Goal: Obtain resource: Download file/media

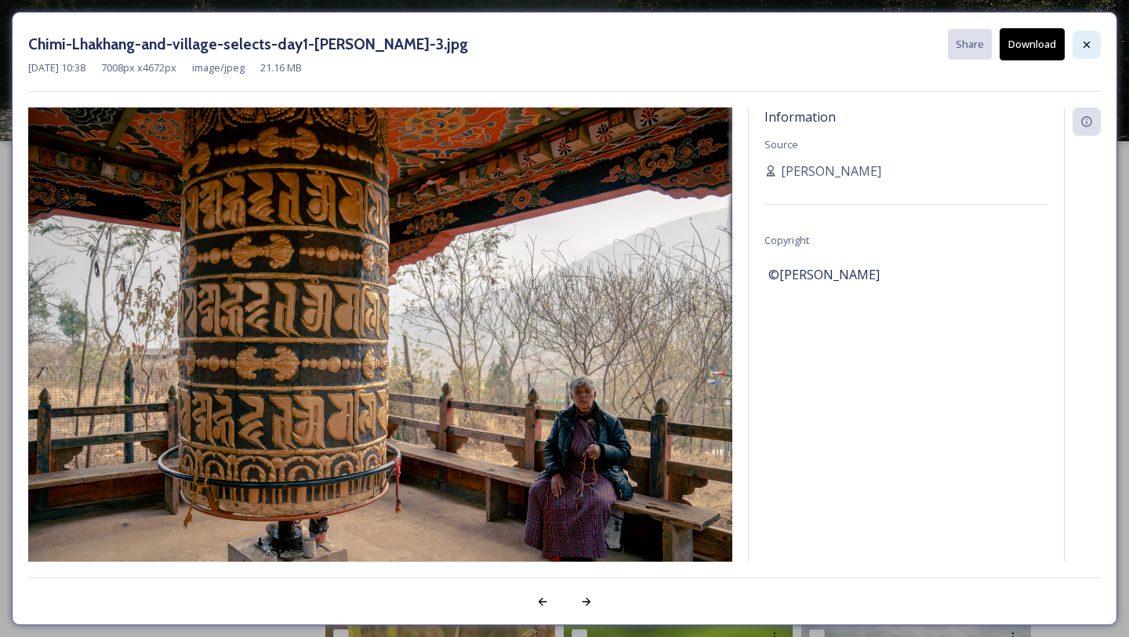
scroll to position [1089, 0]
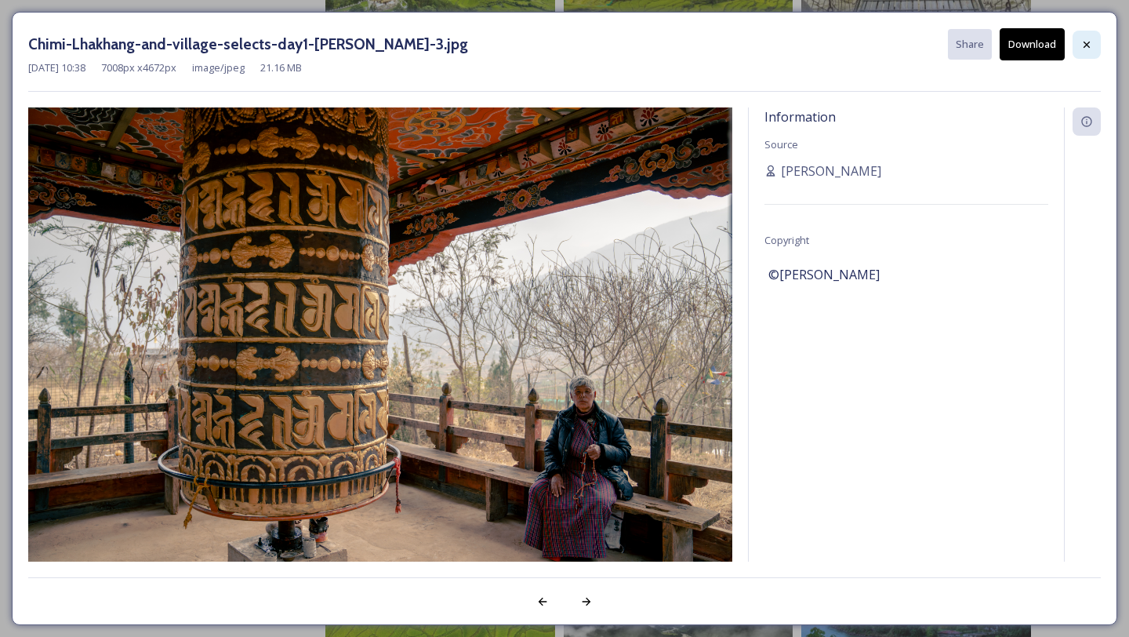
click at [1085, 41] on icon at bounding box center [1087, 44] width 13 height 13
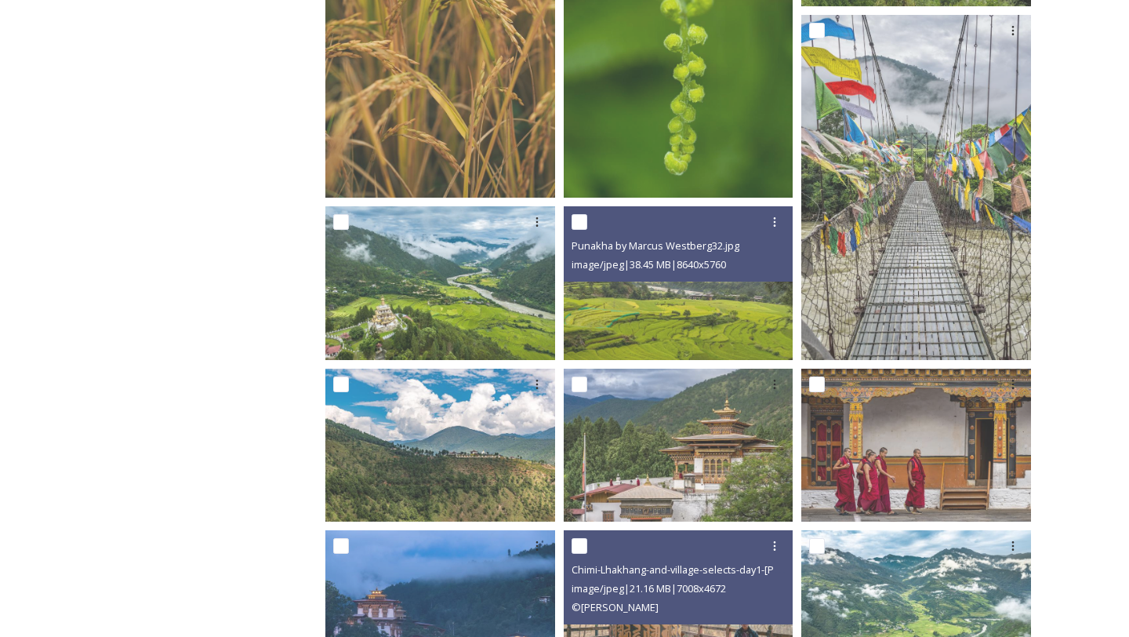
scroll to position [770, 0]
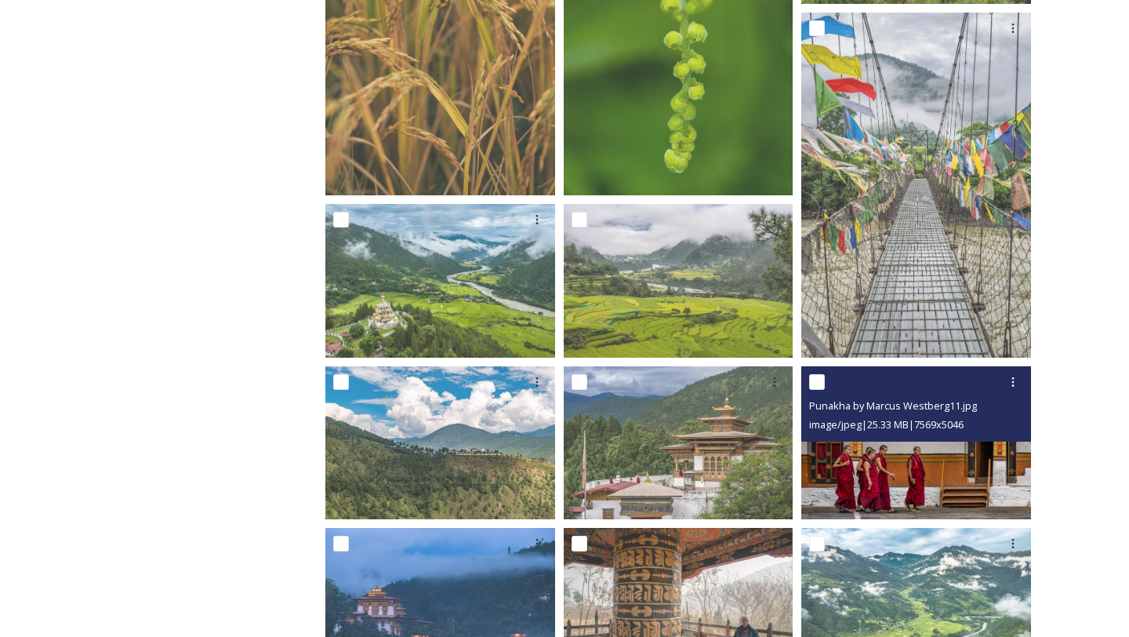
click at [903, 474] on img at bounding box center [917, 442] width 230 height 153
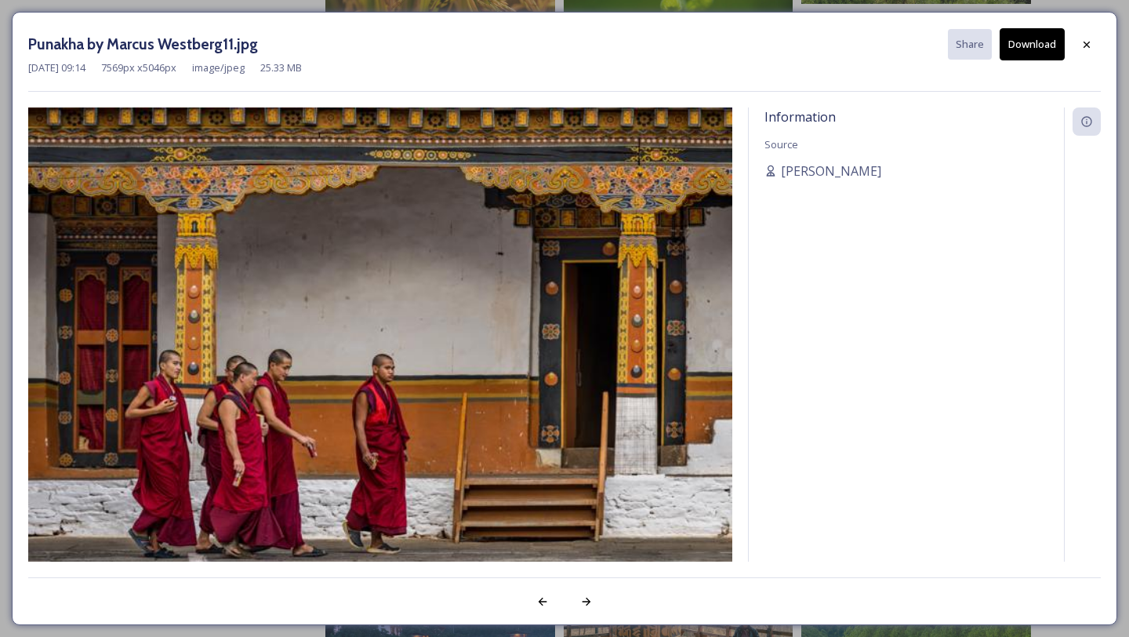
click at [1087, 44] on icon at bounding box center [1087, 44] width 6 height 6
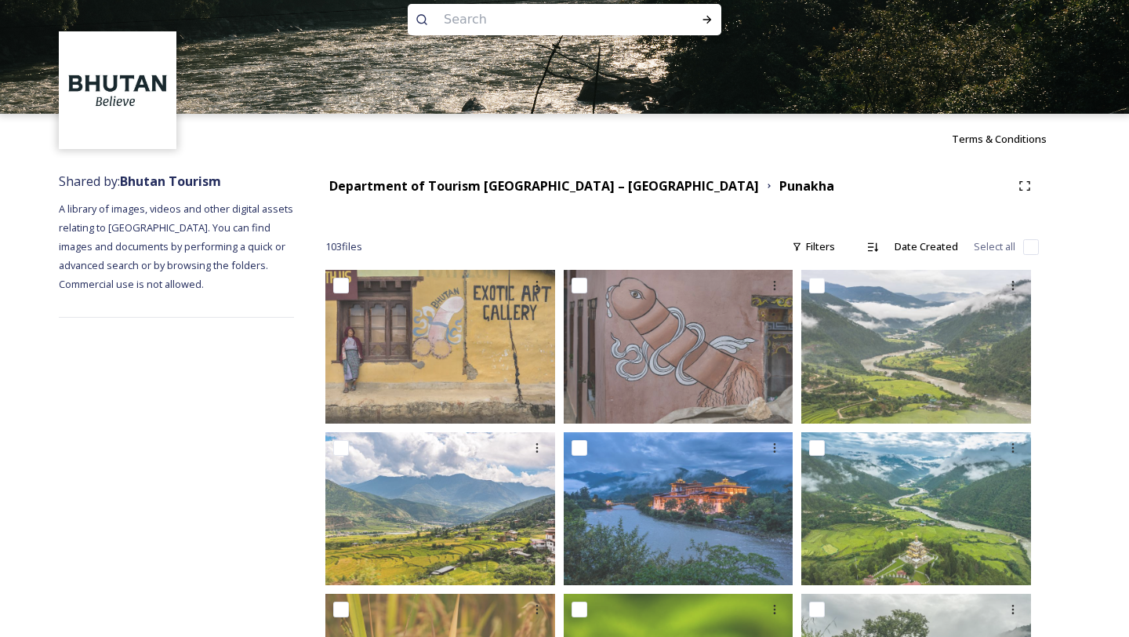
scroll to position [0, 0]
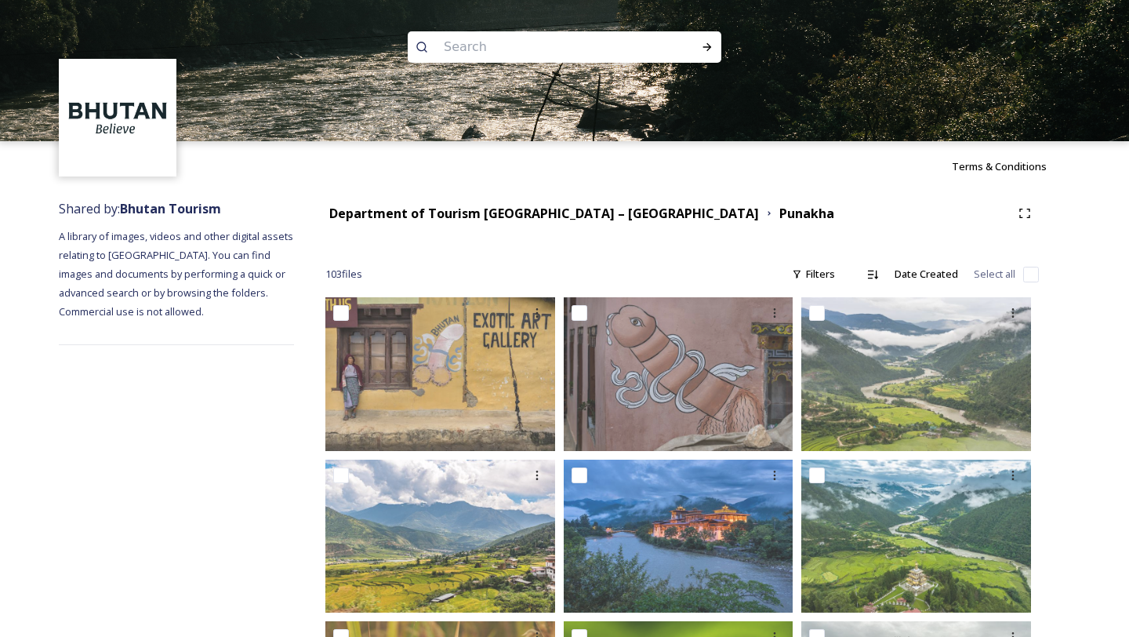
click at [492, 52] on input at bounding box center [543, 47] width 215 height 35
type input "monks"
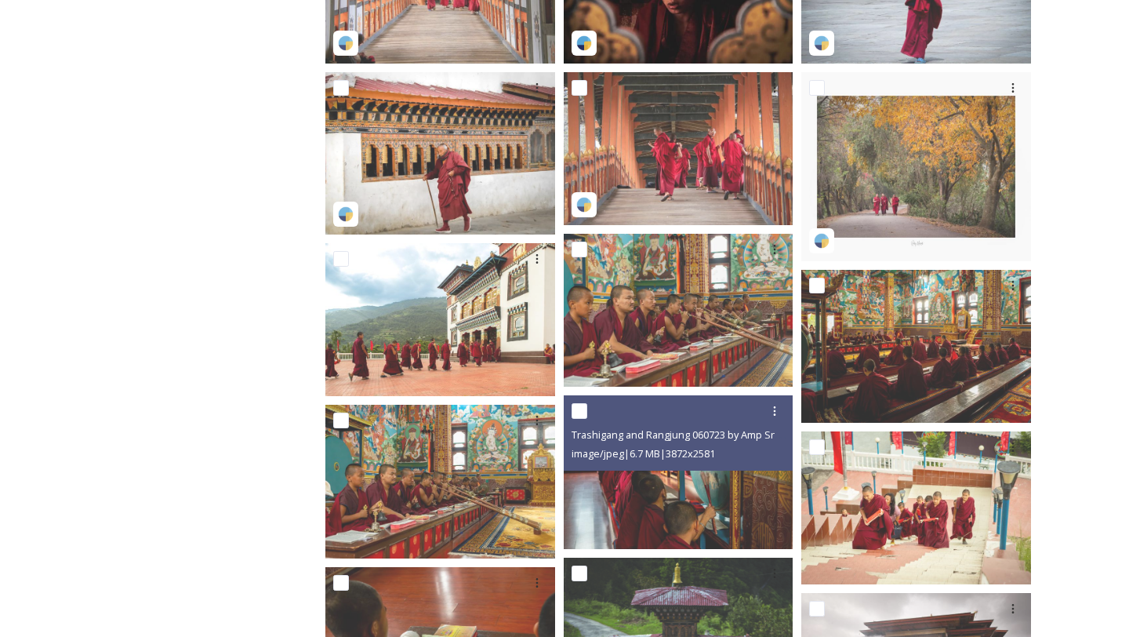
scroll to position [593, 0]
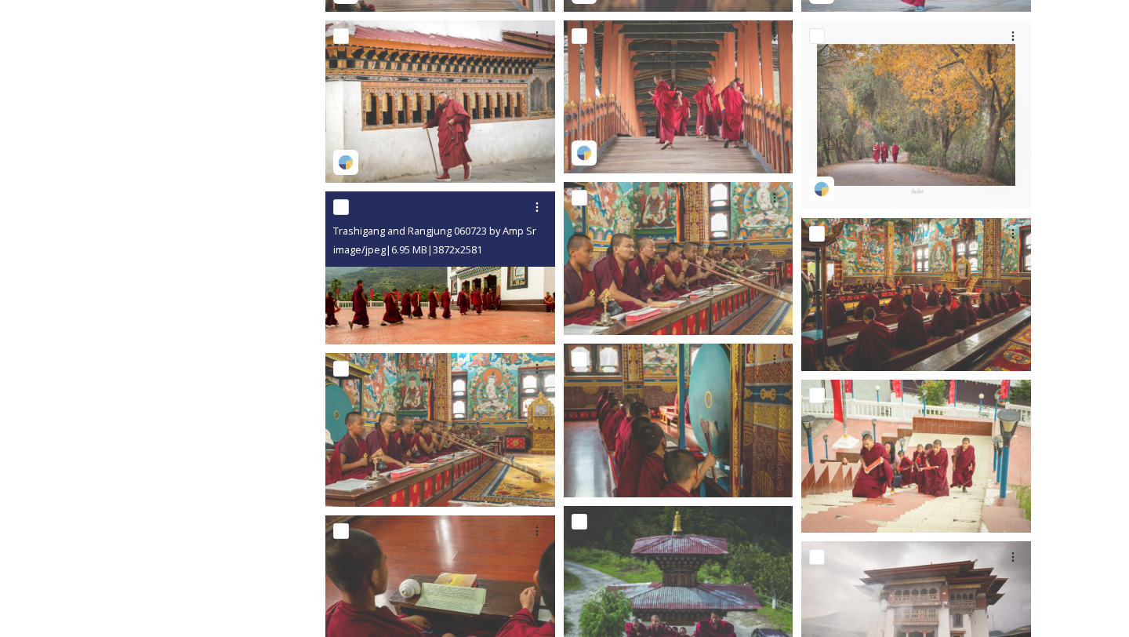
click at [441, 322] on img at bounding box center [440, 267] width 230 height 153
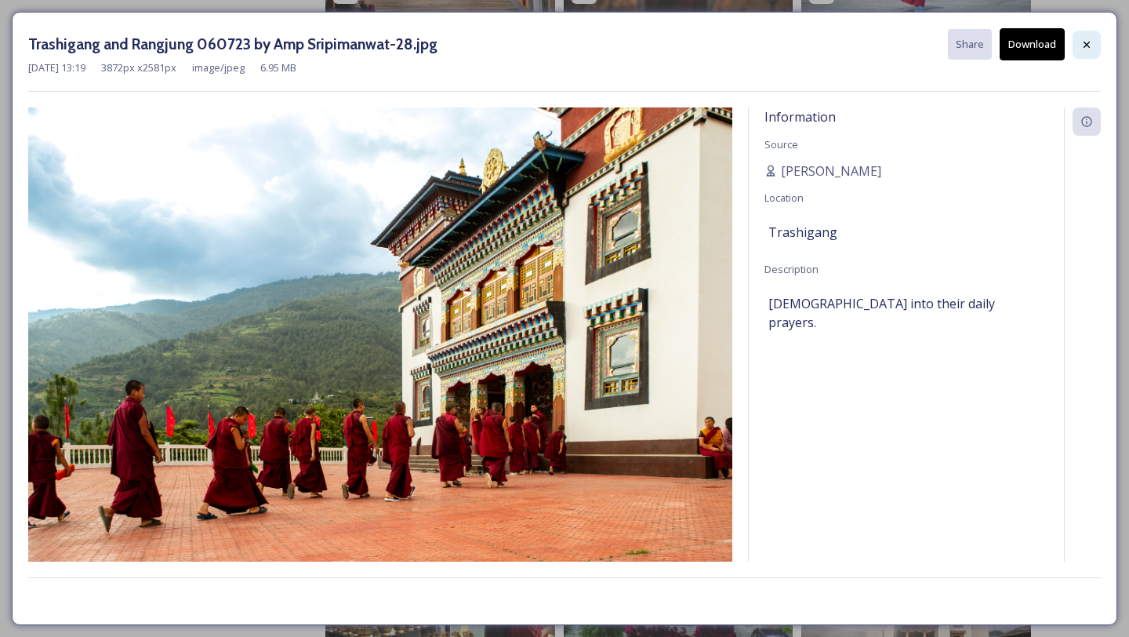
click at [1085, 44] on icon at bounding box center [1087, 44] width 13 height 13
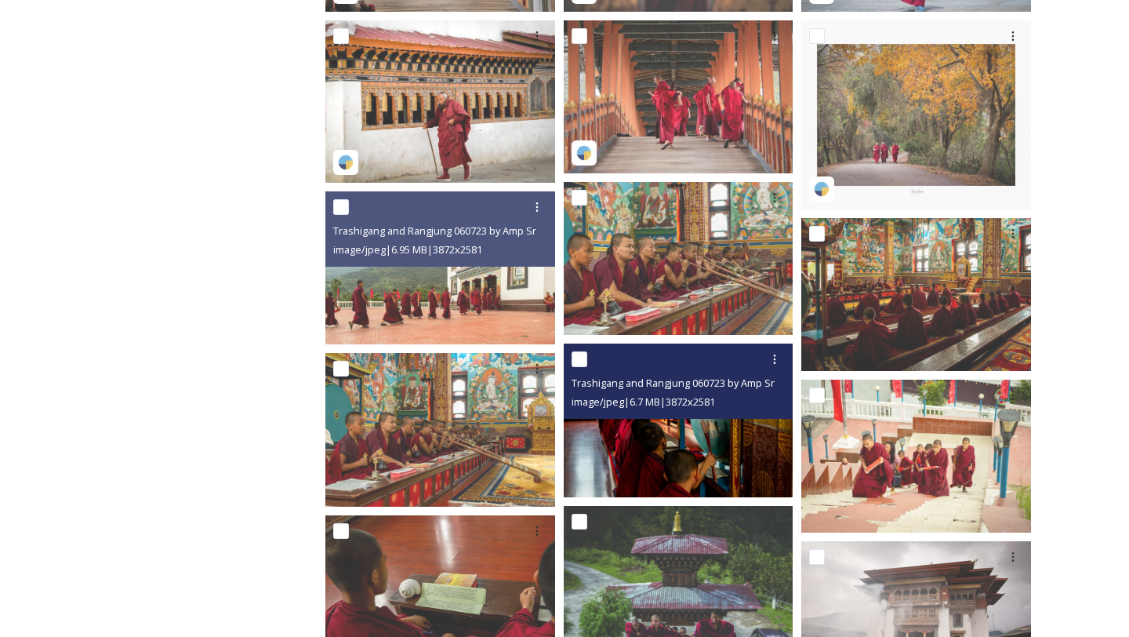
click at [696, 474] on img at bounding box center [679, 420] width 230 height 153
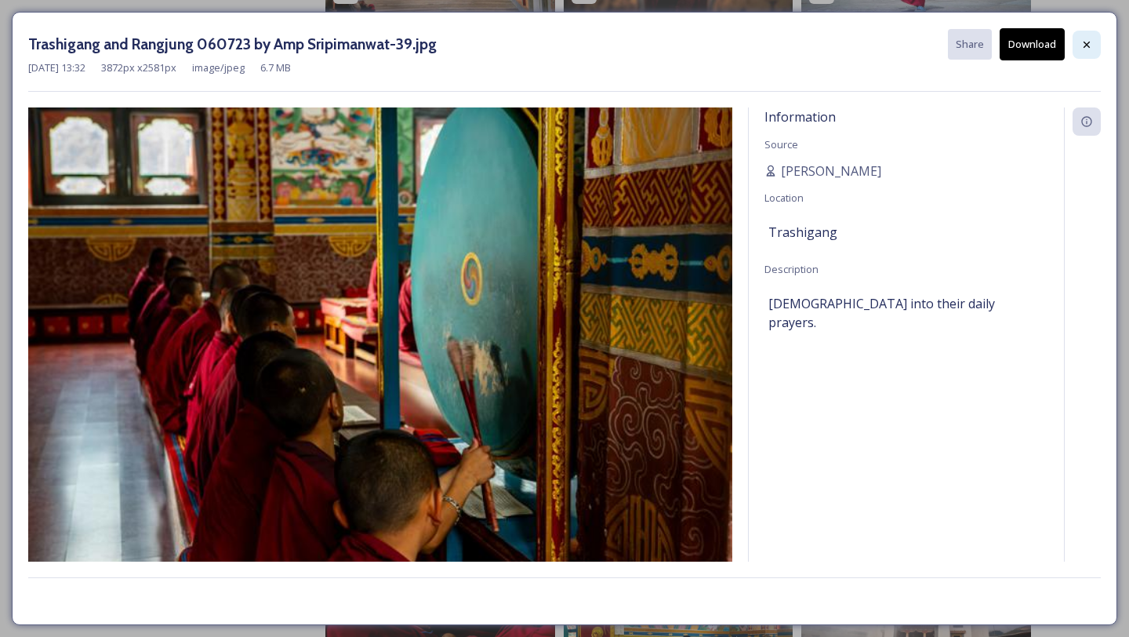
click at [1085, 43] on icon at bounding box center [1087, 44] width 13 height 13
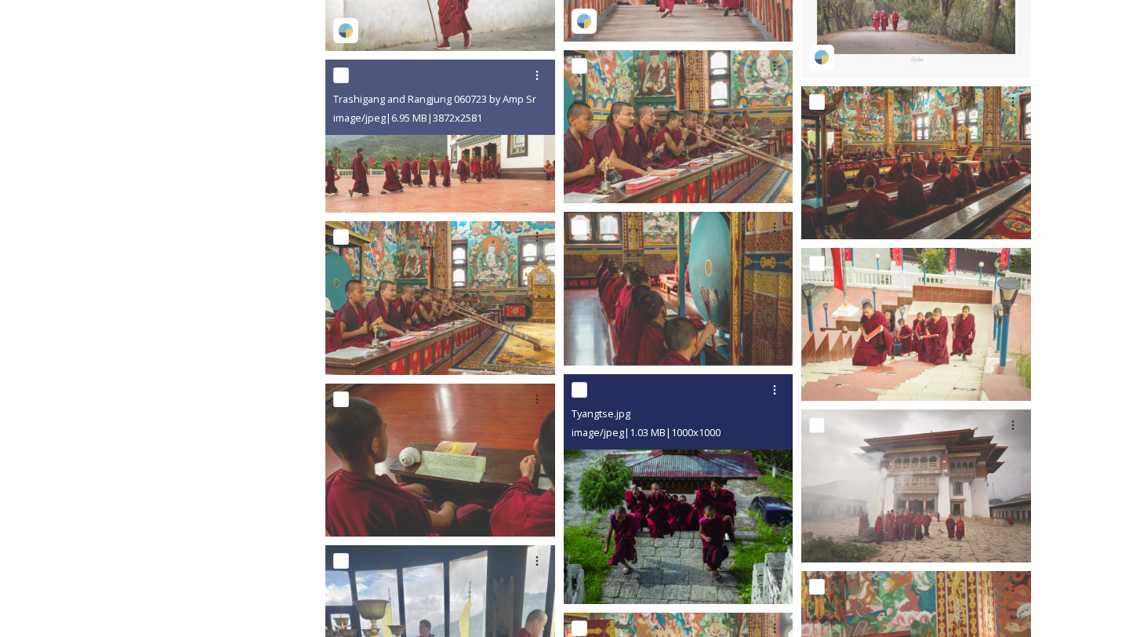
scroll to position [733, 0]
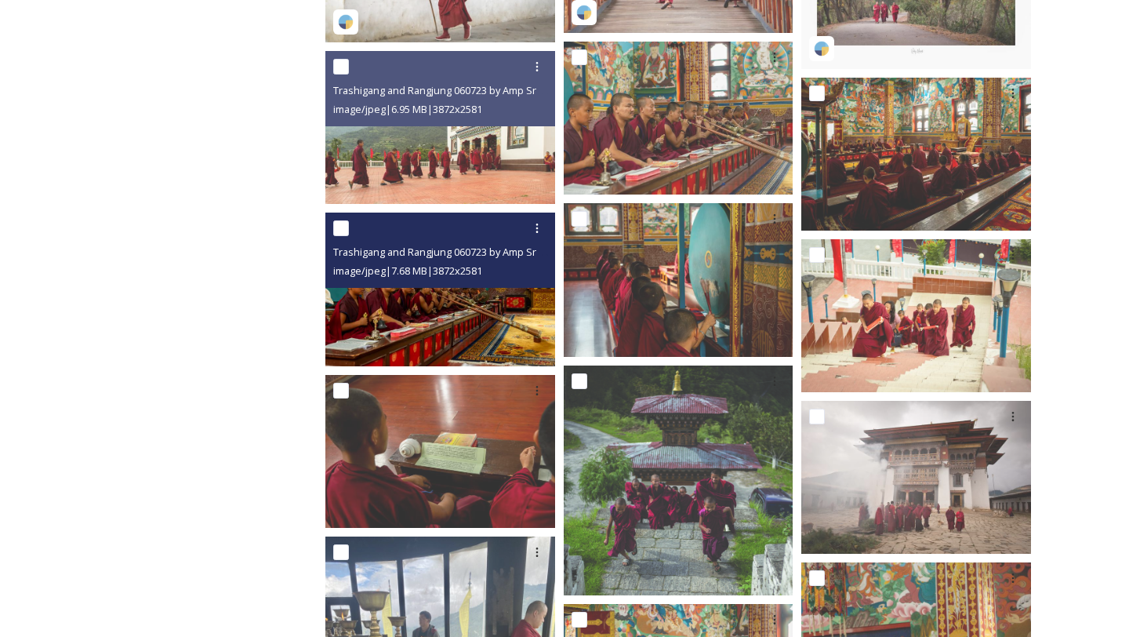
click at [422, 318] on img at bounding box center [440, 289] width 230 height 153
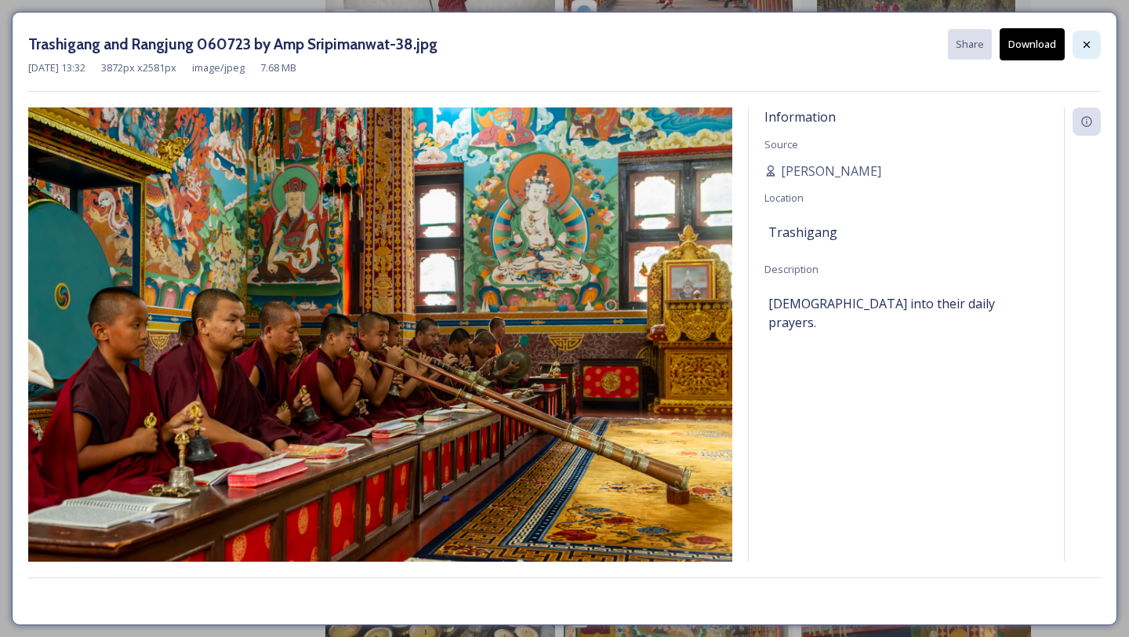
click at [1090, 48] on icon at bounding box center [1087, 44] width 13 height 13
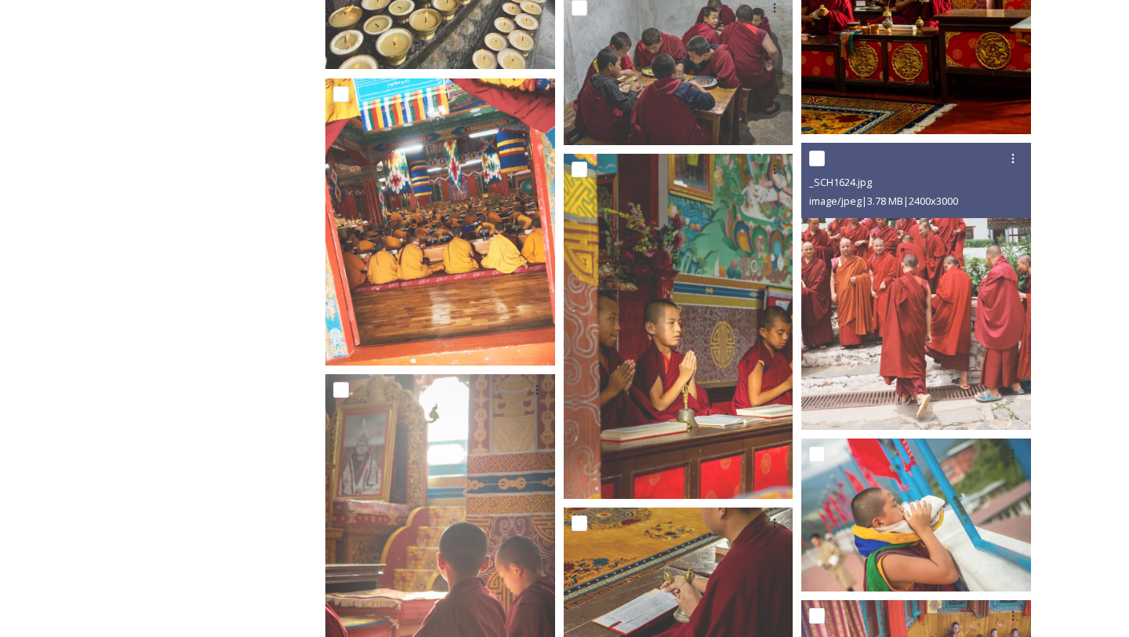
scroll to position [1506, 0]
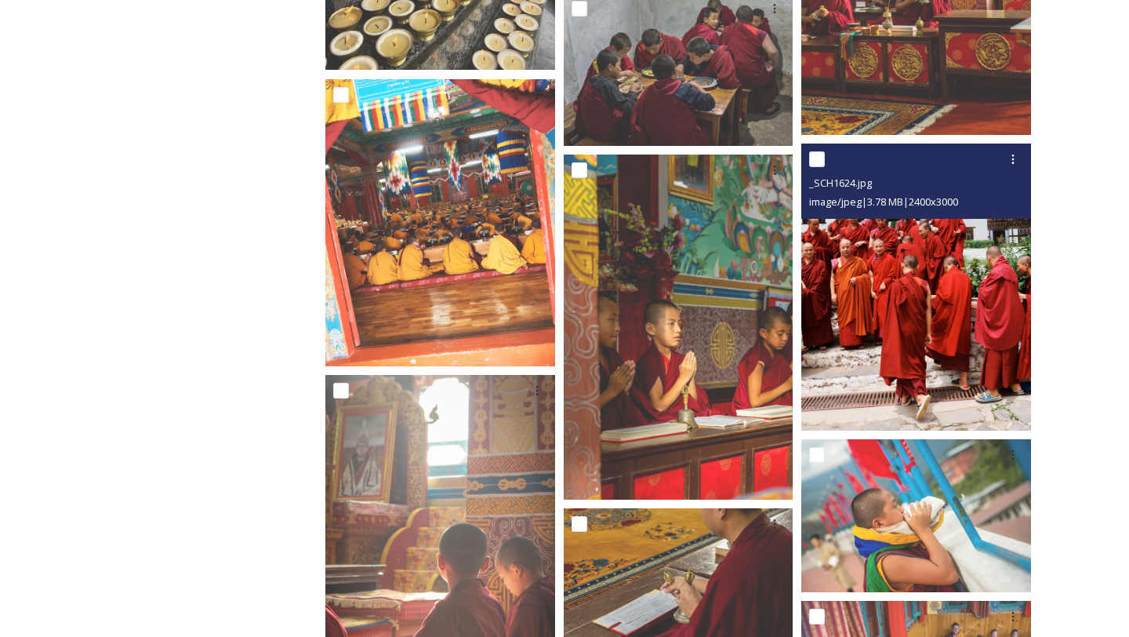
click at [978, 340] on img at bounding box center [917, 287] width 230 height 287
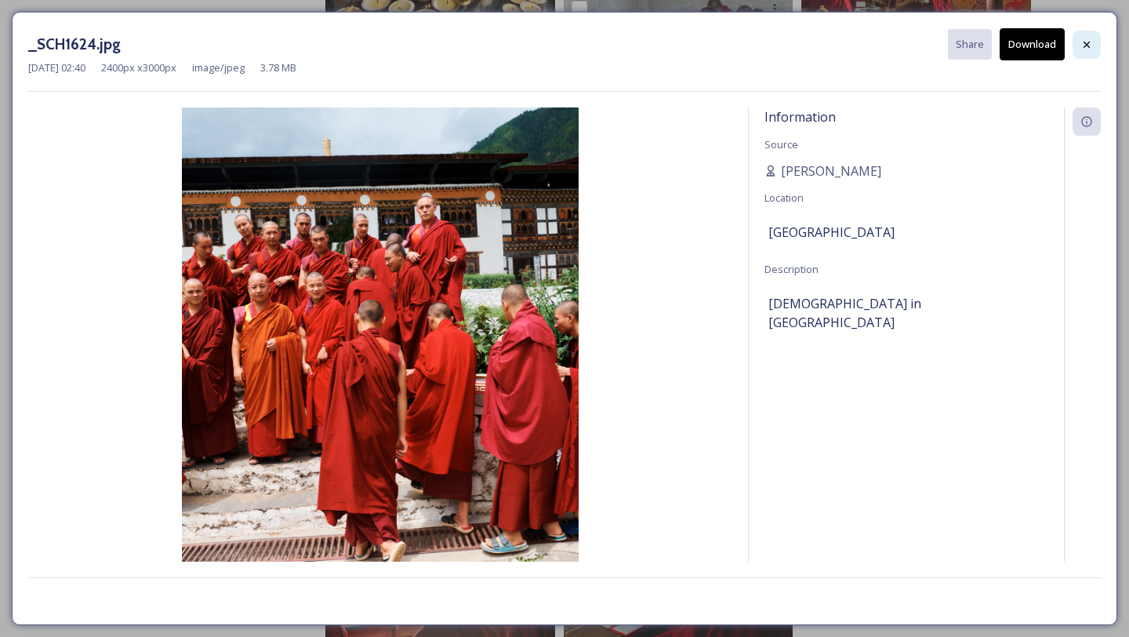
click at [1089, 38] on icon at bounding box center [1087, 44] width 13 height 13
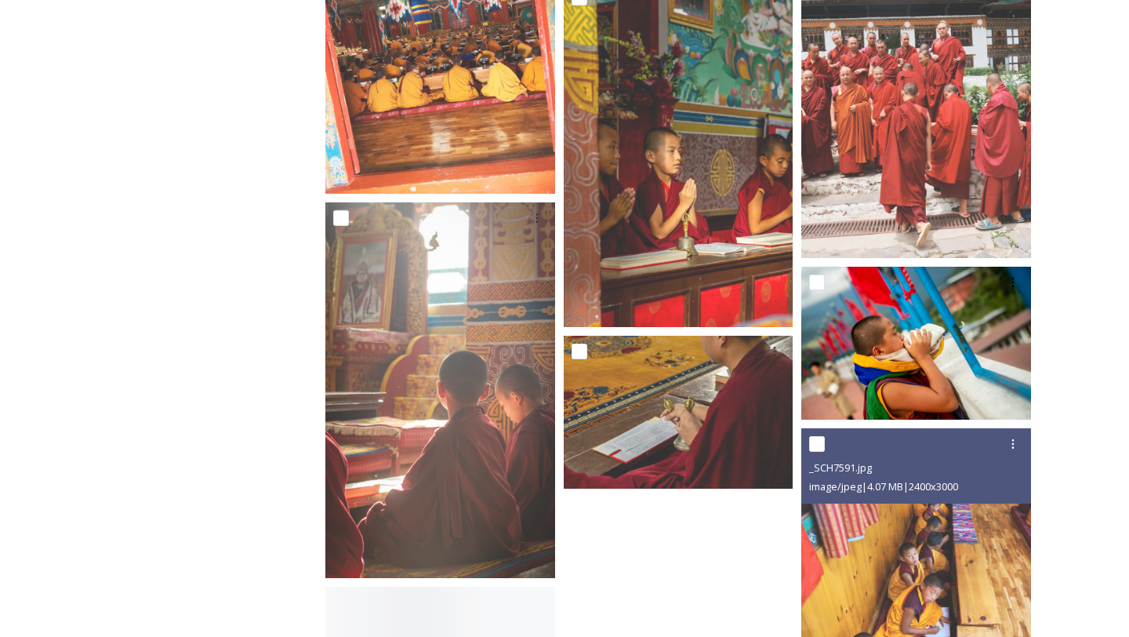
scroll to position [1677, 0]
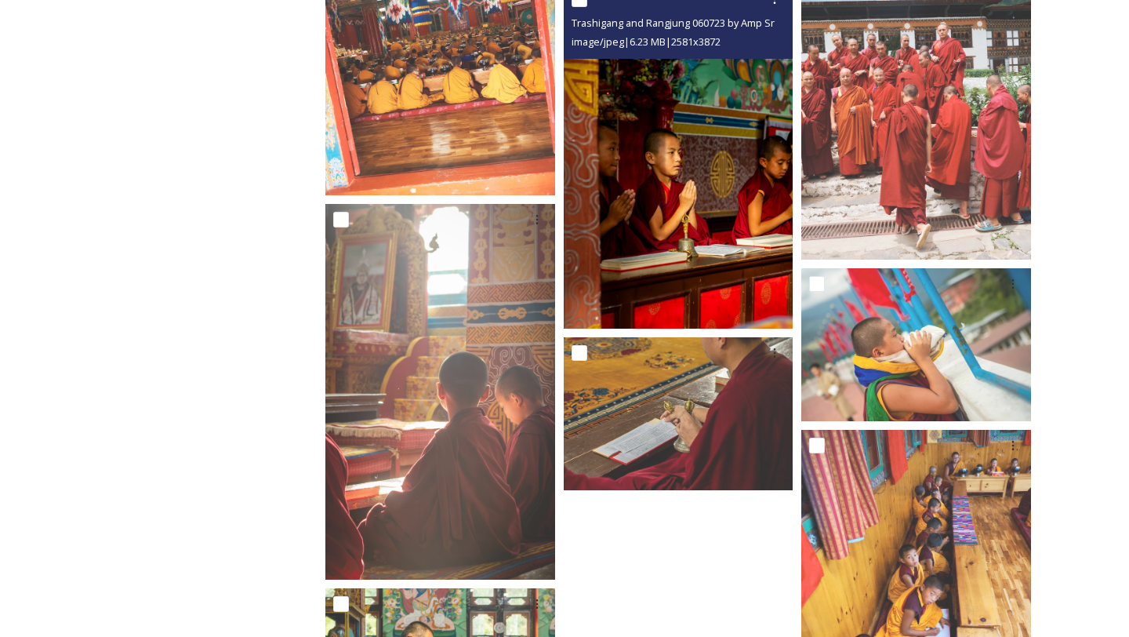
click at [625, 205] on img at bounding box center [679, 156] width 230 height 345
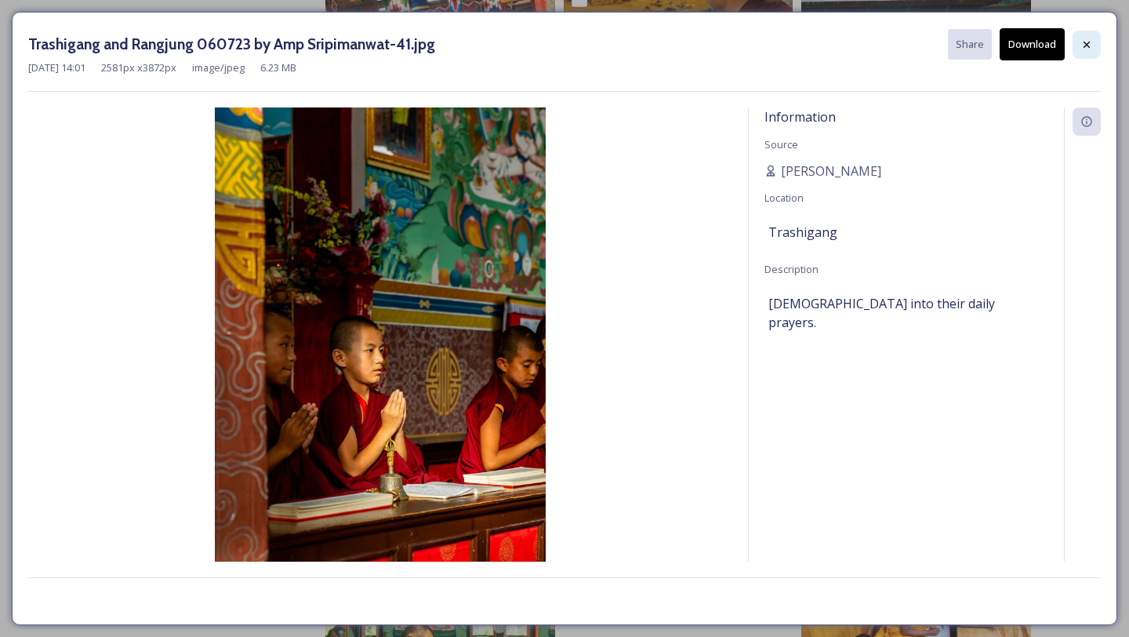
click at [1082, 46] on icon at bounding box center [1087, 44] width 13 height 13
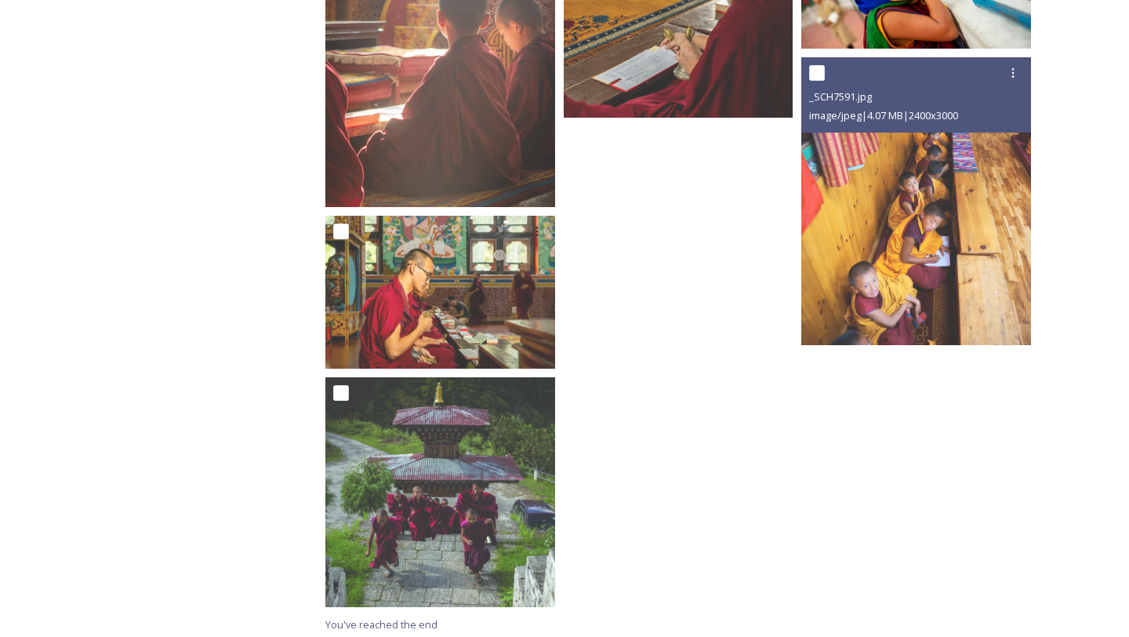
scroll to position [2054, 0]
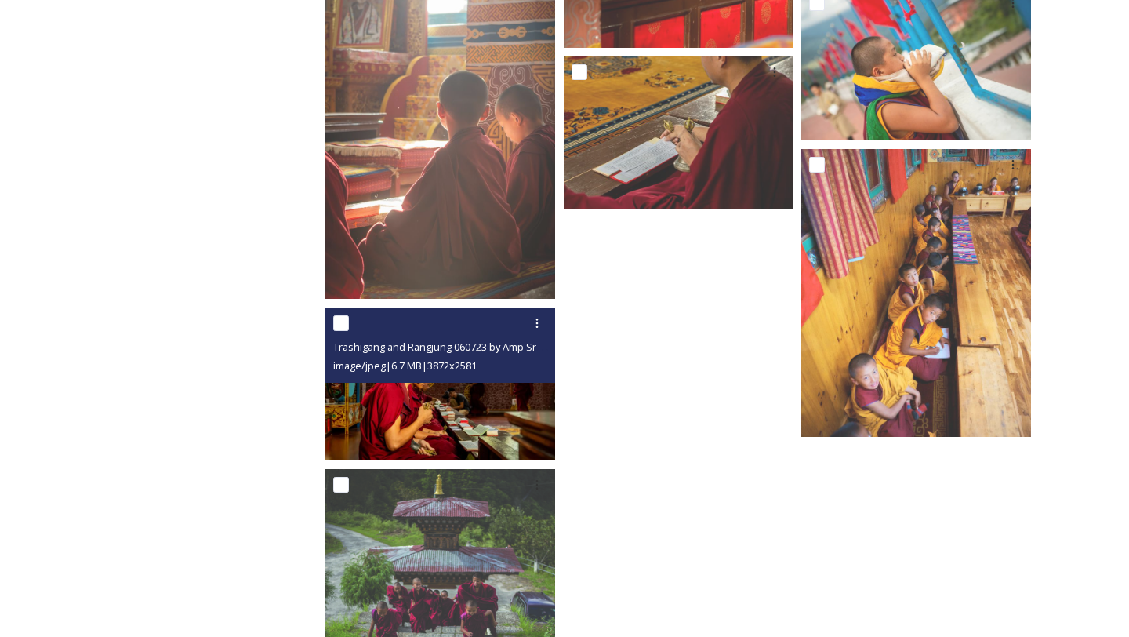
click at [511, 399] on img at bounding box center [440, 383] width 230 height 153
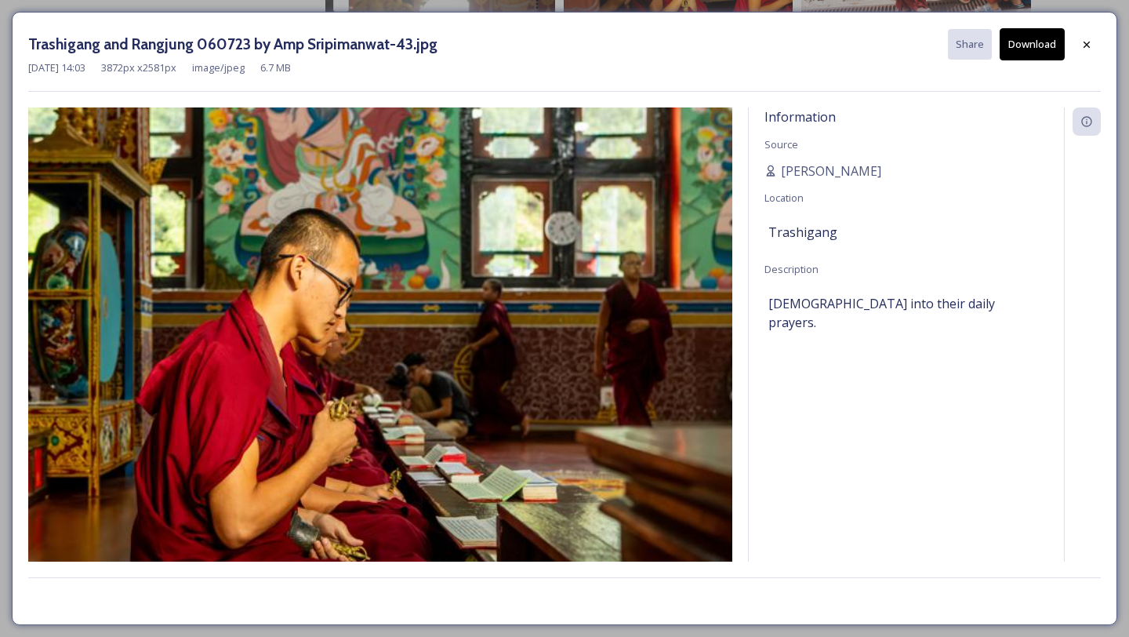
scroll to position [1892, 0]
click at [1092, 47] on icon at bounding box center [1087, 44] width 13 height 13
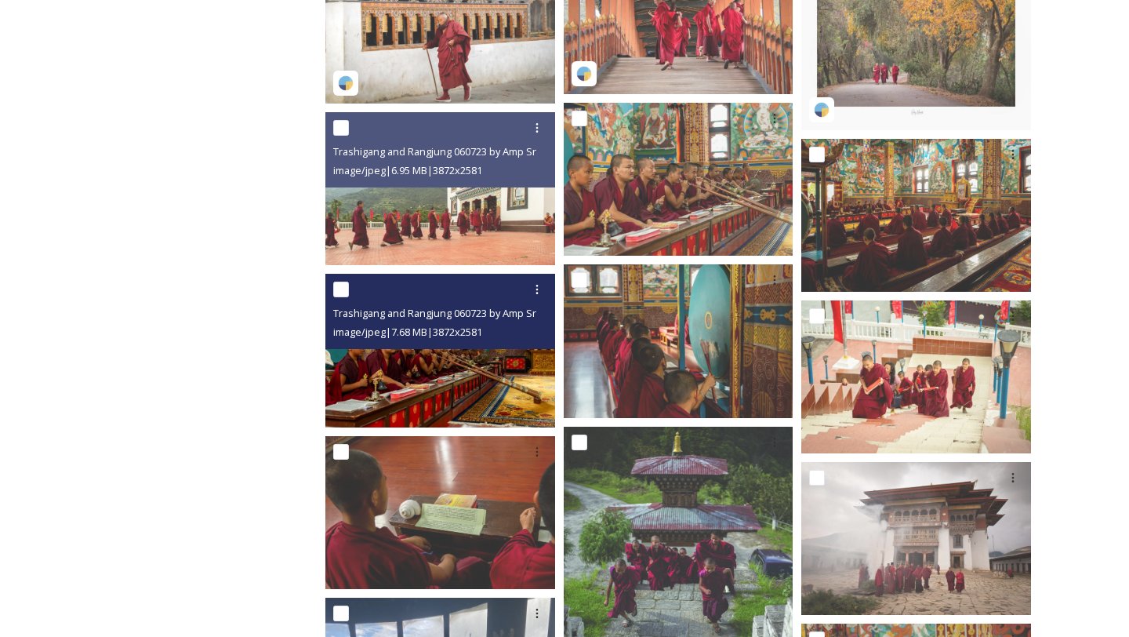
scroll to position [653, 0]
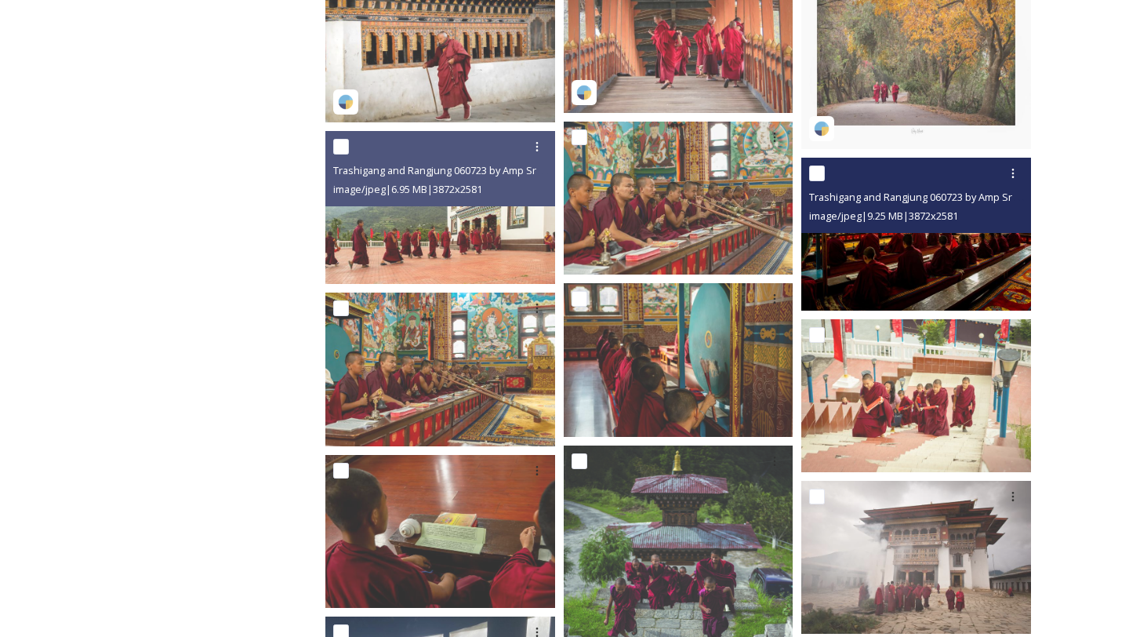
click at [987, 289] on img at bounding box center [917, 234] width 230 height 153
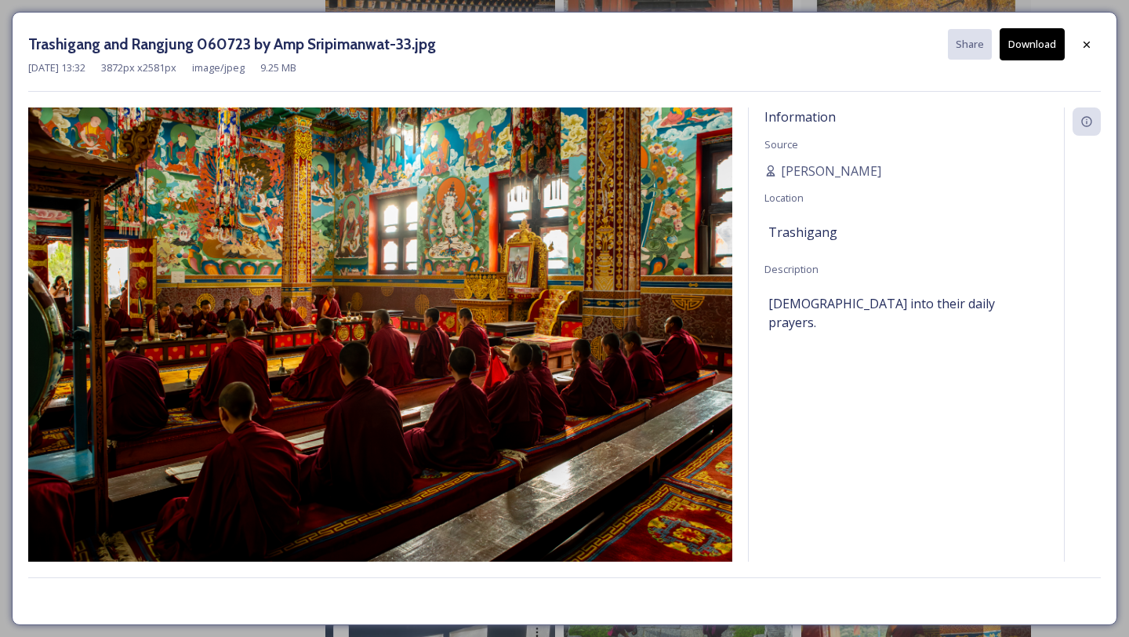
click at [1033, 47] on button "Download" at bounding box center [1032, 44] width 65 height 32
click at [1091, 39] on icon at bounding box center [1087, 44] width 13 height 13
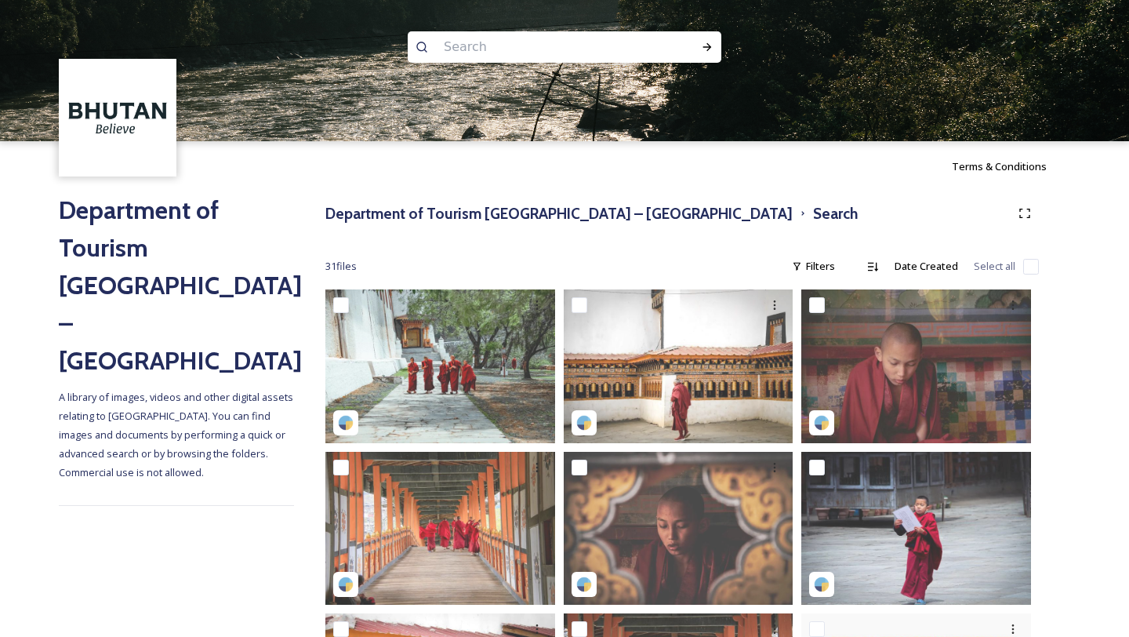
click at [489, 42] on input at bounding box center [543, 47] width 215 height 35
type input "mountains"
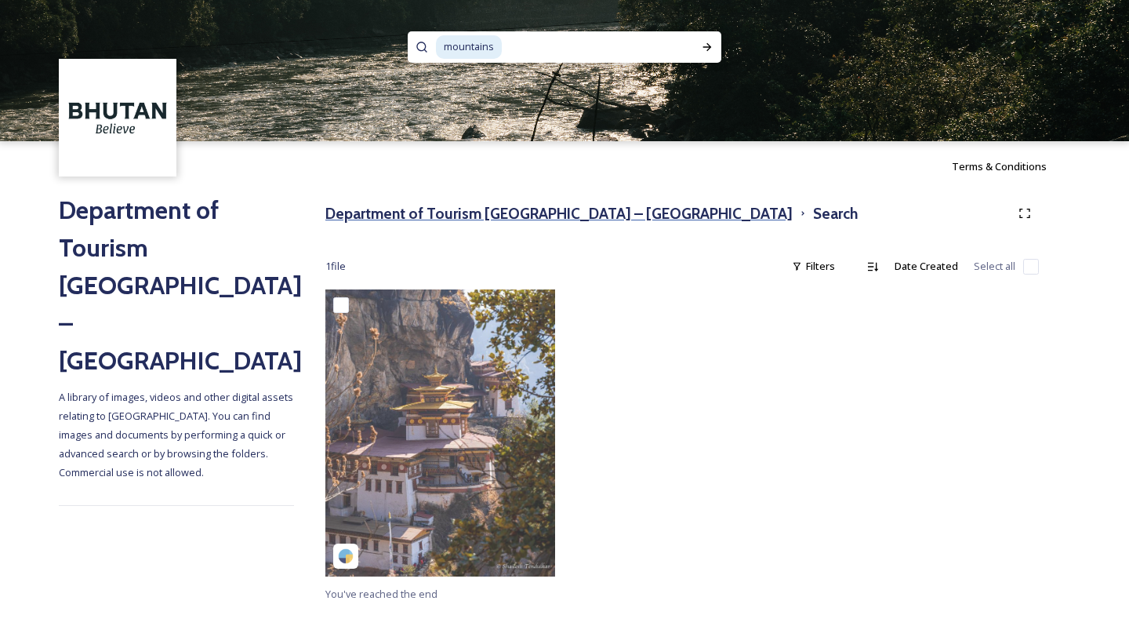
click at [464, 213] on h3 "Department of Tourism [GEOGRAPHIC_DATA] – [GEOGRAPHIC_DATA]" at bounding box center [558, 213] width 467 height 23
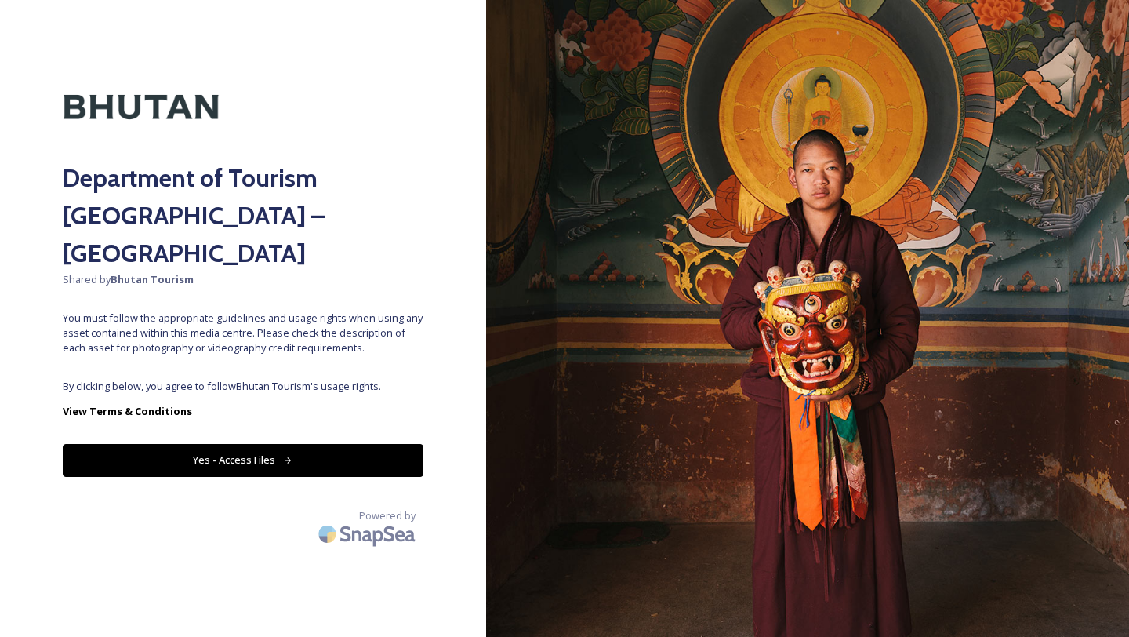
click at [278, 444] on button "Yes - Access Files" at bounding box center [243, 460] width 361 height 32
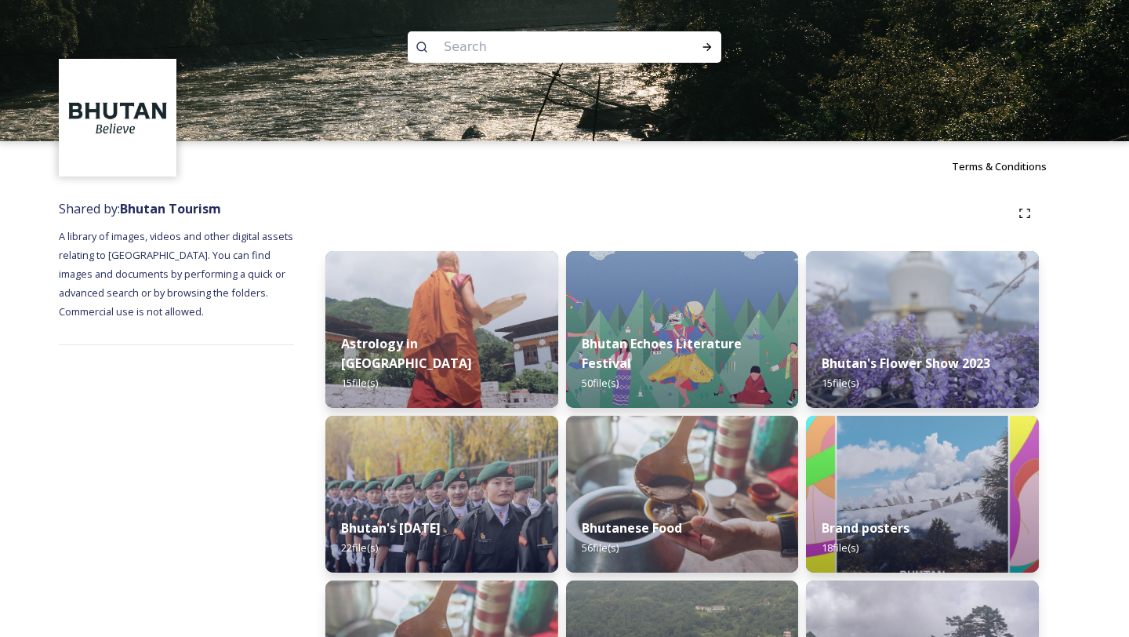
click at [512, 47] on input at bounding box center [543, 47] width 215 height 35
type input "season"
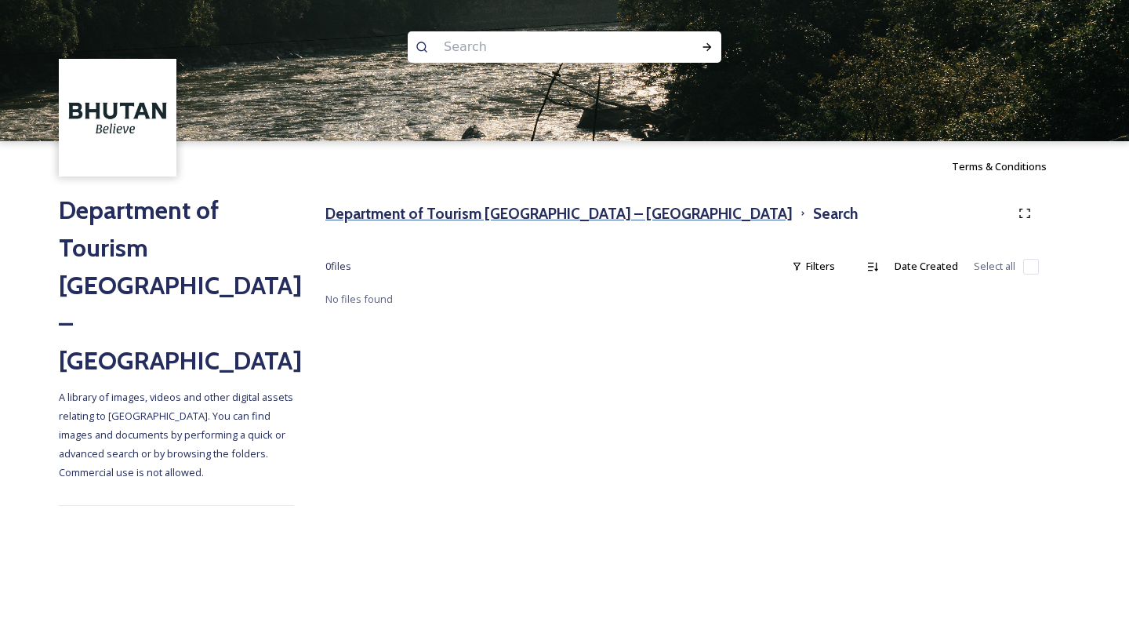
click at [519, 210] on h3 "Department of Tourism [GEOGRAPHIC_DATA] – [GEOGRAPHIC_DATA]" at bounding box center [558, 213] width 467 height 23
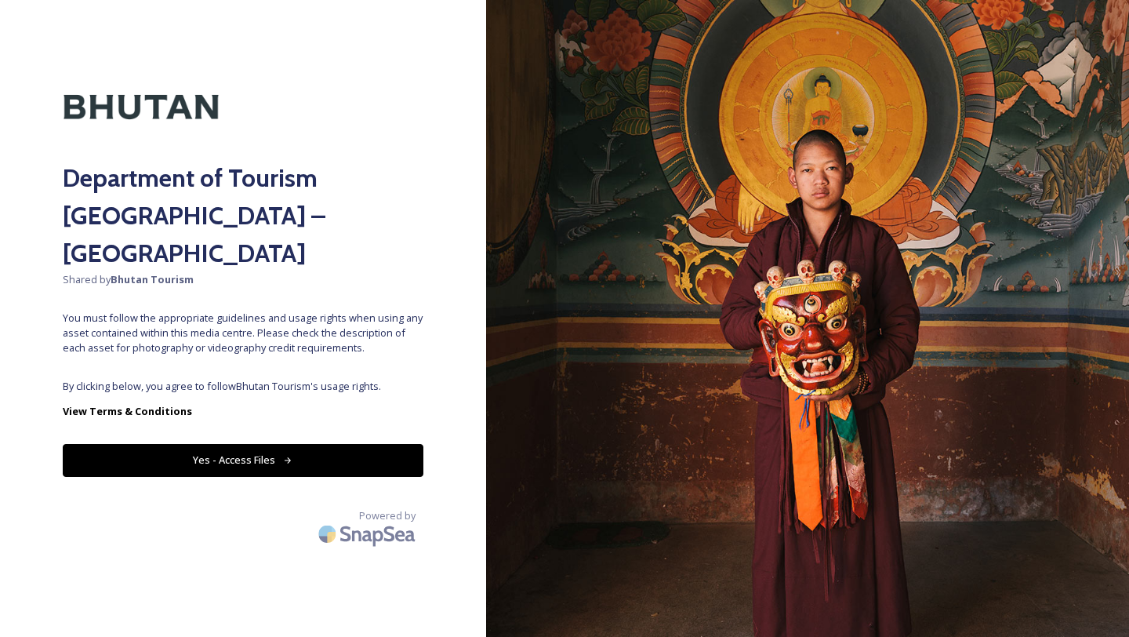
click at [249, 444] on button "Yes - Access Files" at bounding box center [243, 460] width 361 height 32
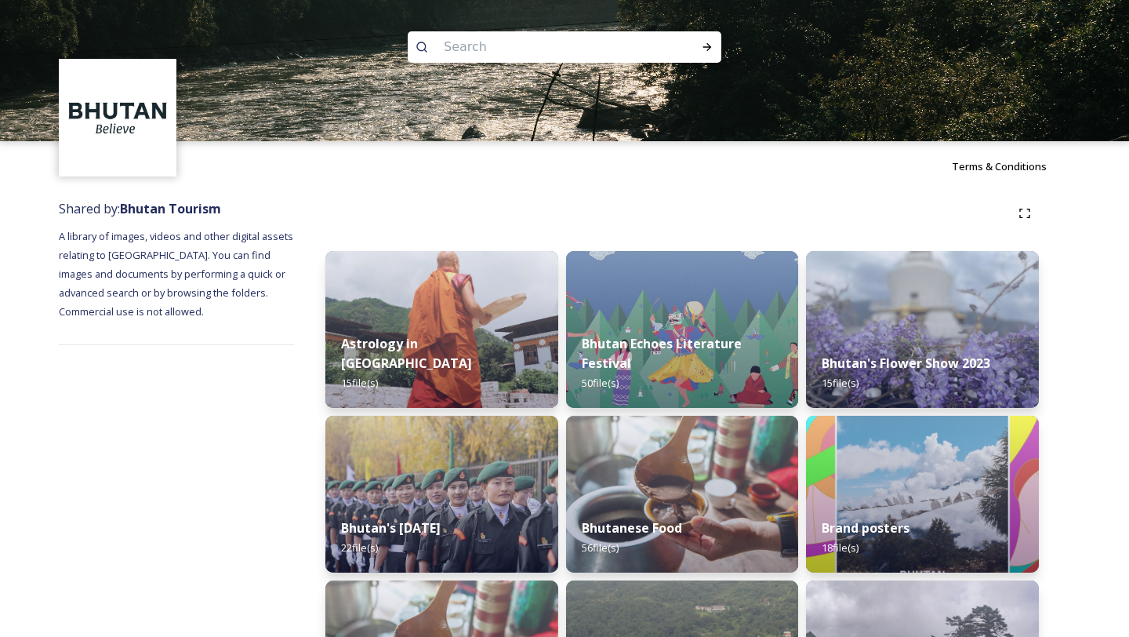
click at [562, 38] on input at bounding box center [543, 47] width 215 height 35
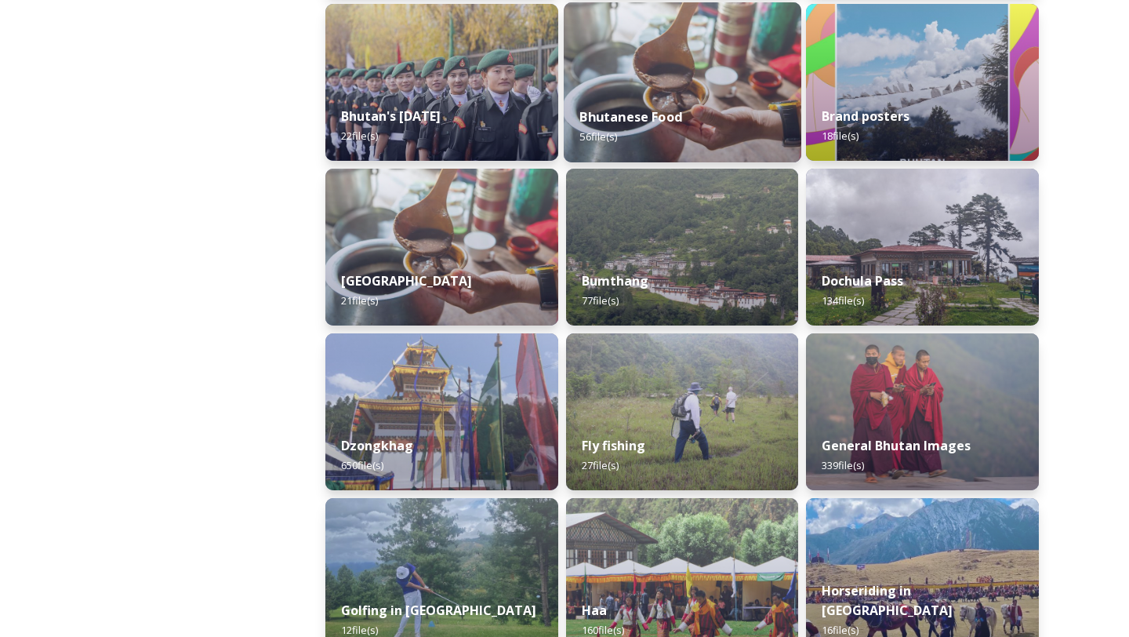
scroll to position [438, 0]
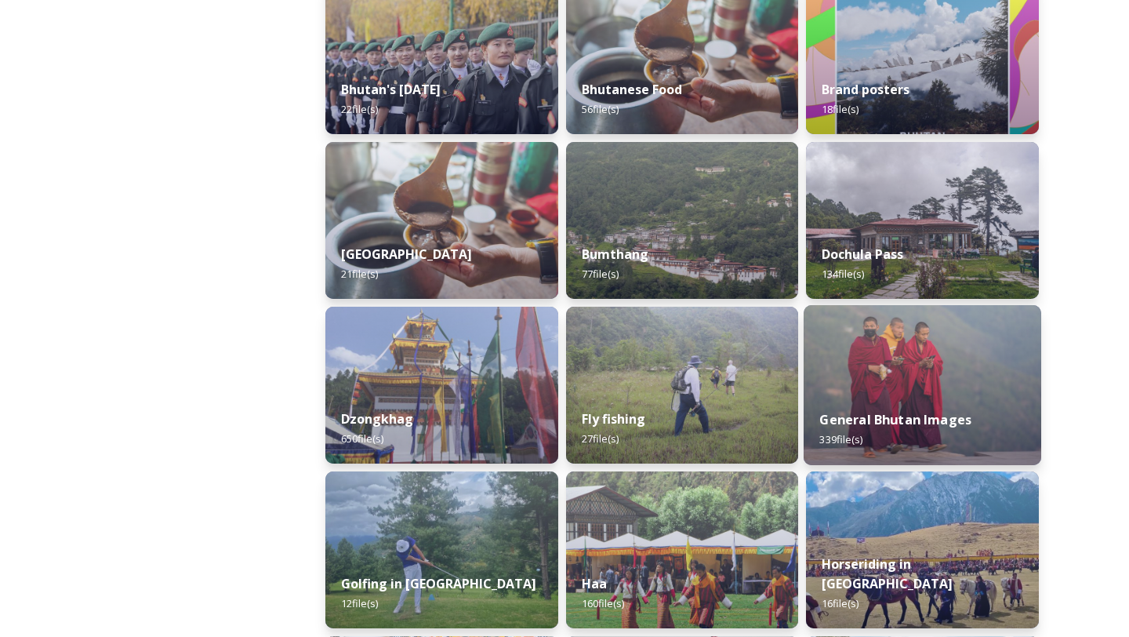
click at [898, 403] on div "General Bhutan Images 339 file(s)" at bounding box center [923, 429] width 238 height 71
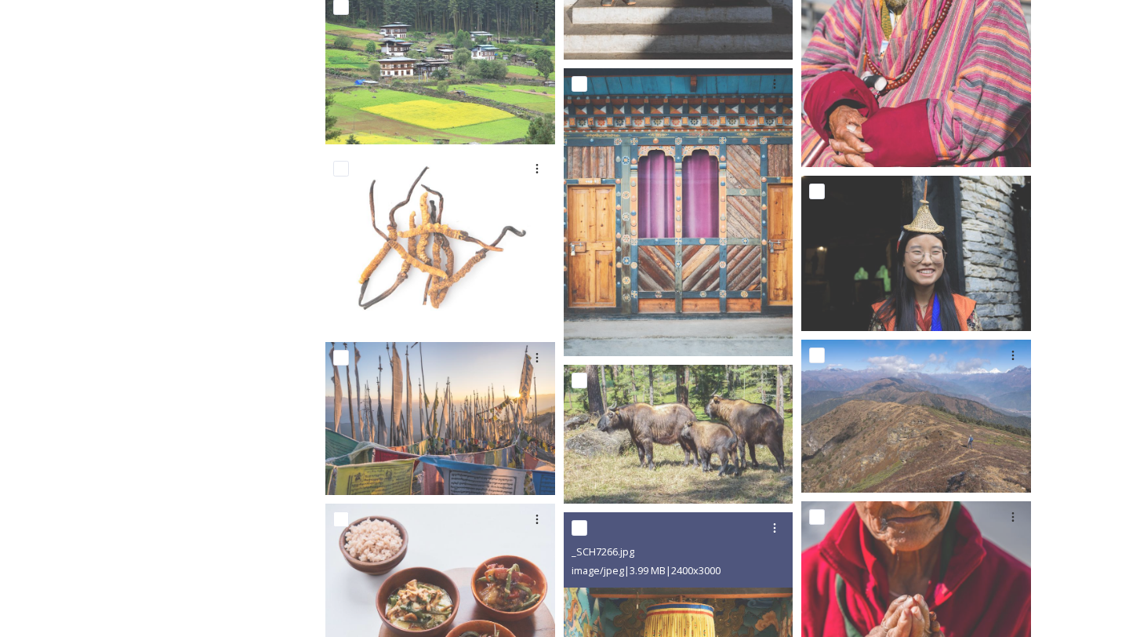
scroll to position [5594, 0]
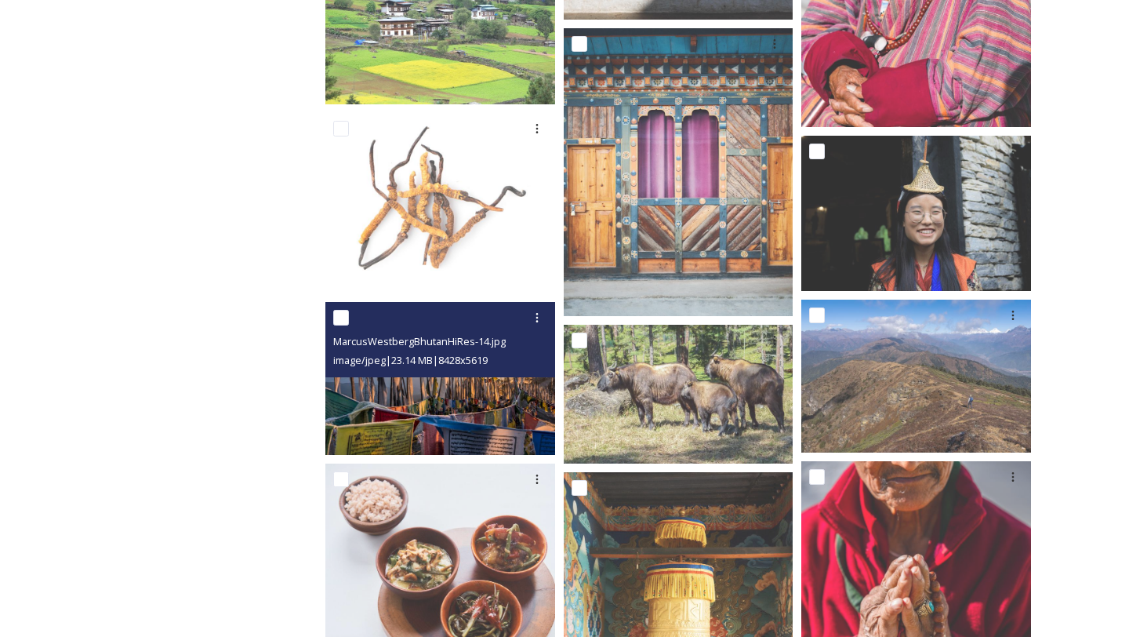
click at [467, 396] on img at bounding box center [440, 378] width 230 height 153
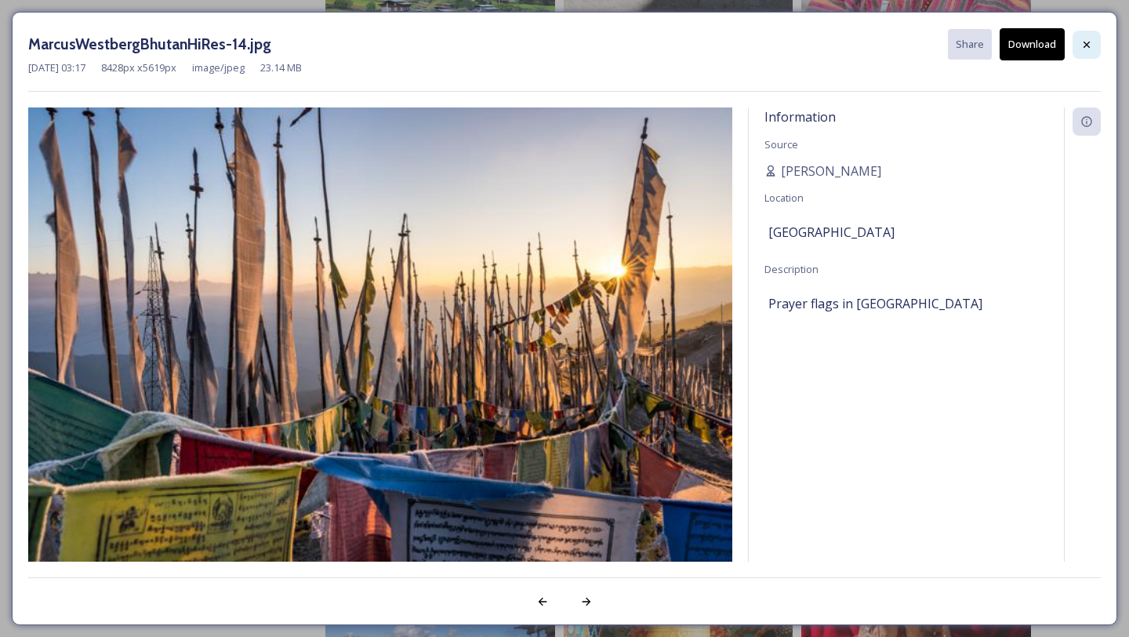
click at [1084, 43] on icon at bounding box center [1087, 44] width 13 height 13
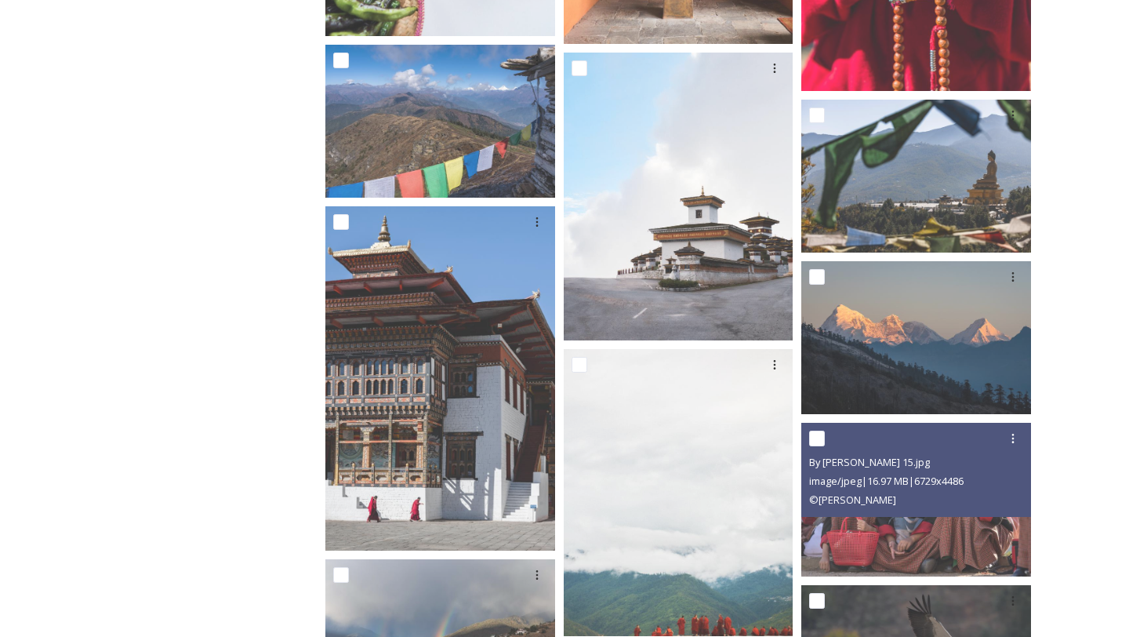
scroll to position [6311, 0]
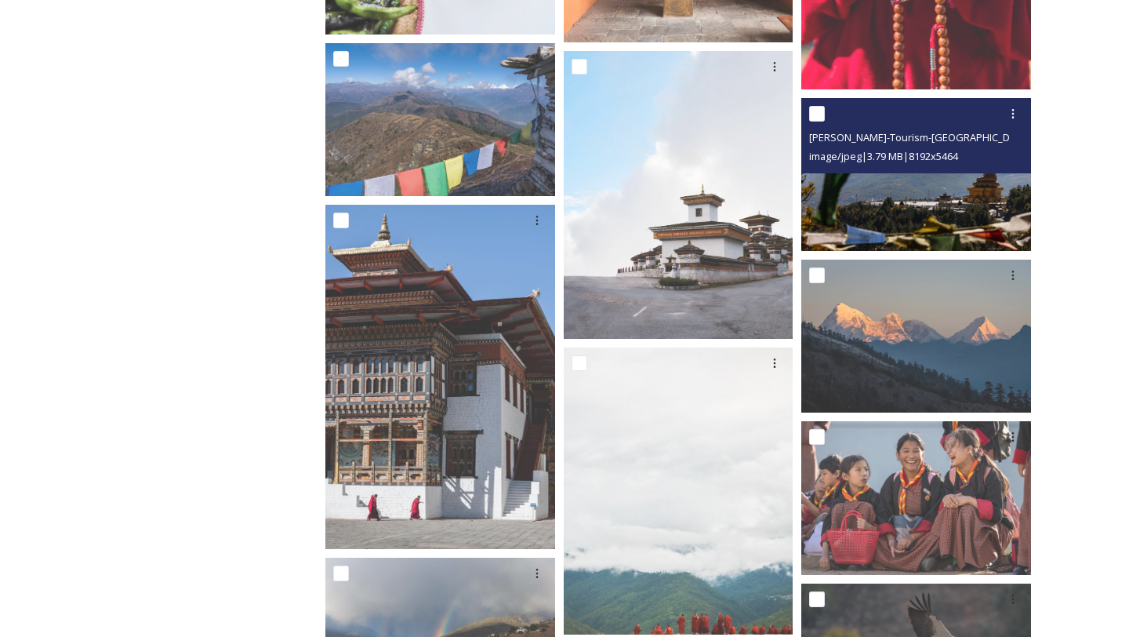
click at [897, 205] on img at bounding box center [917, 174] width 230 height 153
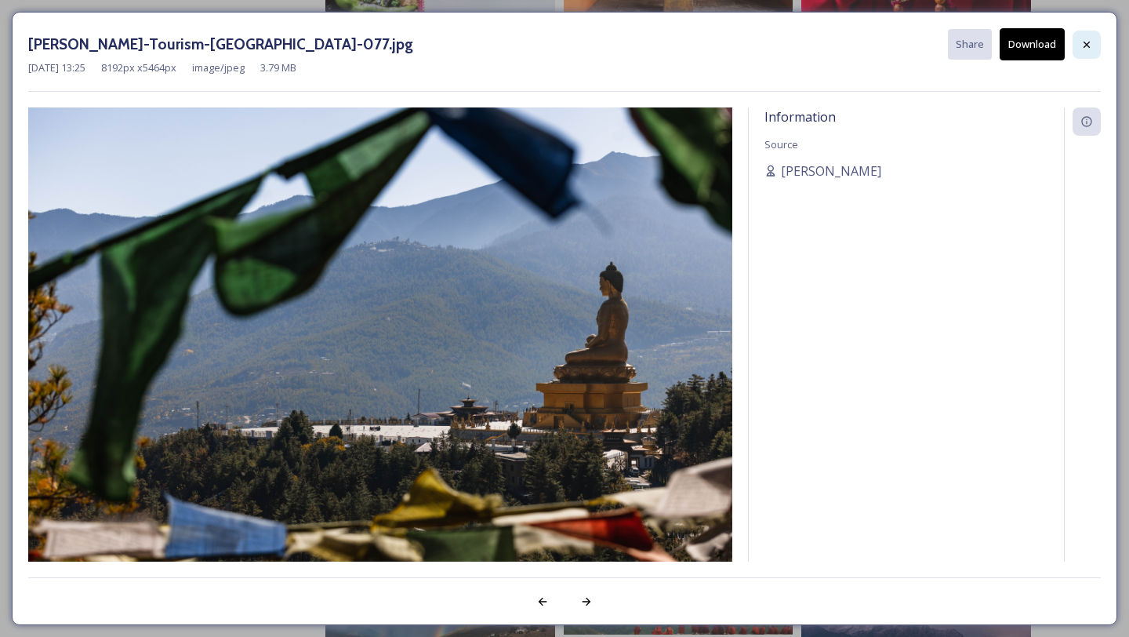
click at [1086, 46] on icon at bounding box center [1087, 44] width 13 height 13
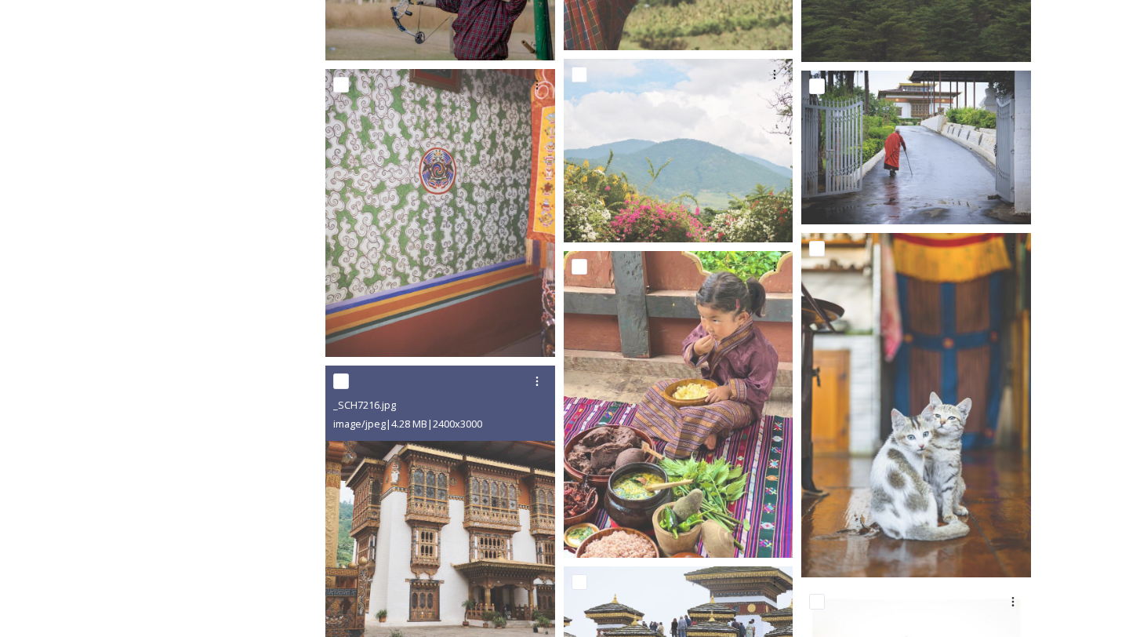
scroll to position [18081, 0]
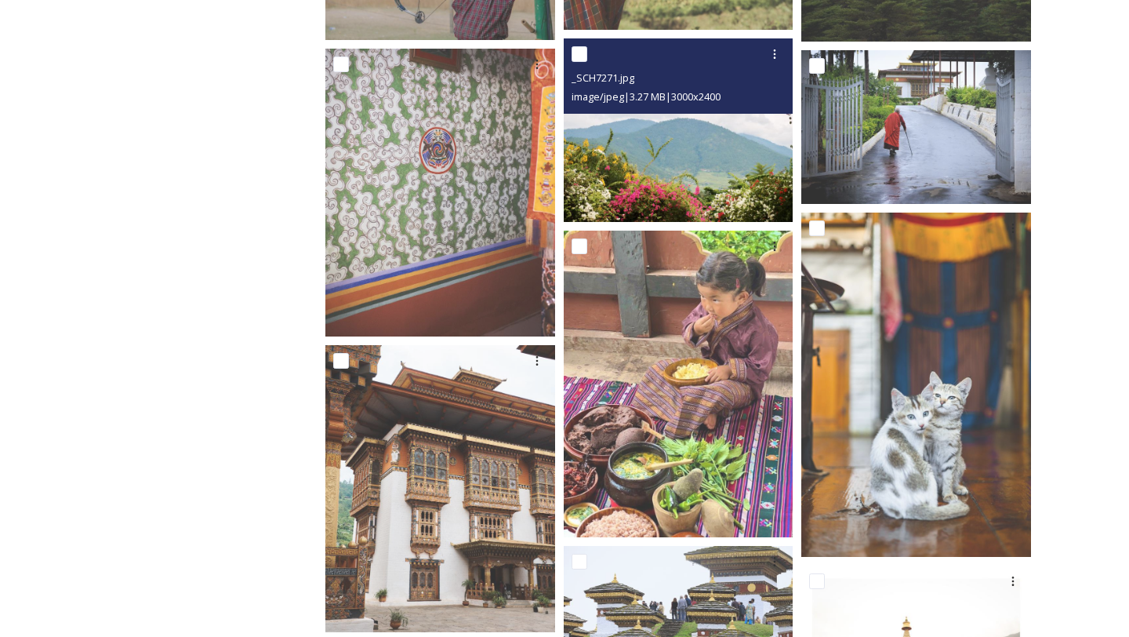
click at [720, 166] on img at bounding box center [679, 130] width 230 height 184
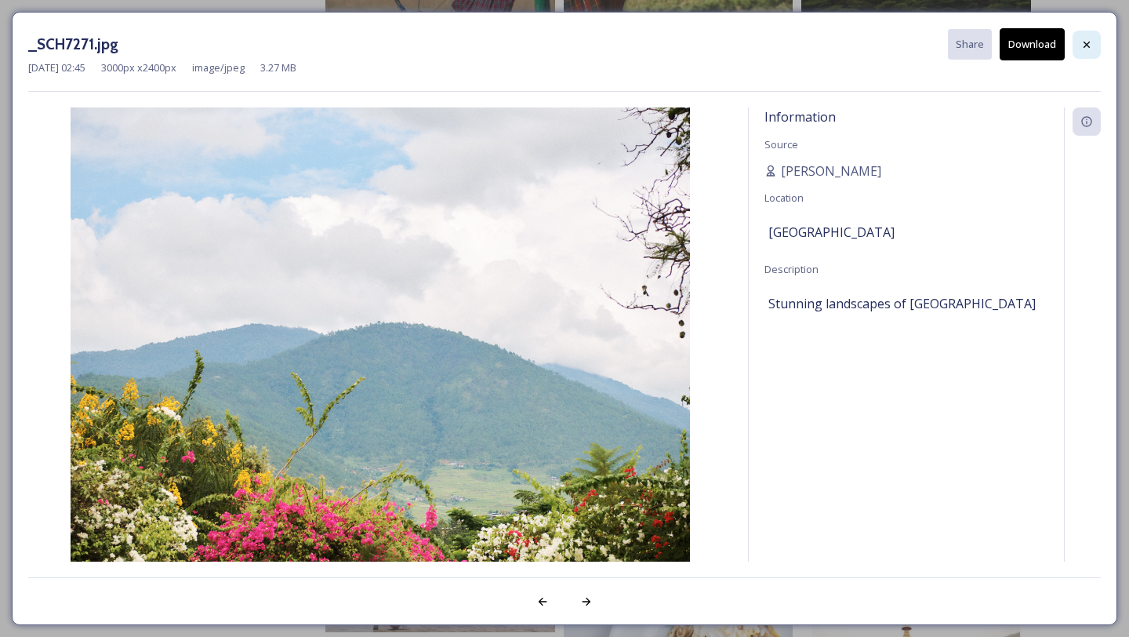
click at [1088, 38] on icon at bounding box center [1087, 44] width 13 height 13
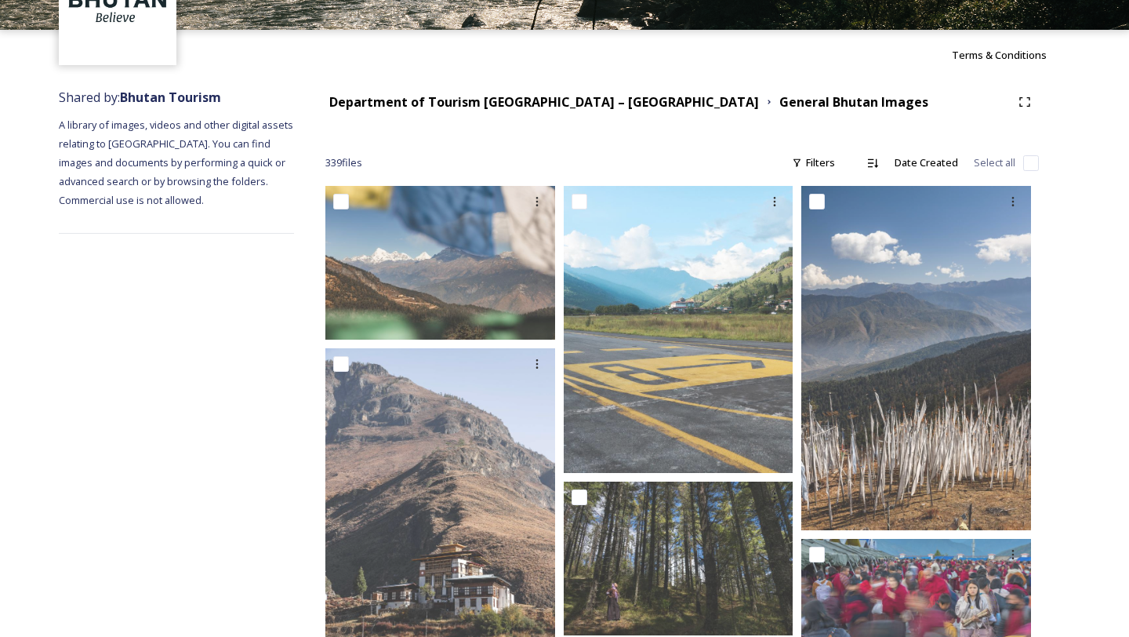
scroll to position [0, 0]
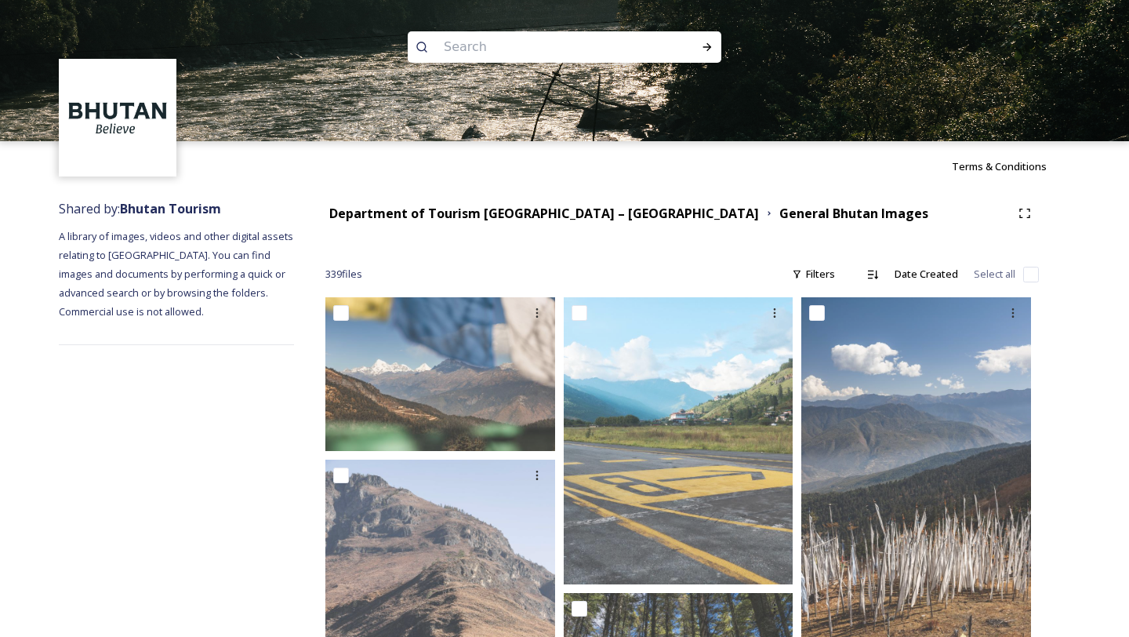
click at [501, 47] on input at bounding box center [543, 47] width 215 height 35
type input "nature"
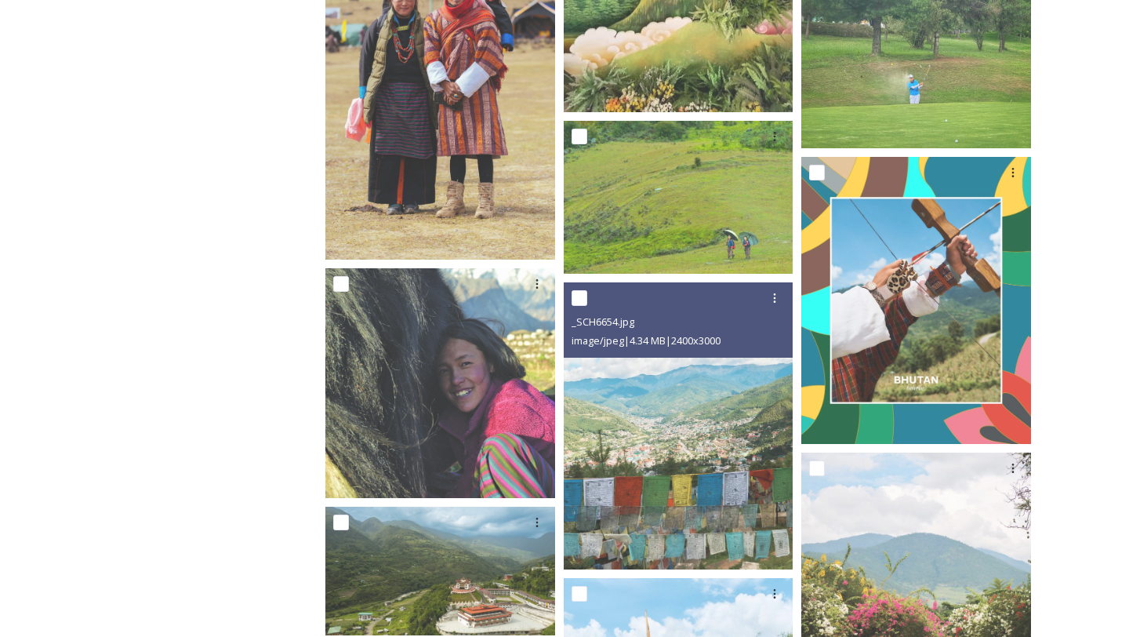
scroll to position [3165, 0]
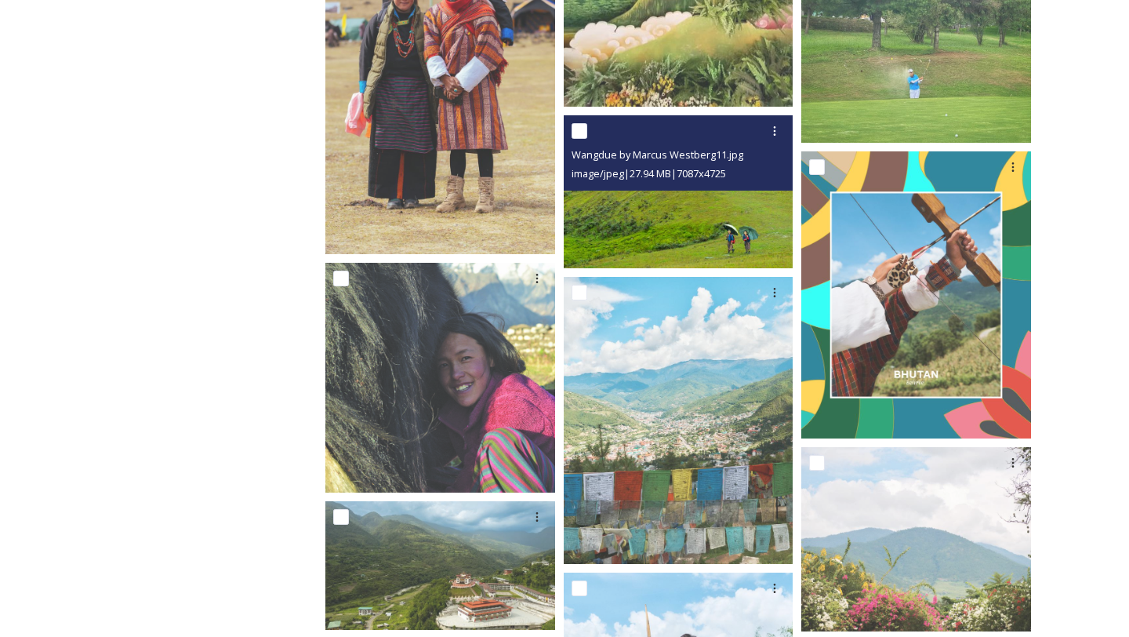
click at [718, 198] on img at bounding box center [679, 191] width 230 height 153
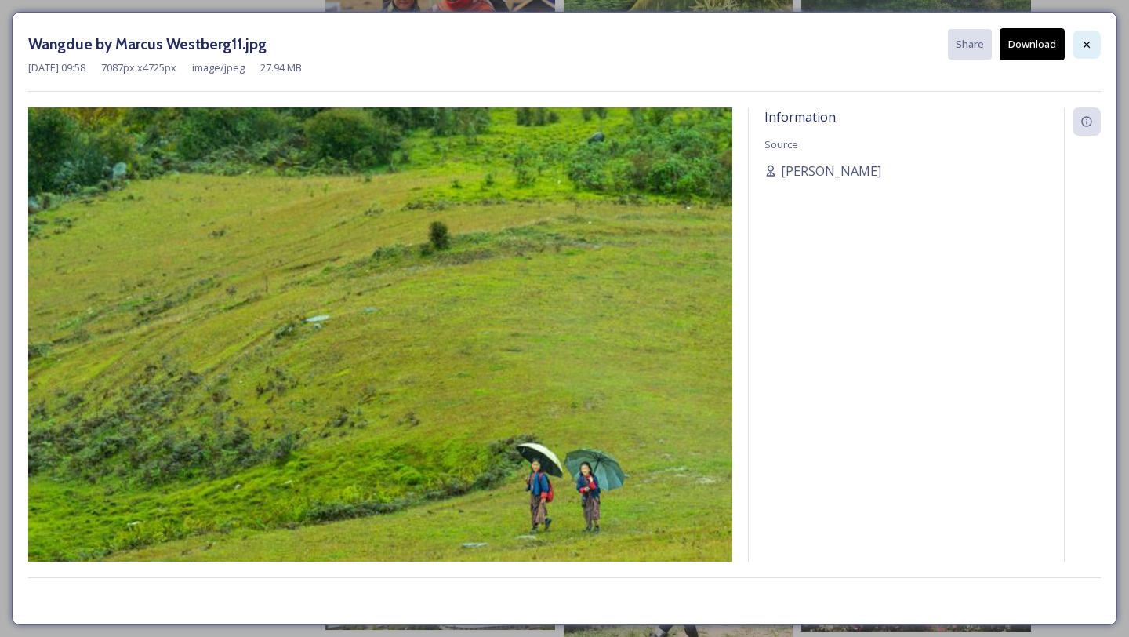
click at [1083, 43] on icon at bounding box center [1087, 44] width 13 height 13
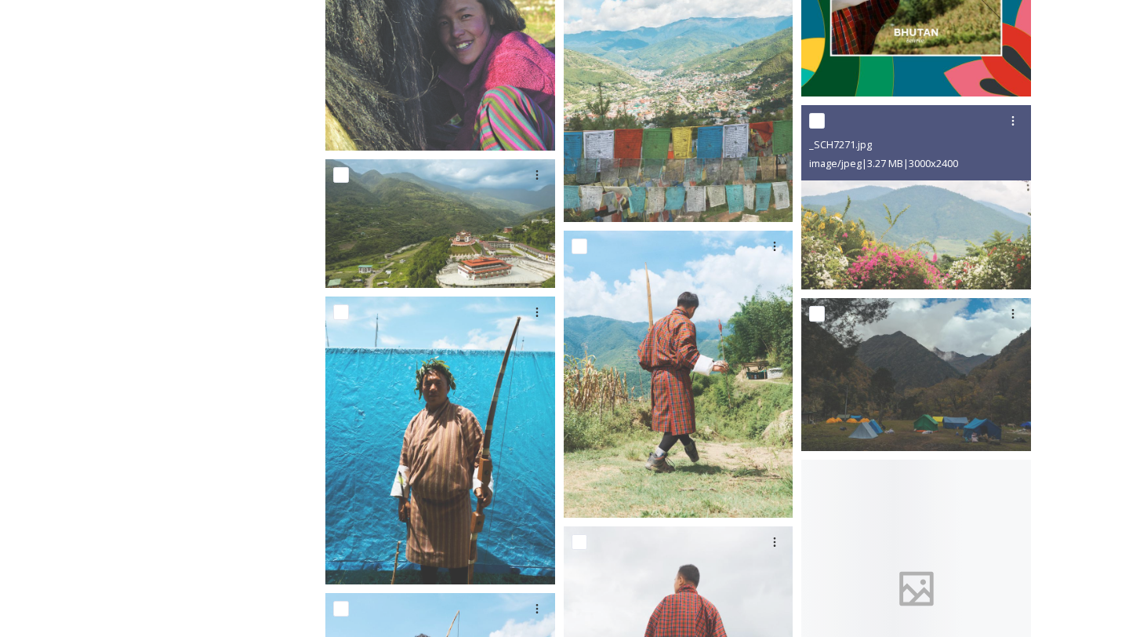
scroll to position [3528, 0]
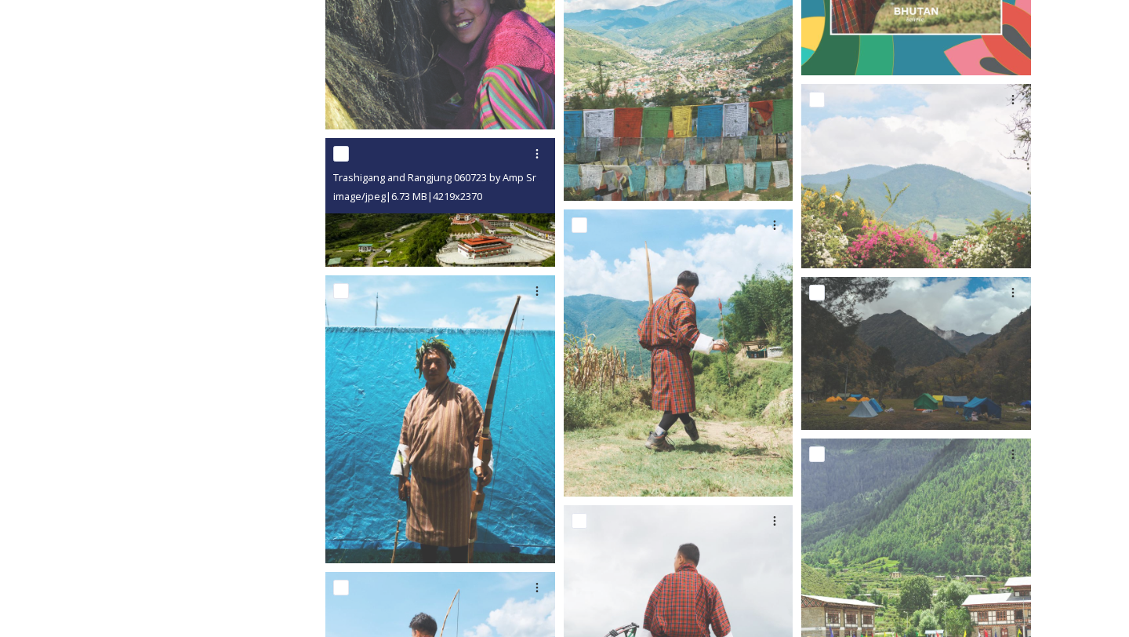
click at [422, 234] on img at bounding box center [440, 202] width 230 height 129
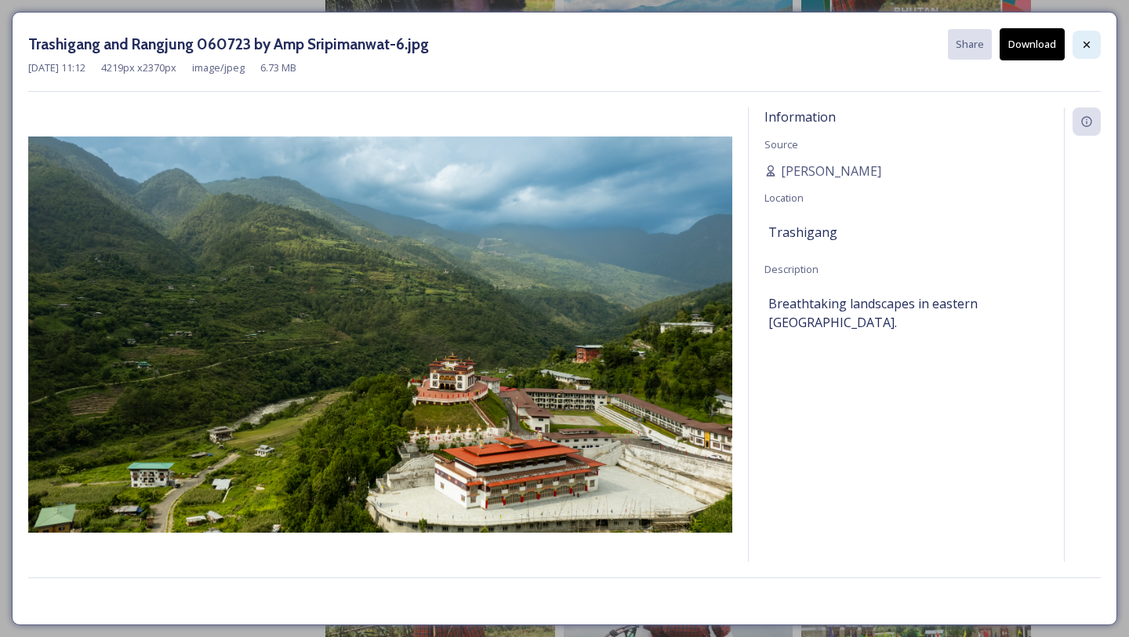
click at [1083, 48] on icon at bounding box center [1087, 44] width 13 height 13
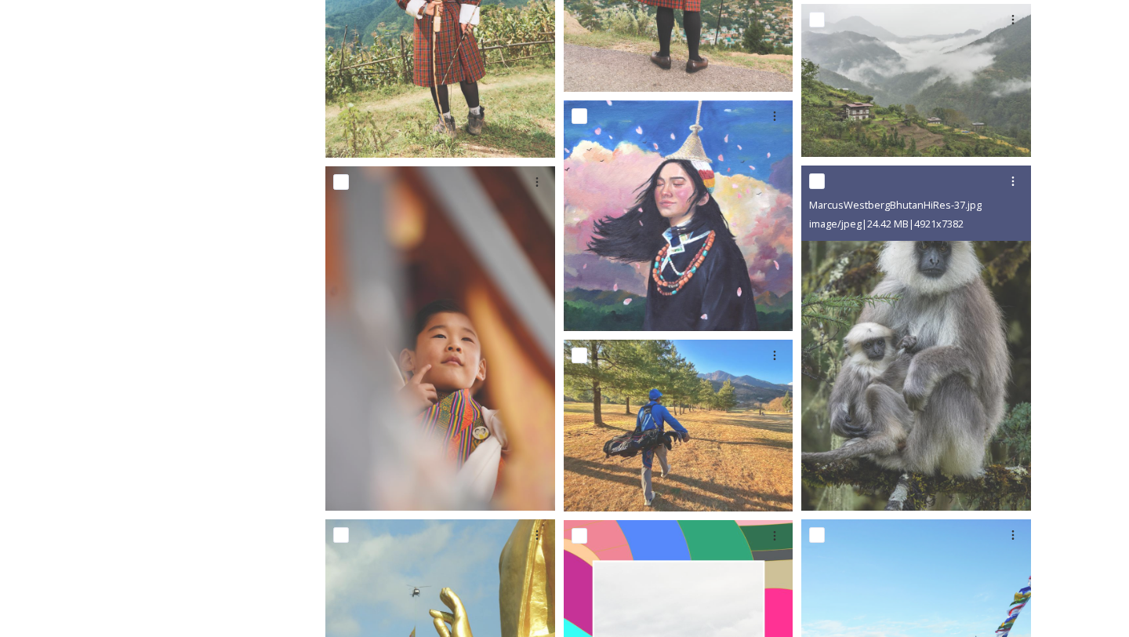
scroll to position [4223, 0]
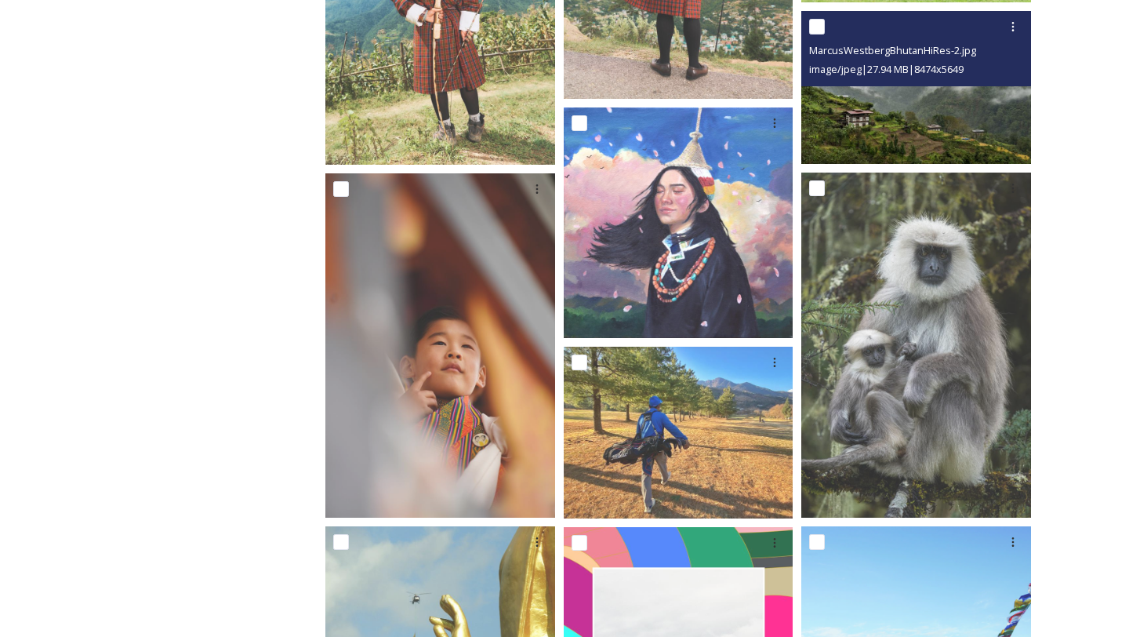
click at [889, 112] on img at bounding box center [917, 87] width 230 height 153
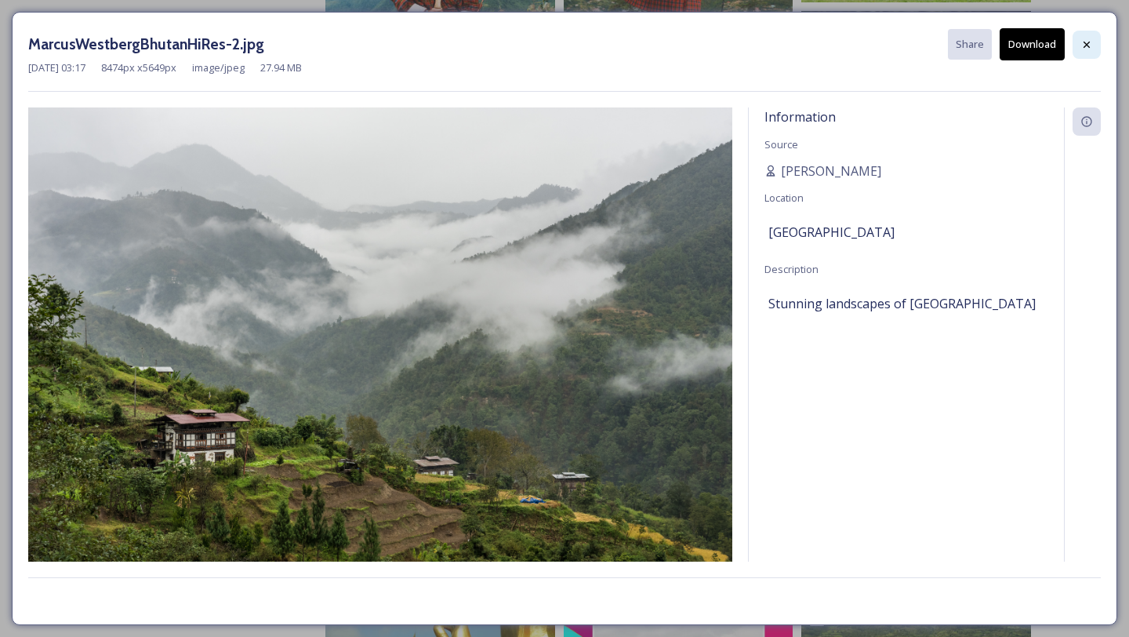
click at [1085, 56] on div at bounding box center [1087, 45] width 28 height 28
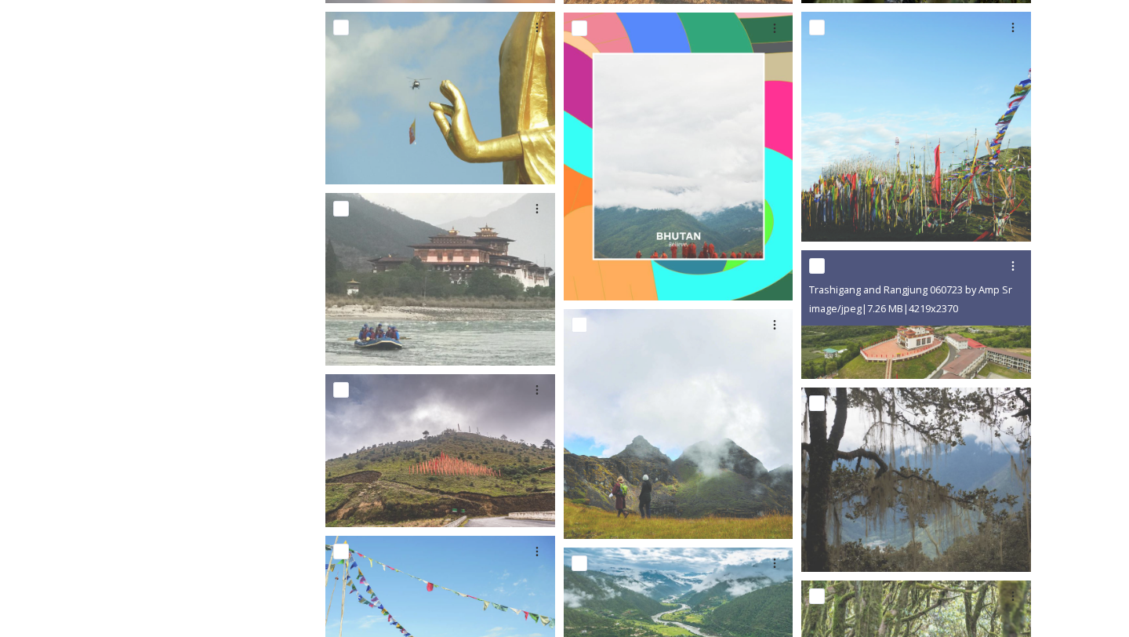
scroll to position [4766, 0]
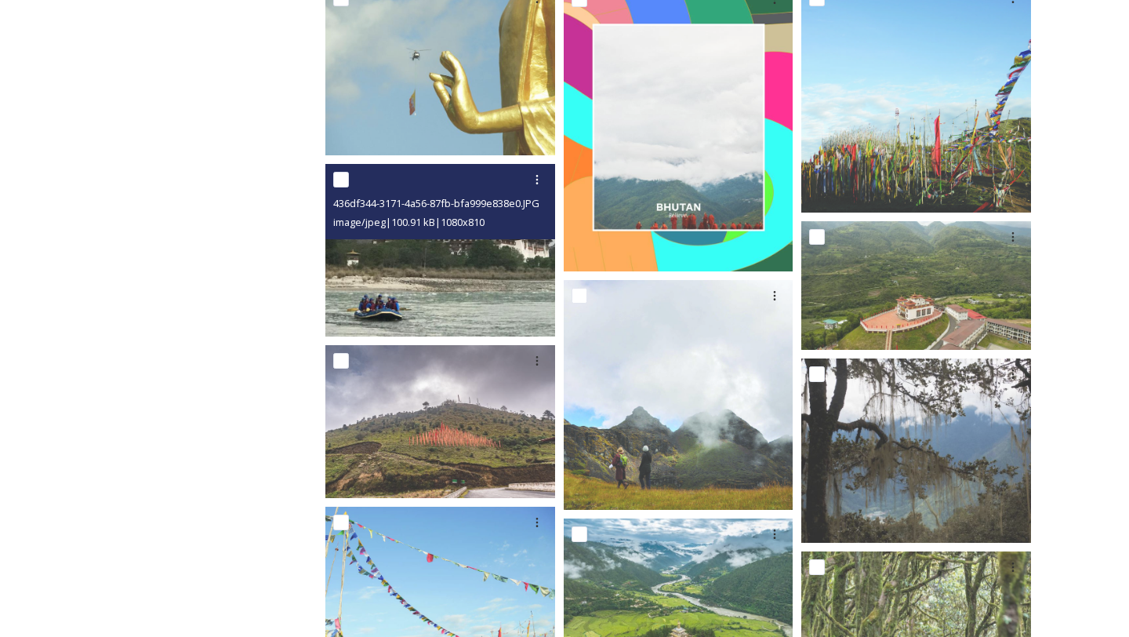
click at [424, 297] on img at bounding box center [440, 250] width 230 height 173
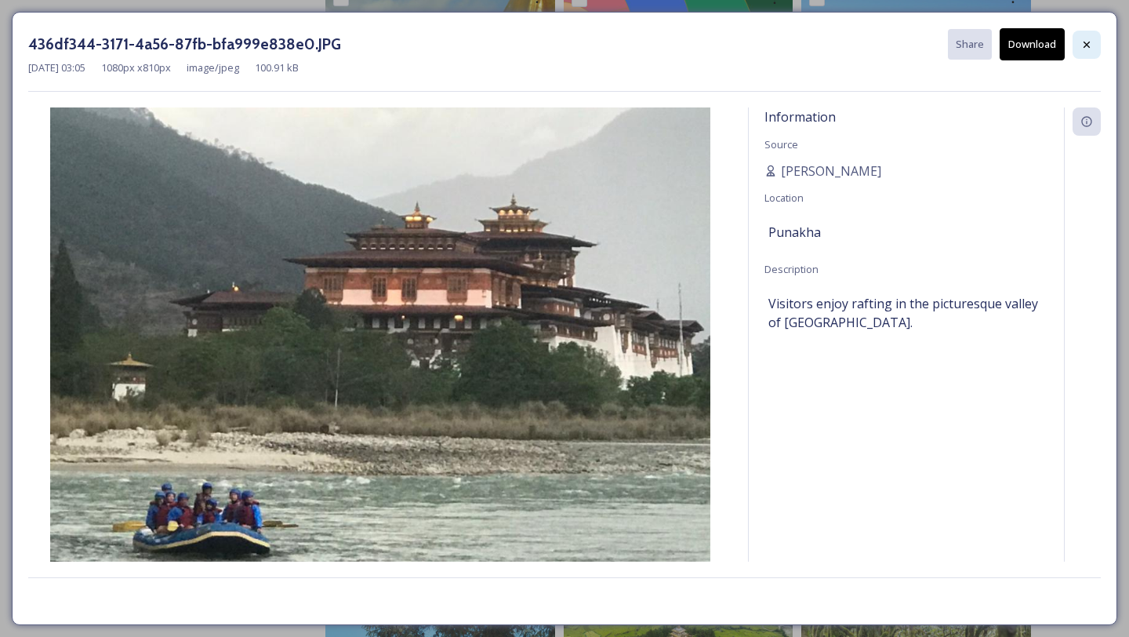
click at [1082, 49] on icon at bounding box center [1087, 44] width 13 height 13
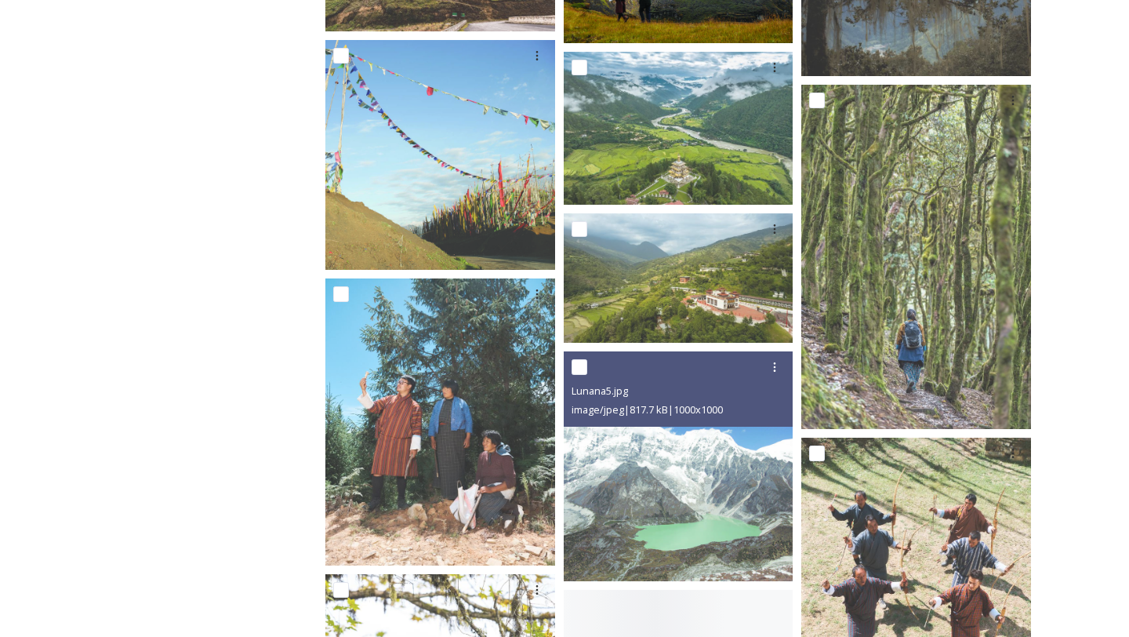
scroll to position [5232, 0]
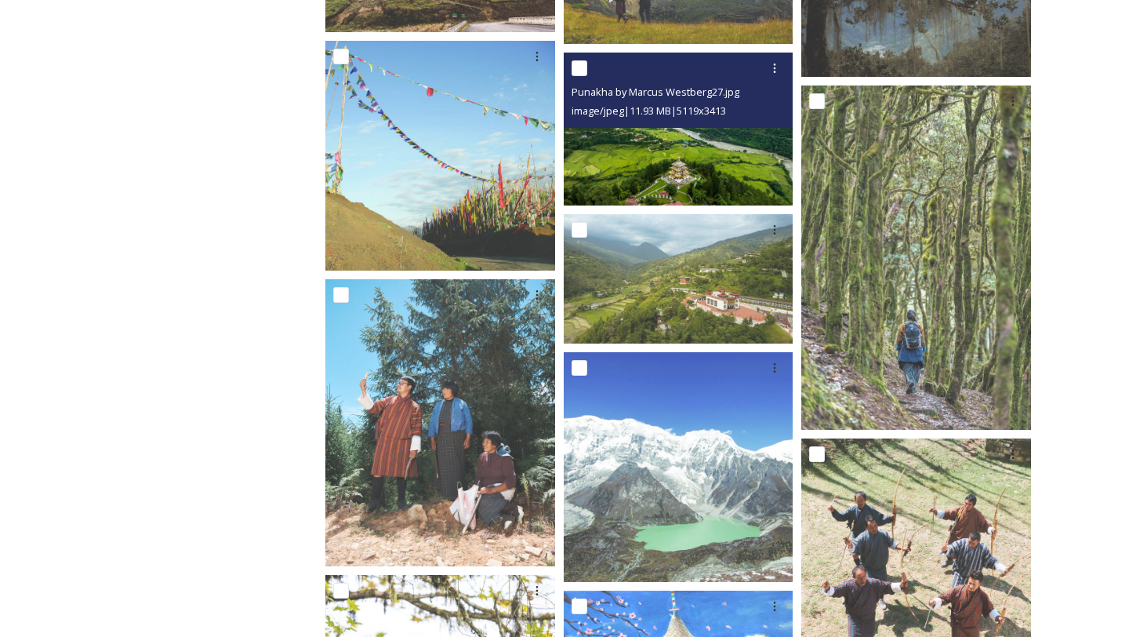
click at [704, 190] on img at bounding box center [679, 129] width 230 height 153
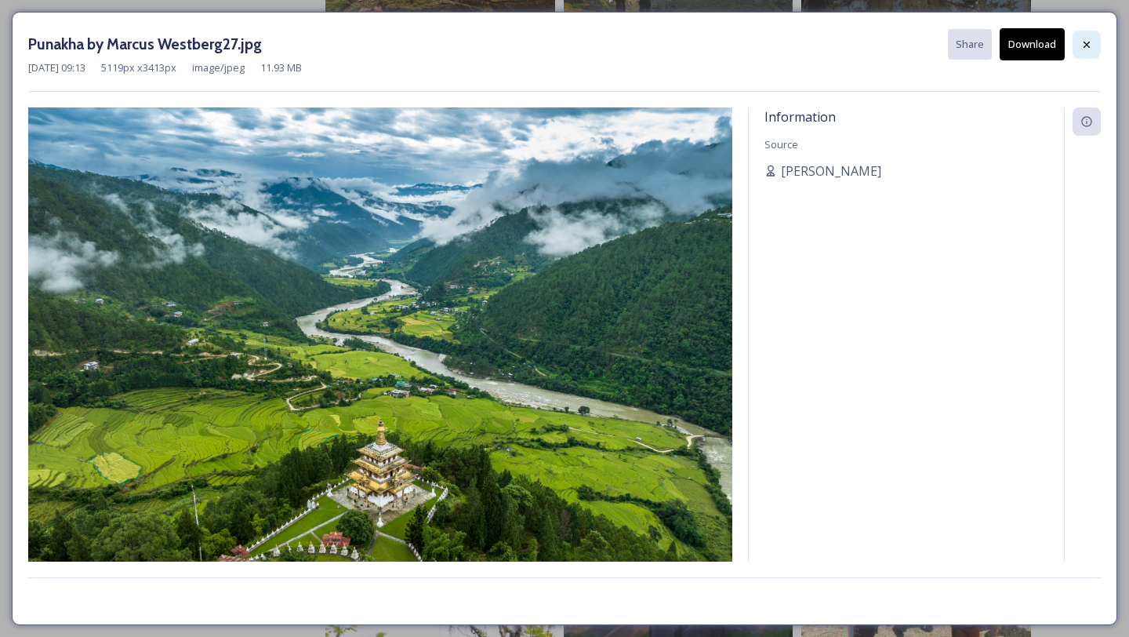
click at [1088, 42] on icon at bounding box center [1087, 44] width 6 height 6
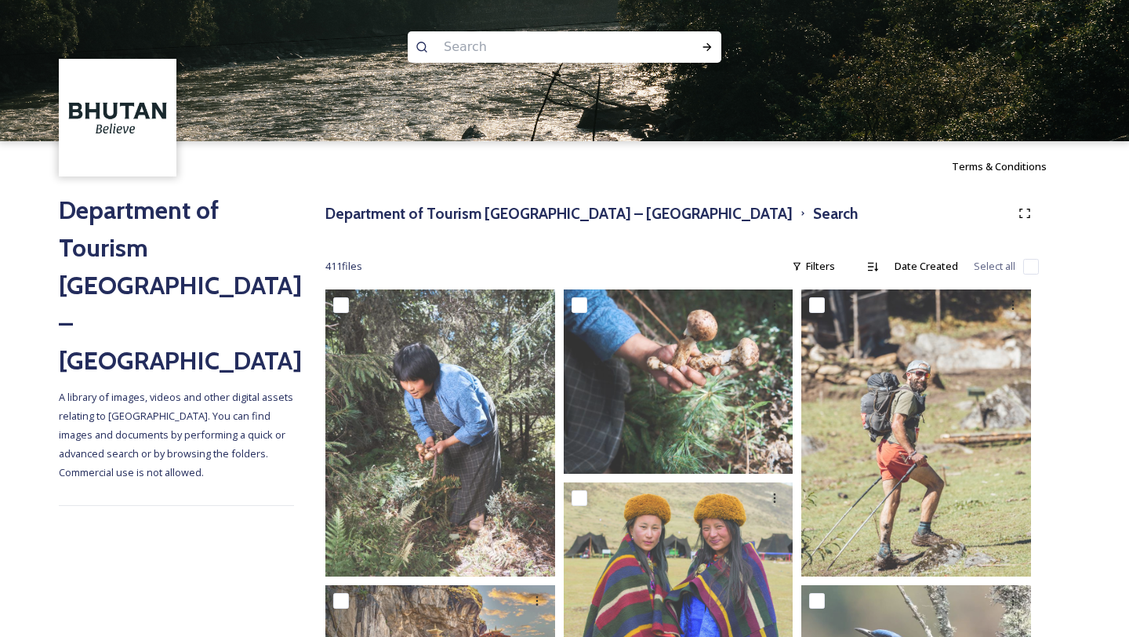
click at [506, 47] on input at bounding box center [543, 47] width 215 height 35
type input "adventure"
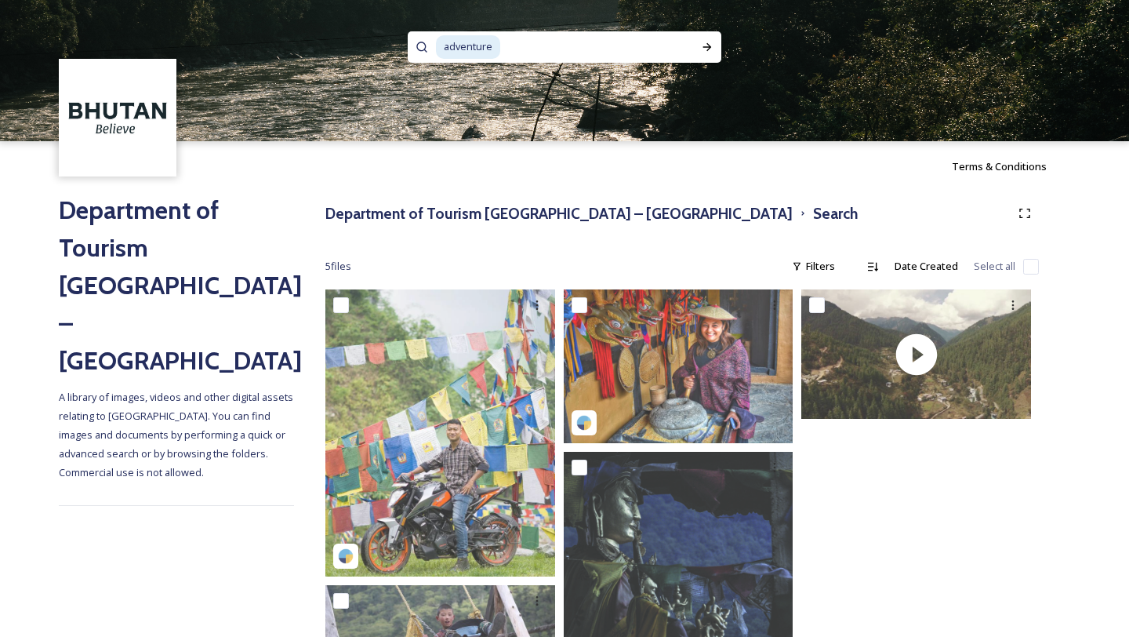
click at [476, 35] on div "adventure" at bounding box center [560, 46] width 248 height 31
click at [467, 46] on span "adventure" at bounding box center [468, 46] width 64 height 23
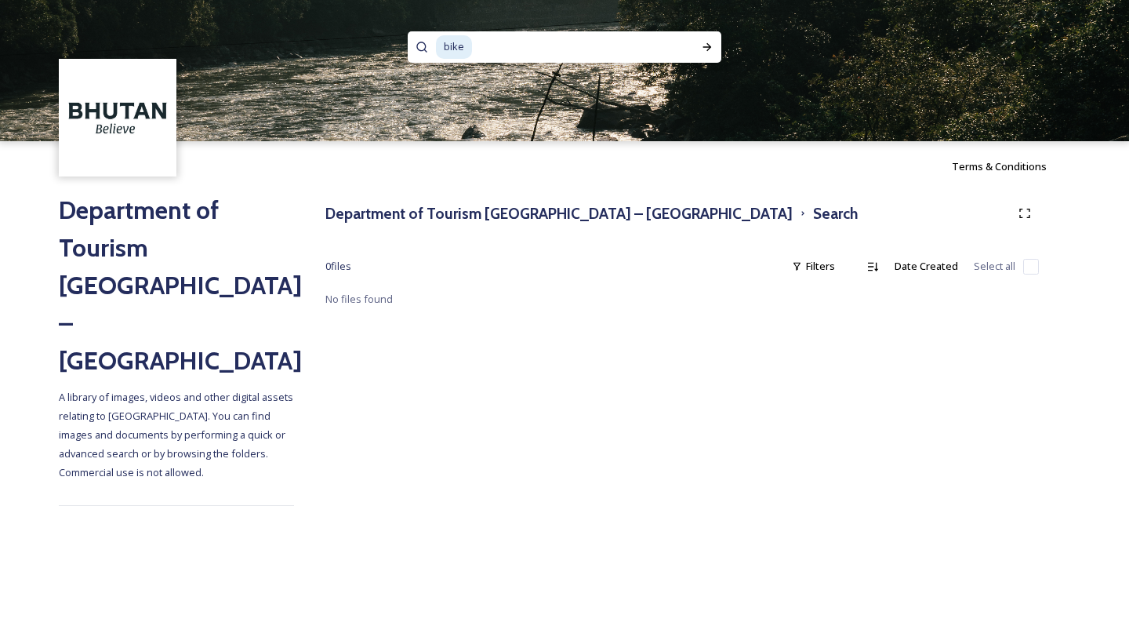
click at [458, 45] on span "bike" at bounding box center [454, 46] width 36 height 23
click at [438, 213] on h3 "Department of Tourism [GEOGRAPHIC_DATA] – [GEOGRAPHIC_DATA]" at bounding box center [558, 213] width 467 height 23
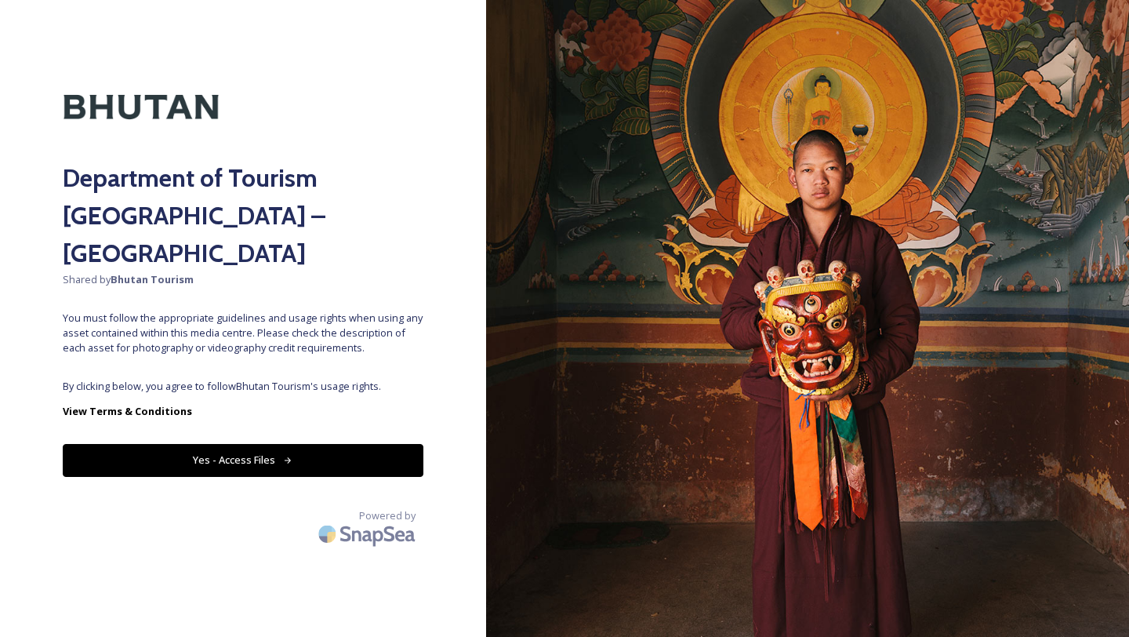
click at [297, 438] on div "Department of Tourism [GEOGRAPHIC_DATA] – Brand Centre Shared by Bhutan Tourism…" at bounding box center [243, 318] width 486 height 511
click at [294, 444] on button "Yes - Access Files" at bounding box center [243, 460] width 361 height 32
click at [282, 444] on button "Yes - Access Files" at bounding box center [243, 460] width 361 height 32
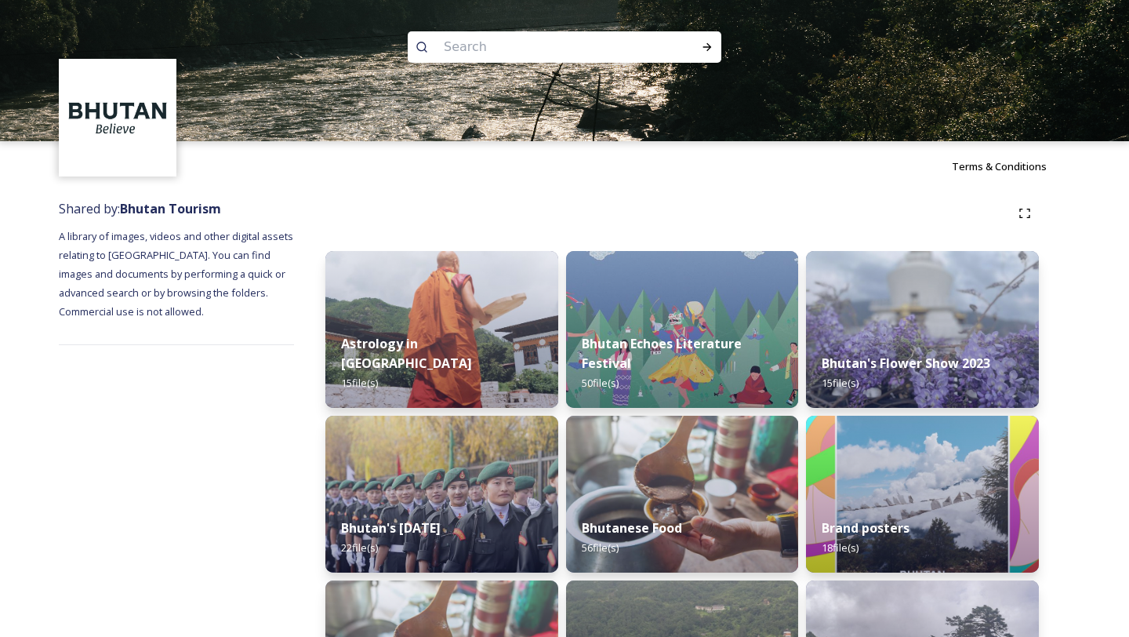
click at [472, 50] on input at bounding box center [543, 47] width 215 height 35
type input "path"
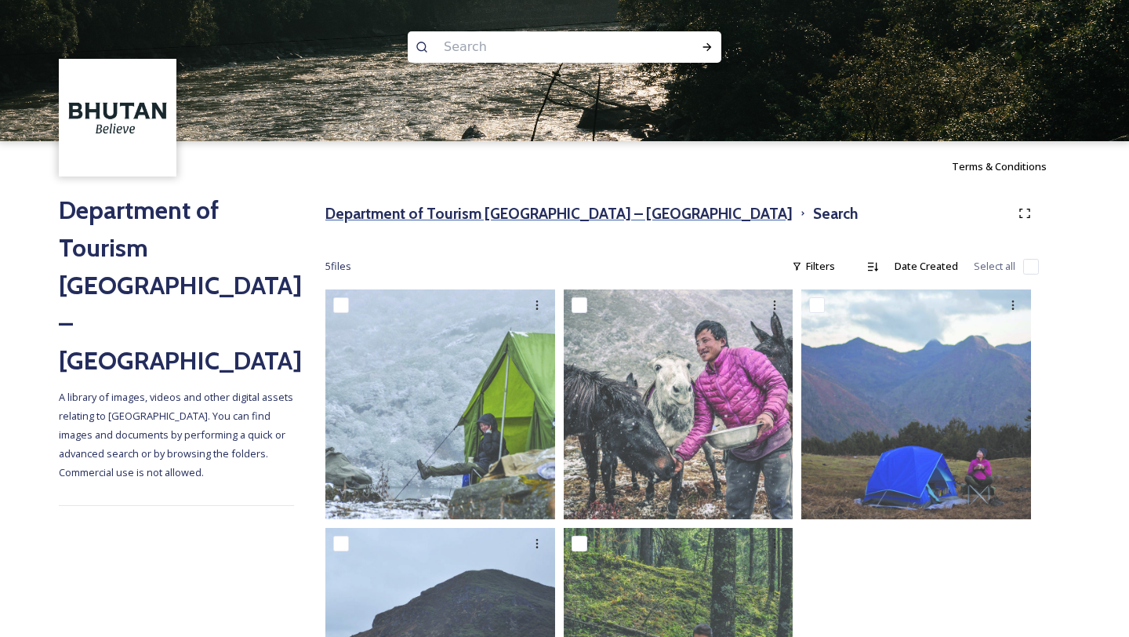
click at [522, 210] on h3 "Department of Tourism [GEOGRAPHIC_DATA] – [GEOGRAPHIC_DATA]" at bounding box center [558, 213] width 467 height 23
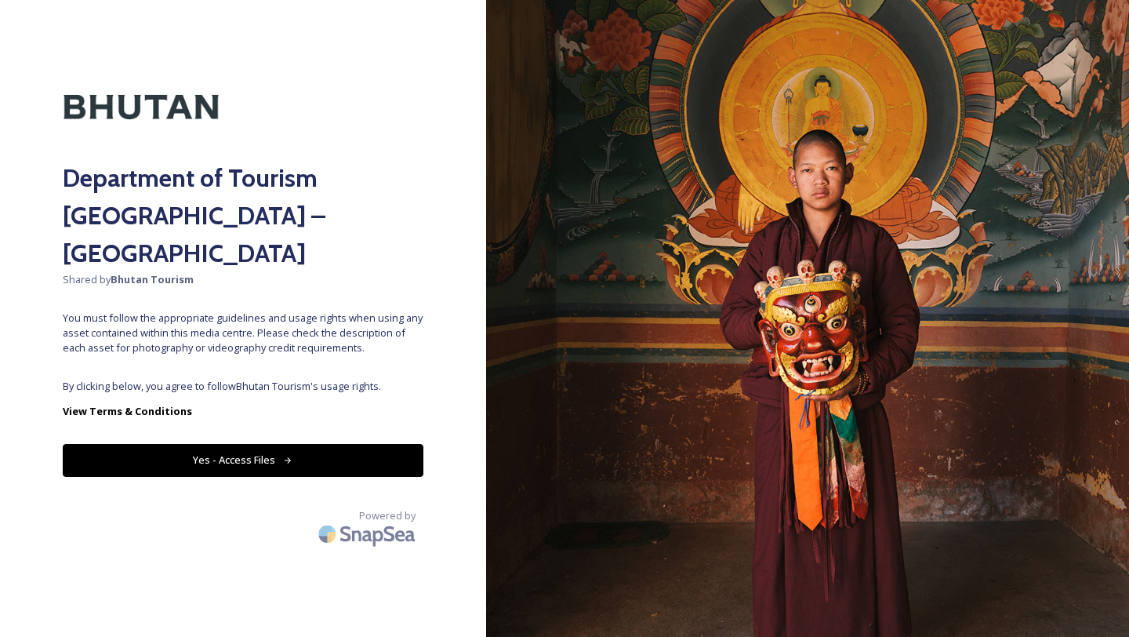
click at [310, 444] on button "Yes - Access Files" at bounding box center [243, 460] width 361 height 32
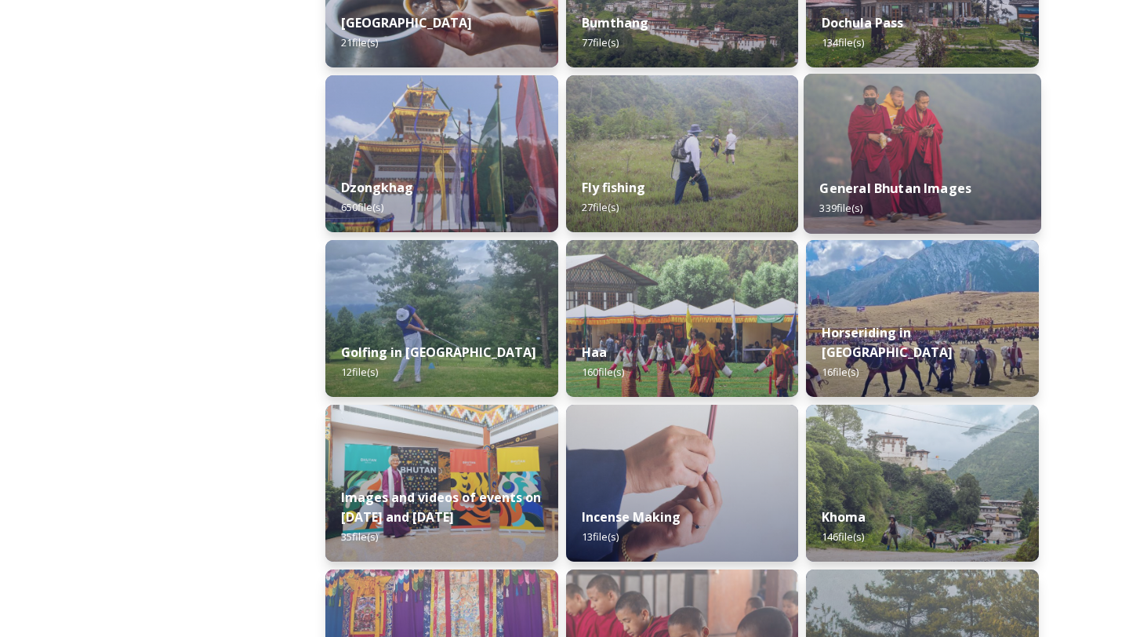
scroll to position [680, 0]
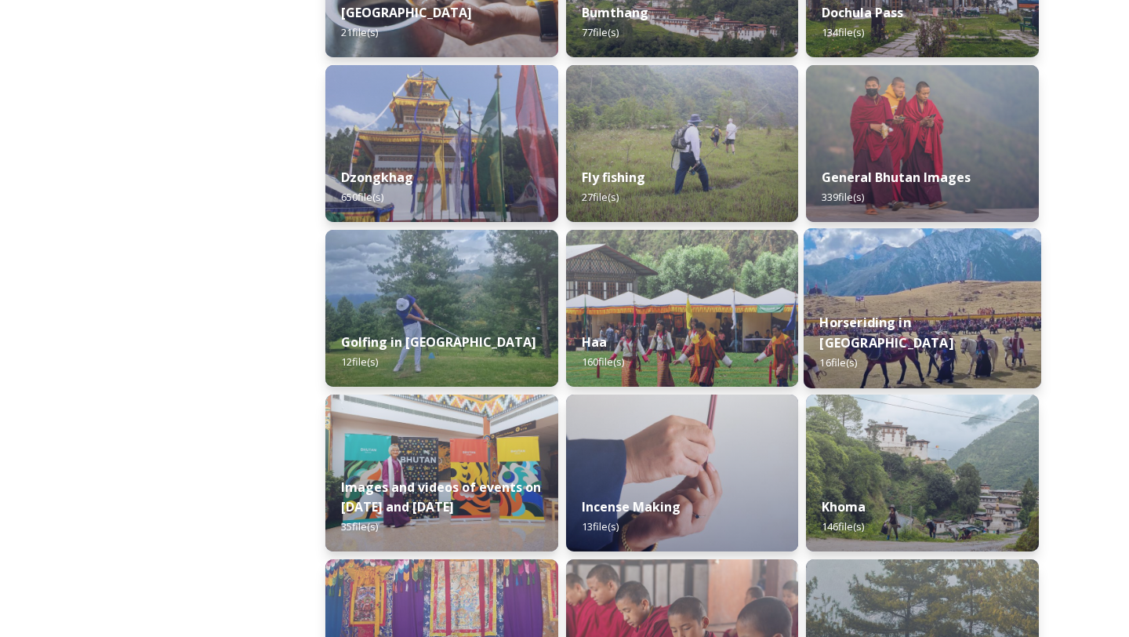
click at [953, 329] on div "Horseriding in [GEOGRAPHIC_DATA] 16 file(s)" at bounding box center [923, 342] width 238 height 91
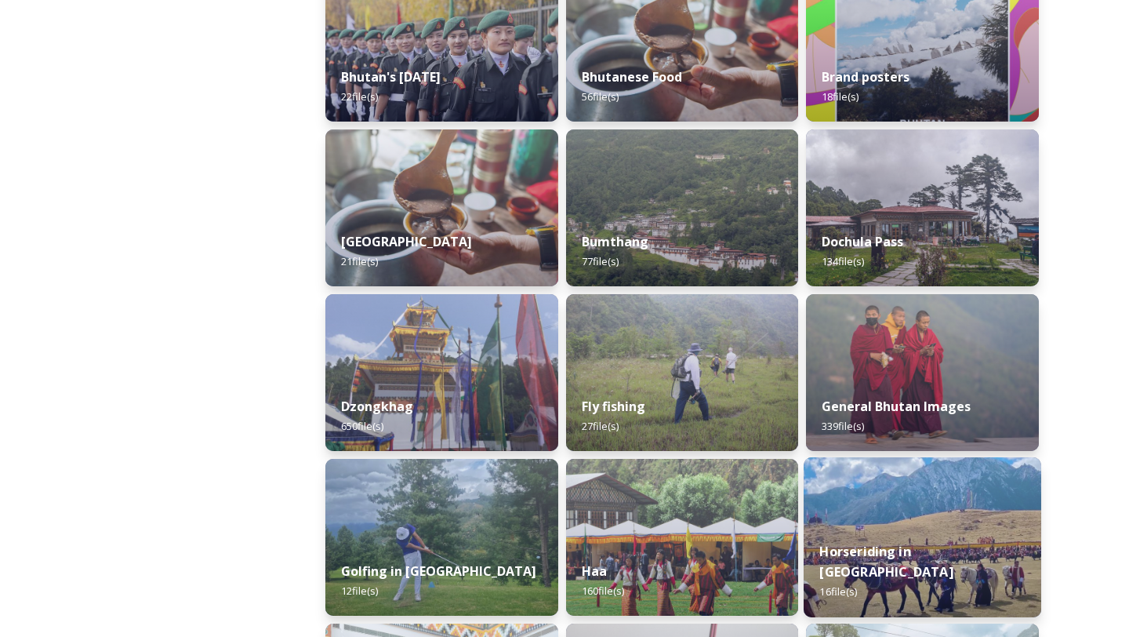
scroll to position [616, 0]
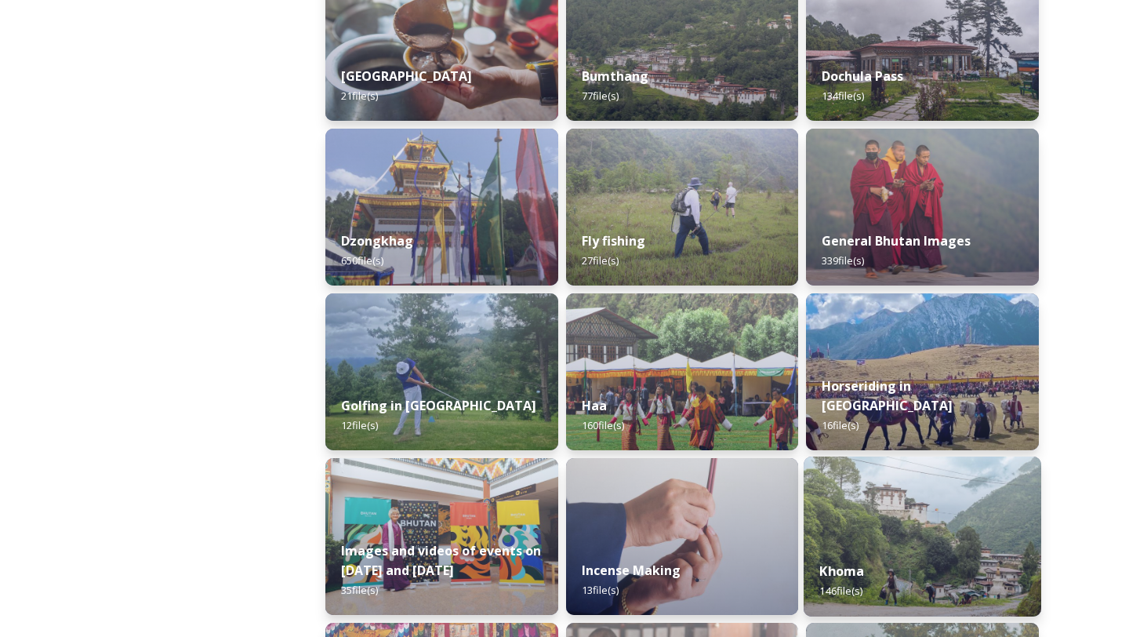
click at [896, 573] on div "Khoma 146 file(s)" at bounding box center [923, 580] width 238 height 71
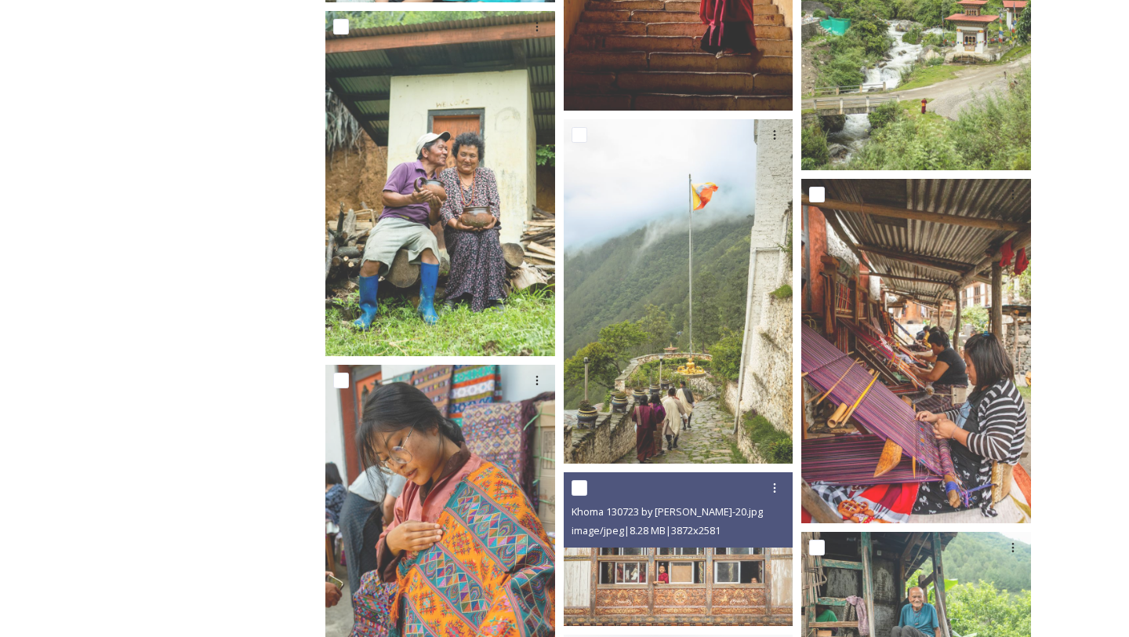
scroll to position [2495, 0]
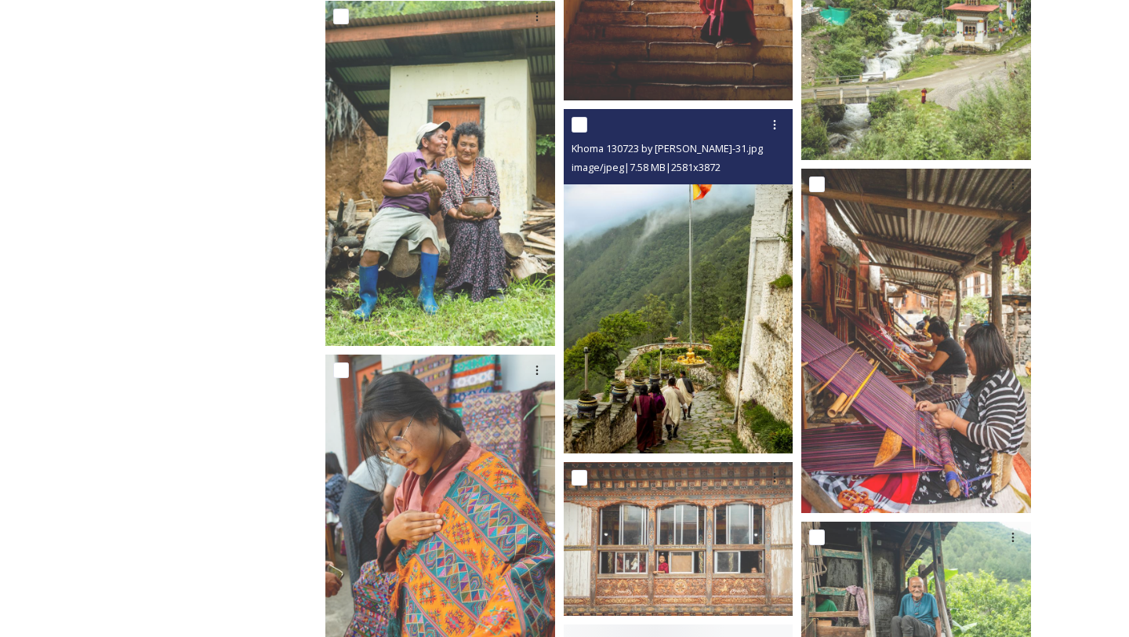
click at [722, 378] on img at bounding box center [679, 281] width 230 height 345
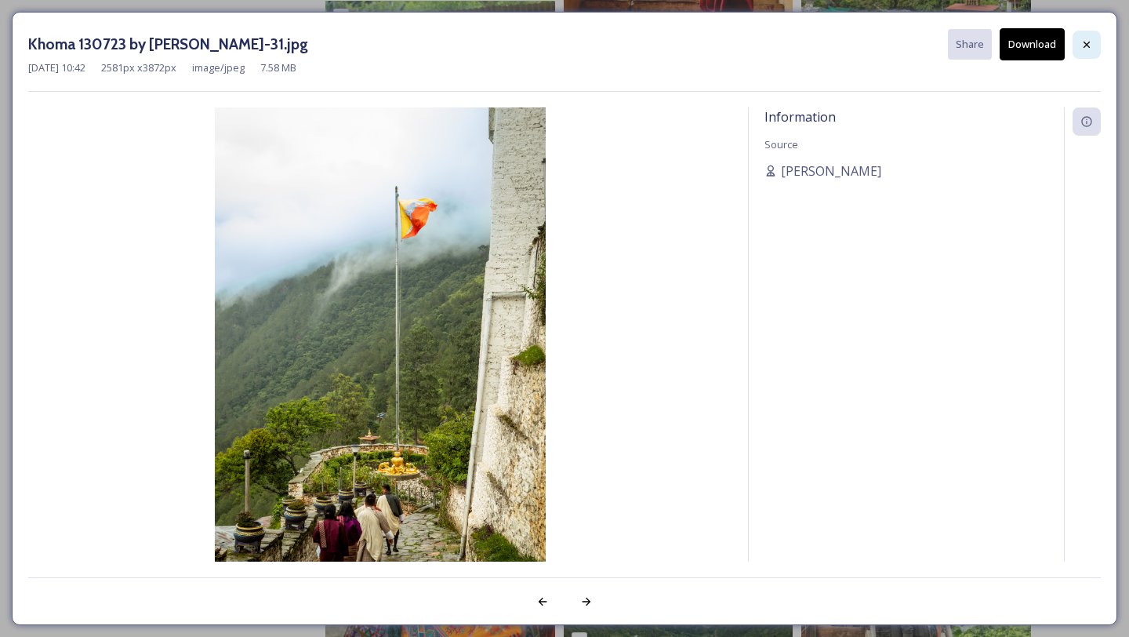
click at [1081, 43] on icon at bounding box center [1087, 44] width 13 height 13
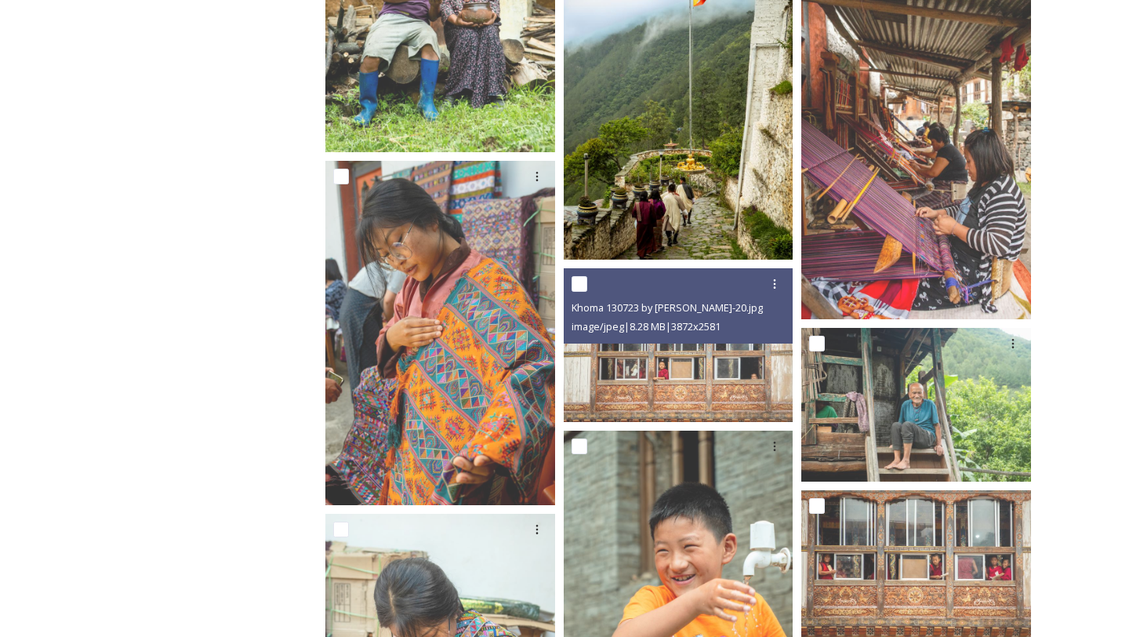
scroll to position [2693, 0]
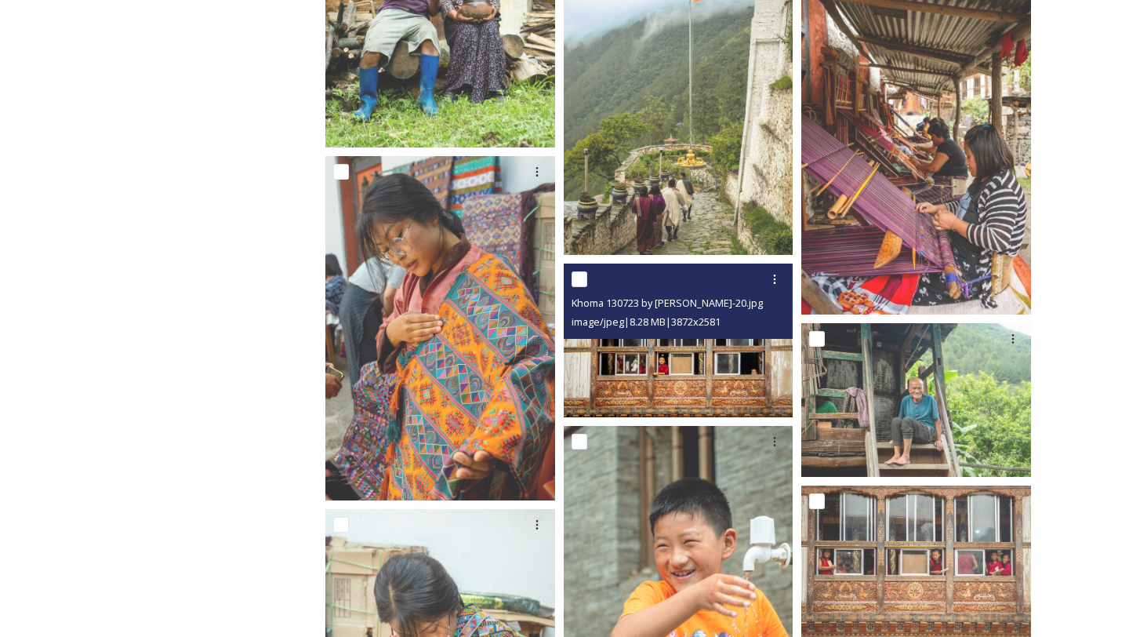
click at [703, 390] on img at bounding box center [679, 340] width 230 height 153
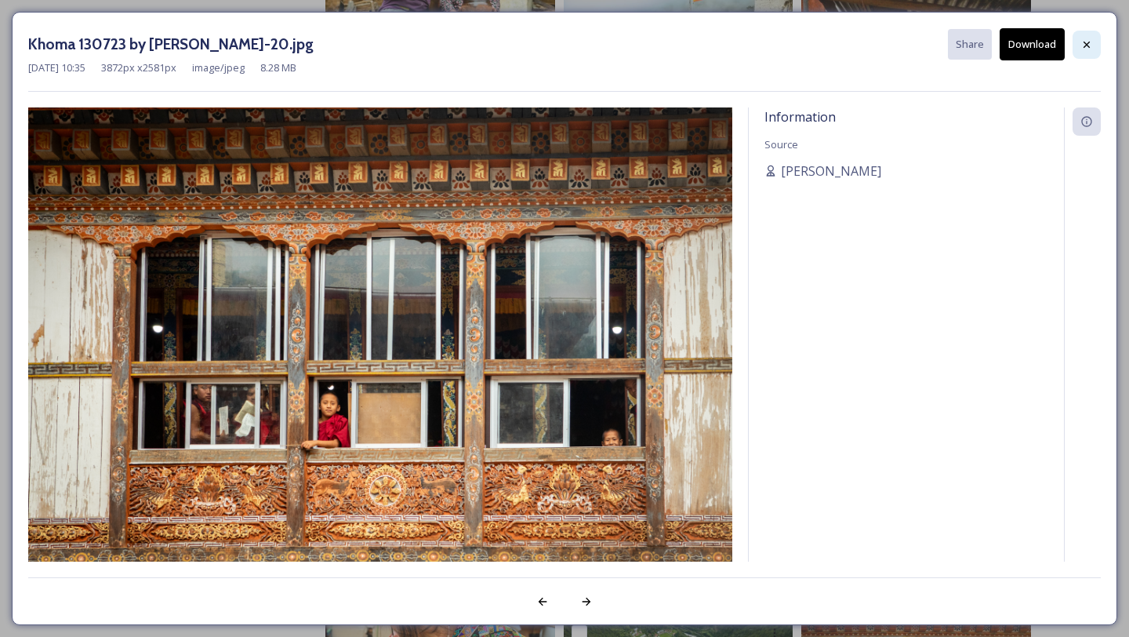
click at [1084, 45] on icon at bounding box center [1087, 44] width 13 height 13
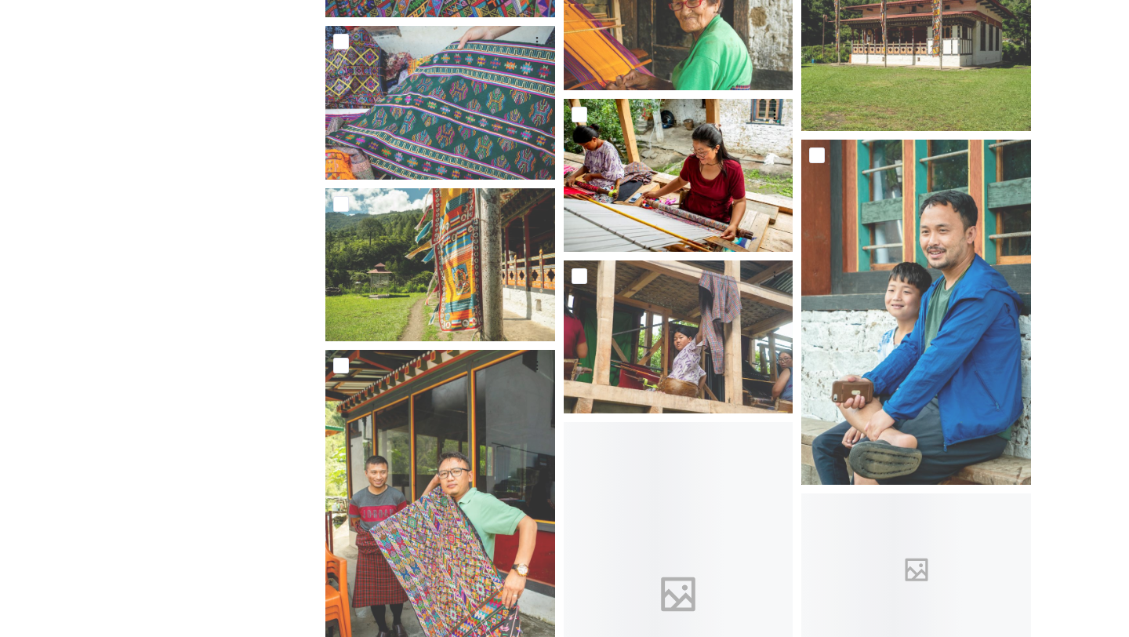
scroll to position [5589, 0]
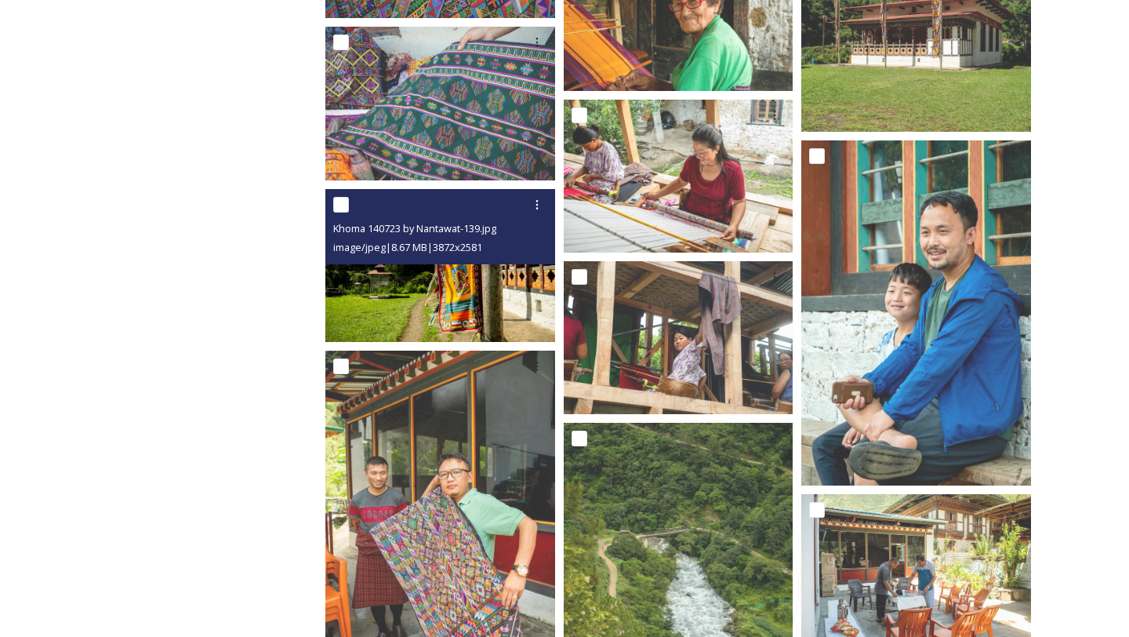
click at [398, 307] on img at bounding box center [440, 264] width 230 height 153
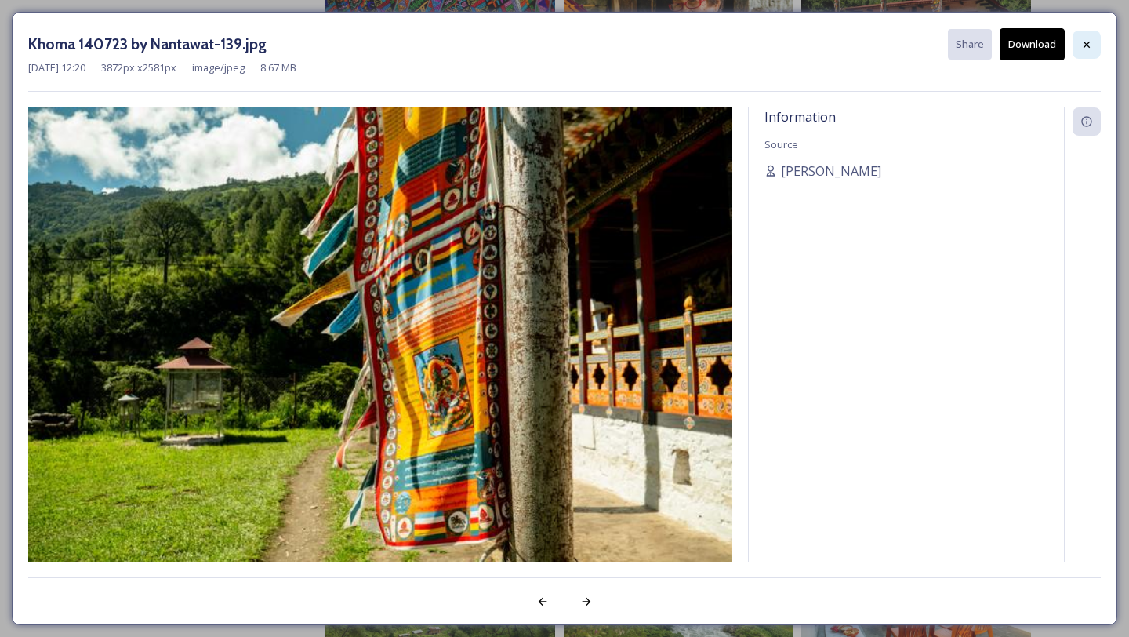
click at [1087, 45] on icon at bounding box center [1087, 44] width 13 height 13
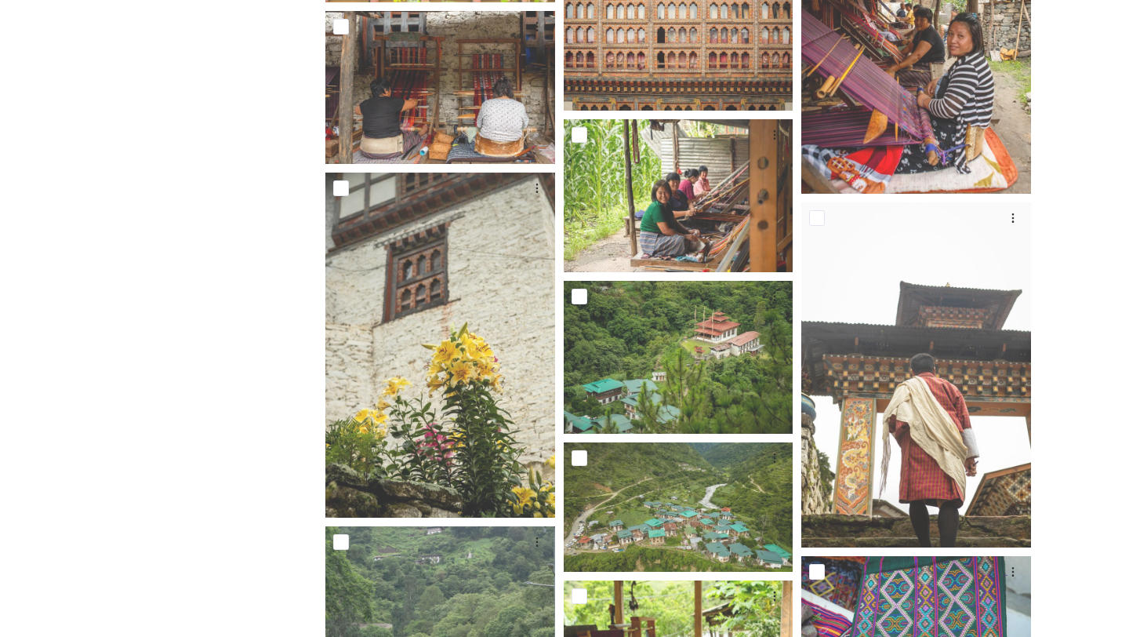
scroll to position [0, 0]
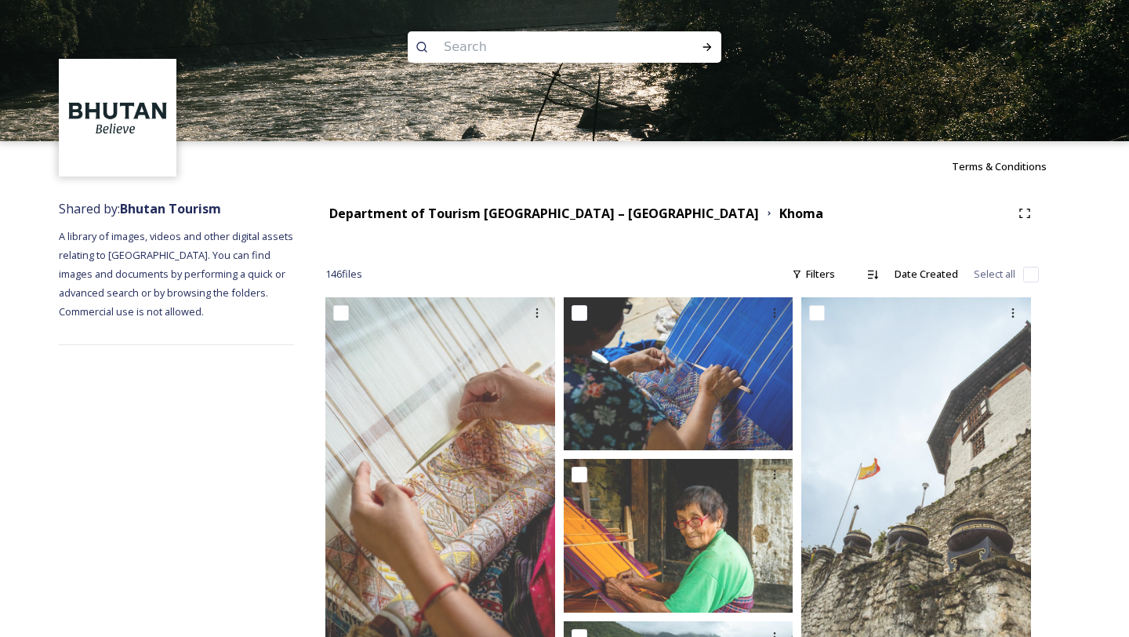
click at [565, 48] on input at bounding box center [543, 47] width 215 height 35
type input "flag"
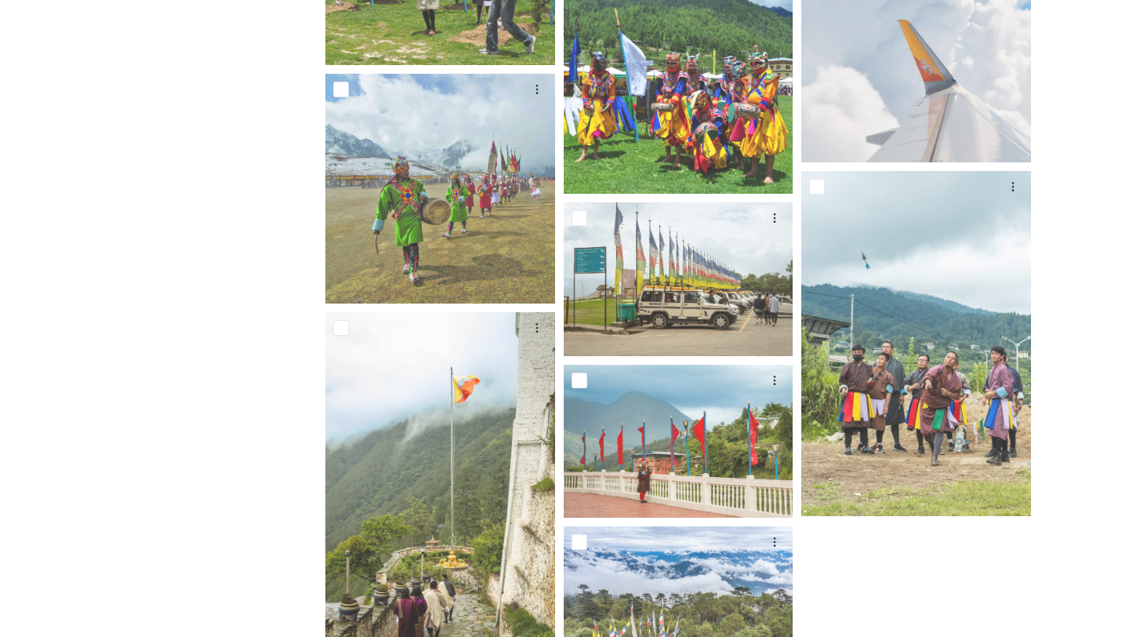
scroll to position [1154, 0]
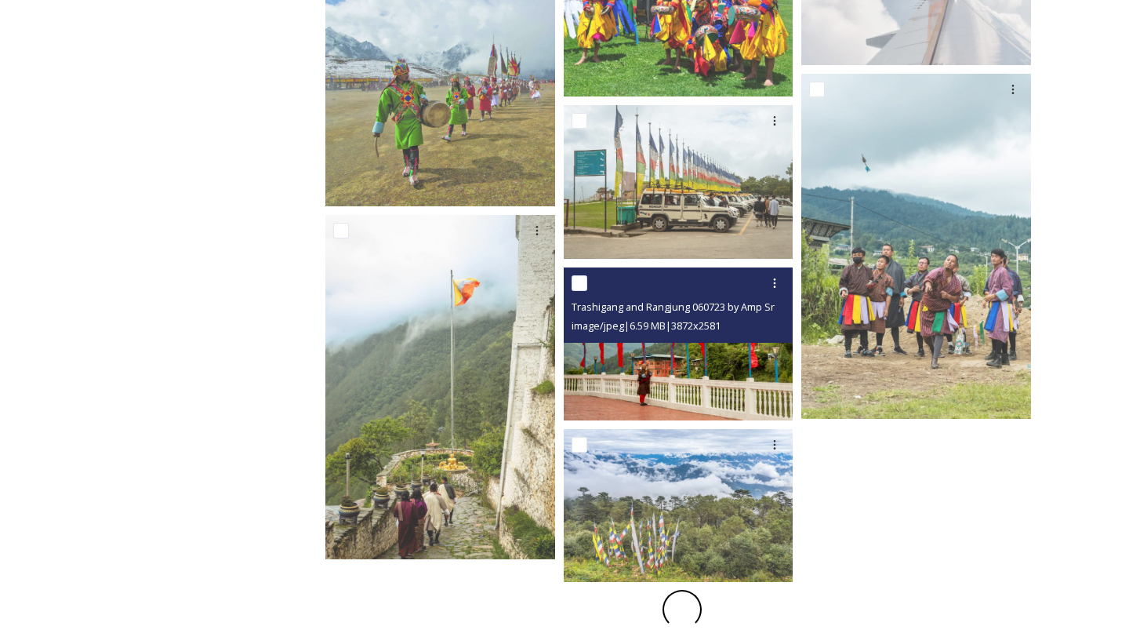
click at [658, 391] on img at bounding box center [679, 343] width 230 height 153
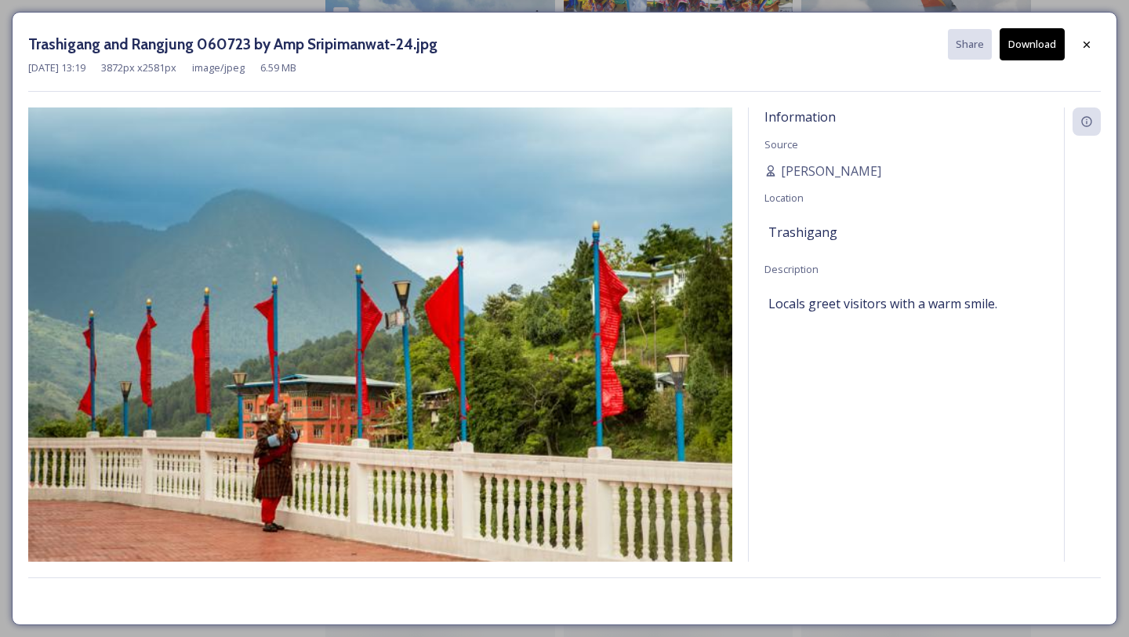
scroll to position [1154, 0]
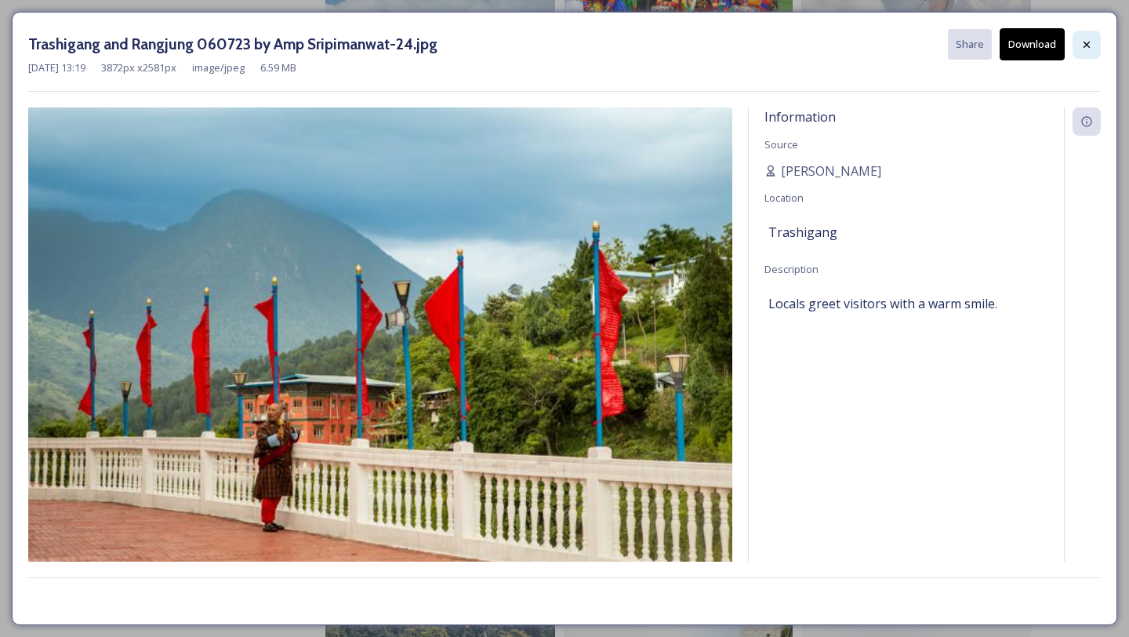
click at [1084, 49] on icon at bounding box center [1087, 44] width 13 height 13
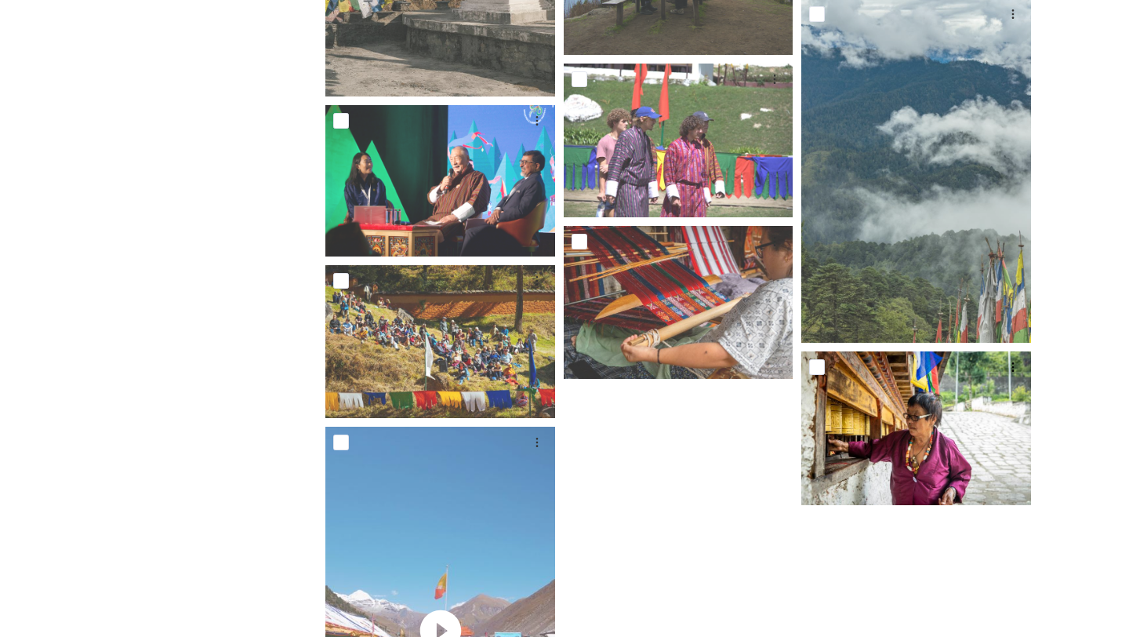
scroll to position [3521, 0]
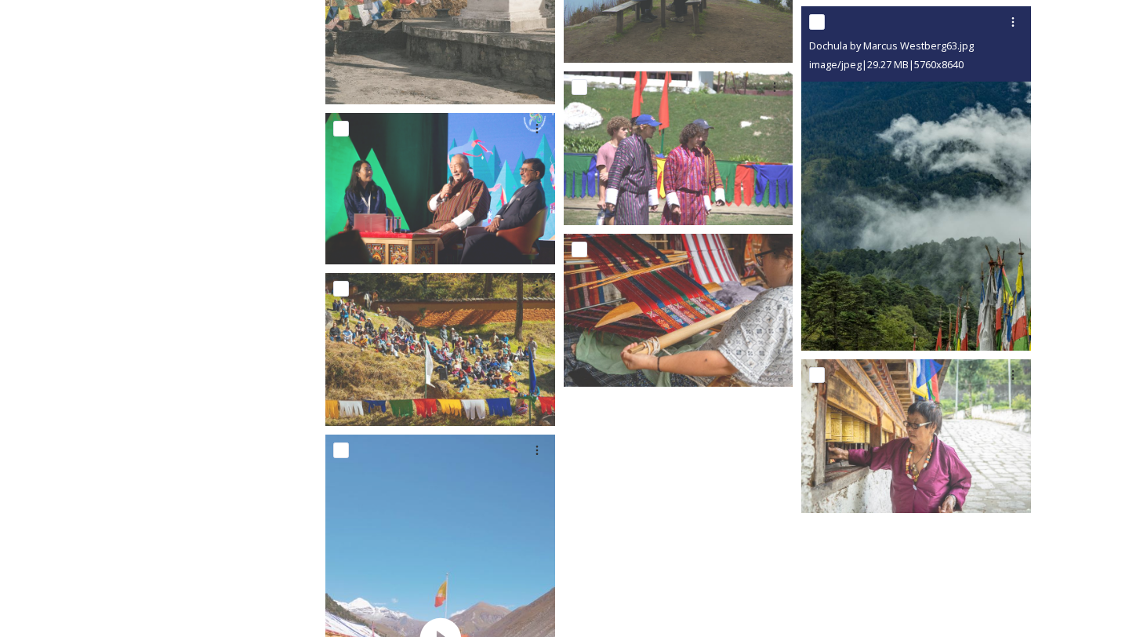
click at [938, 252] on img at bounding box center [917, 178] width 230 height 345
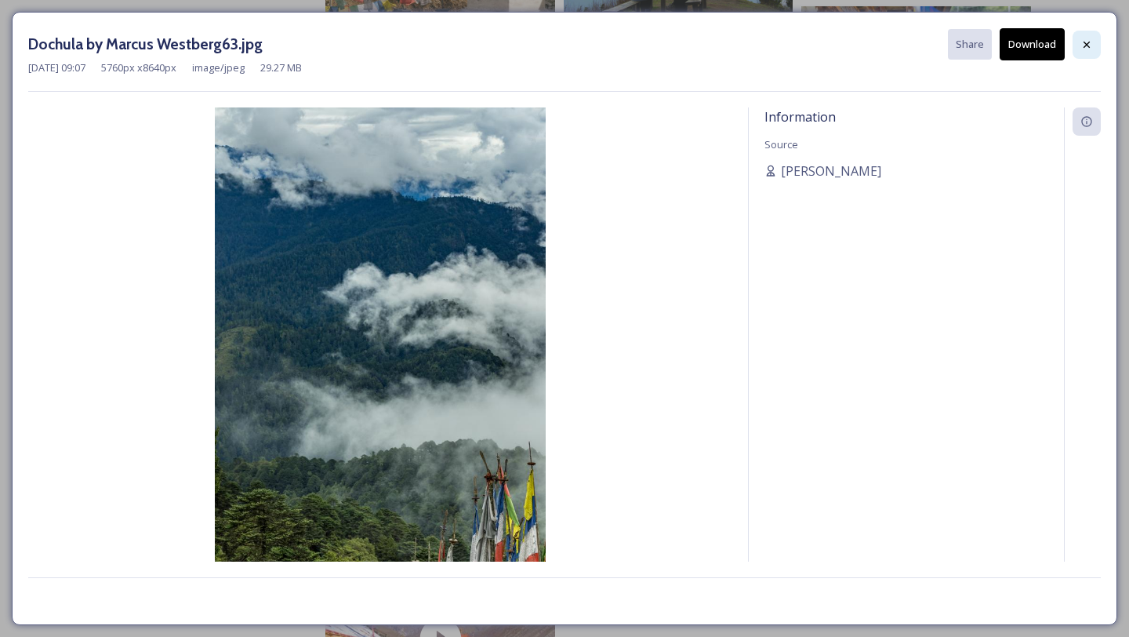
click at [1092, 40] on icon at bounding box center [1087, 44] width 13 height 13
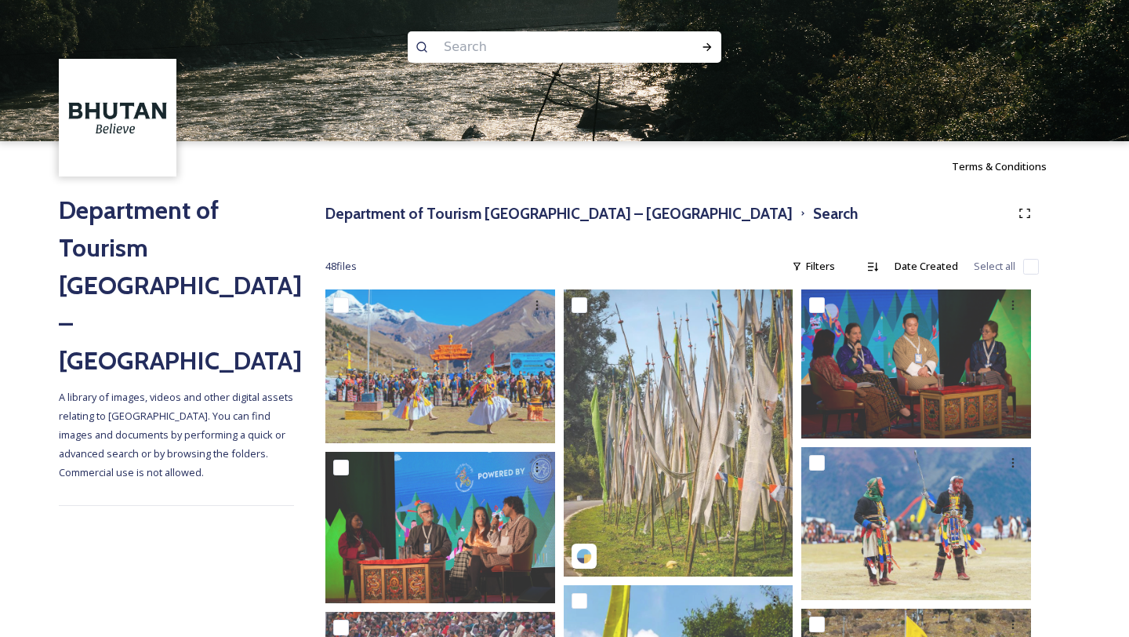
click at [500, 59] on input at bounding box center [543, 47] width 215 height 35
type input "walk"
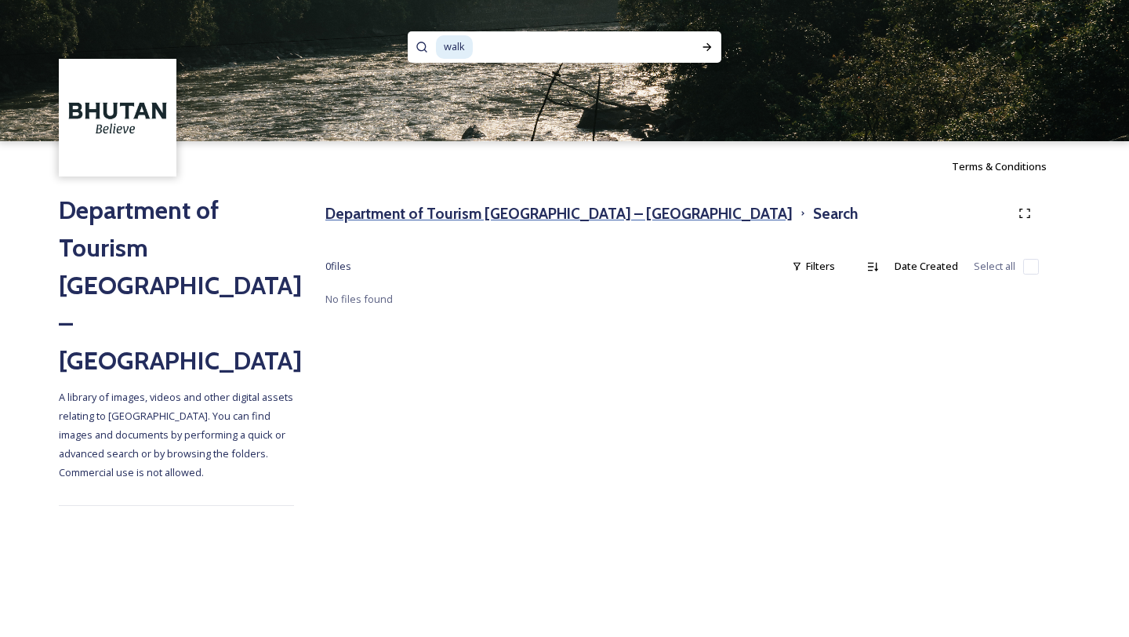
click at [439, 213] on h3 "Department of Tourism [GEOGRAPHIC_DATA] – [GEOGRAPHIC_DATA]" at bounding box center [558, 213] width 467 height 23
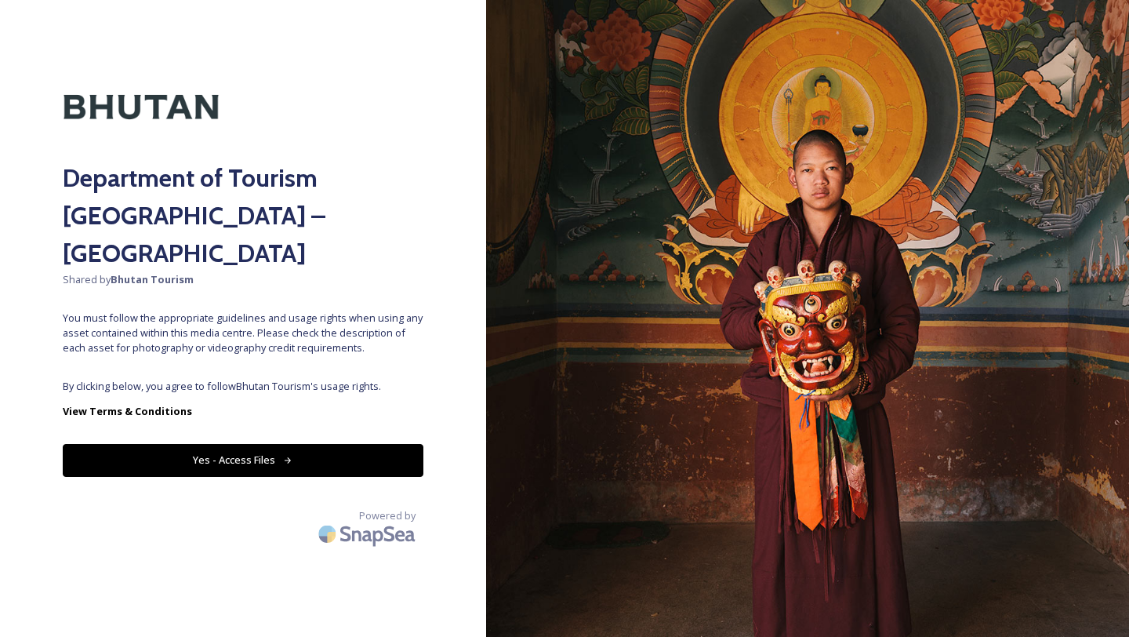
click at [311, 444] on button "Yes - Access Files" at bounding box center [243, 460] width 361 height 32
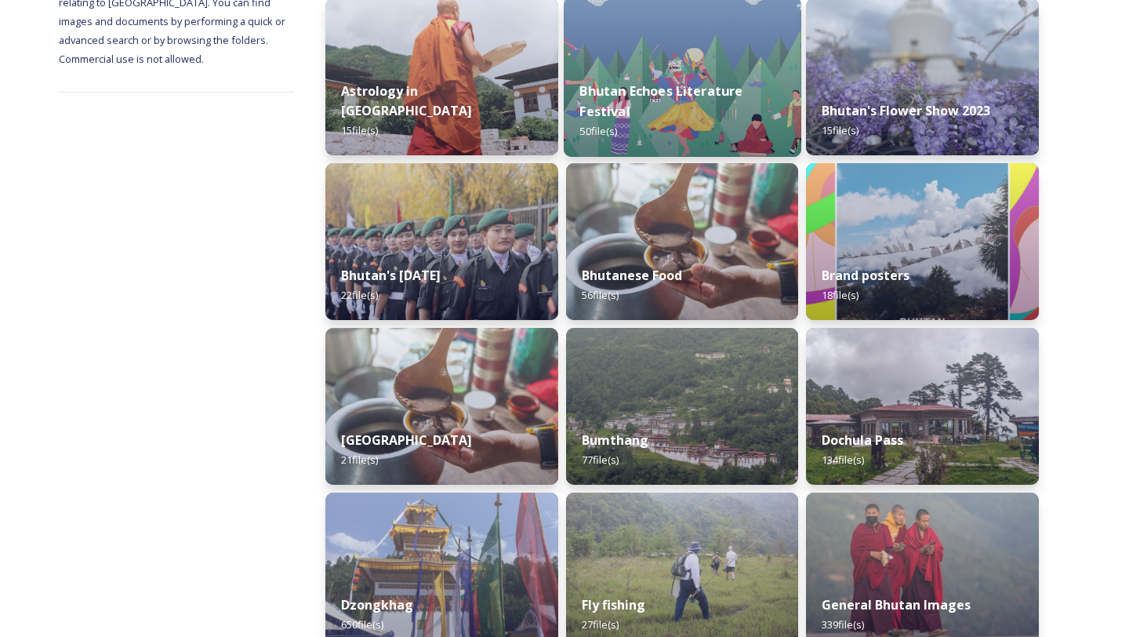
scroll to position [303, 0]
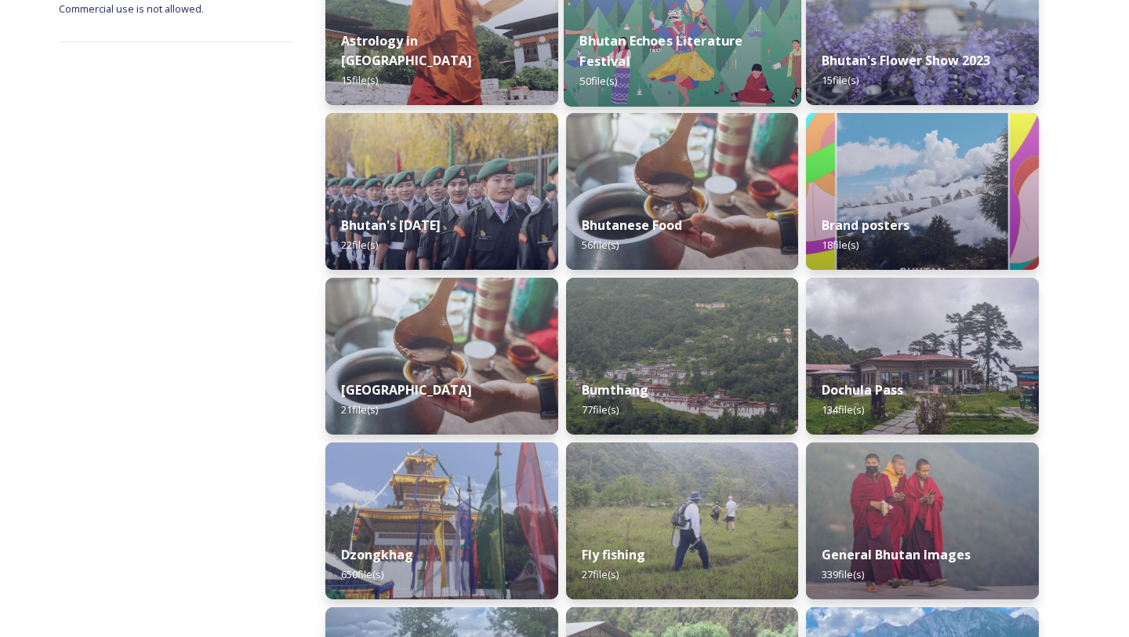
click at [779, 384] on div "Bumthang 77 file(s)" at bounding box center [682, 400] width 233 height 70
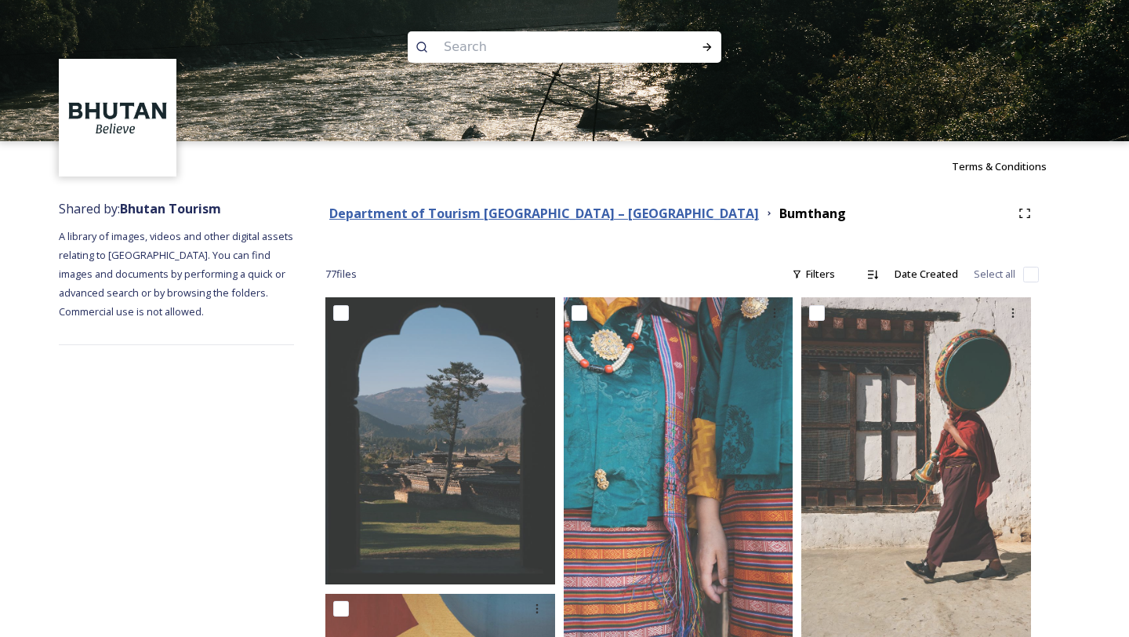
click at [558, 214] on strong "Department of Tourism [GEOGRAPHIC_DATA] – [GEOGRAPHIC_DATA]" at bounding box center [544, 213] width 430 height 17
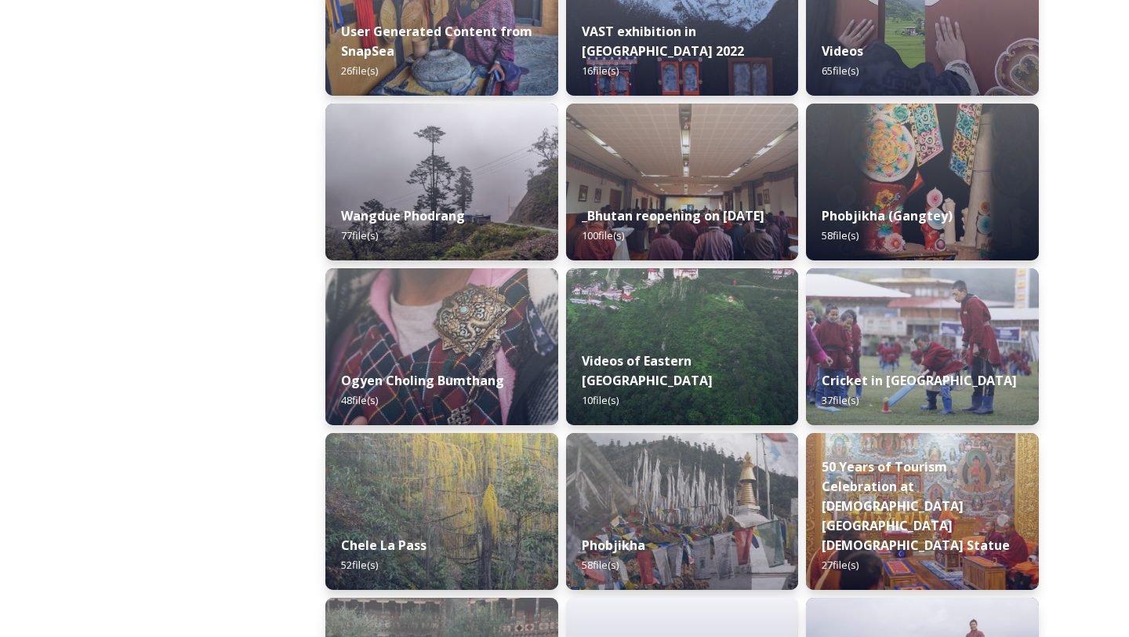
scroll to position [2587, 0]
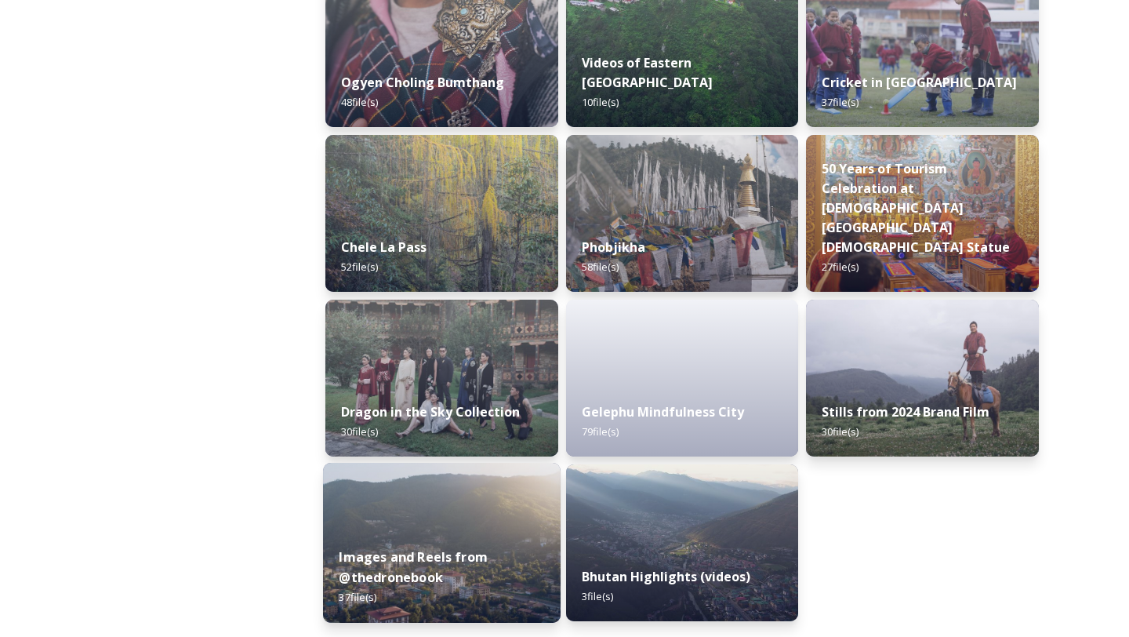
click at [456, 540] on div "Images and Reels from @thedronebook 37 file(s)" at bounding box center [442, 577] width 238 height 91
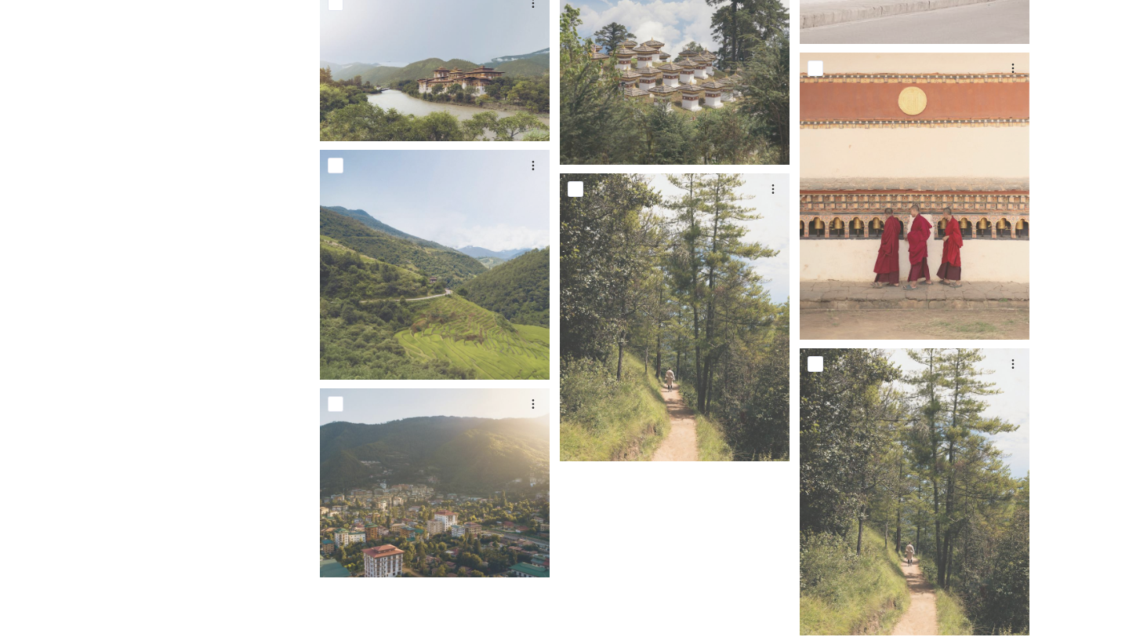
scroll to position [3786, 0]
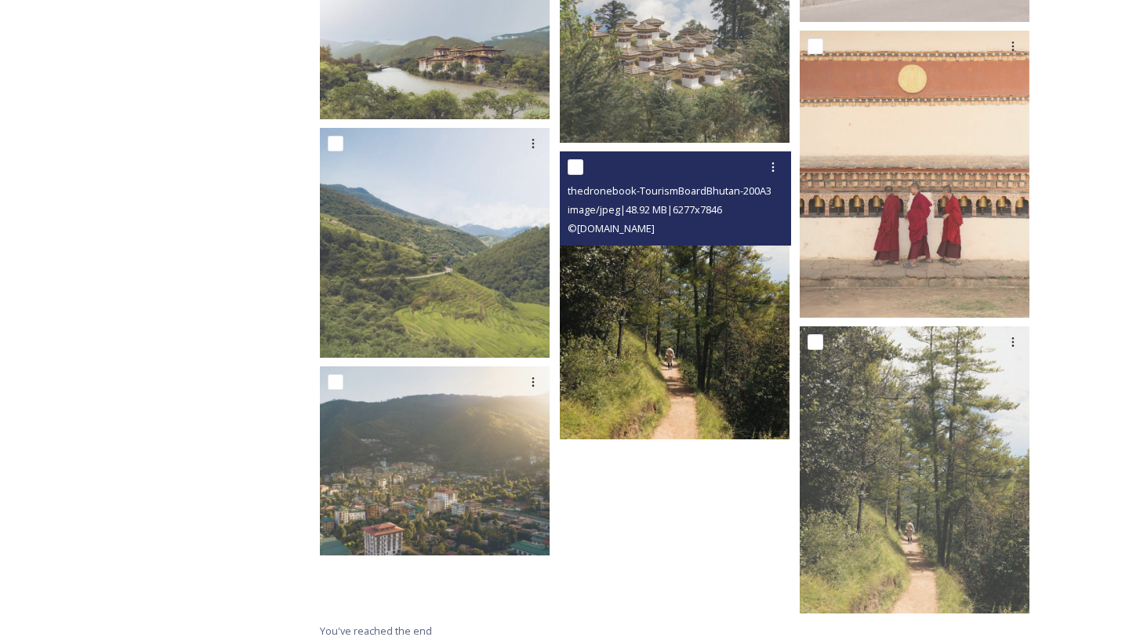
click at [717, 389] on img at bounding box center [675, 294] width 230 height 287
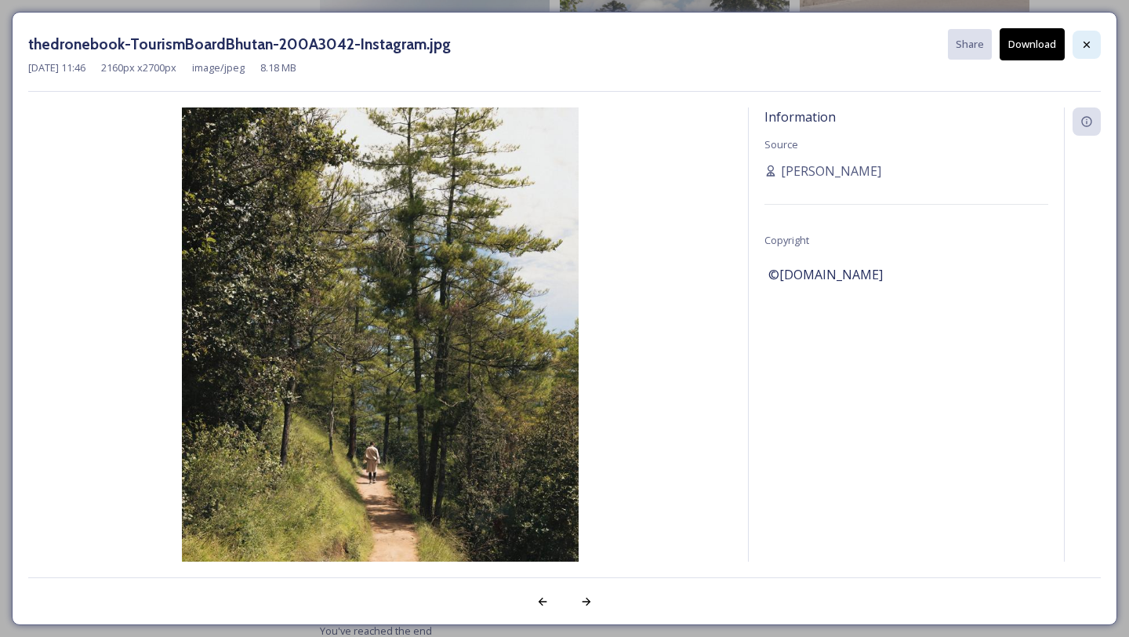
click at [1074, 46] on div at bounding box center [1087, 45] width 28 height 28
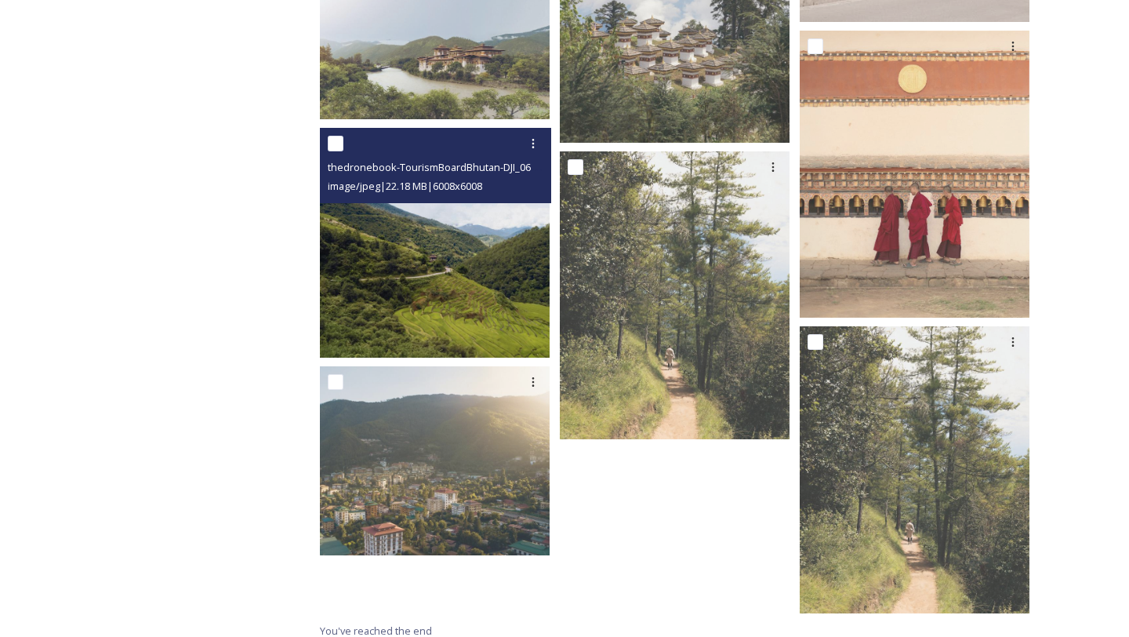
click at [380, 252] on img at bounding box center [435, 243] width 230 height 230
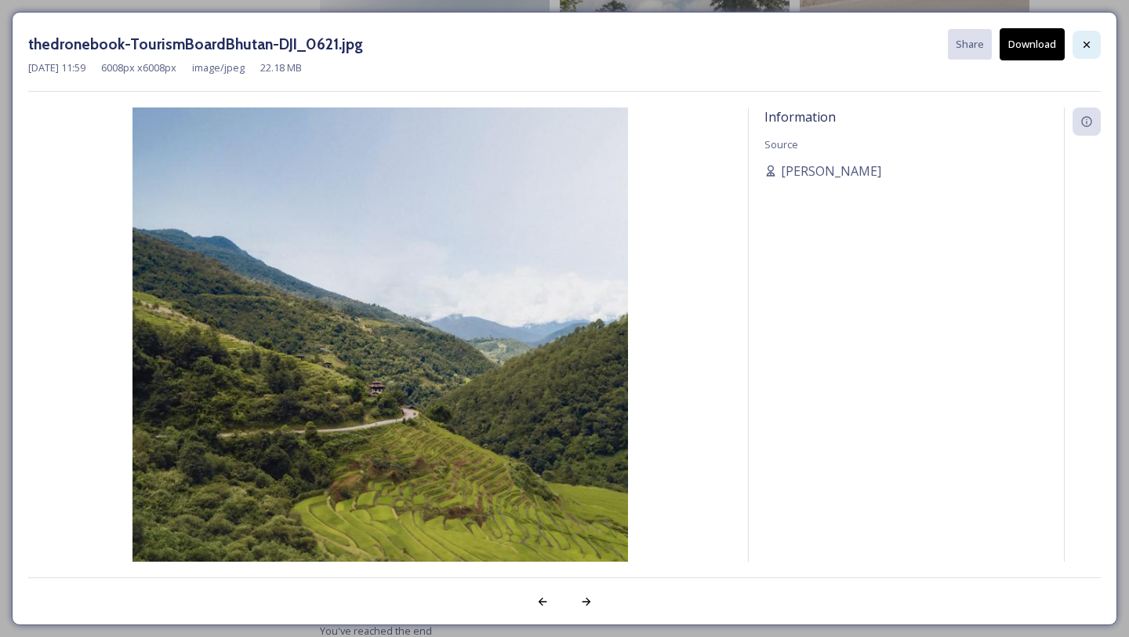
click at [1079, 44] on div at bounding box center [1087, 45] width 28 height 28
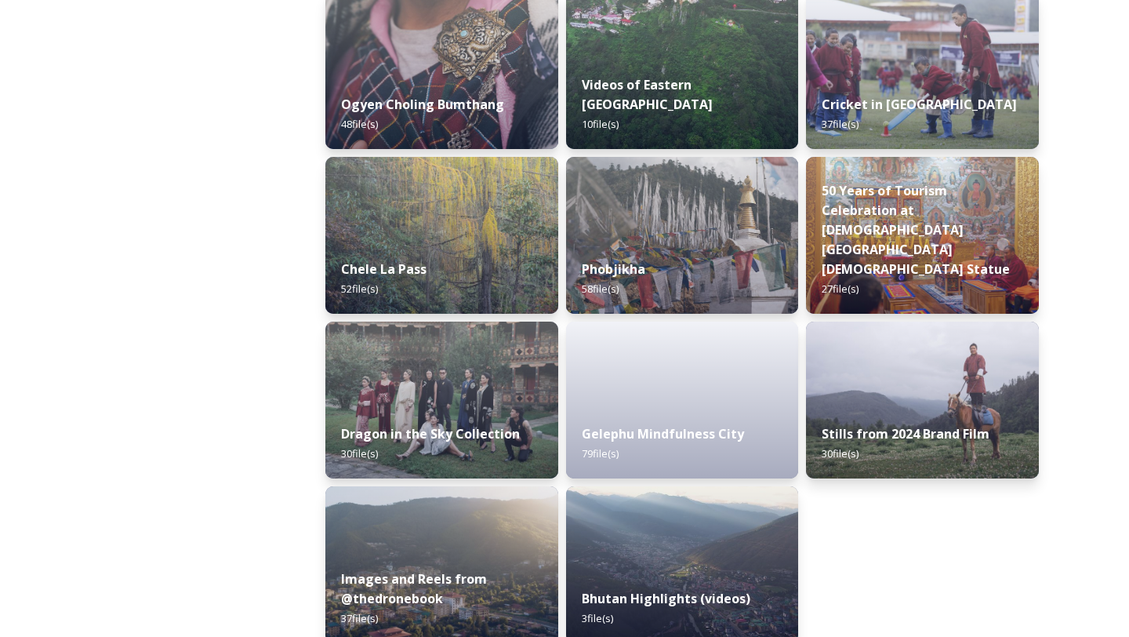
scroll to position [2587, 0]
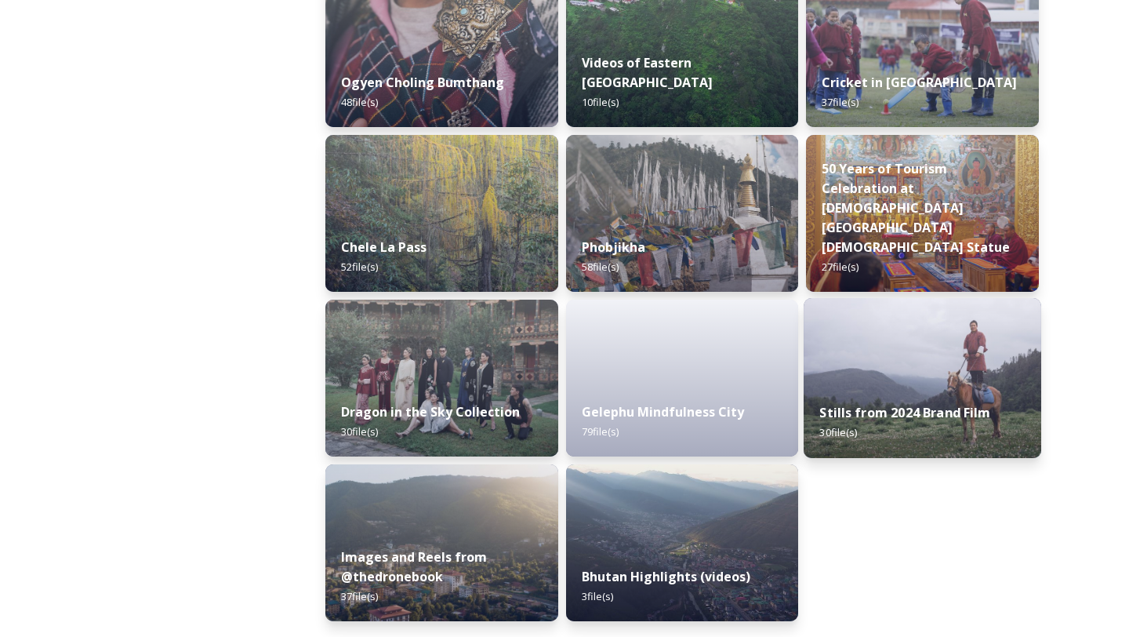
click at [915, 382] on img at bounding box center [923, 378] width 238 height 160
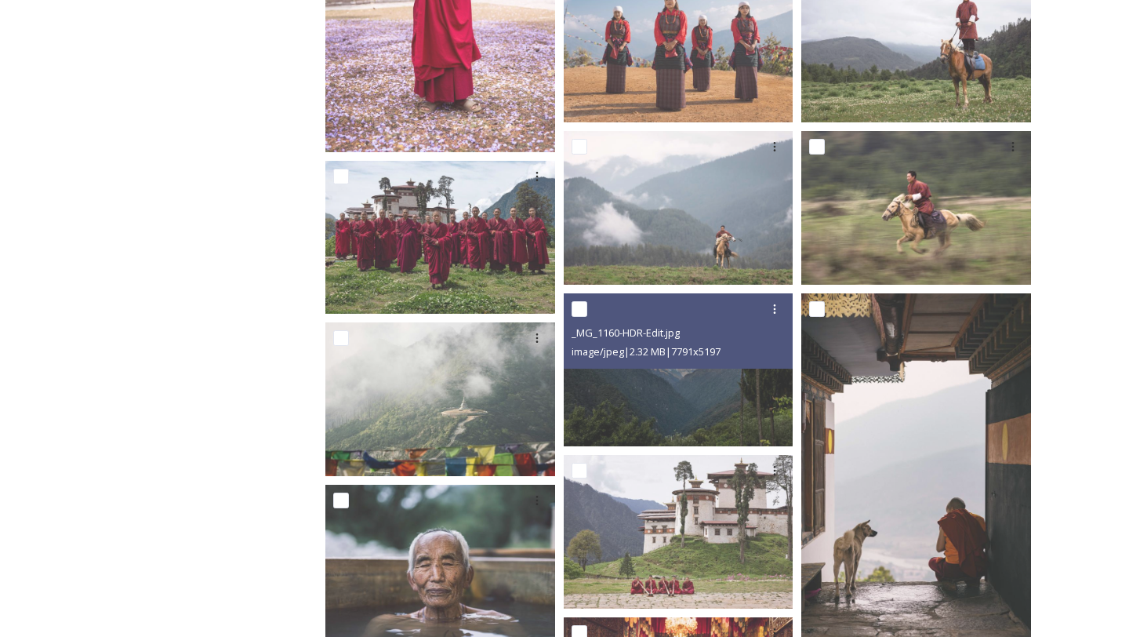
scroll to position [673, 0]
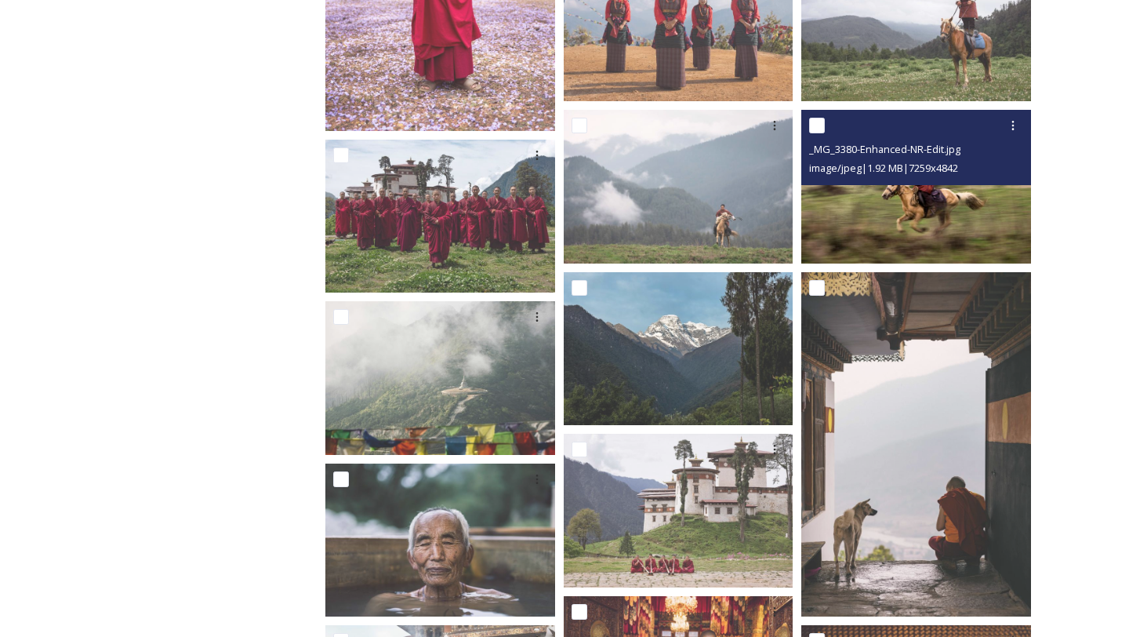
click at [888, 244] on img at bounding box center [917, 186] width 230 height 153
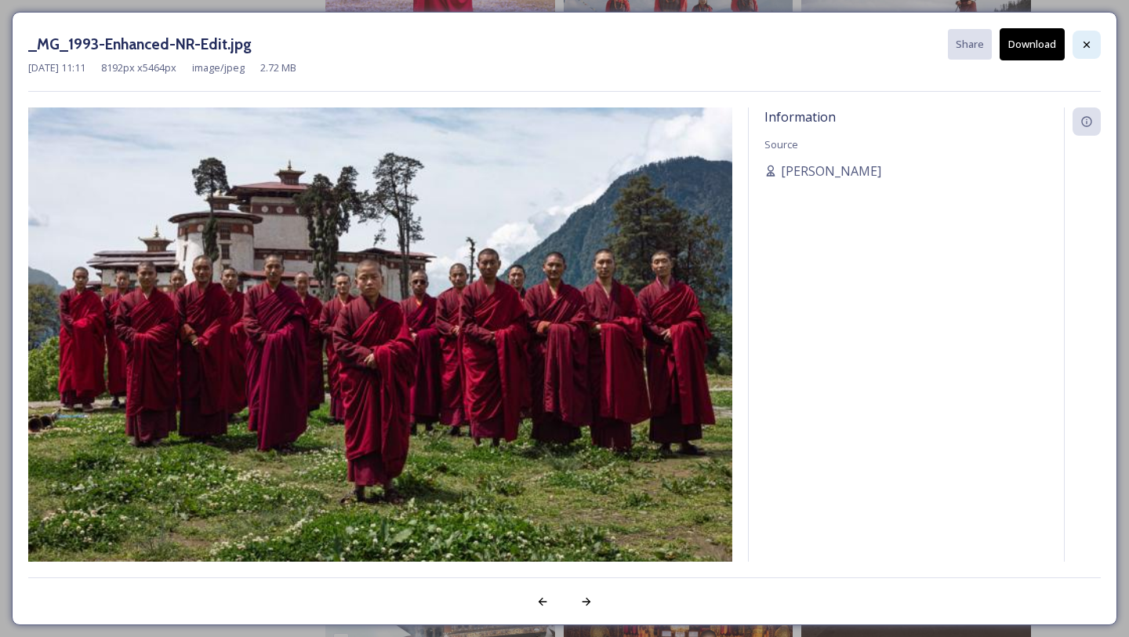
click at [1080, 38] on div at bounding box center [1087, 45] width 28 height 28
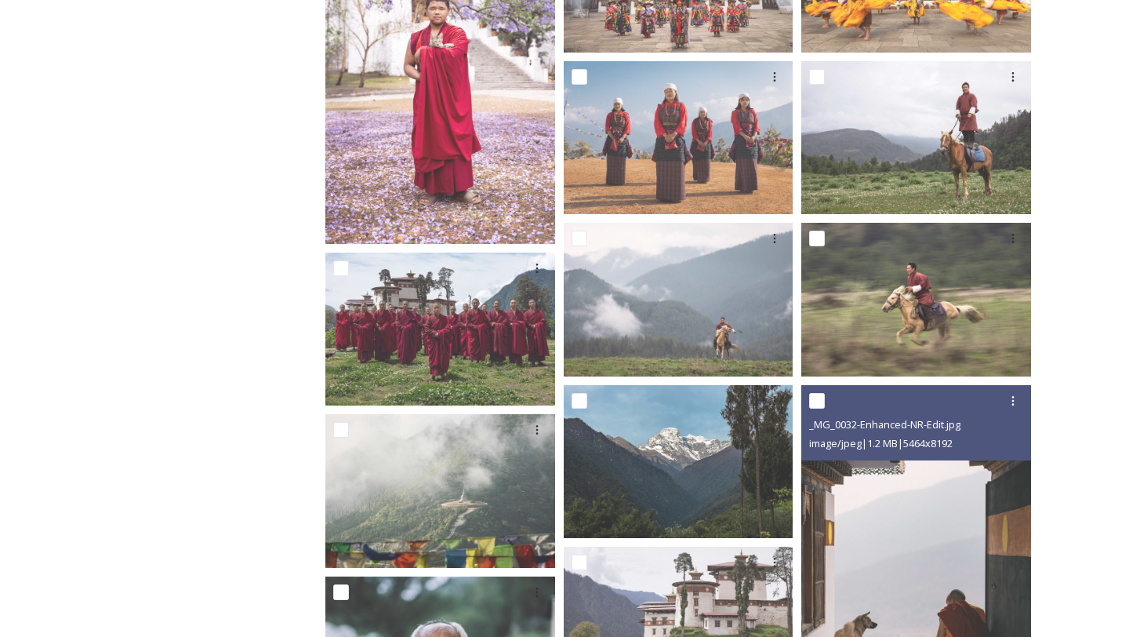
scroll to position [549, 0]
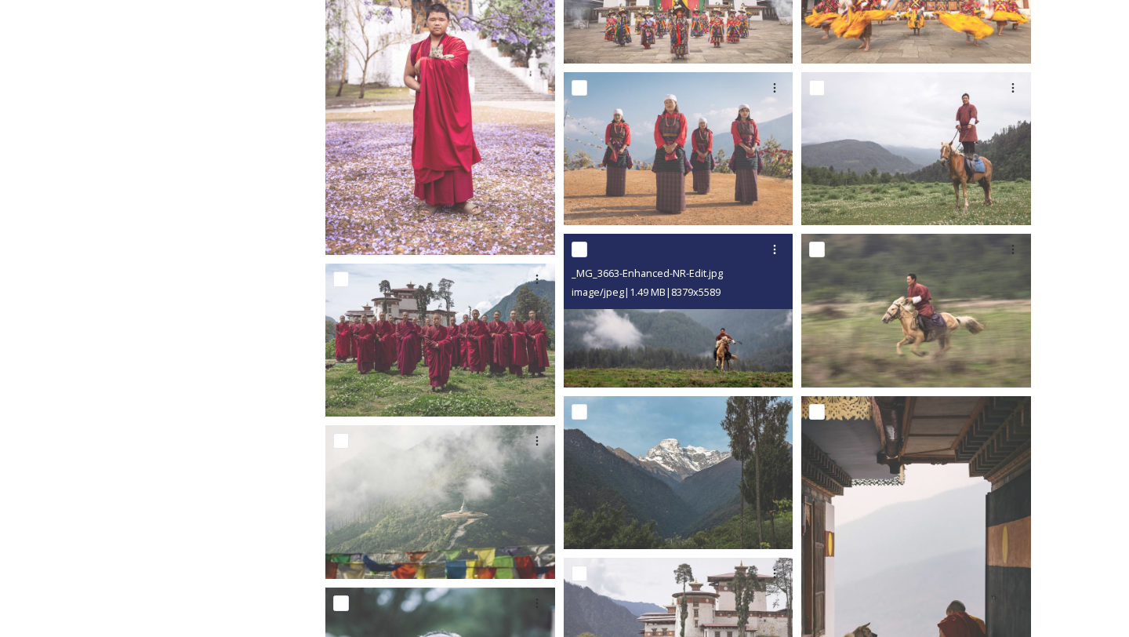
click at [718, 355] on img at bounding box center [679, 310] width 230 height 153
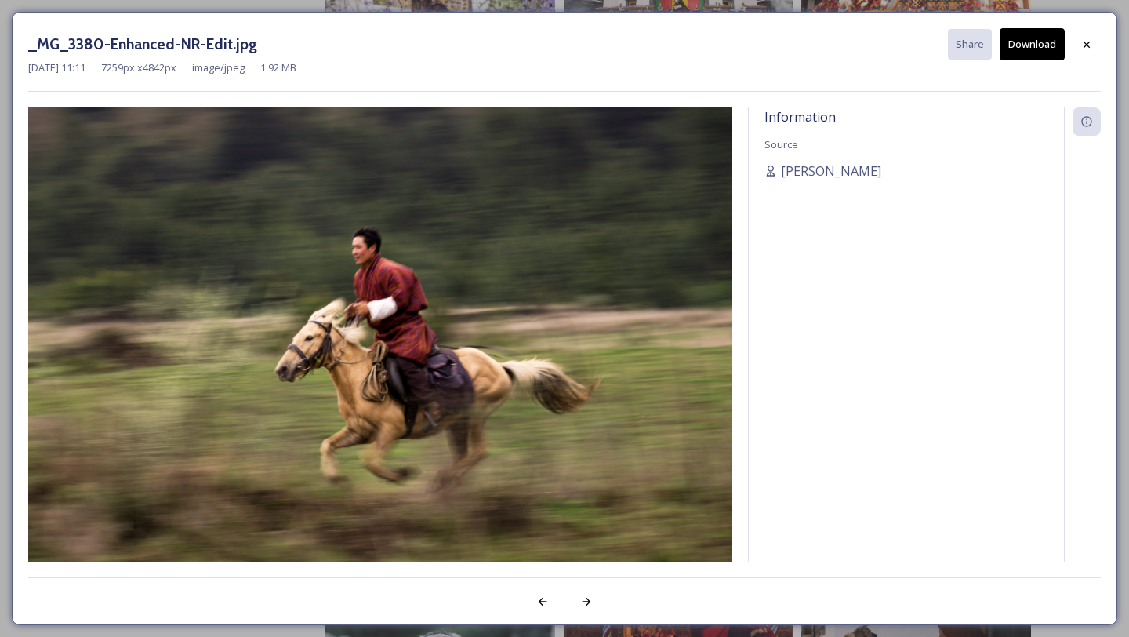
click at [1040, 38] on button "Download" at bounding box center [1032, 44] width 65 height 32
click at [1084, 47] on icon at bounding box center [1087, 44] width 13 height 13
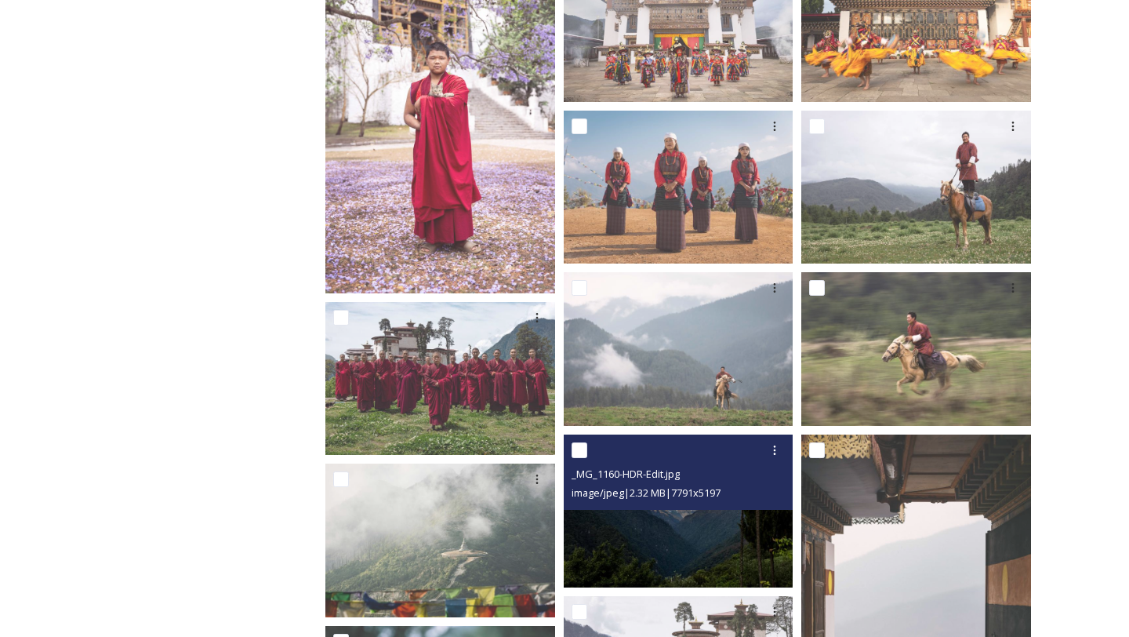
scroll to position [507, 0]
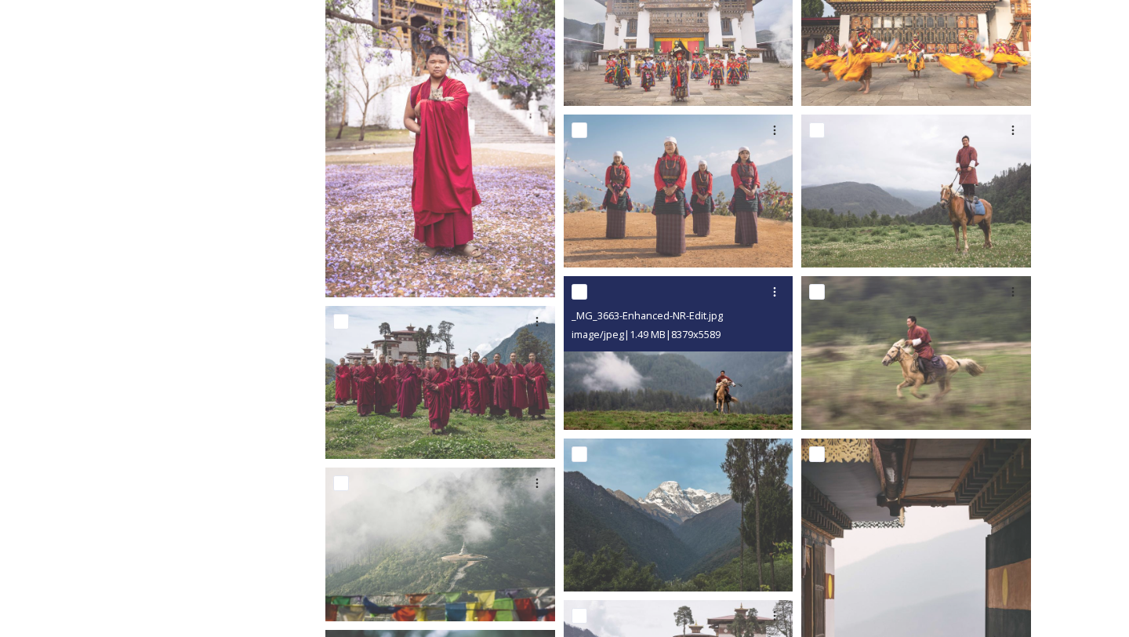
click at [703, 407] on img at bounding box center [679, 352] width 230 height 153
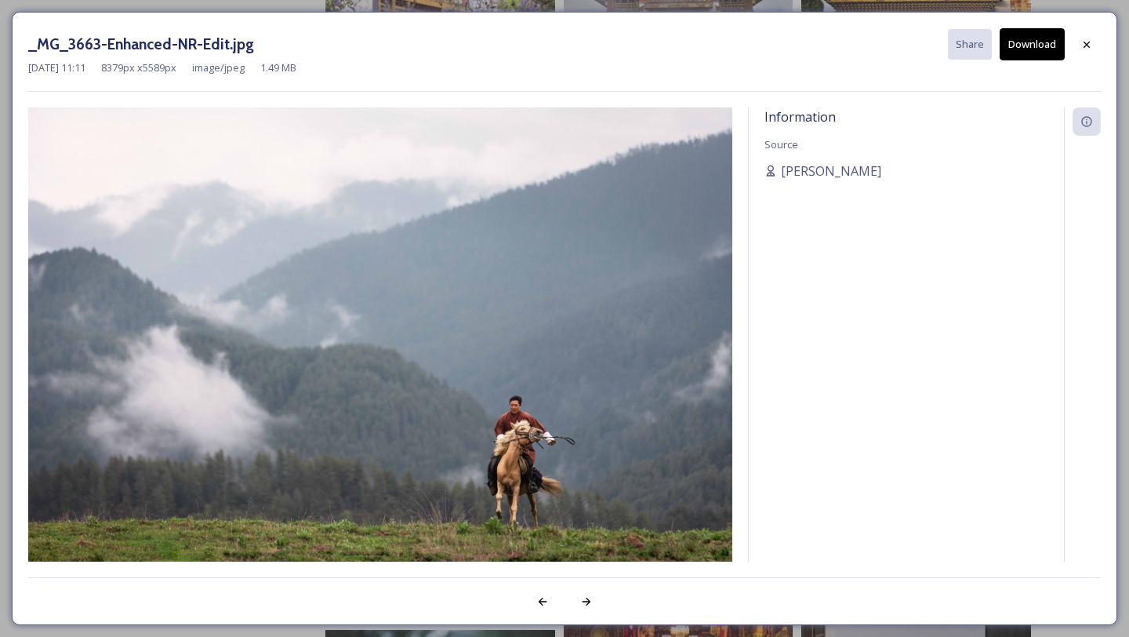
click at [1042, 42] on button "Download" at bounding box center [1032, 44] width 65 height 32
click at [1085, 47] on icon at bounding box center [1087, 44] width 13 height 13
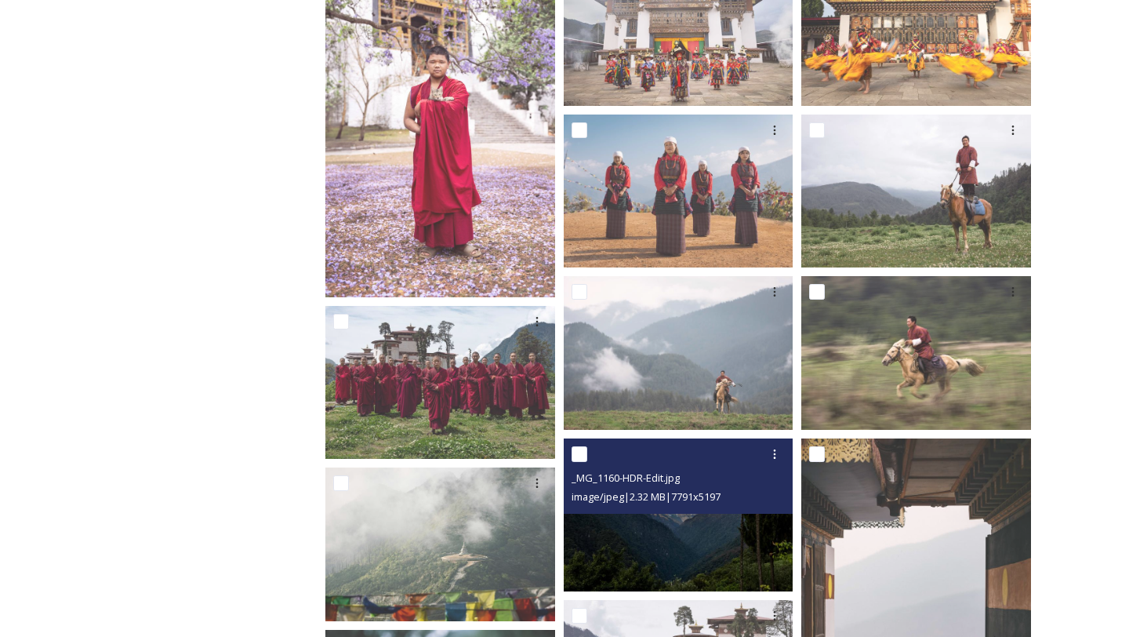
scroll to position [0, 0]
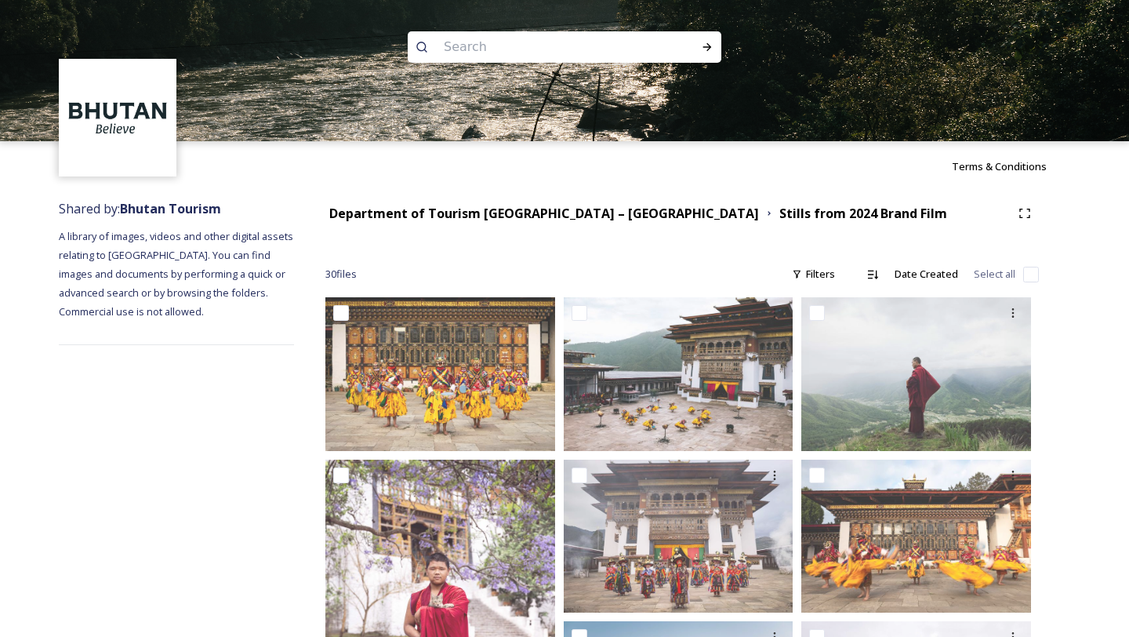
click at [471, 57] on input at bounding box center [543, 47] width 215 height 35
click at [442, 208] on strong "Department of Tourism [GEOGRAPHIC_DATA] – [GEOGRAPHIC_DATA]" at bounding box center [544, 213] width 430 height 17
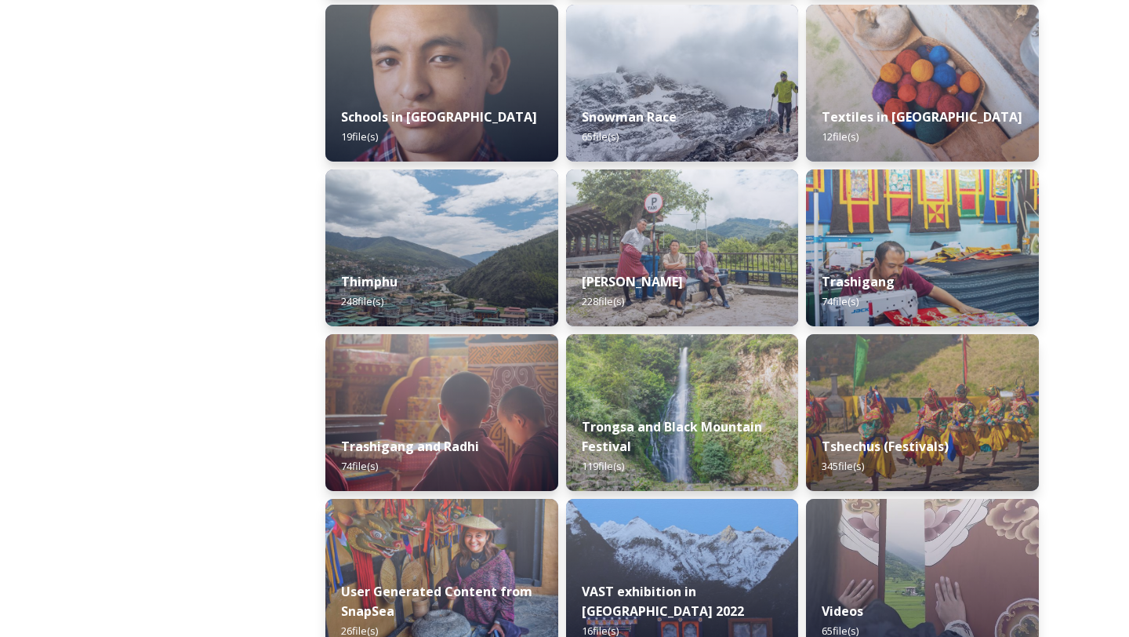
scroll to position [1761, 0]
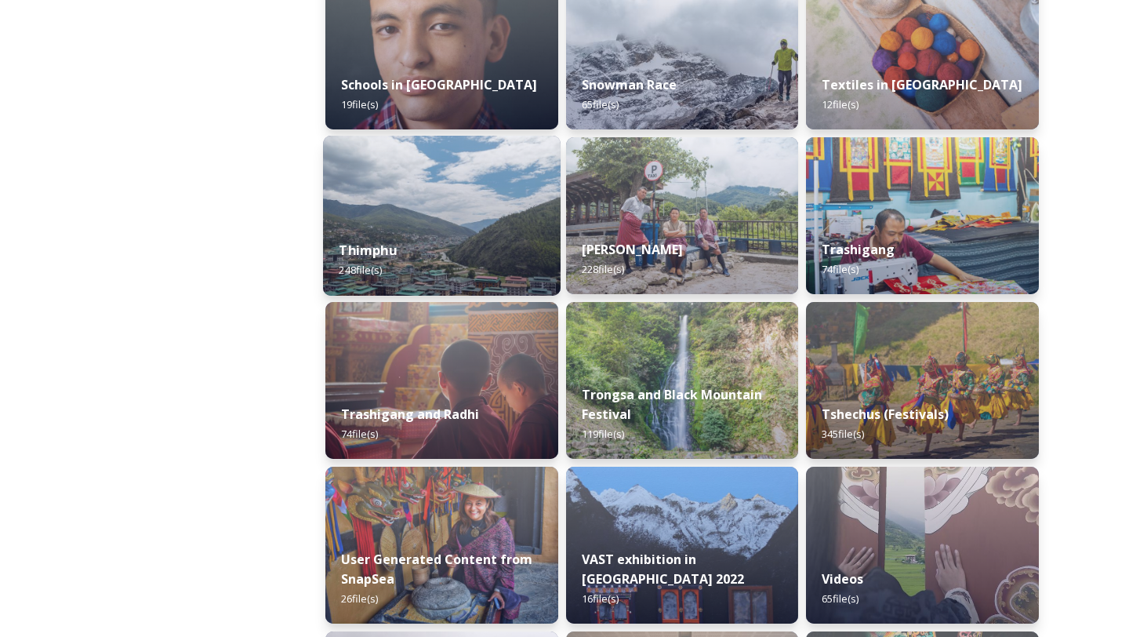
click at [446, 231] on div "Thimphu 248 file(s)" at bounding box center [442, 259] width 238 height 71
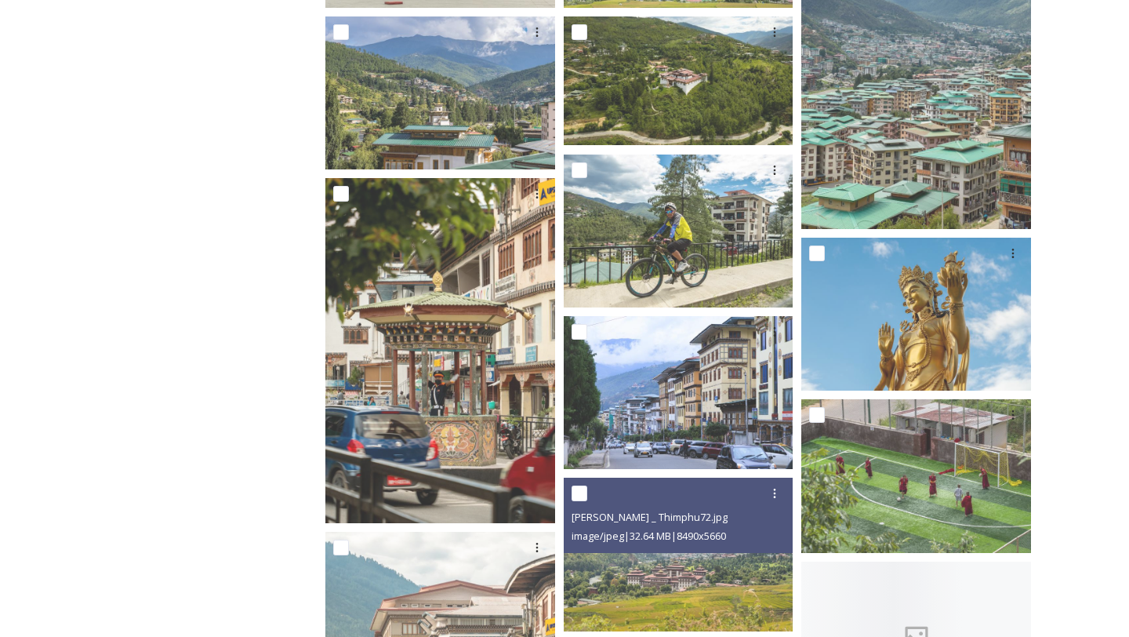
scroll to position [2251, 0]
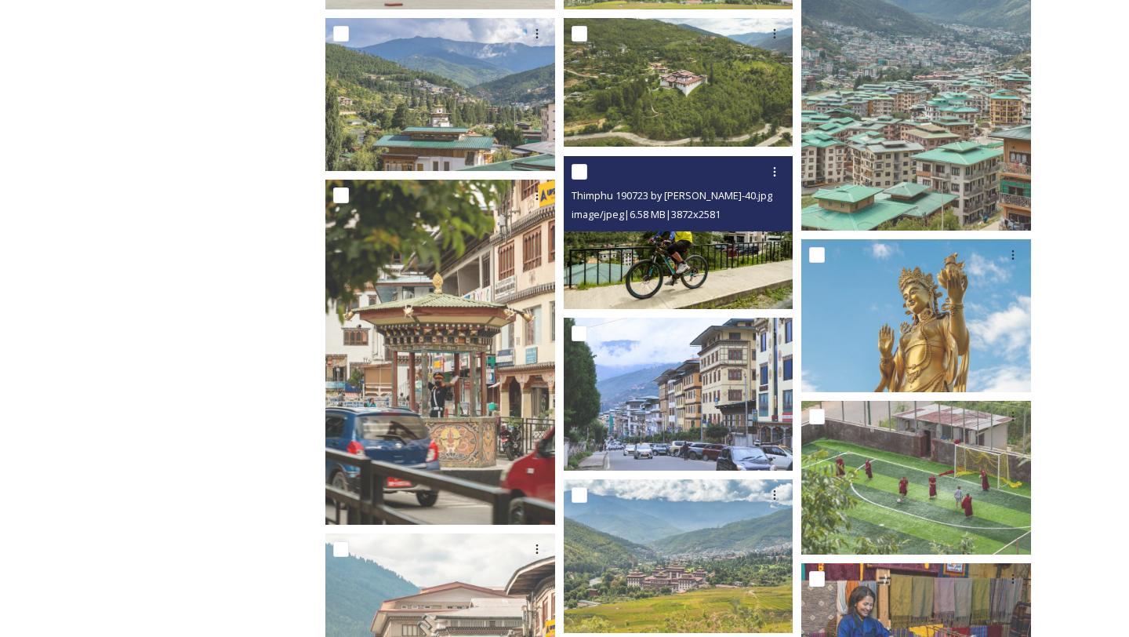
click at [707, 257] on img at bounding box center [679, 231] width 230 height 153
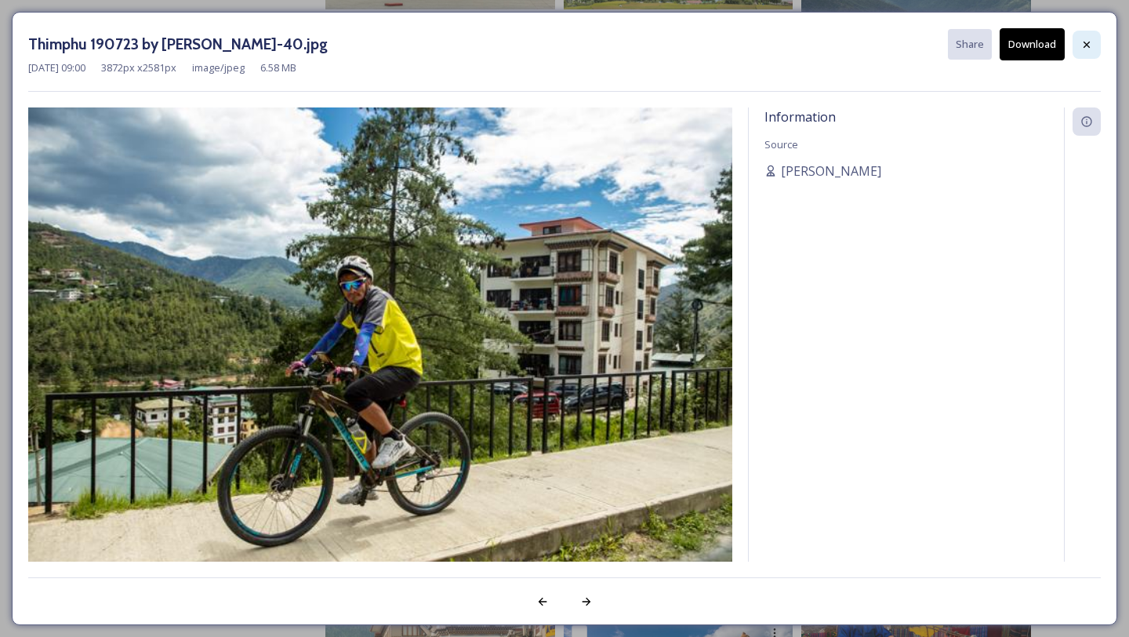
click at [1092, 53] on div at bounding box center [1087, 45] width 28 height 28
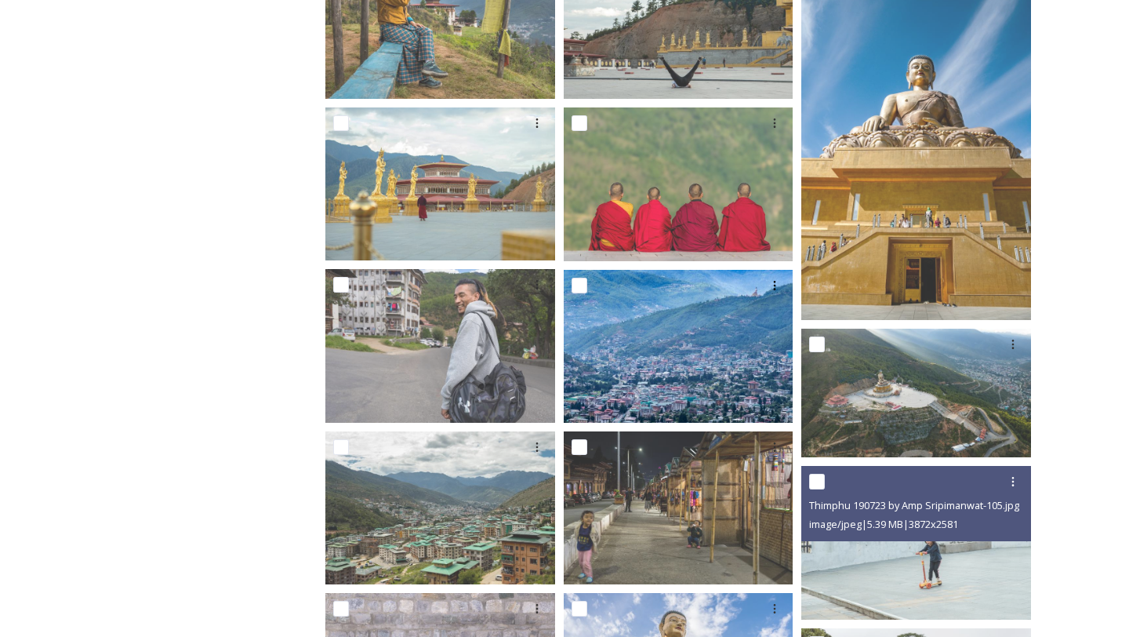
scroll to position [3789, 0]
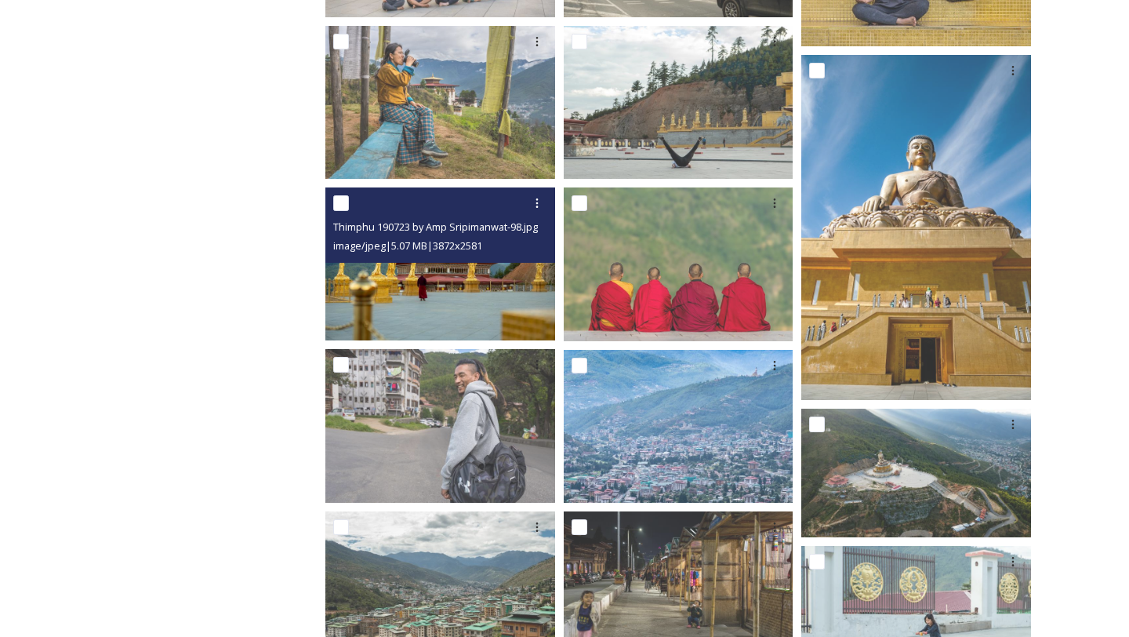
click at [485, 304] on img at bounding box center [440, 263] width 230 height 153
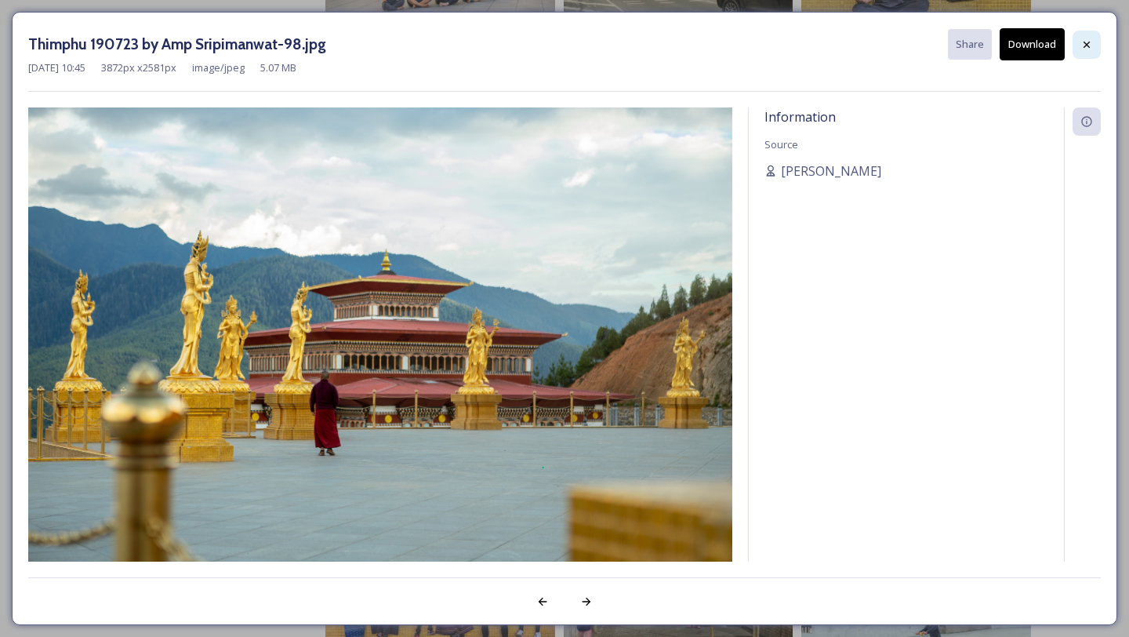
click at [1089, 52] on div at bounding box center [1087, 45] width 28 height 28
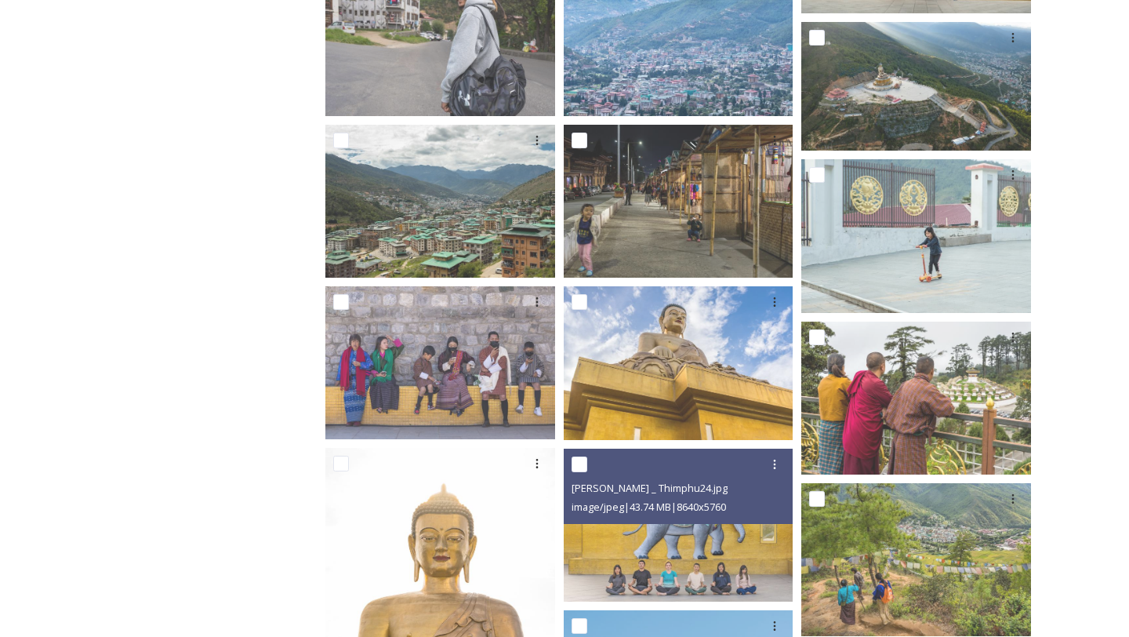
scroll to position [4178, 0]
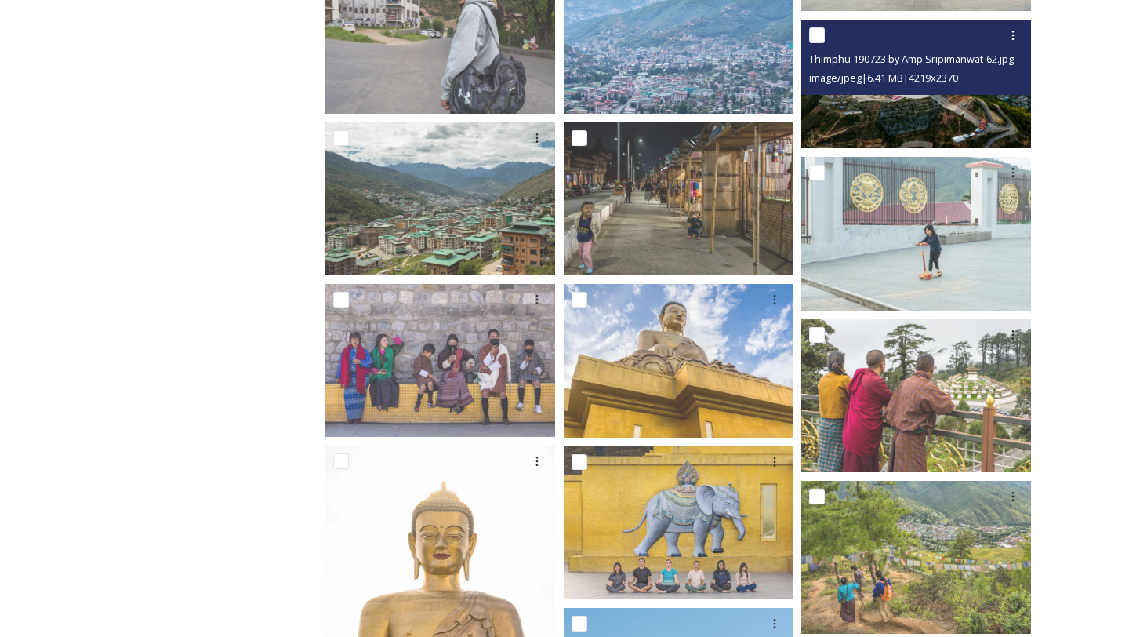
click at [955, 99] on img at bounding box center [917, 84] width 230 height 129
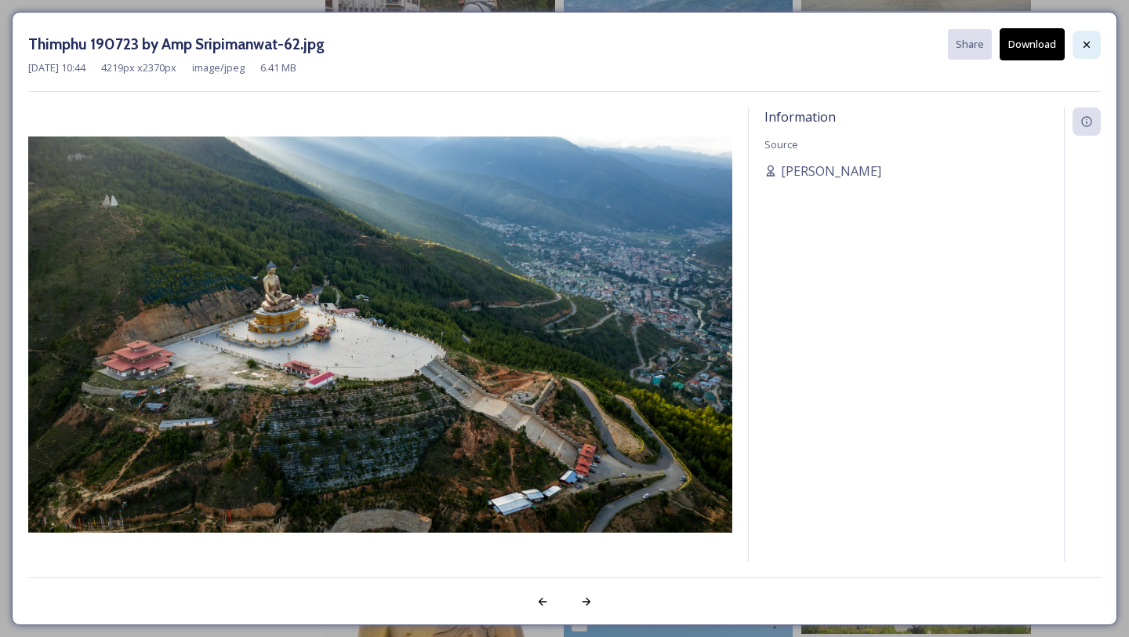
click at [1085, 44] on icon at bounding box center [1087, 44] width 6 height 6
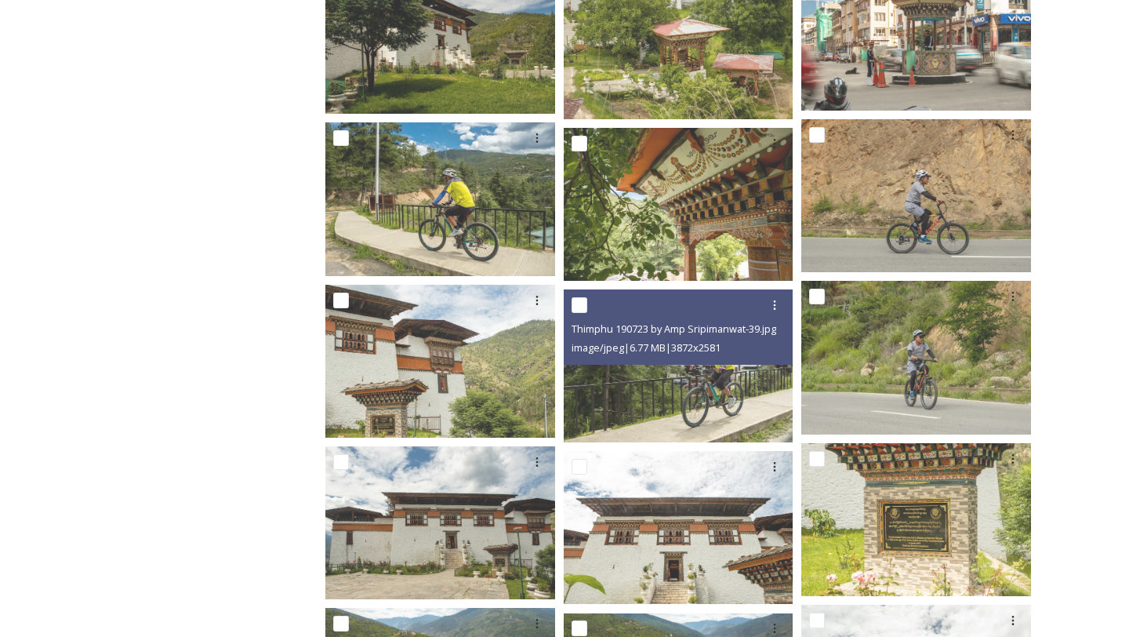
scroll to position [13841, 0]
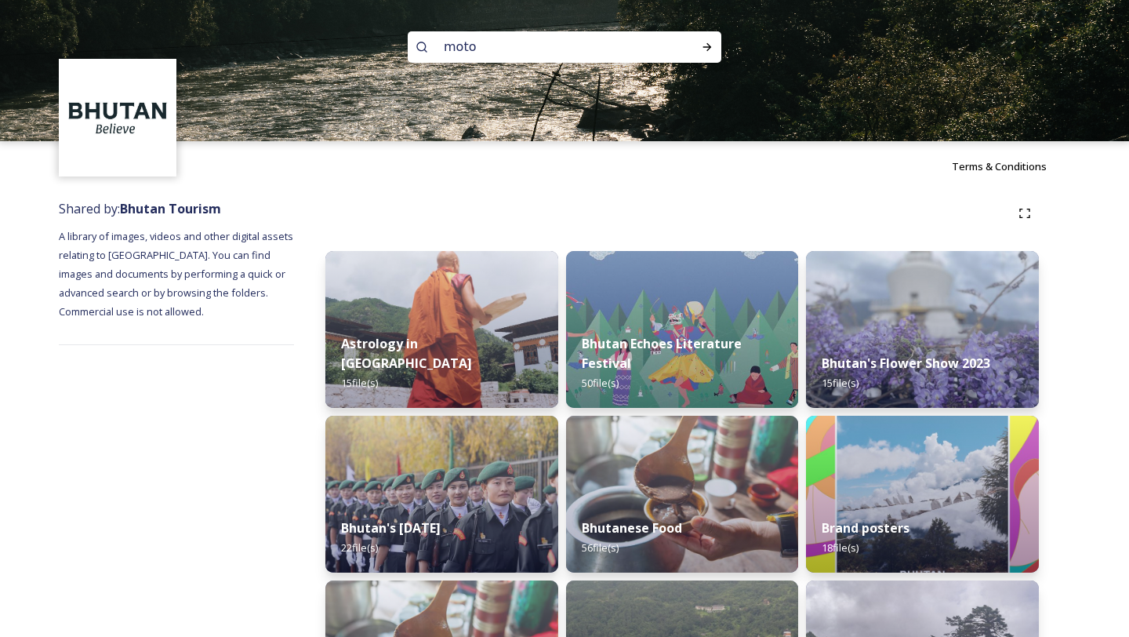
click at [456, 45] on input "moto" at bounding box center [543, 47] width 215 height 35
type input "cycle"
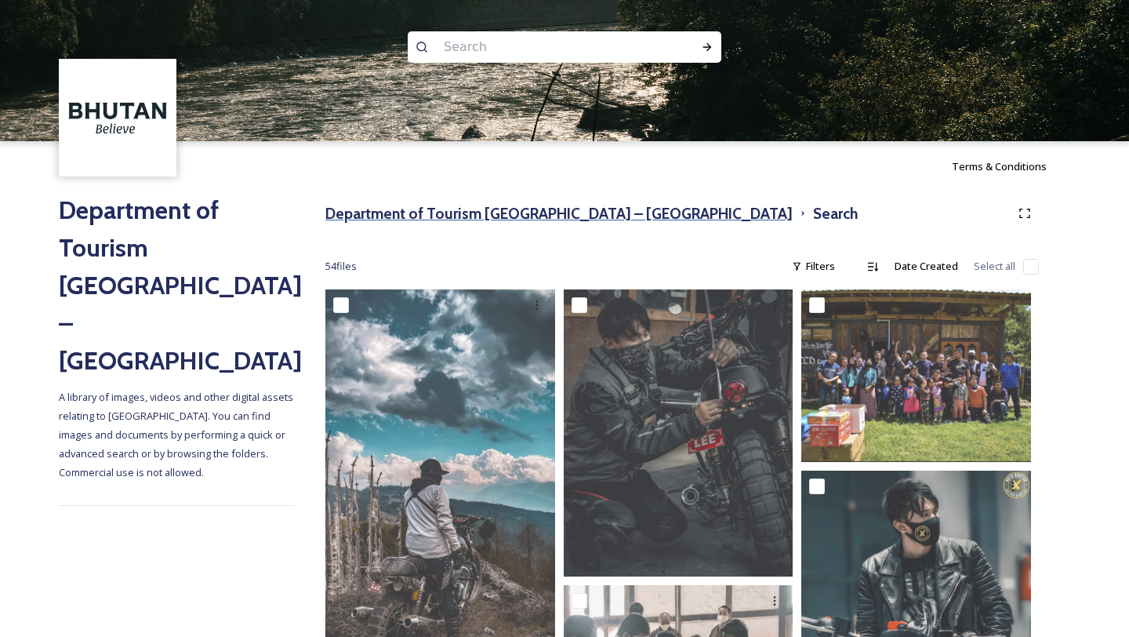
click at [525, 211] on h3 "Department of Tourism [GEOGRAPHIC_DATA] – [GEOGRAPHIC_DATA]" at bounding box center [558, 213] width 467 height 23
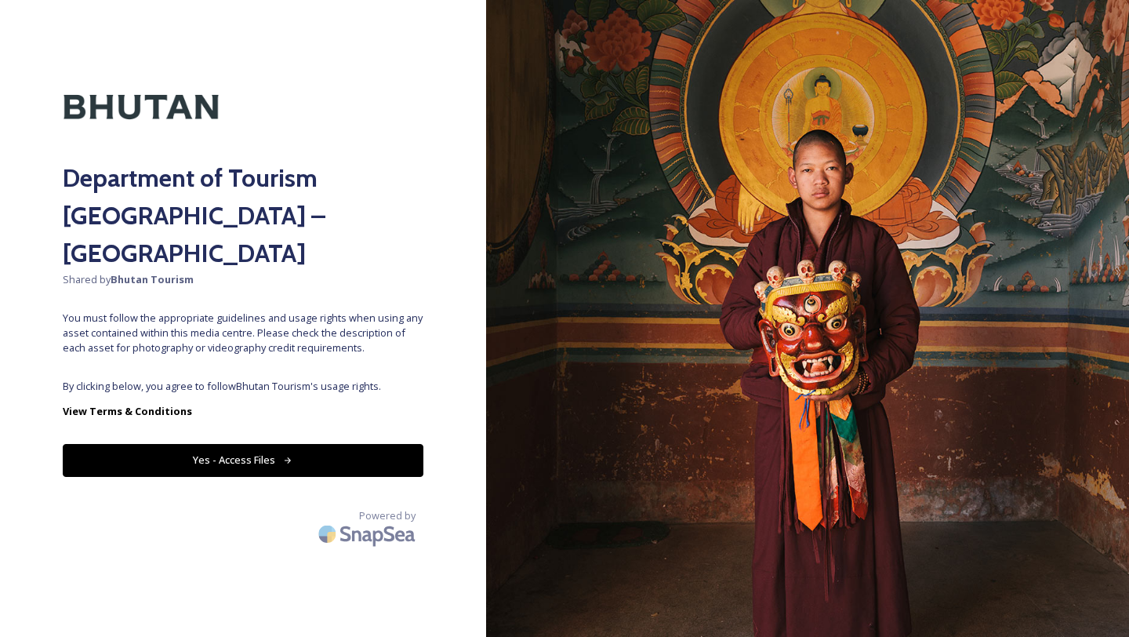
click at [289, 456] on icon at bounding box center [288, 461] width 10 height 10
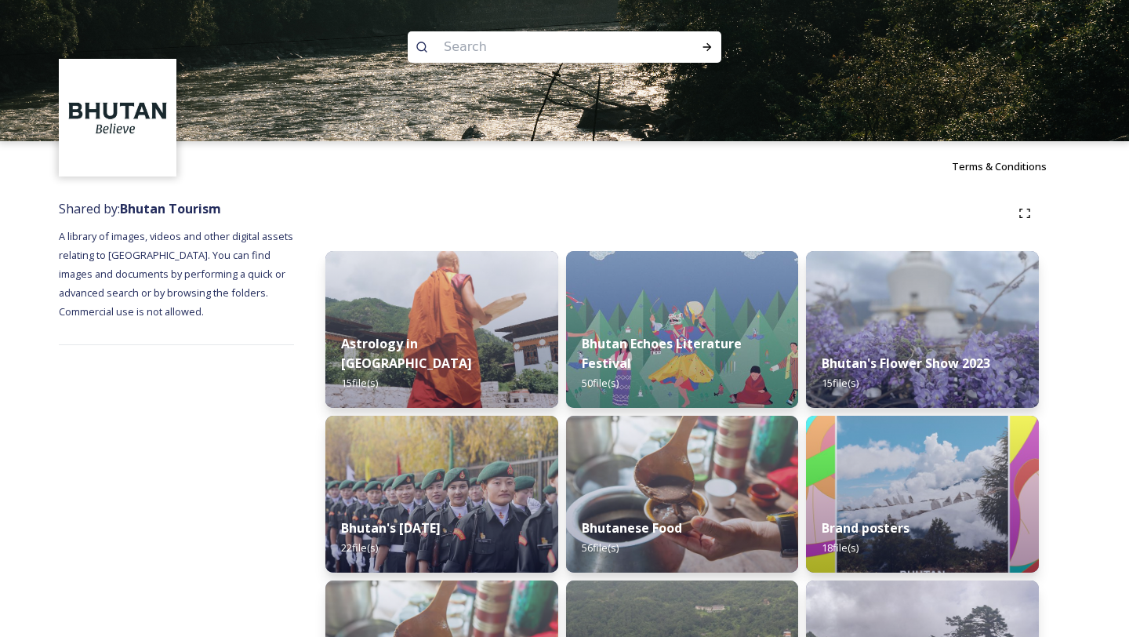
click at [465, 41] on input at bounding box center [543, 47] width 215 height 35
type input "architecture"
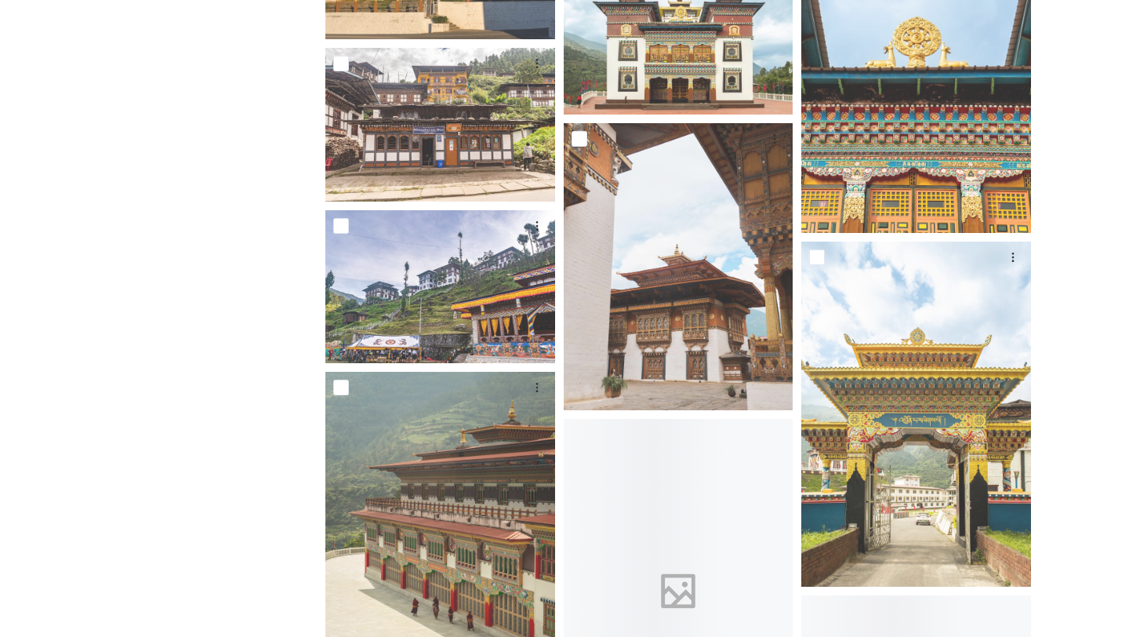
scroll to position [1128, 0]
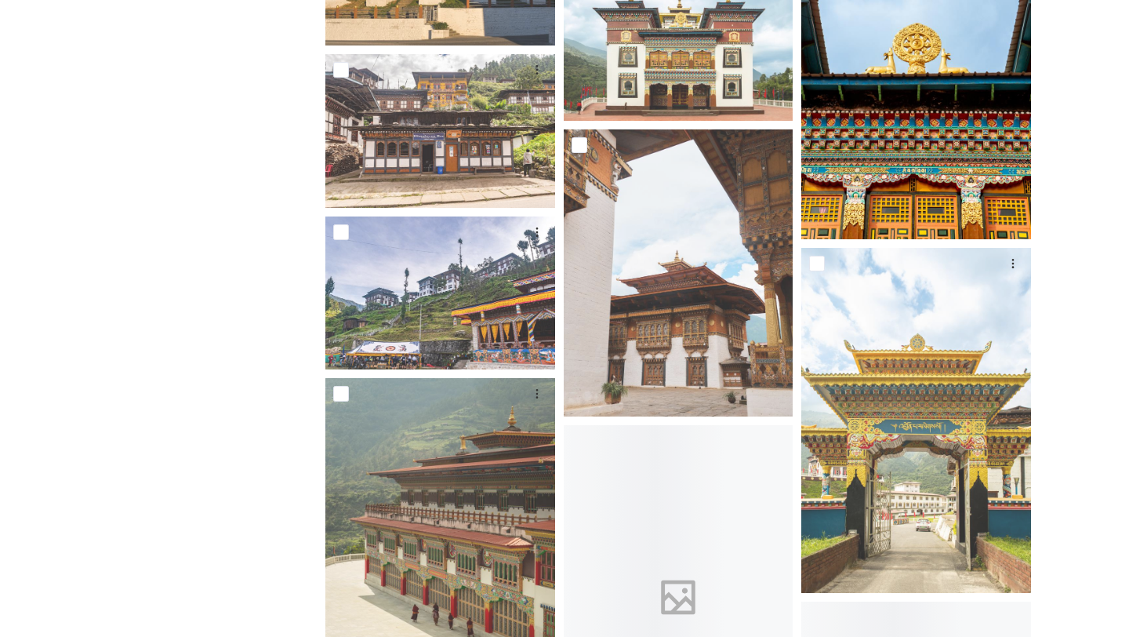
click at [912, 135] on img at bounding box center [917, 67] width 230 height 345
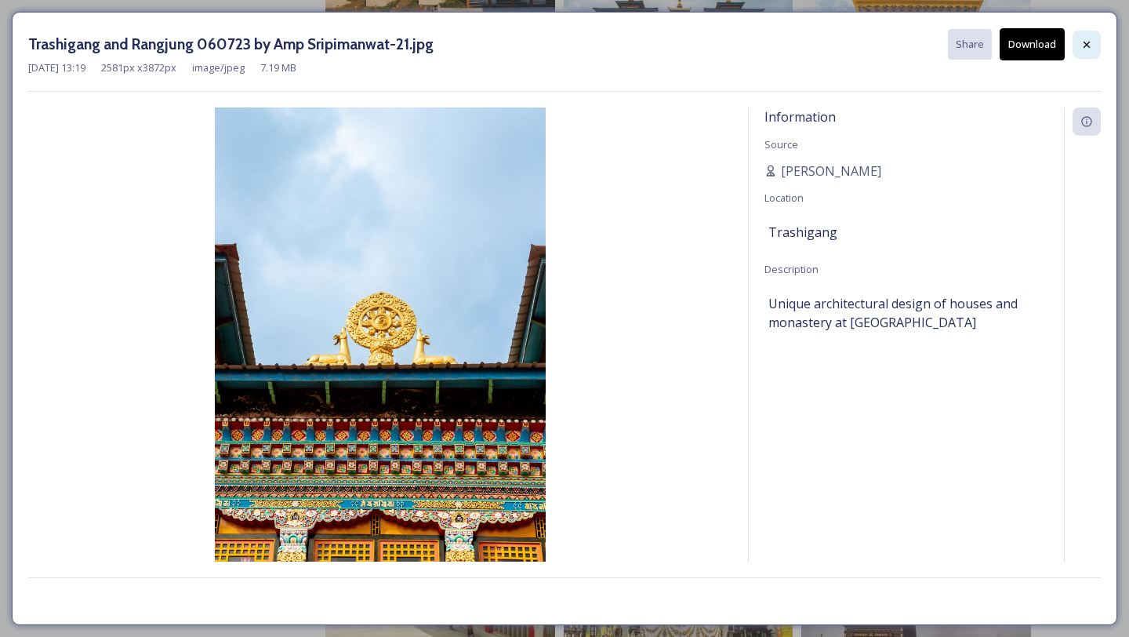
click at [1093, 49] on div at bounding box center [1087, 45] width 28 height 28
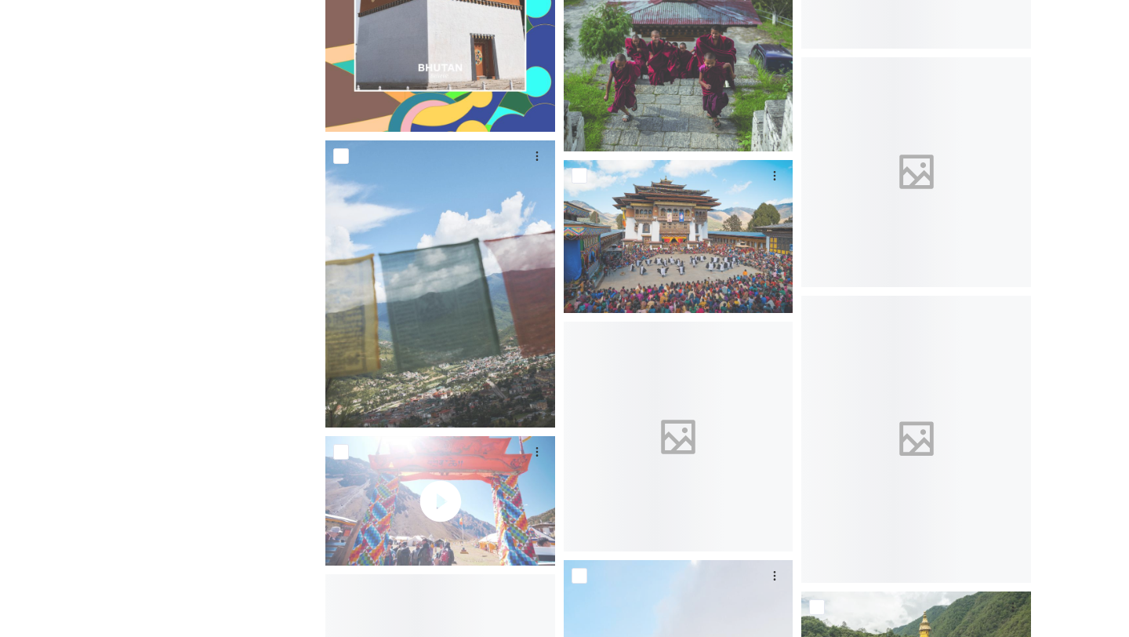
scroll to position [3037, 0]
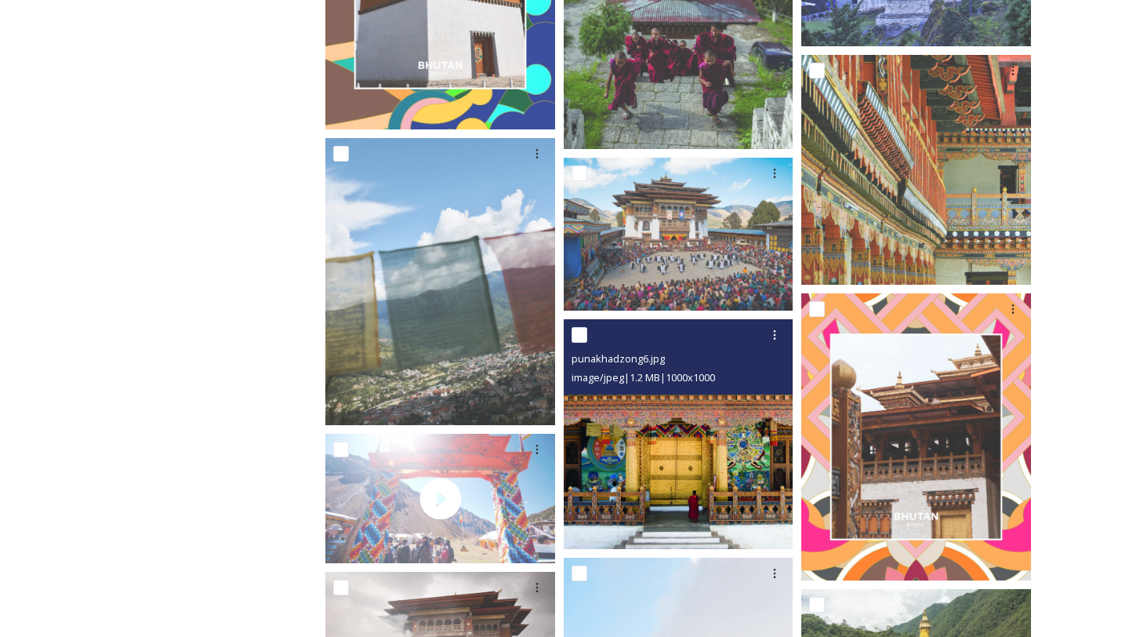
click at [660, 504] on img at bounding box center [679, 434] width 230 height 230
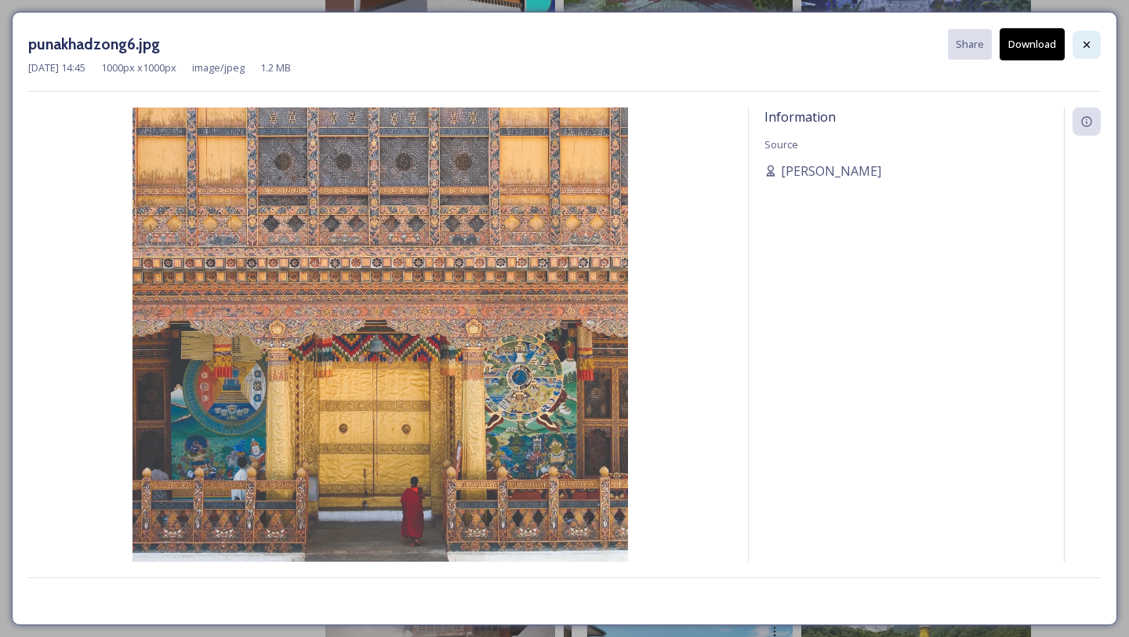
click at [1088, 40] on icon at bounding box center [1087, 44] width 13 height 13
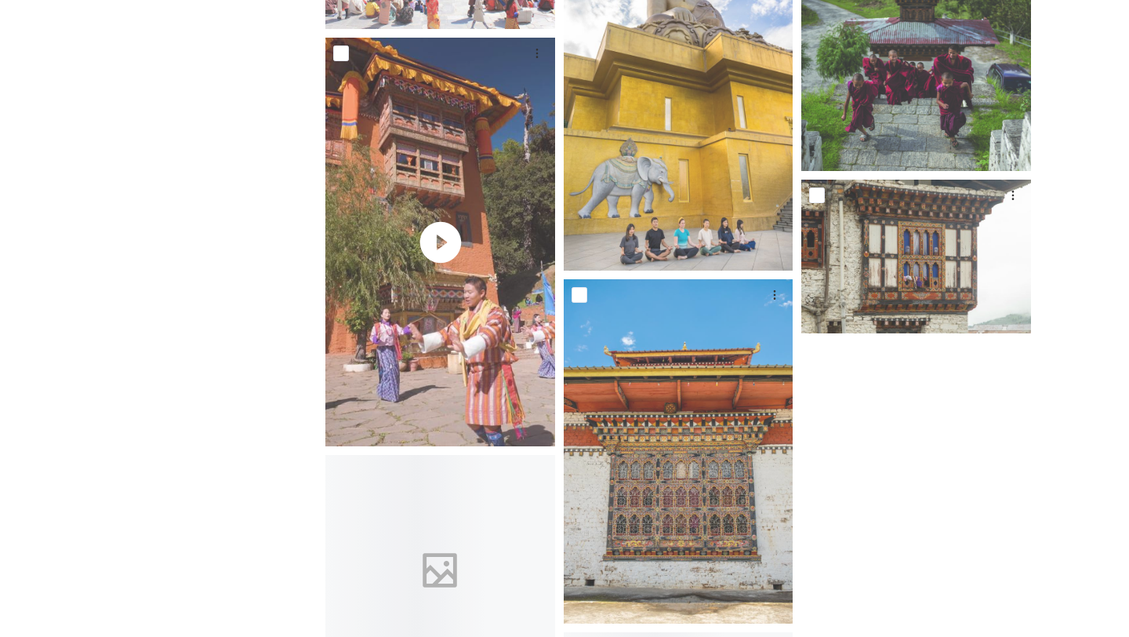
scroll to position [6877, 0]
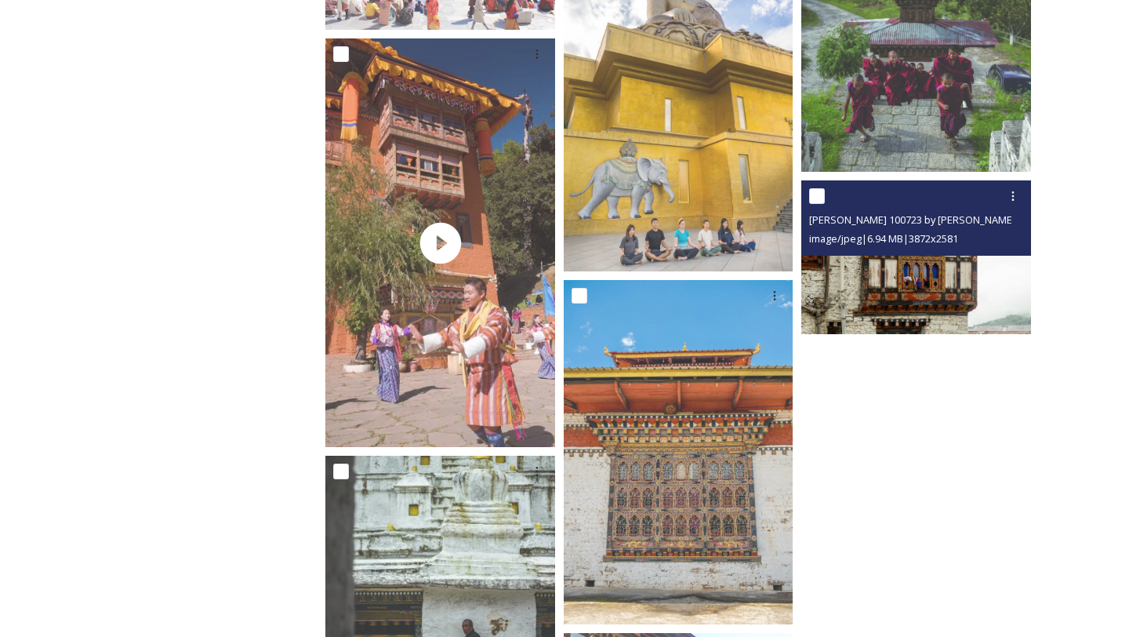
click at [893, 308] on img at bounding box center [917, 256] width 230 height 153
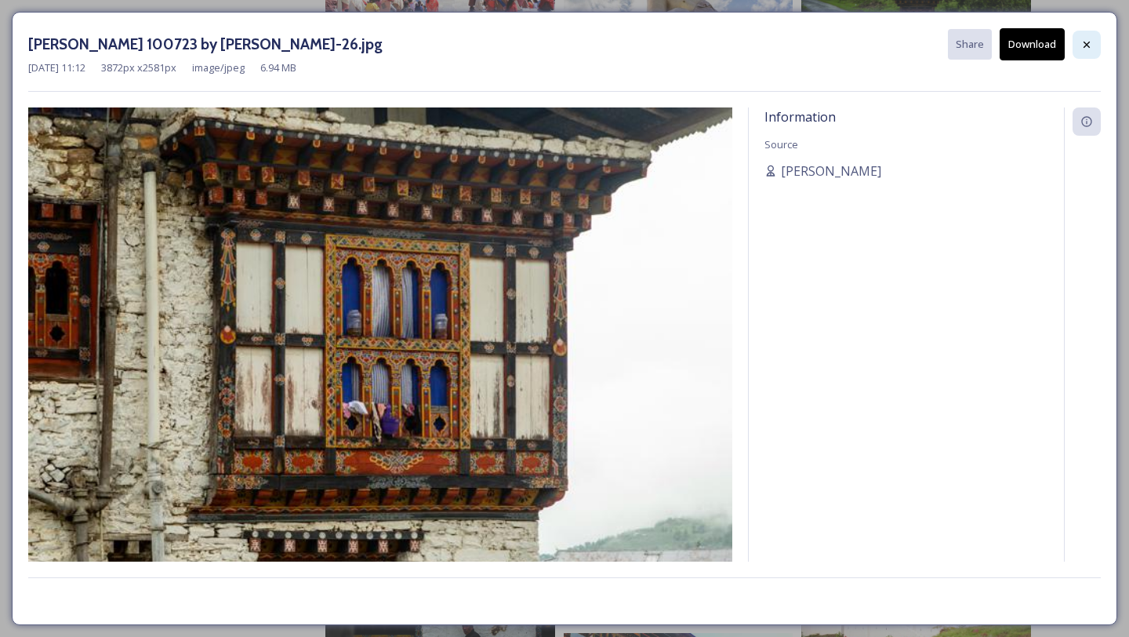
click at [1085, 42] on icon at bounding box center [1087, 44] width 6 height 6
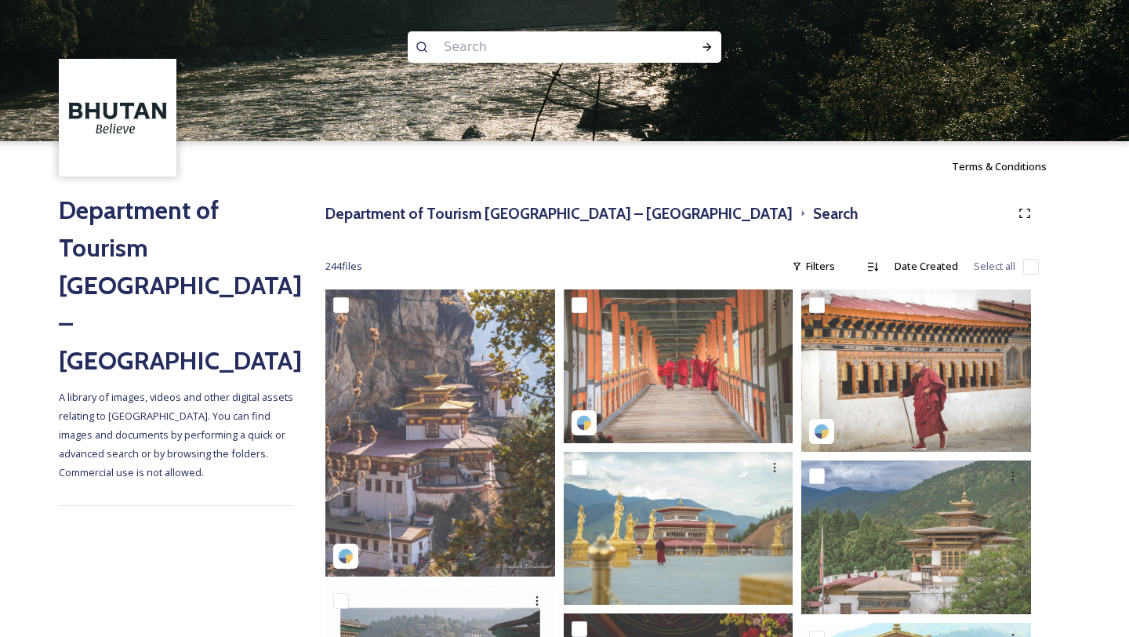
click at [486, 47] on input at bounding box center [543, 47] width 215 height 35
type input "house"
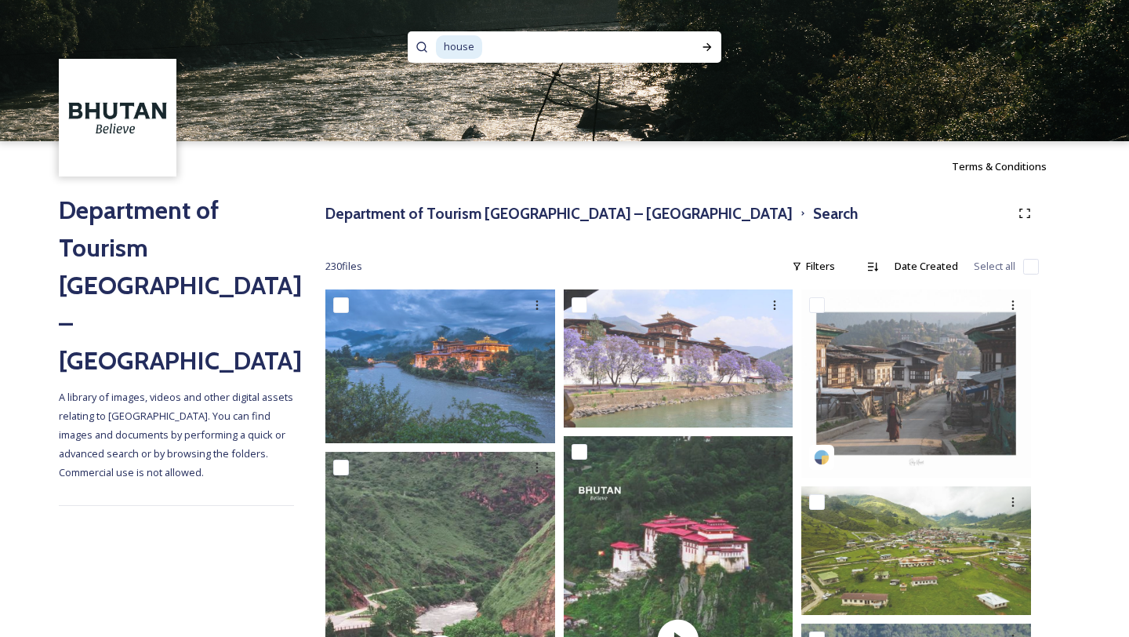
click at [449, 49] on span "house" at bounding box center [459, 46] width 46 height 23
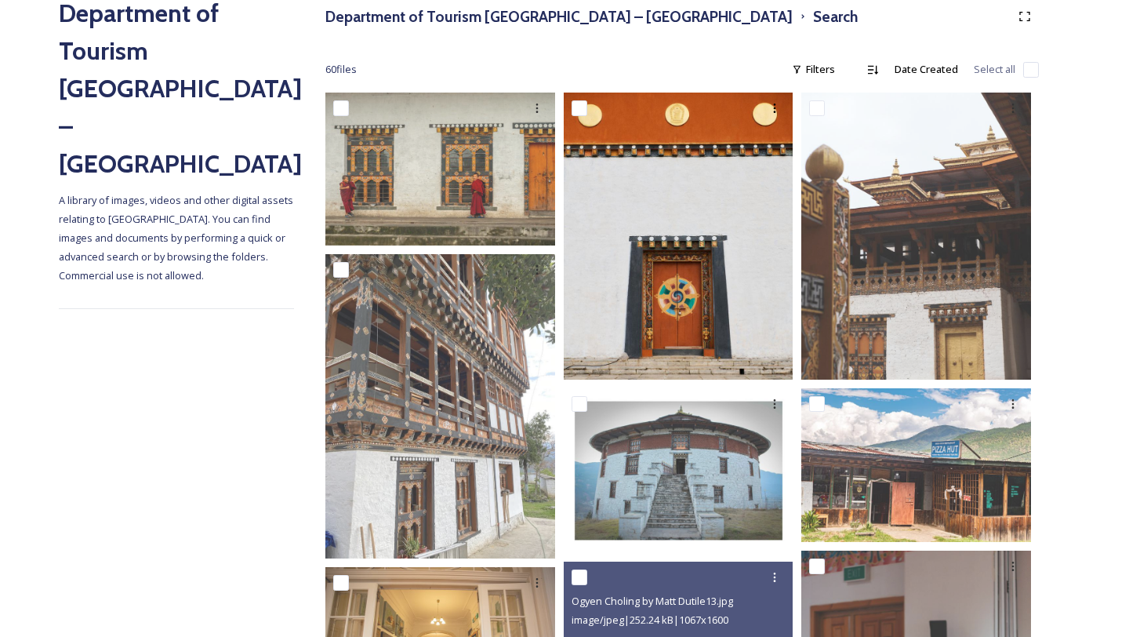
scroll to position [194, 0]
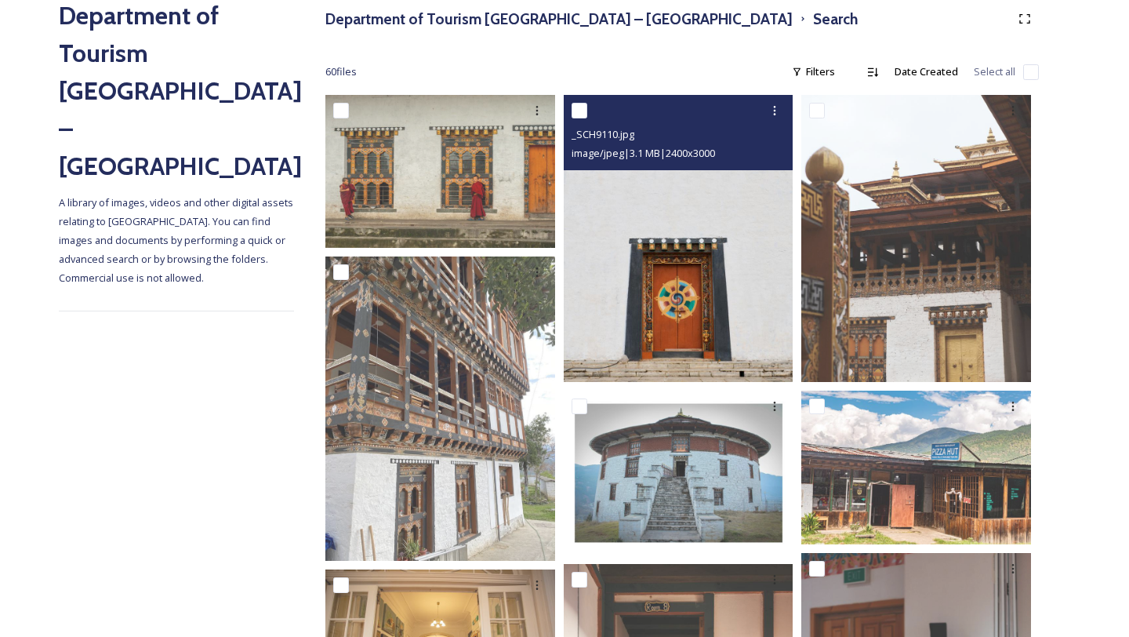
click at [702, 329] on img at bounding box center [679, 238] width 230 height 287
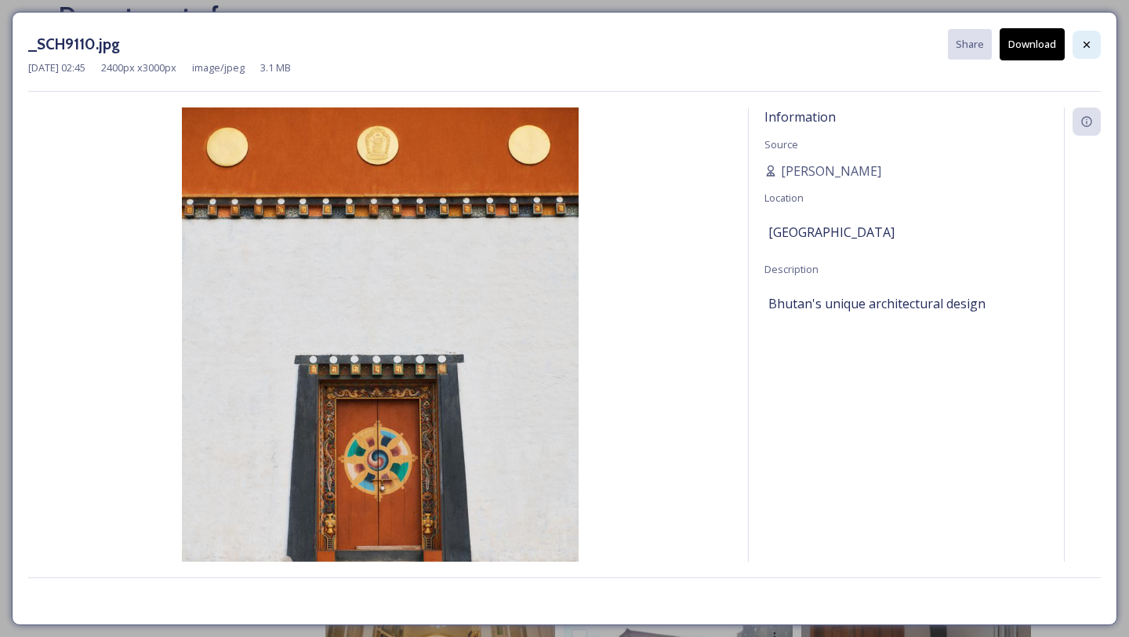
click at [1088, 47] on icon at bounding box center [1087, 44] width 13 height 13
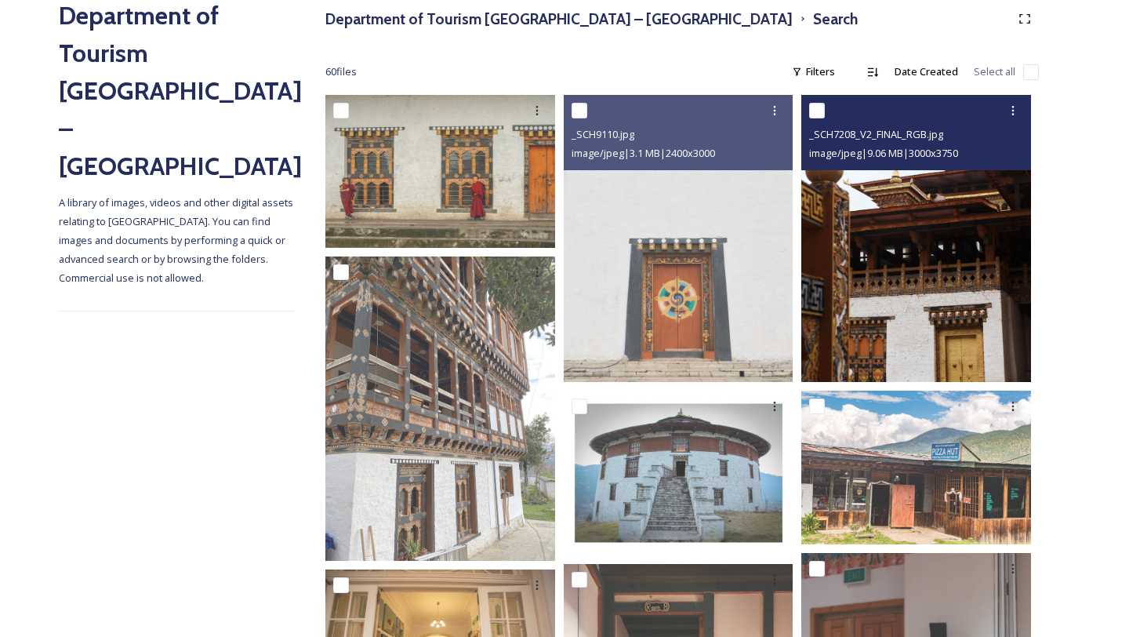
click at [958, 321] on img at bounding box center [917, 238] width 230 height 287
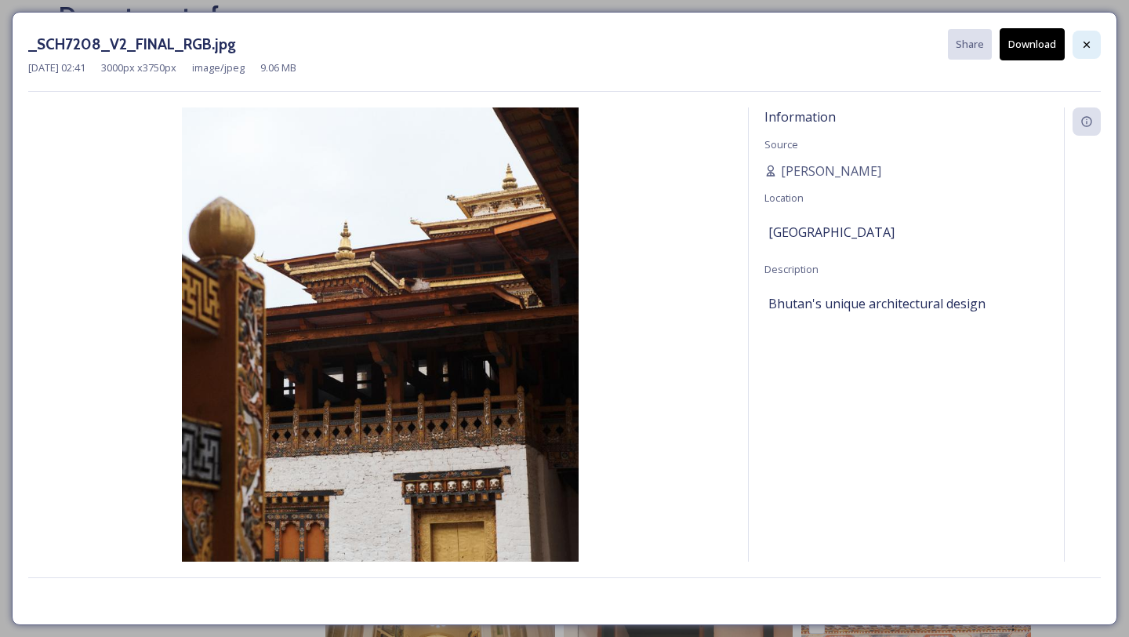
click at [1078, 56] on div at bounding box center [1087, 45] width 28 height 28
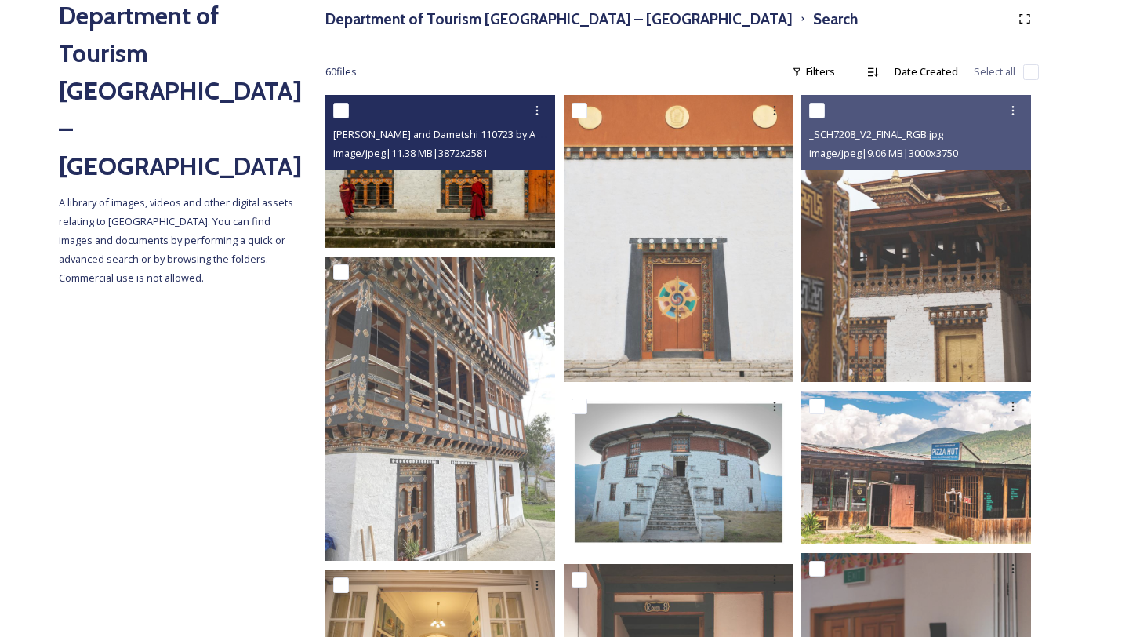
click at [434, 212] on img at bounding box center [440, 171] width 230 height 153
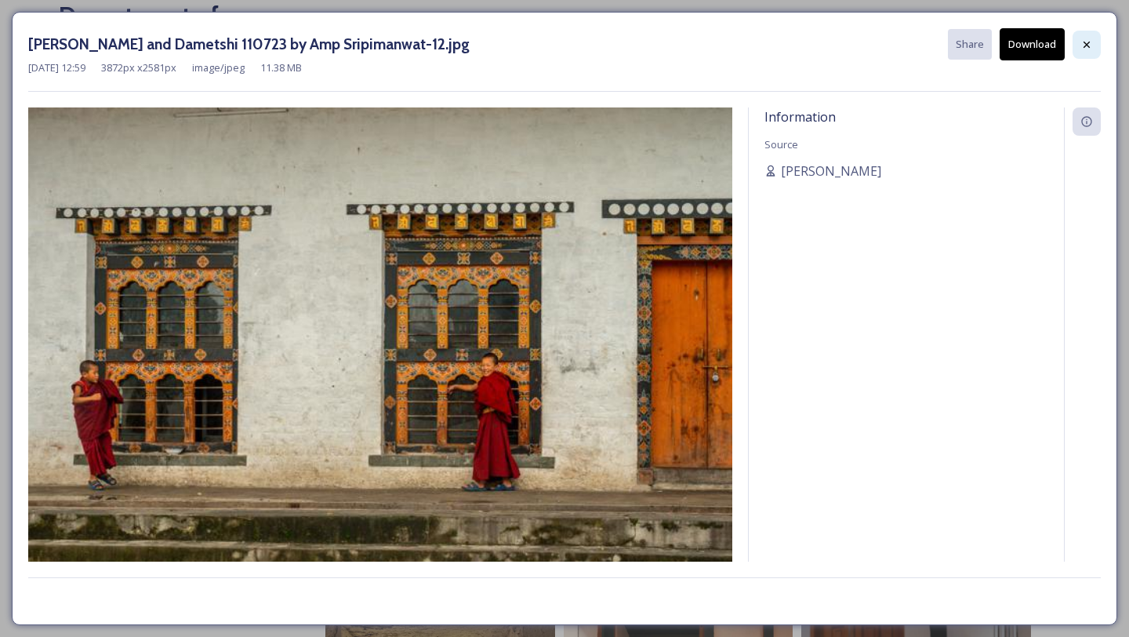
click at [1093, 48] on div at bounding box center [1087, 45] width 28 height 28
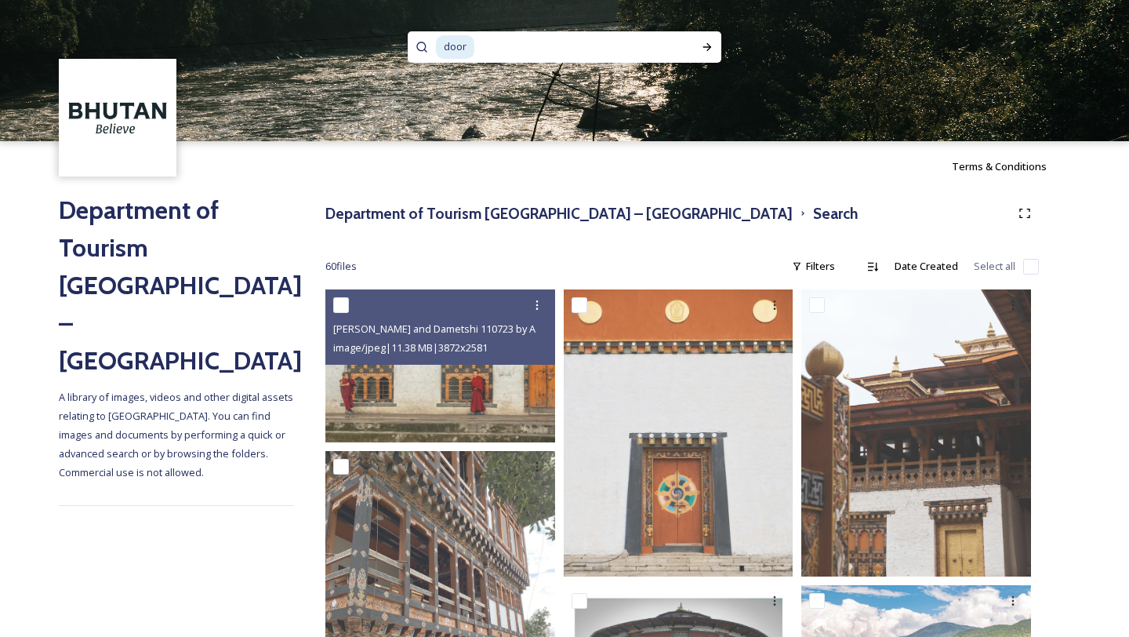
click at [459, 49] on span "door" at bounding box center [455, 46] width 38 height 23
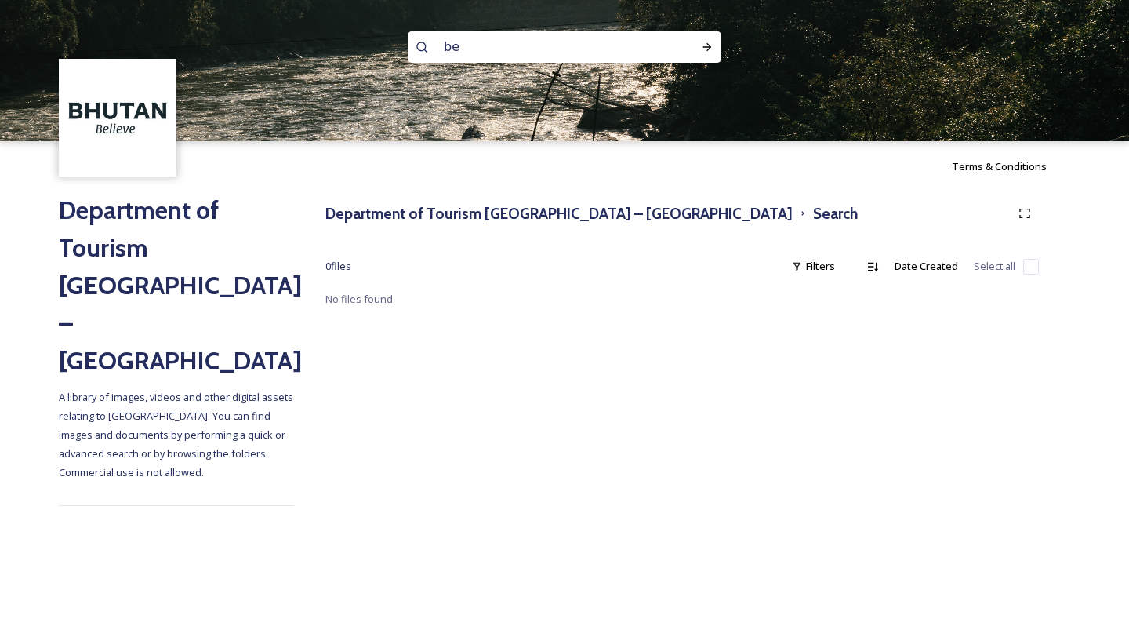
type input "b"
click at [400, 208] on h3 "Department of Tourism [GEOGRAPHIC_DATA] – [GEOGRAPHIC_DATA]" at bounding box center [558, 213] width 467 height 23
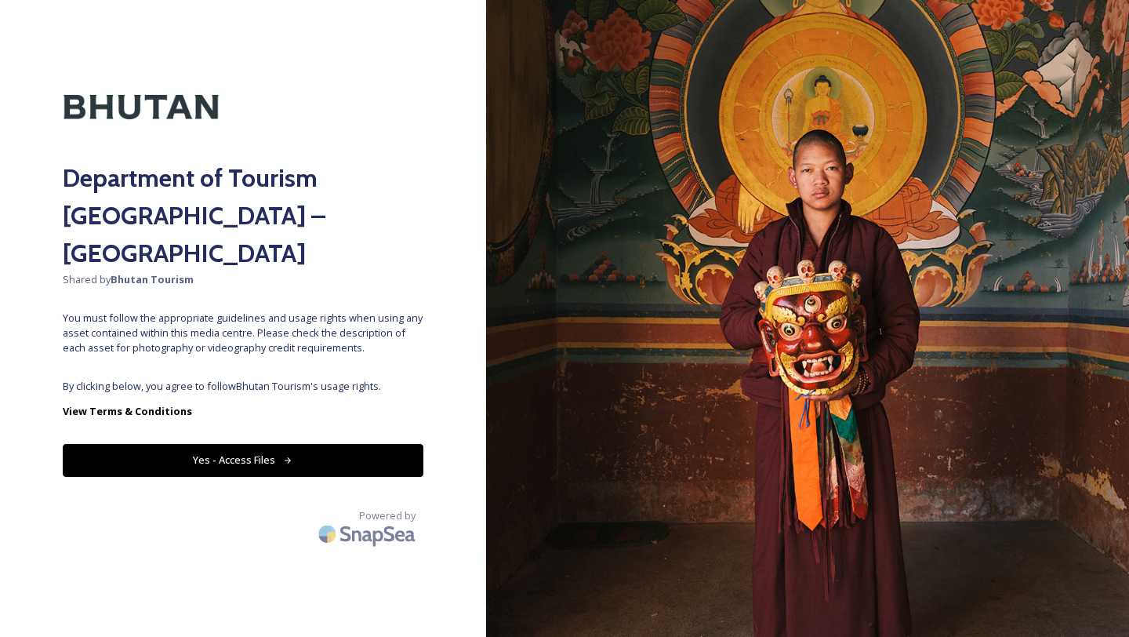
click at [310, 444] on button "Yes - Access Files" at bounding box center [243, 460] width 361 height 32
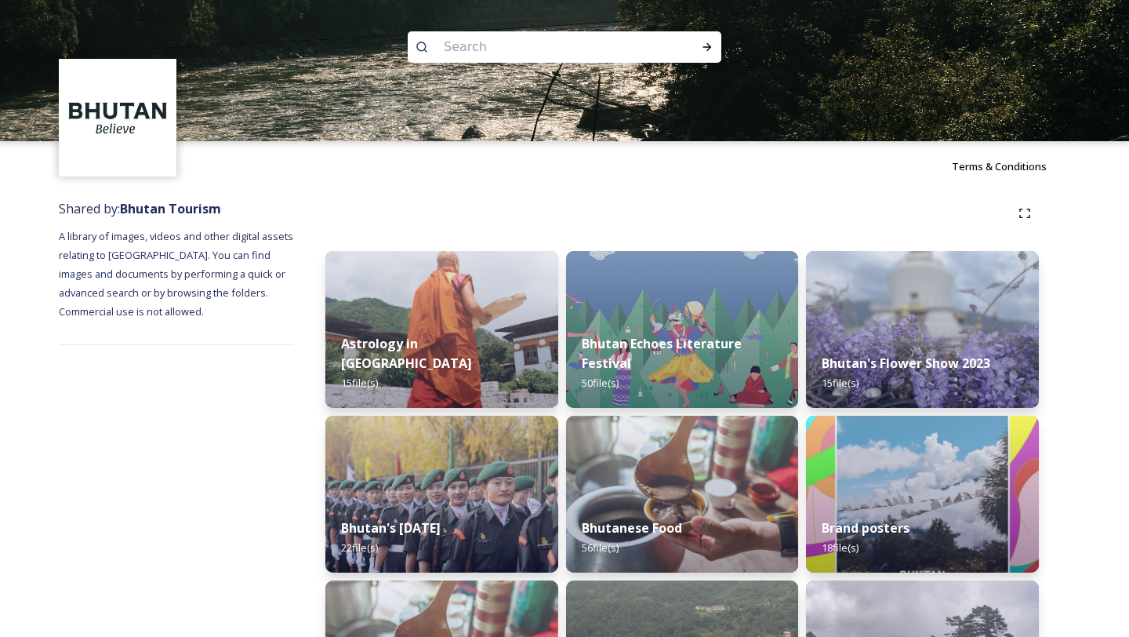
click at [471, 51] on input at bounding box center [543, 47] width 215 height 35
type input "food"
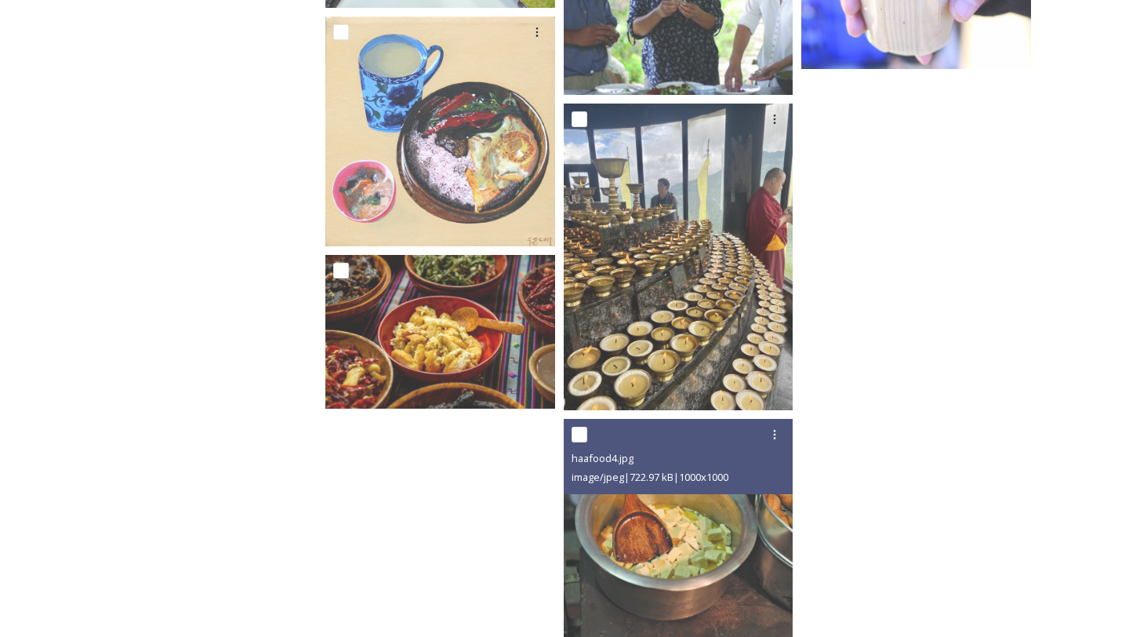
scroll to position [3296, 0]
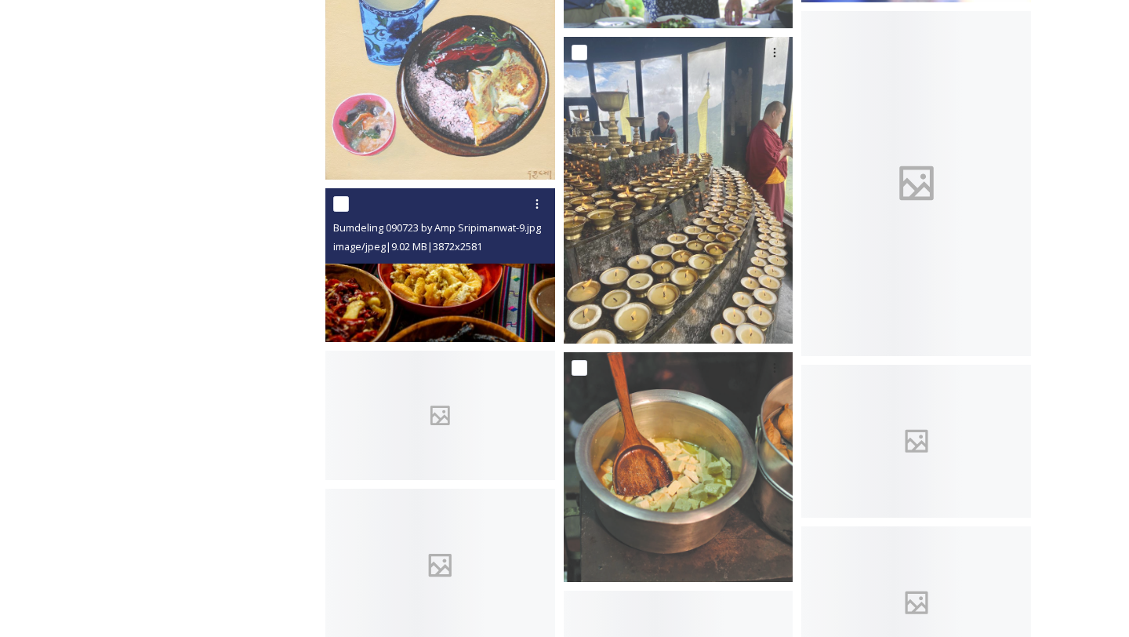
click at [453, 284] on img at bounding box center [440, 264] width 230 height 153
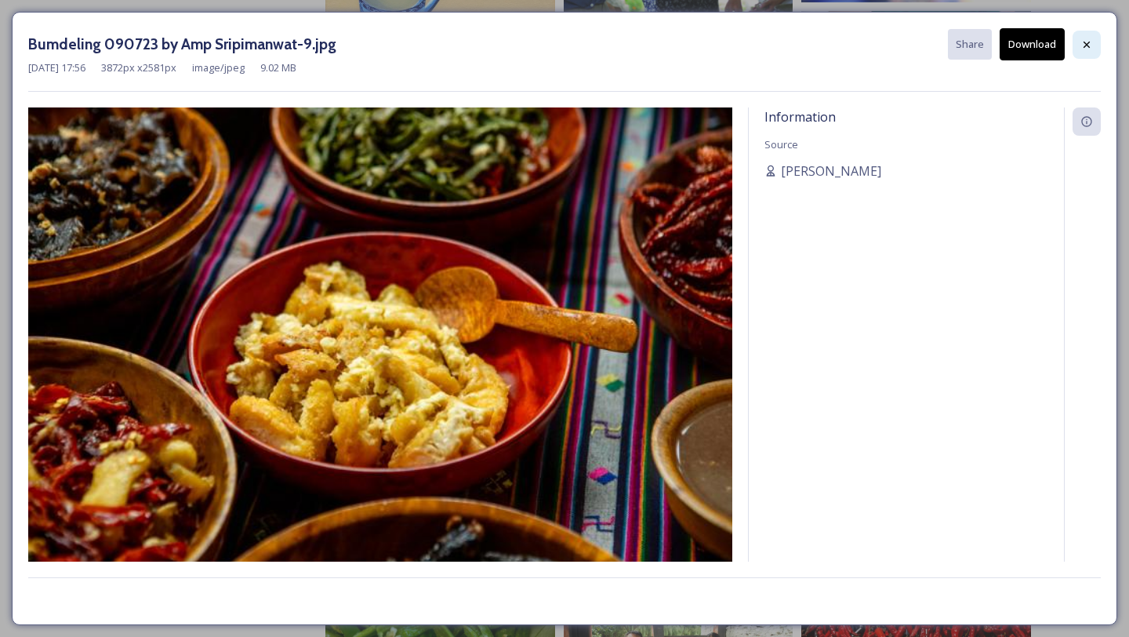
click at [1081, 45] on icon at bounding box center [1087, 44] width 13 height 13
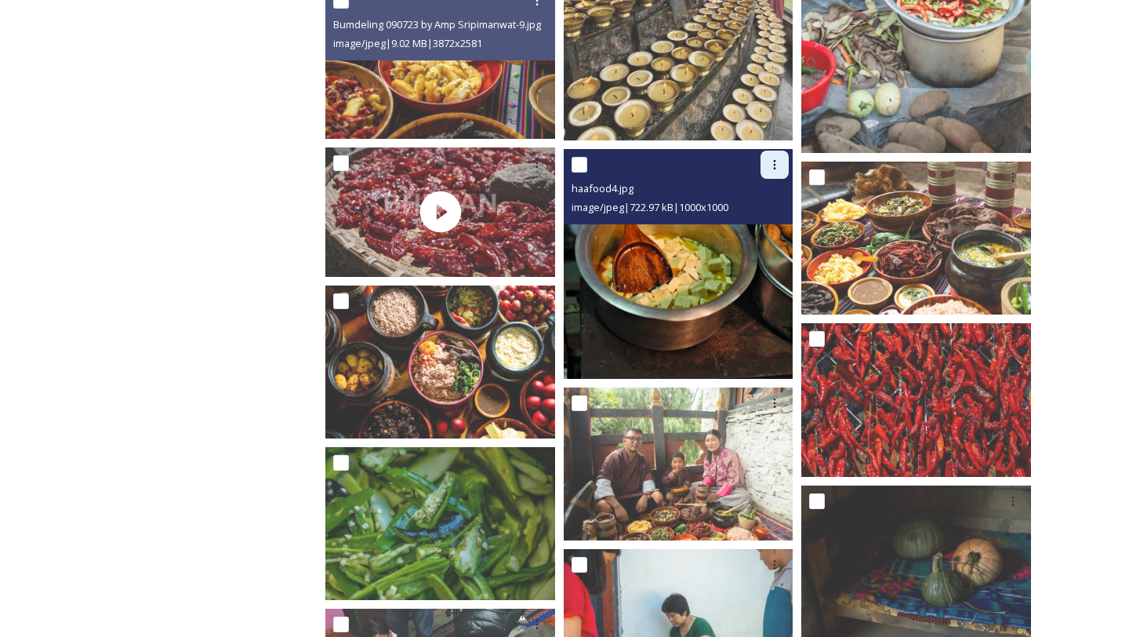
scroll to position [3505, 0]
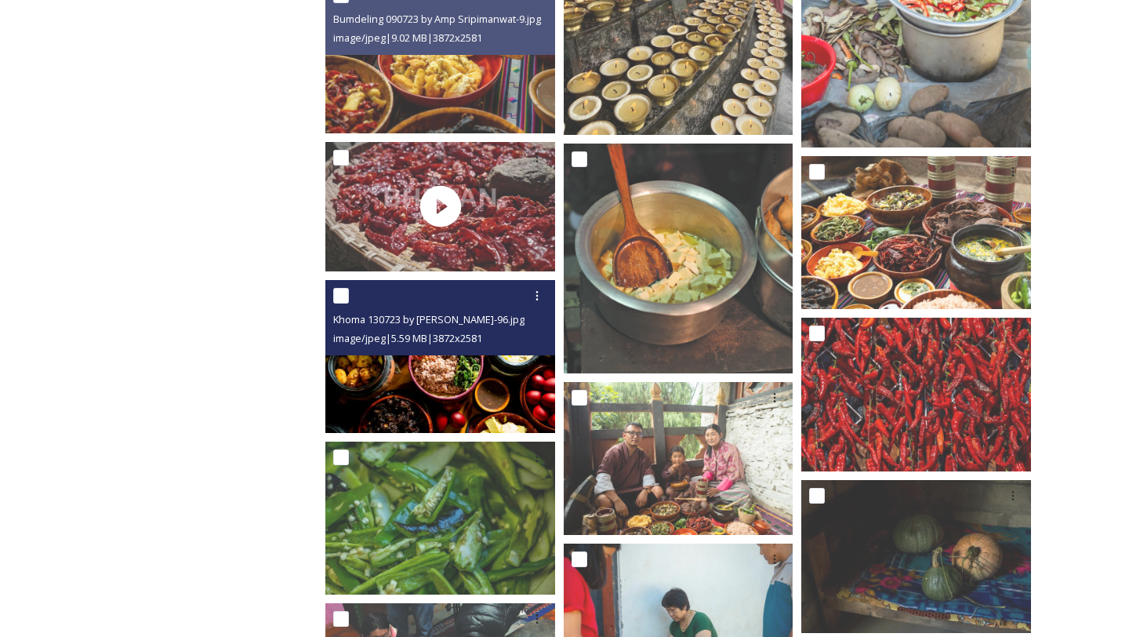
click at [485, 391] on img at bounding box center [440, 355] width 230 height 153
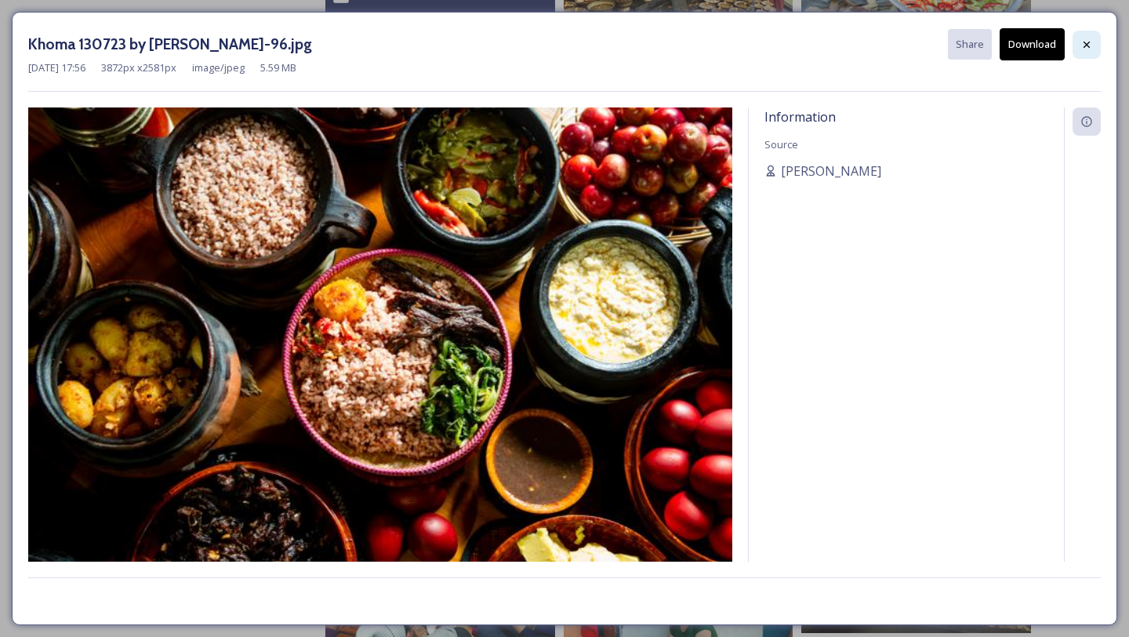
click at [1087, 38] on icon at bounding box center [1087, 44] width 13 height 13
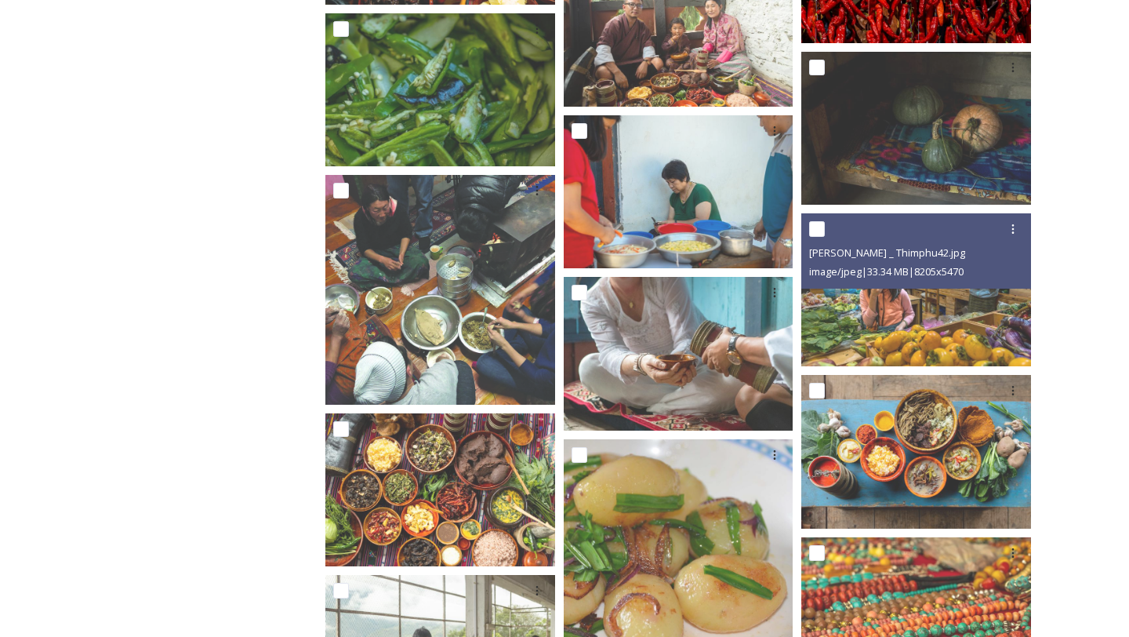
scroll to position [3935, 0]
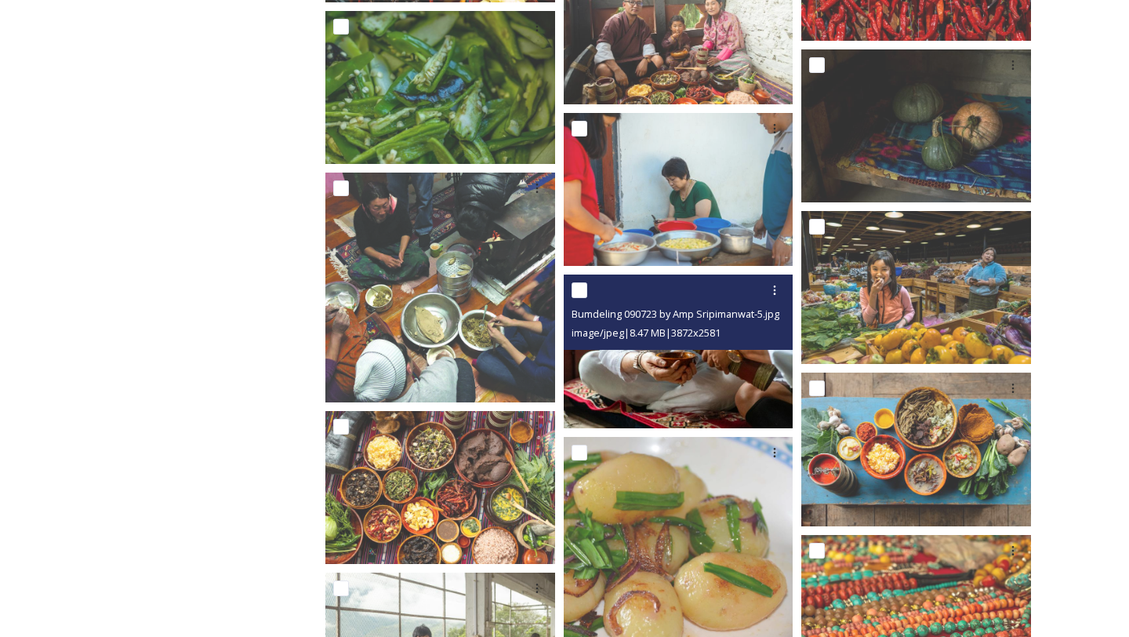
click at [705, 365] on img at bounding box center [679, 350] width 230 height 153
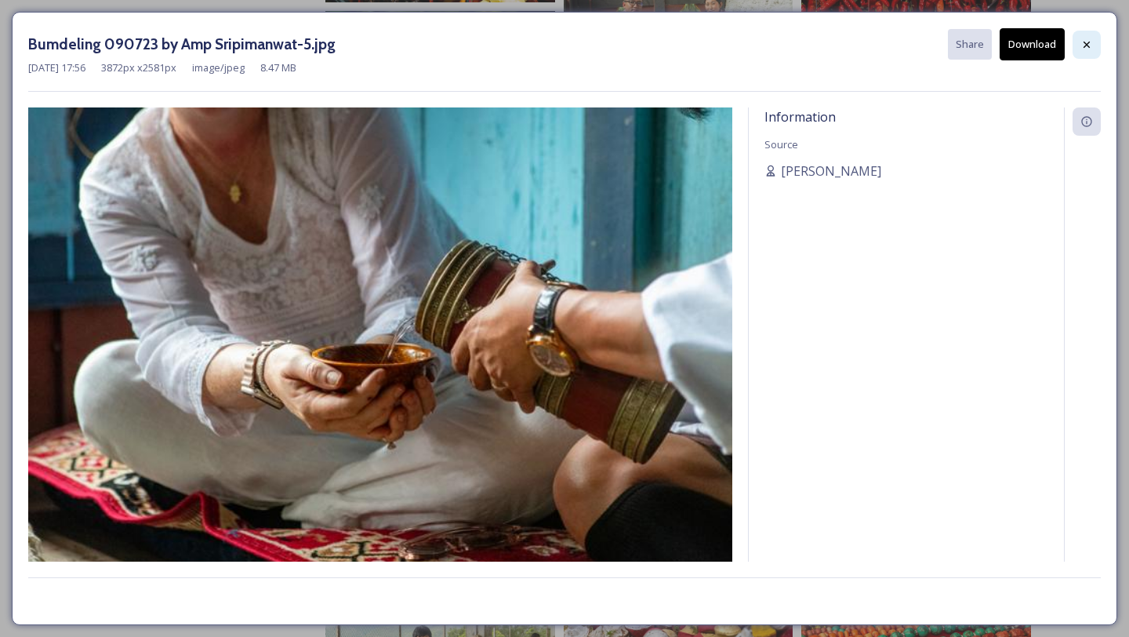
click at [1083, 53] on div at bounding box center [1087, 45] width 28 height 28
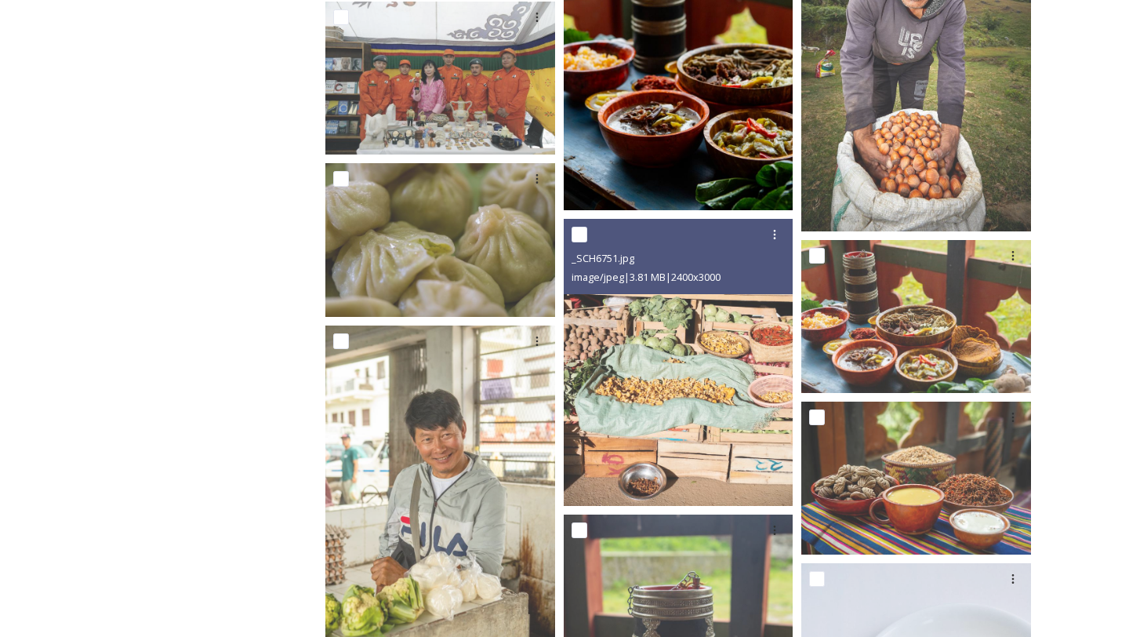
scroll to position [5073, 0]
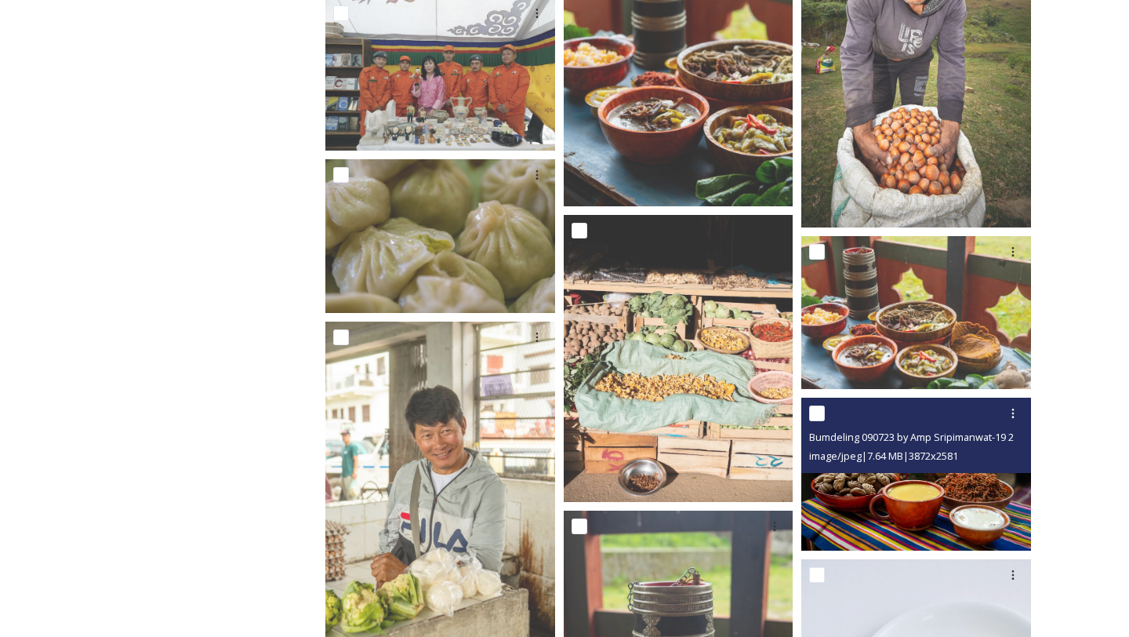
click at [904, 466] on div "Bumdeling 090723 by Amp Sripimanwat-19 2.jpg image/jpeg | 7.64 MB | 3872 x 2581" at bounding box center [917, 435] width 230 height 75
click at [895, 501] on img at bounding box center [917, 474] width 230 height 153
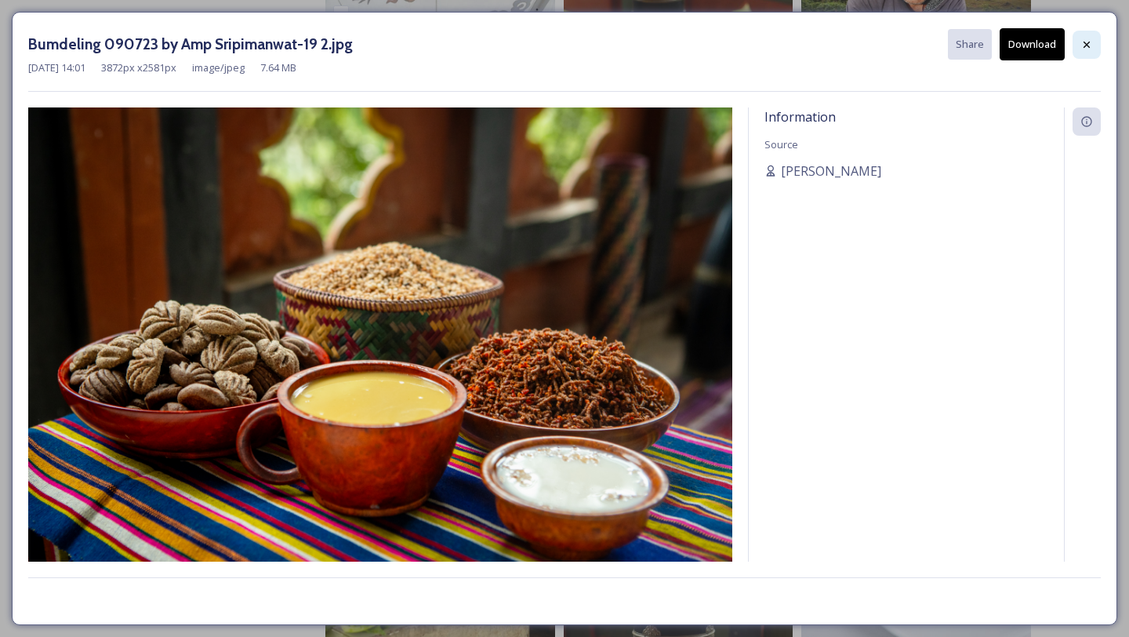
click at [1092, 44] on icon at bounding box center [1087, 44] width 13 height 13
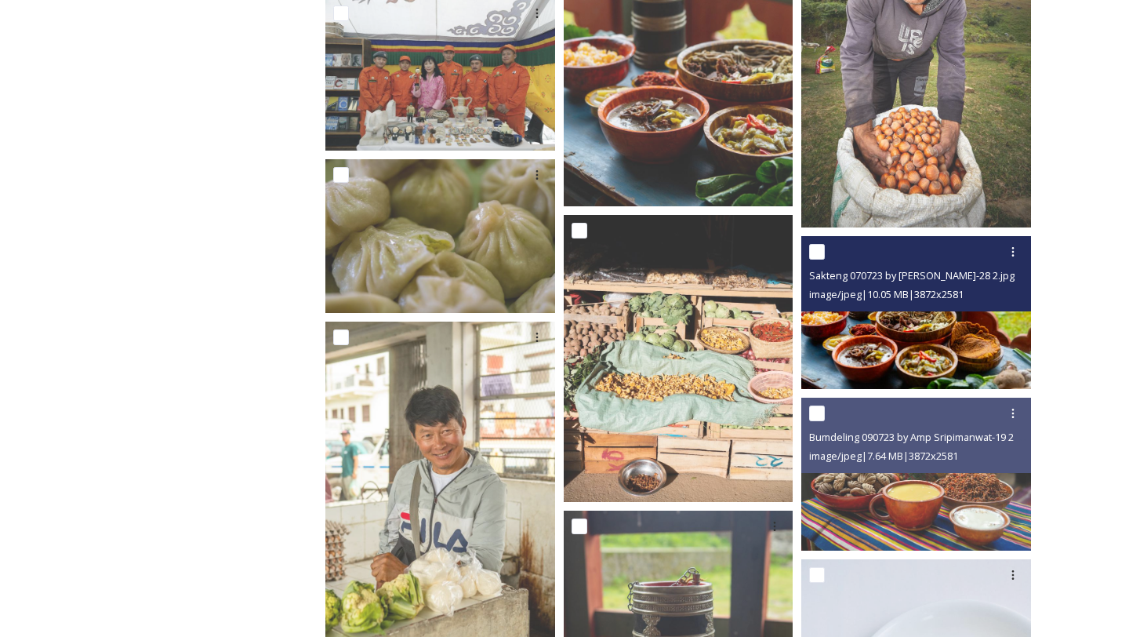
click at [983, 340] on img at bounding box center [917, 312] width 230 height 153
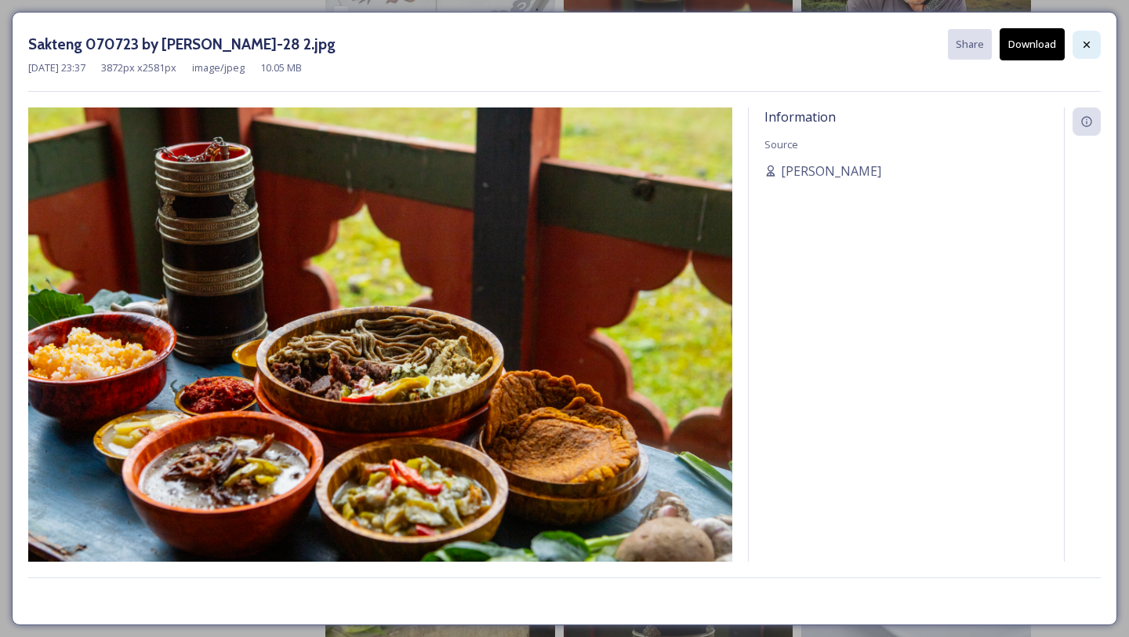
click at [1090, 51] on div at bounding box center [1087, 45] width 28 height 28
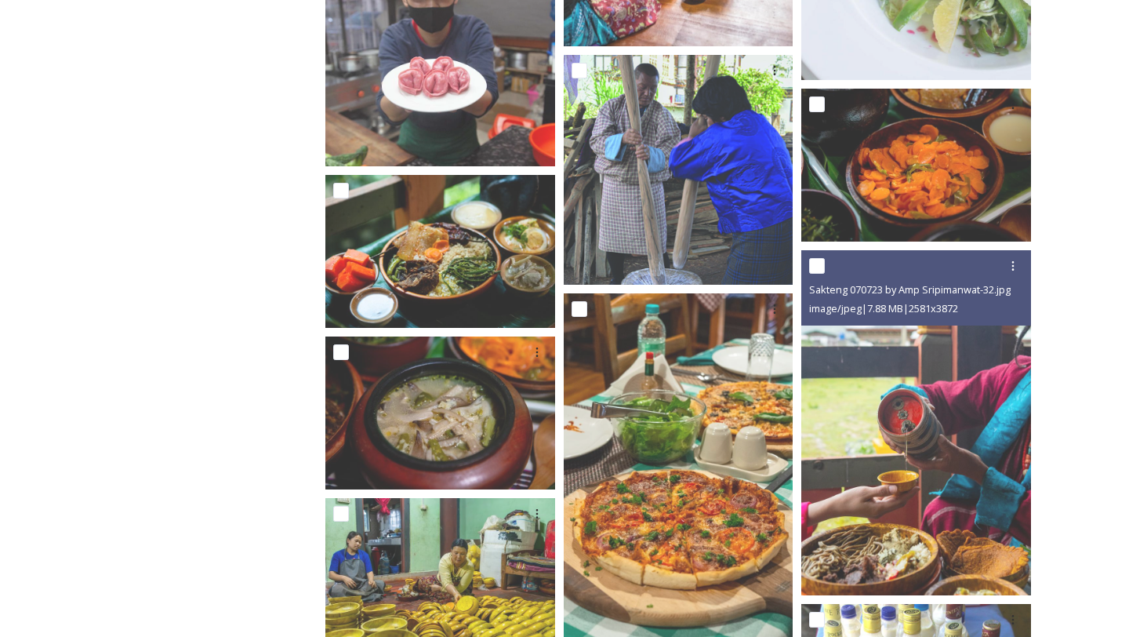
scroll to position [7611, 0]
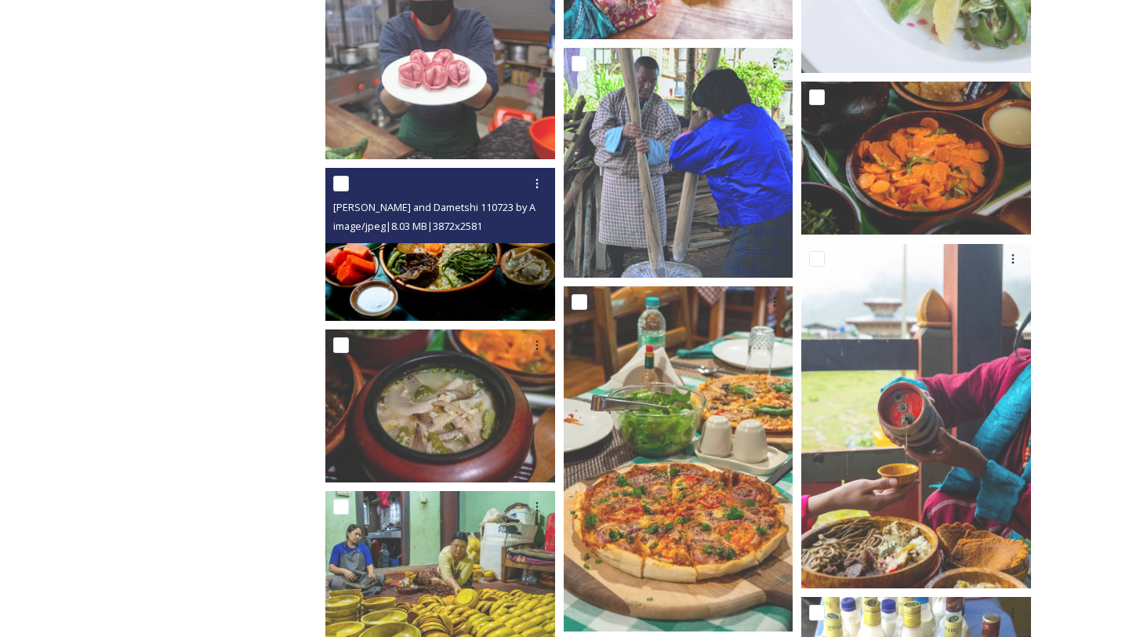
click at [445, 290] on img at bounding box center [440, 244] width 230 height 153
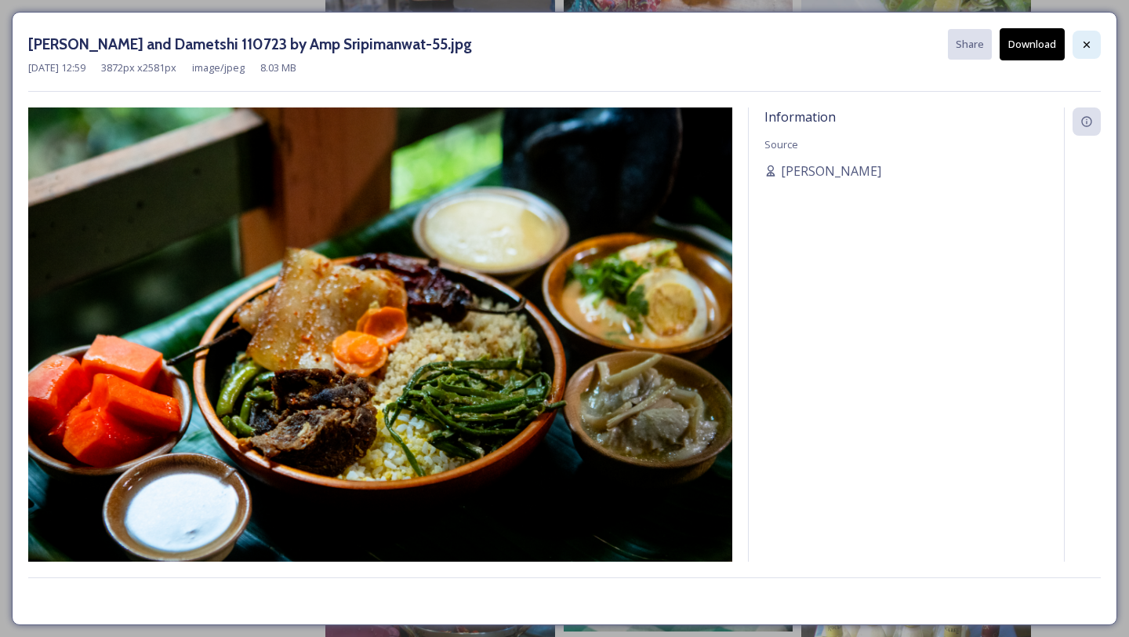
click at [1093, 44] on div at bounding box center [1087, 45] width 28 height 28
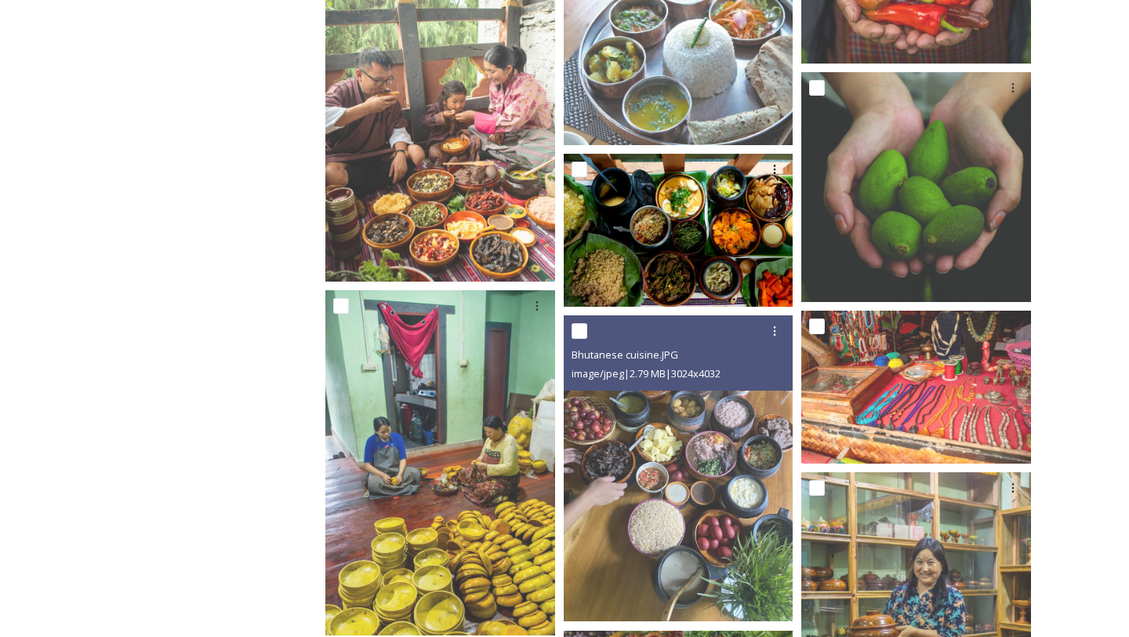
scroll to position [8803, 0]
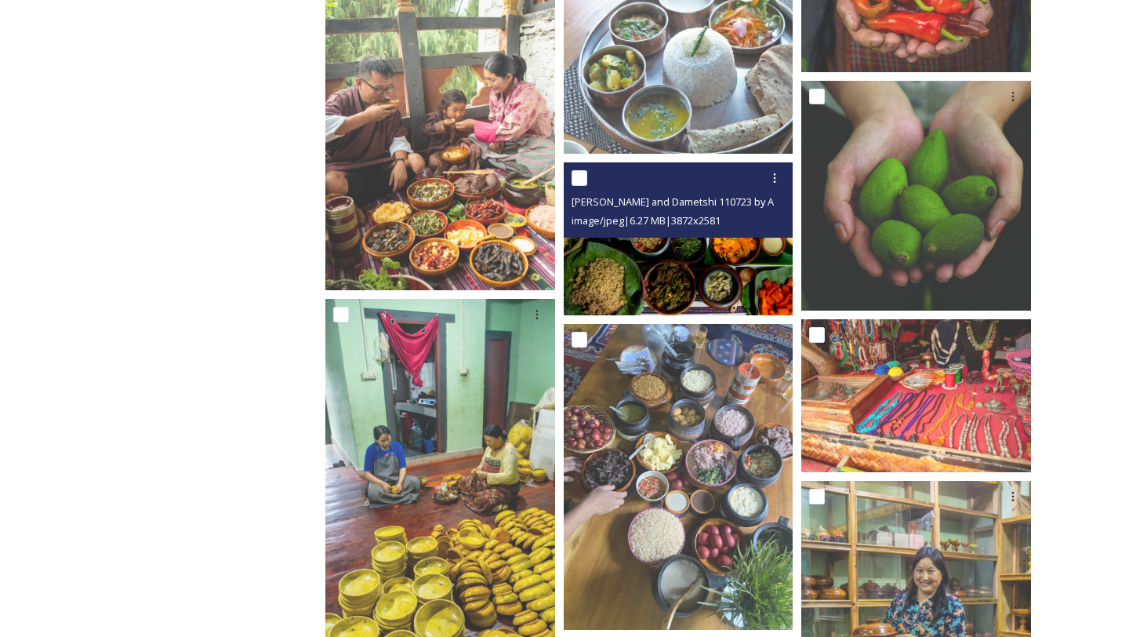
click at [664, 245] on img at bounding box center [679, 238] width 230 height 153
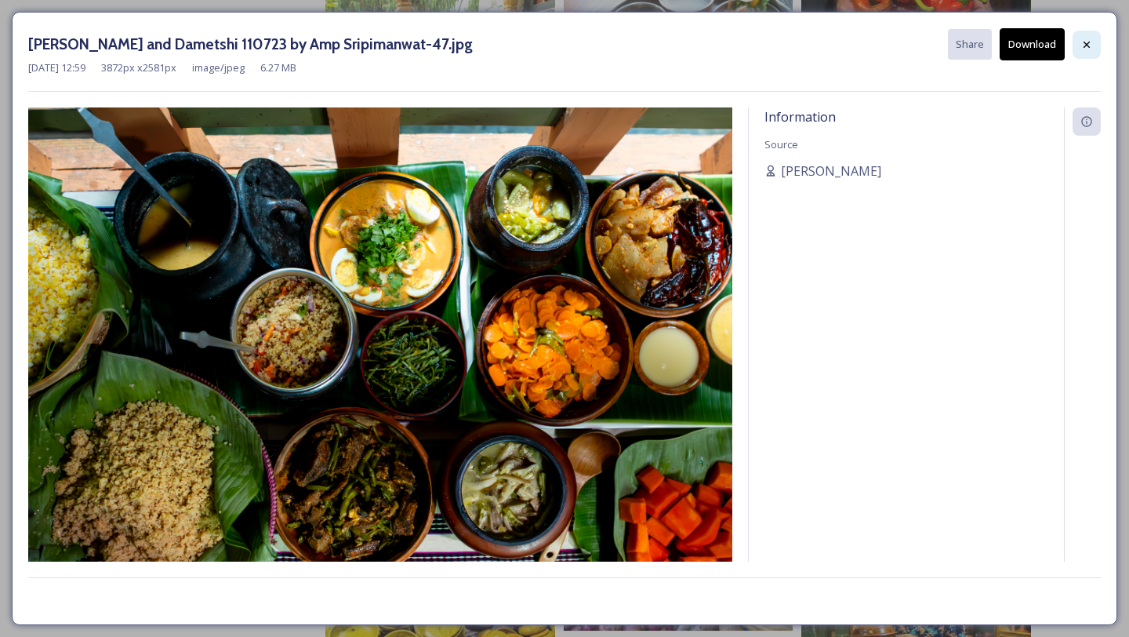
click at [1086, 49] on icon at bounding box center [1087, 44] width 13 height 13
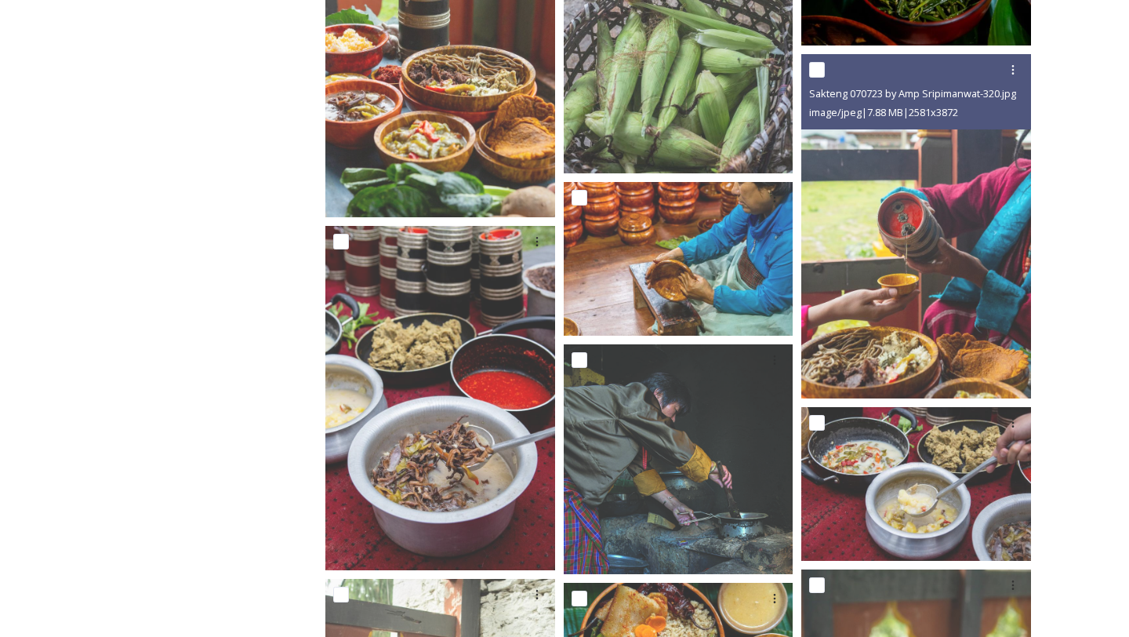
scroll to position [10322, 0]
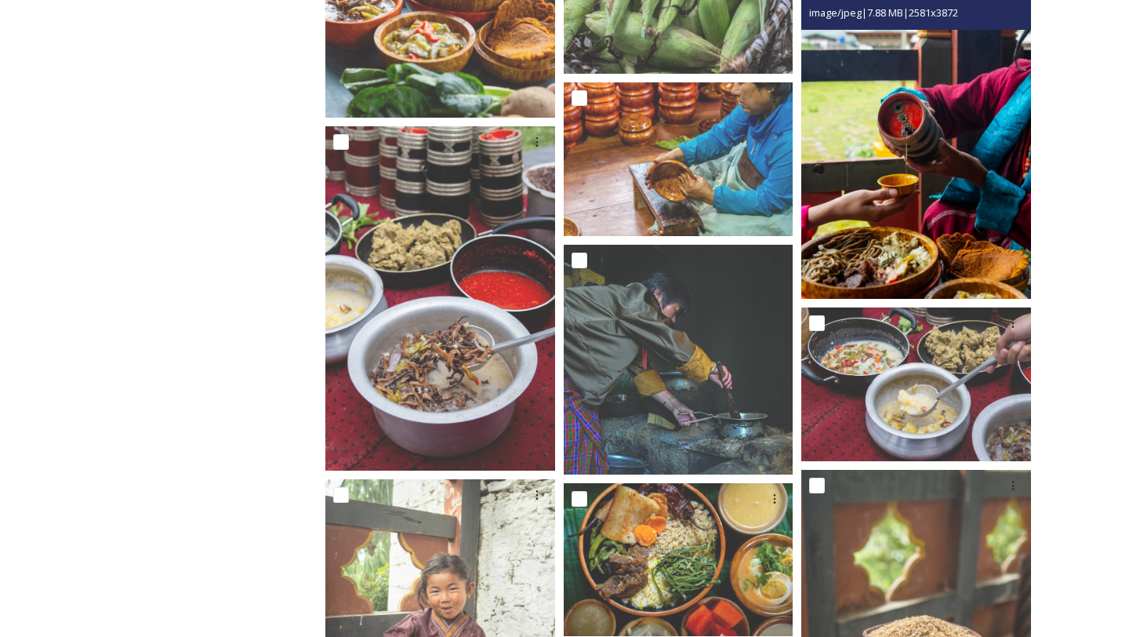
click at [897, 208] on img at bounding box center [917, 127] width 230 height 345
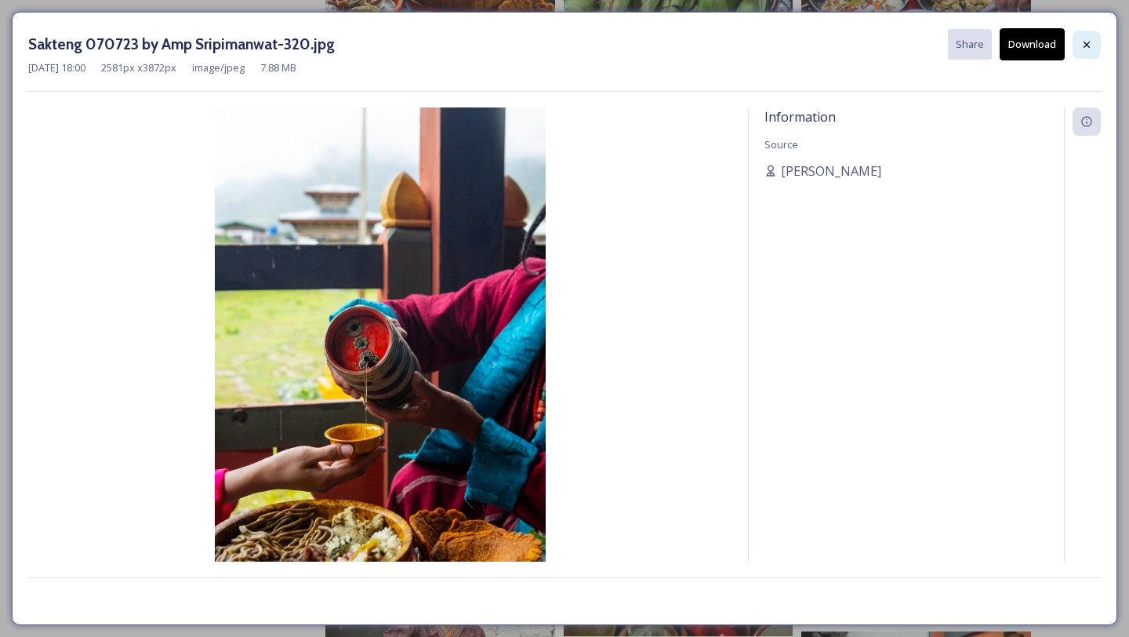
click at [1092, 38] on icon at bounding box center [1087, 44] width 13 height 13
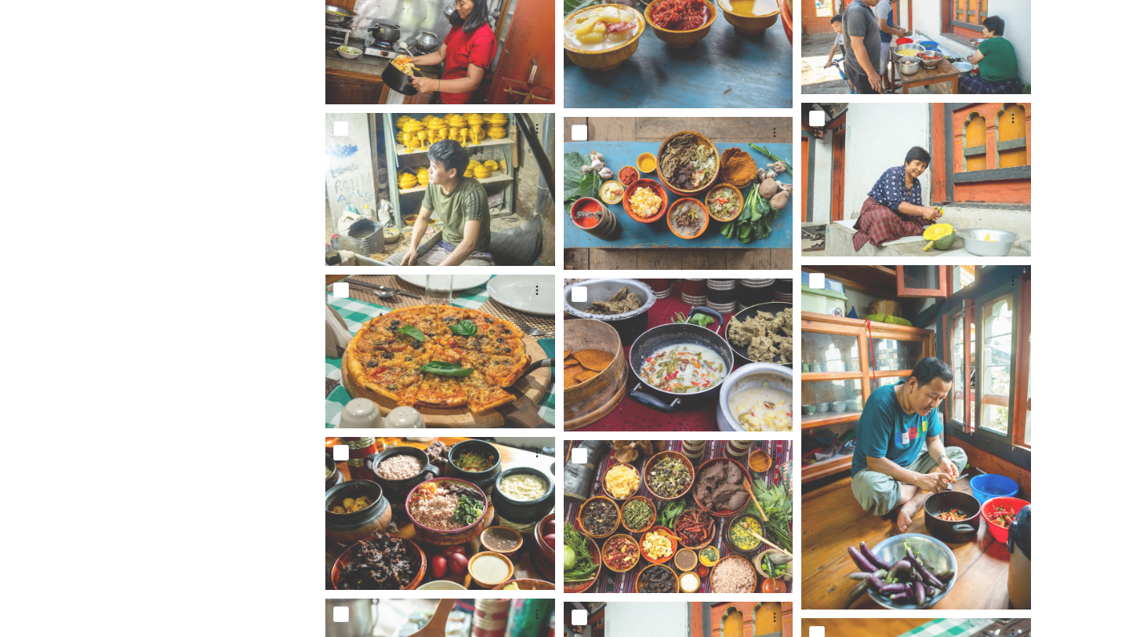
scroll to position [11198, 0]
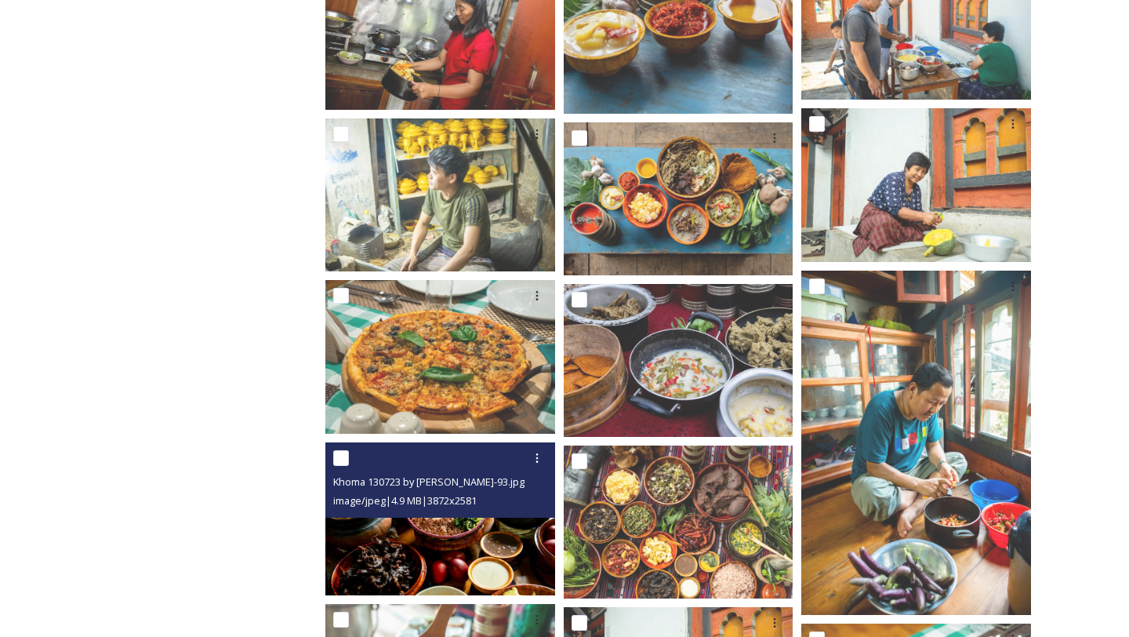
click at [500, 564] on img at bounding box center [440, 518] width 230 height 153
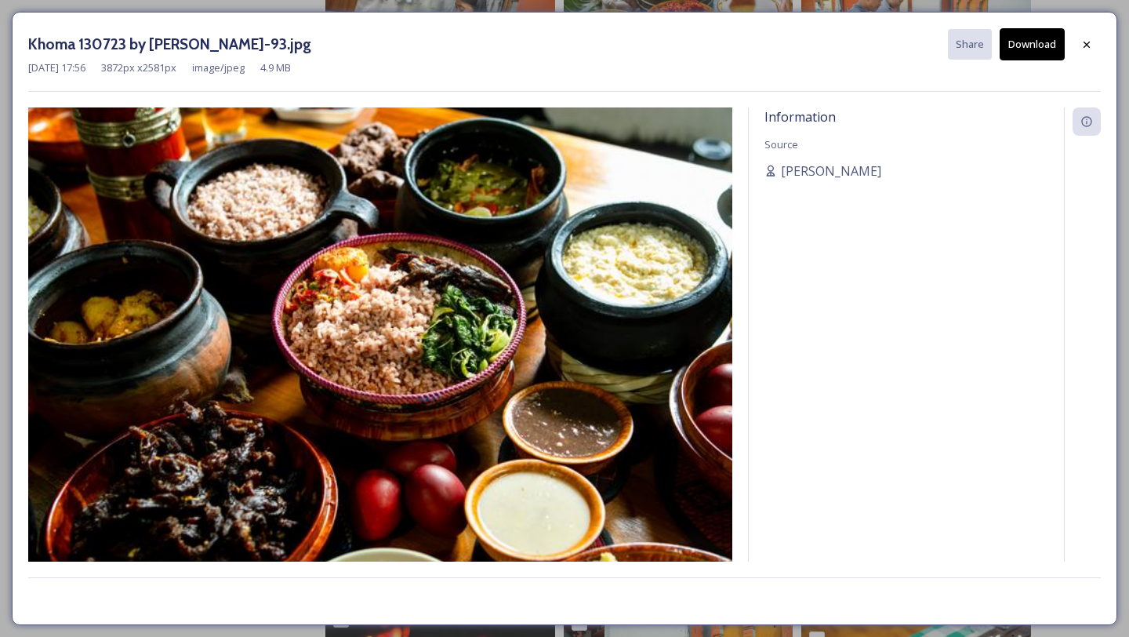
click at [1078, 44] on div at bounding box center [1087, 45] width 28 height 28
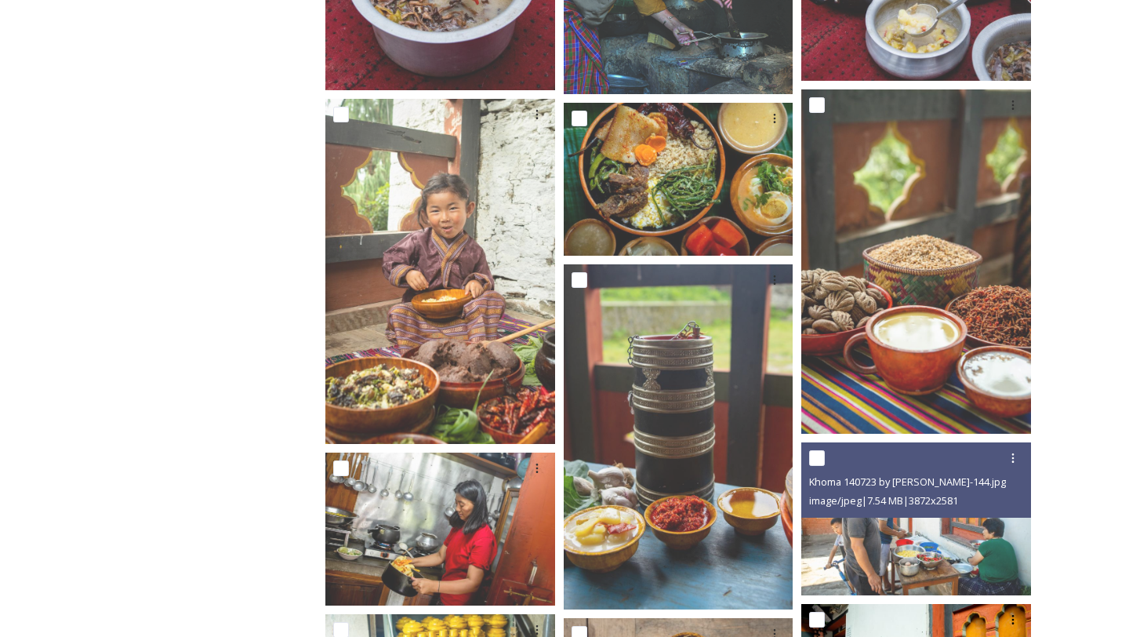
scroll to position [10687, 0]
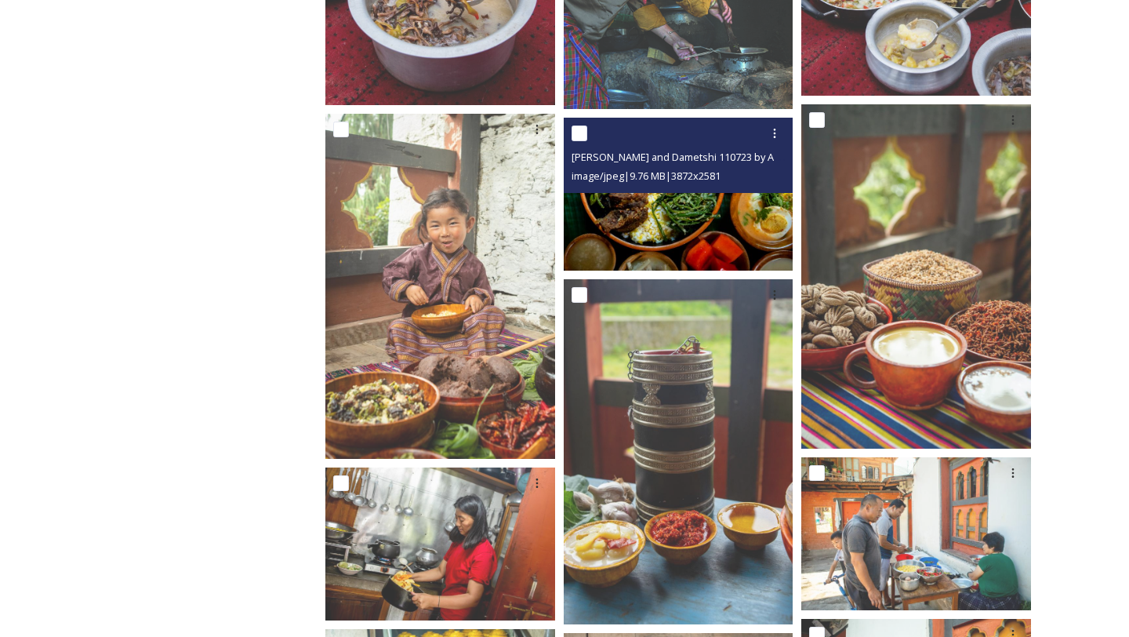
click at [702, 253] on img at bounding box center [679, 194] width 230 height 153
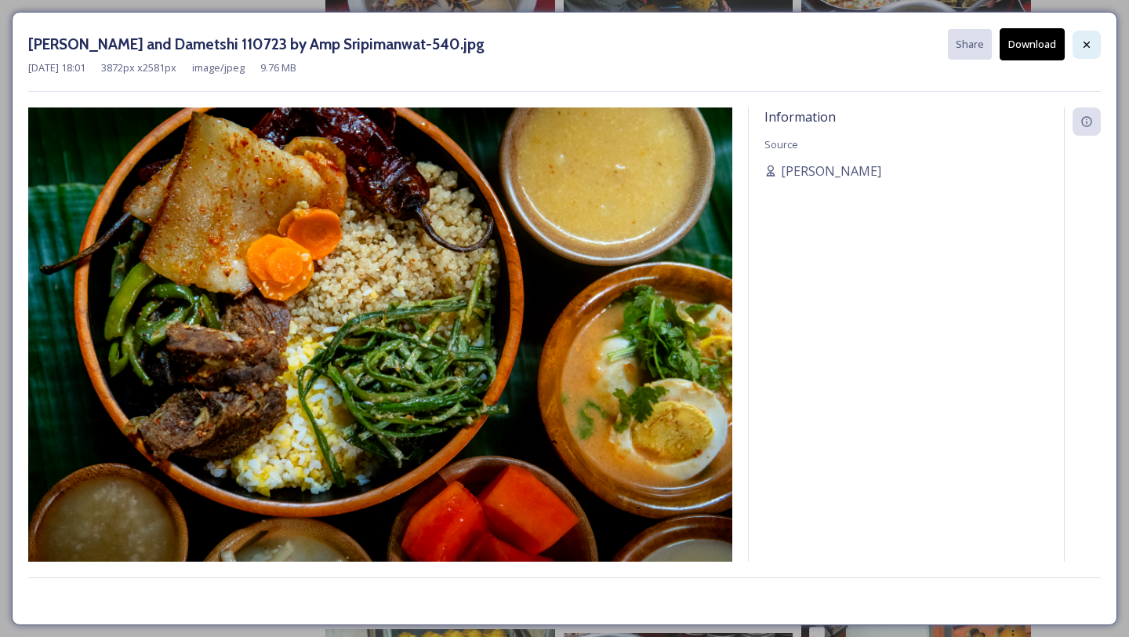
click at [1087, 44] on icon at bounding box center [1087, 44] width 6 height 6
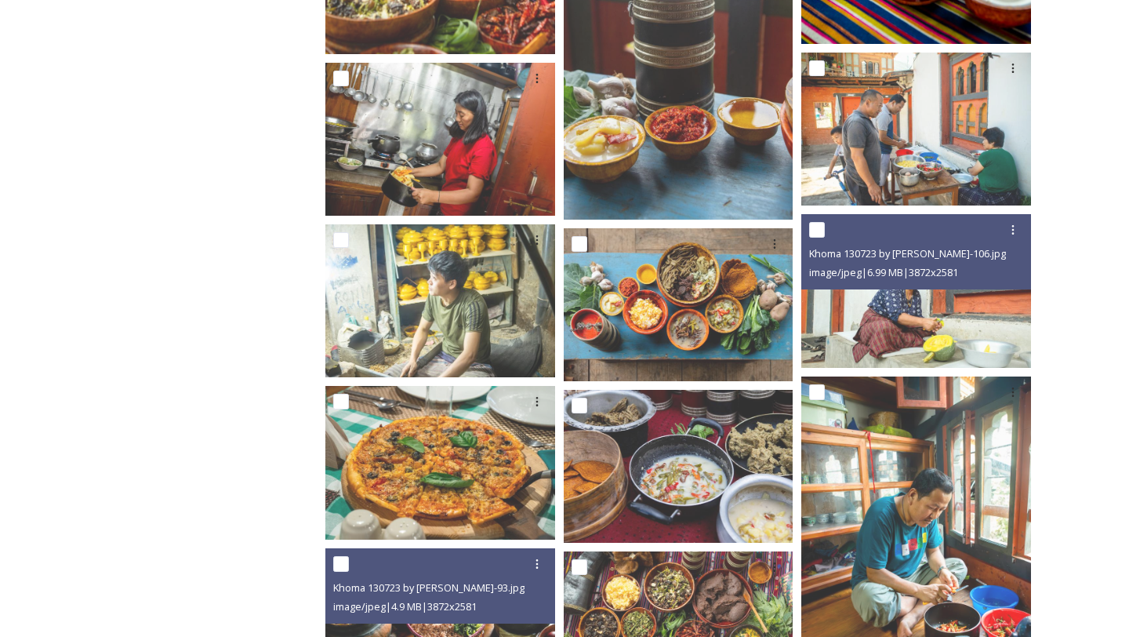
scroll to position [11192, 0]
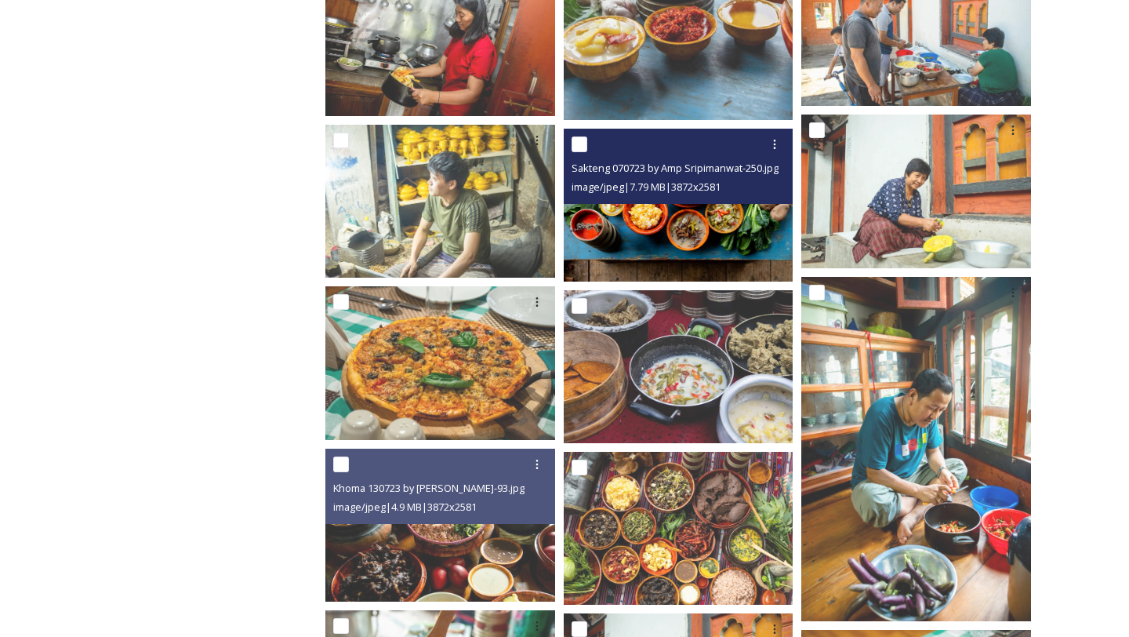
click at [671, 228] on img at bounding box center [679, 205] width 230 height 153
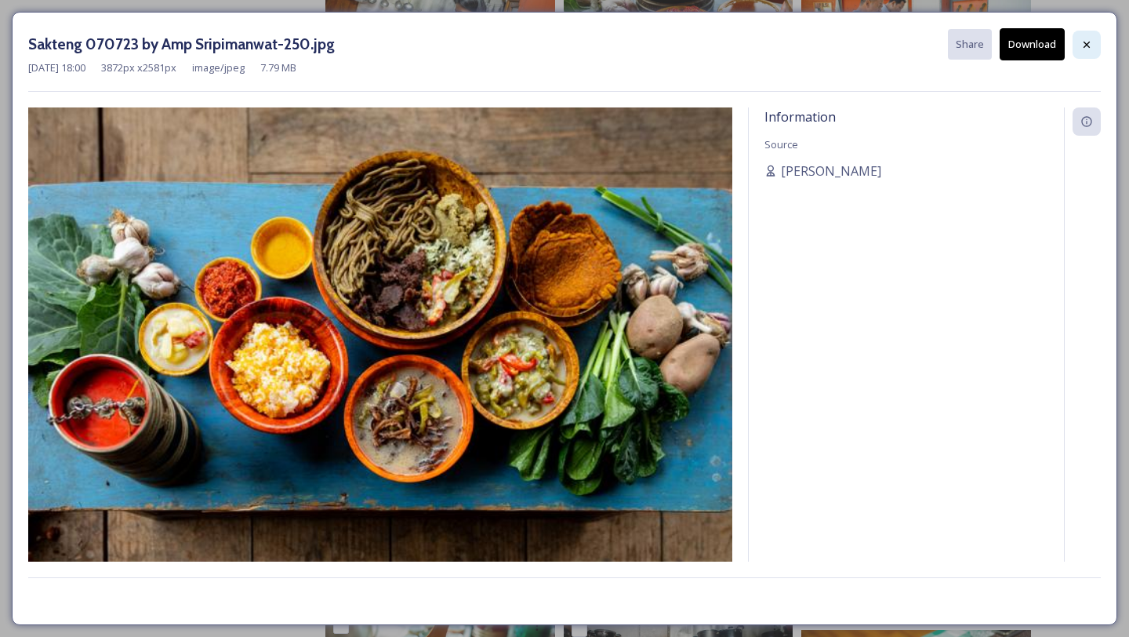
click at [1087, 42] on icon at bounding box center [1087, 44] width 13 height 13
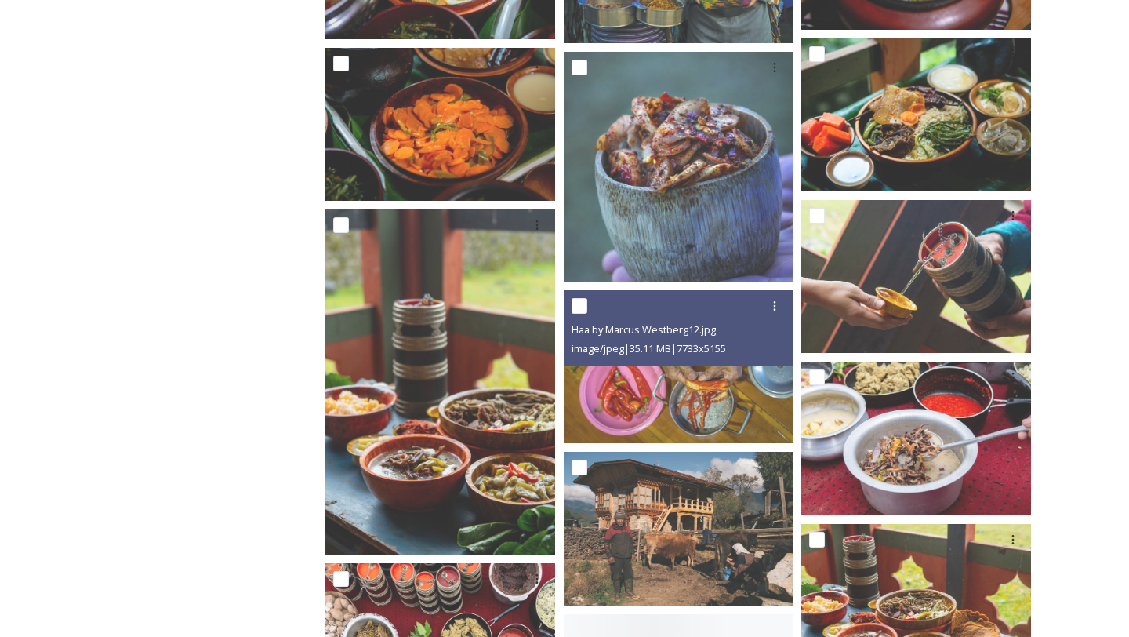
scroll to position [12830, 0]
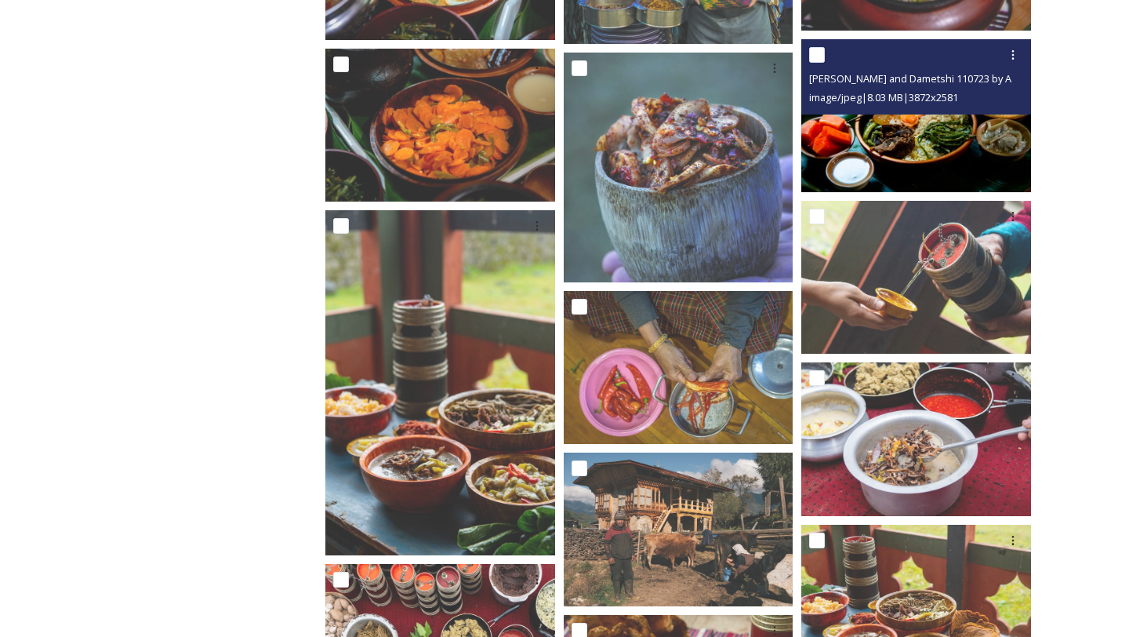
click at [973, 159] on img at bounding box center [917, 115] width 230 height 153
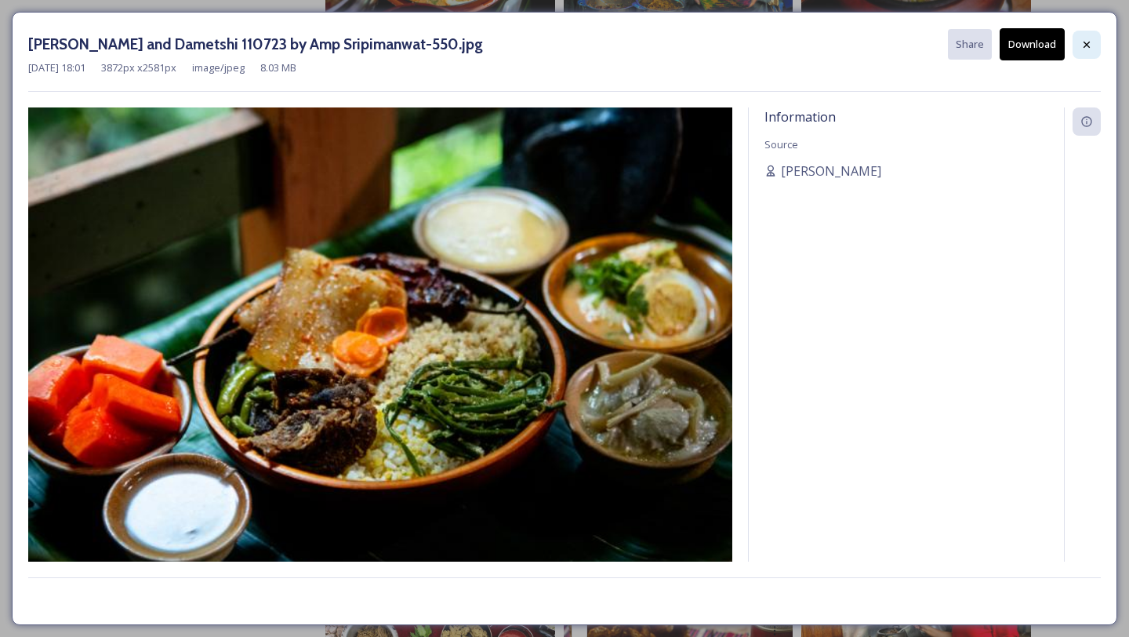
click at [1085, 45] on icon at bounding box center [1087, 44] width 13 height 13
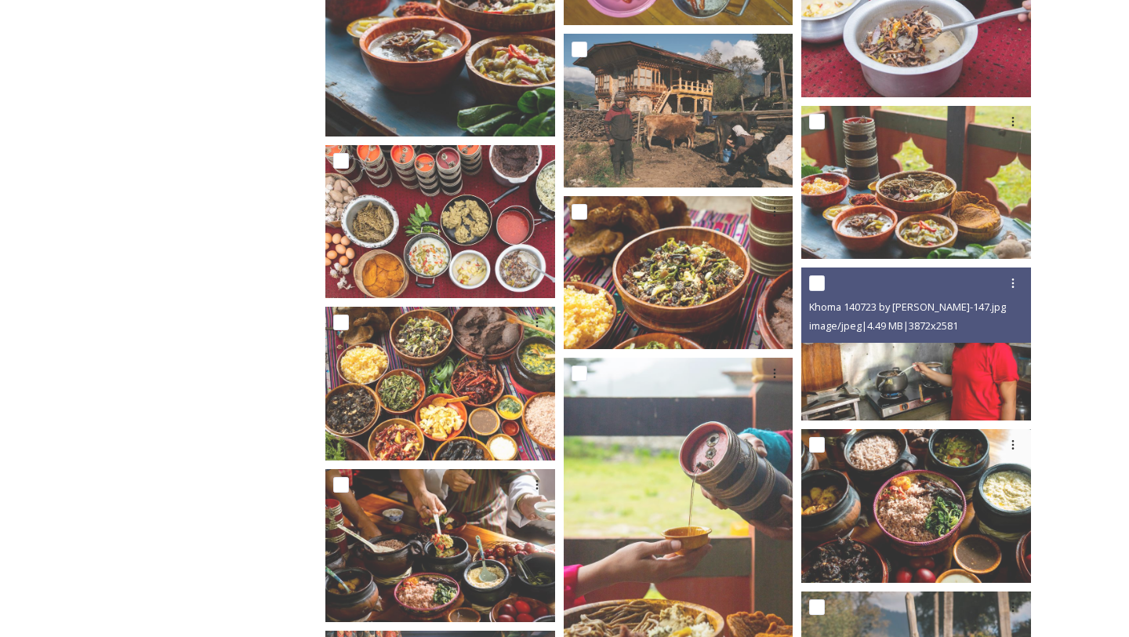
scroll to position [13264, 0]
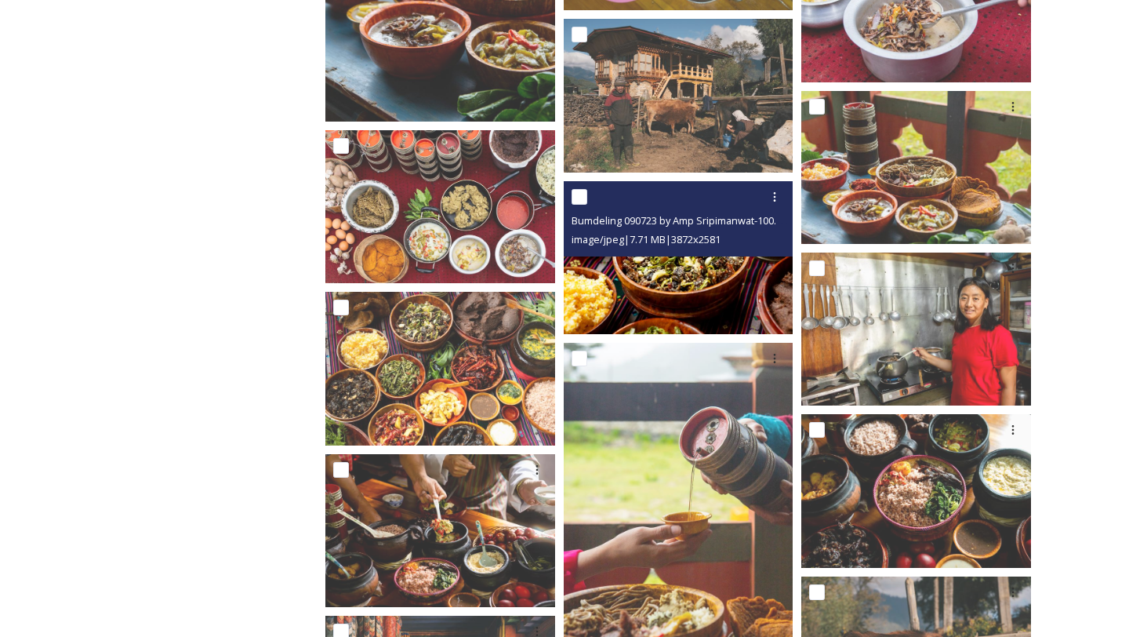
click at [683, 271] on img at bounding box center [679, 256] width 230 height 153
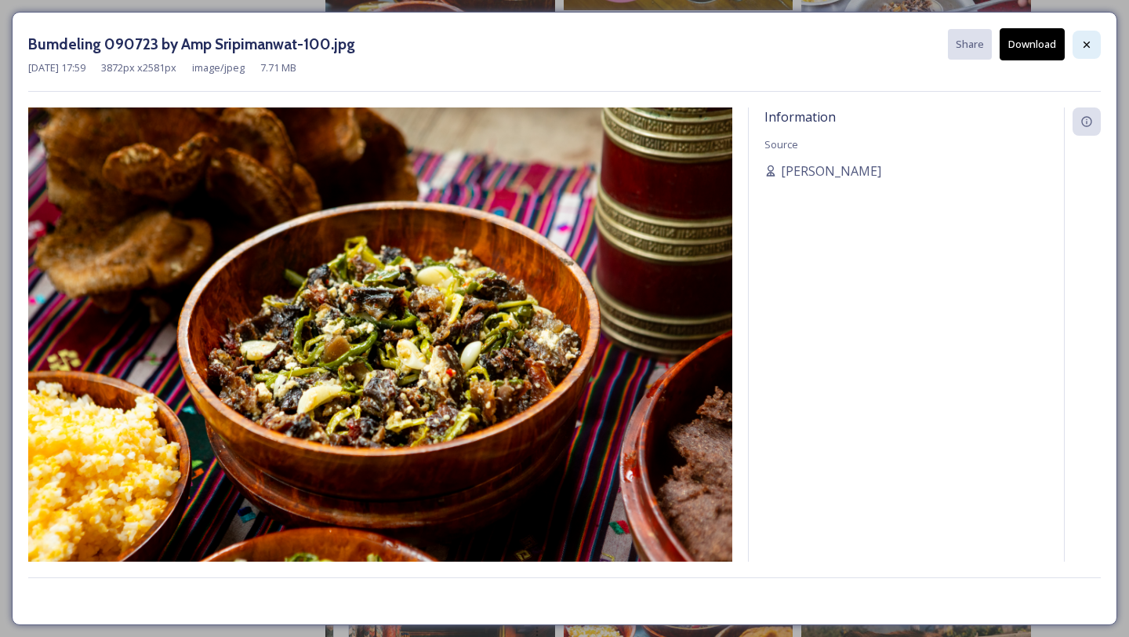
click at [1089, 49] on icon at bounding box center [1087, 44] width 13 height 13
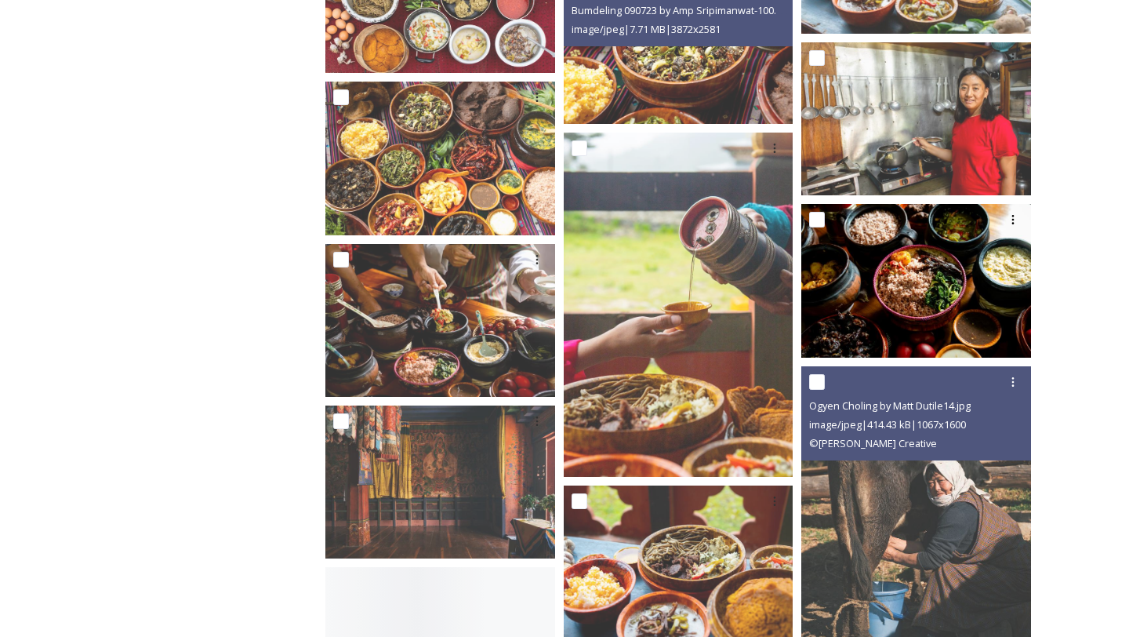
scroll to position [13521, 0]
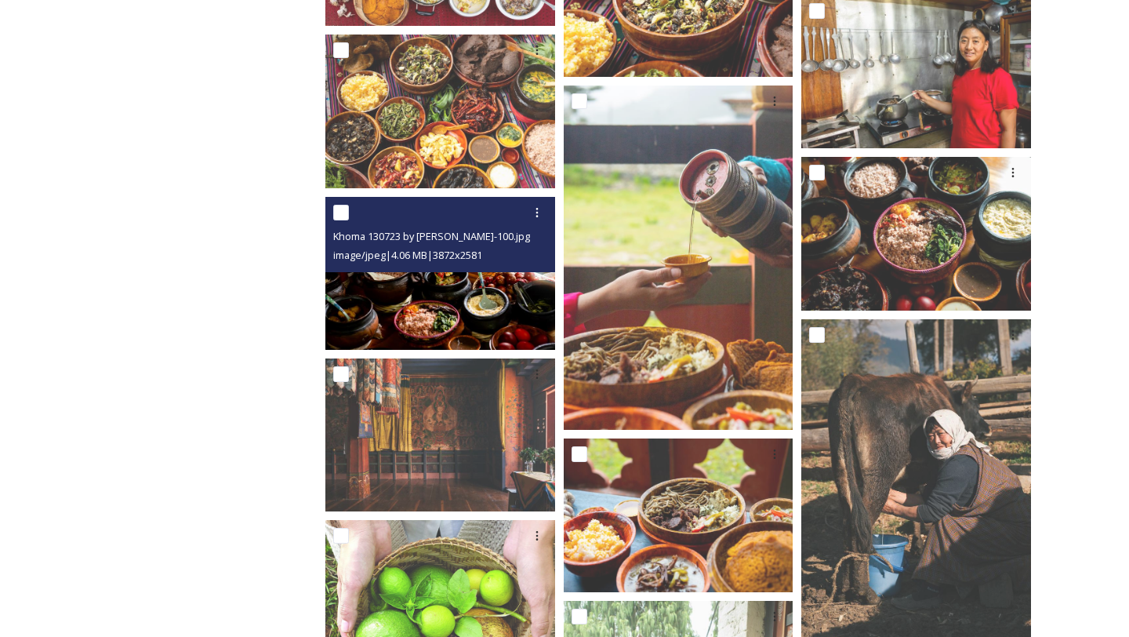
click at [486, 298] on img at bounding box center [440, 273] width 230 height 153
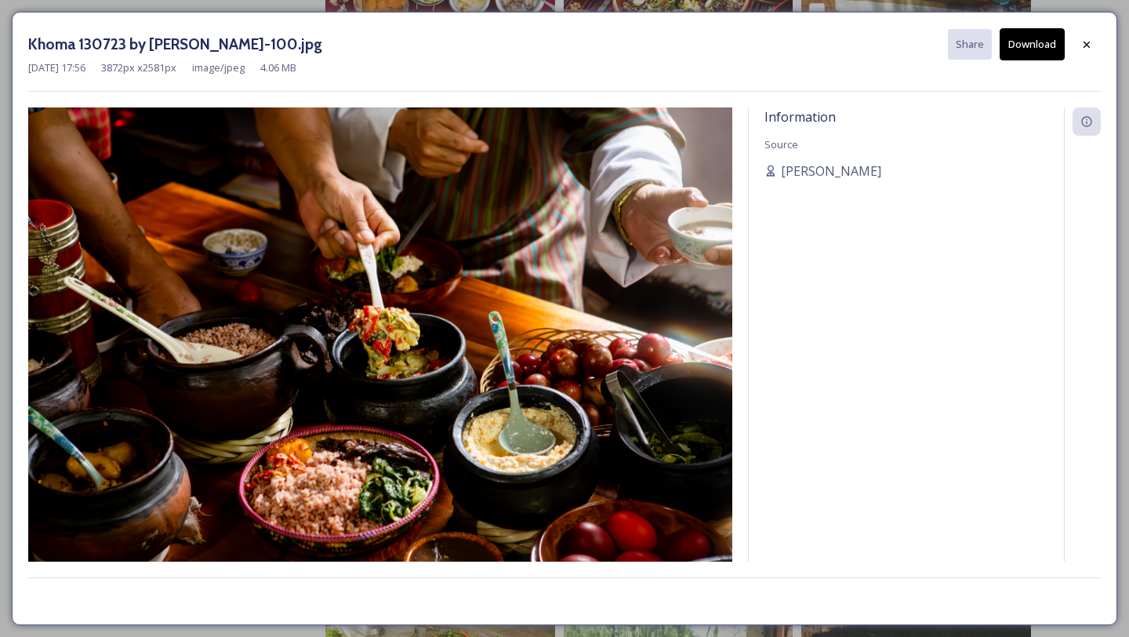
click at [1038, 35] on button "Download" at bounding box center [1032, 44] width 65 height 32
